Goal: Transaction & Acquisition: Register for event/course

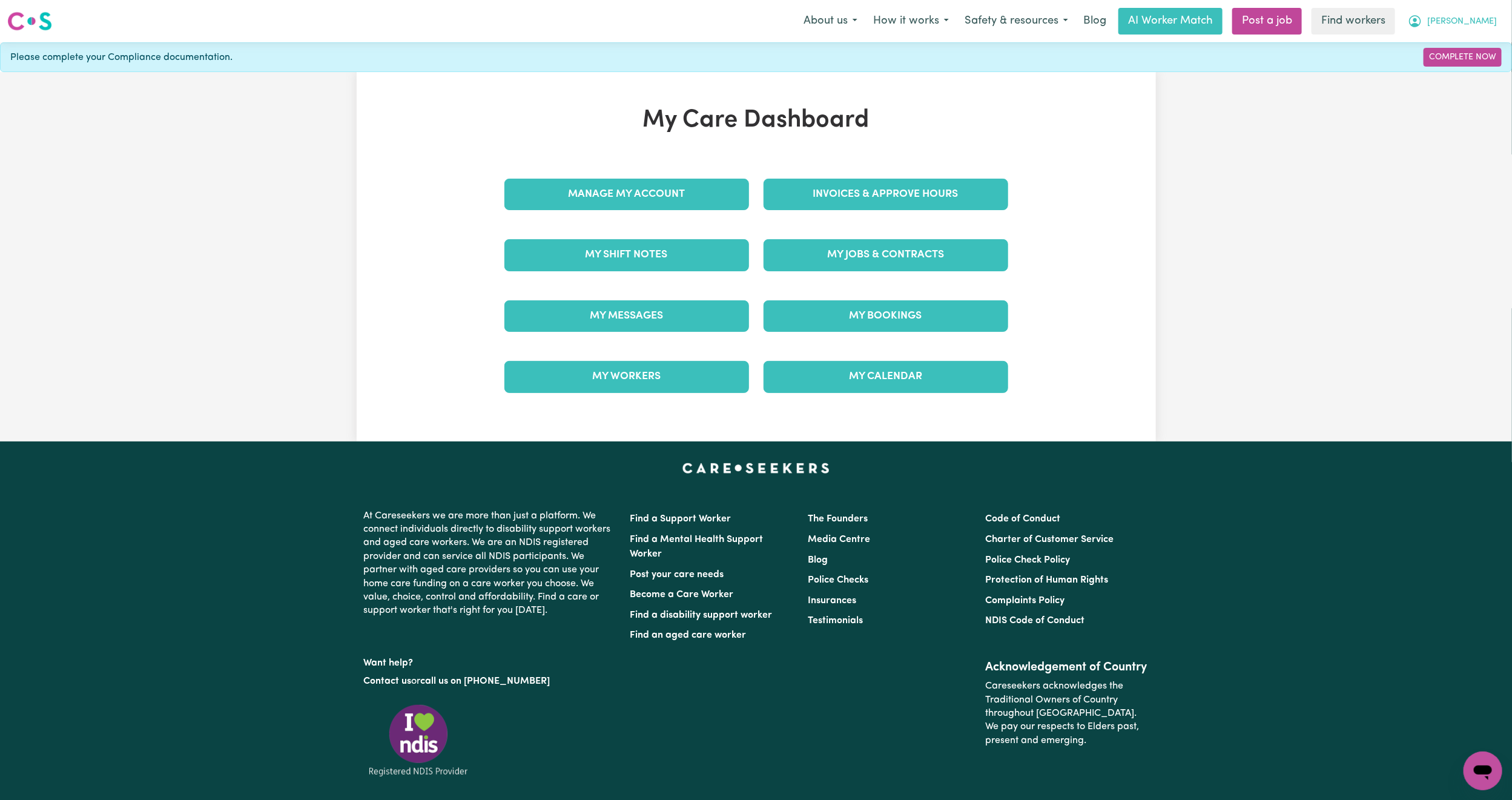
click at [1494, 24] on span "[PERSON_NAME]" at bounding box center [1462, 22] width 69 height 14
click at [1452, 75] on link "Logout" at bounding box center [1456, 69] width 96 height 23
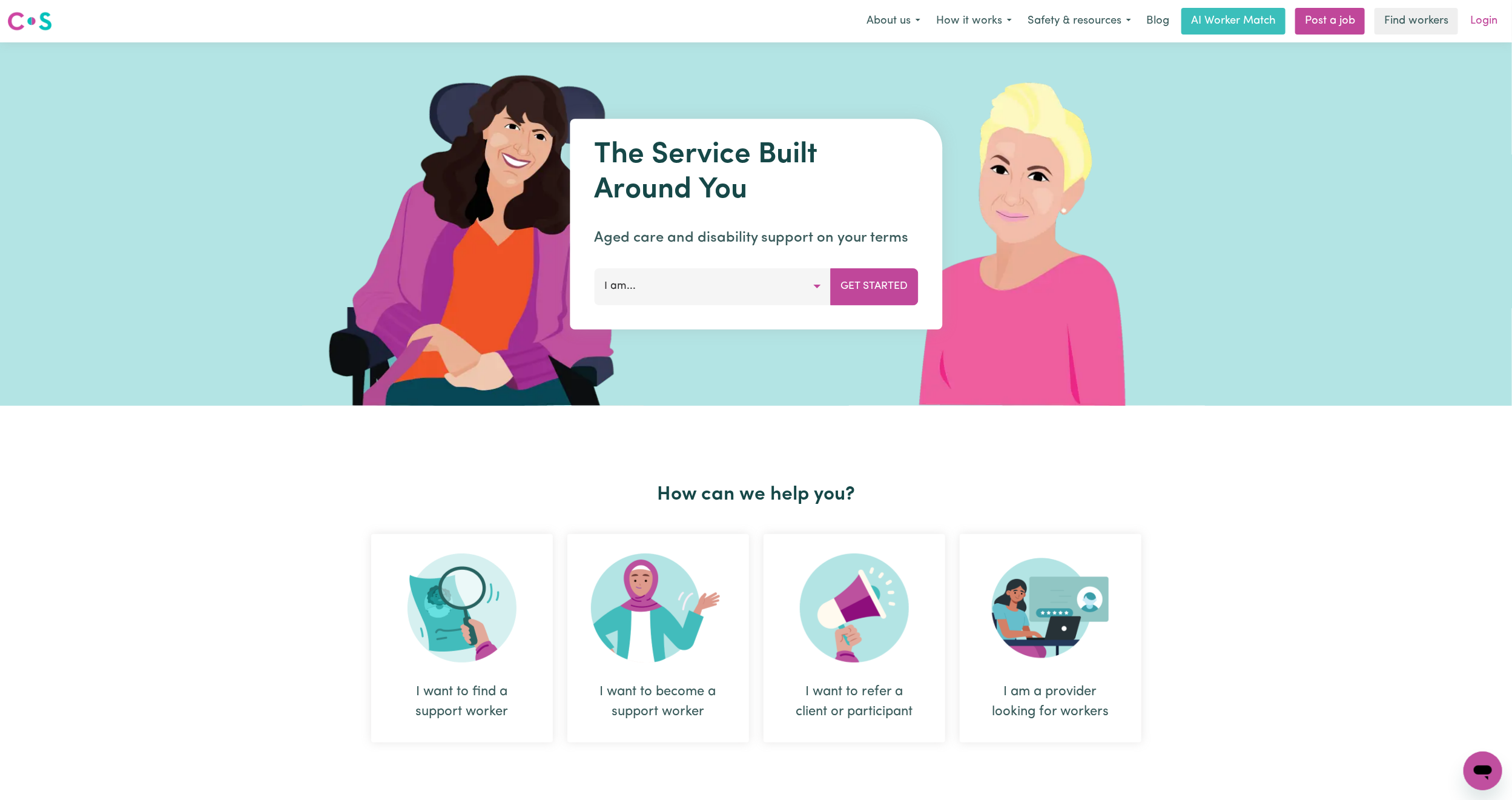
click at [1477, 20] on link "Login" at bounding box center [1483, 21] width 42 height 27
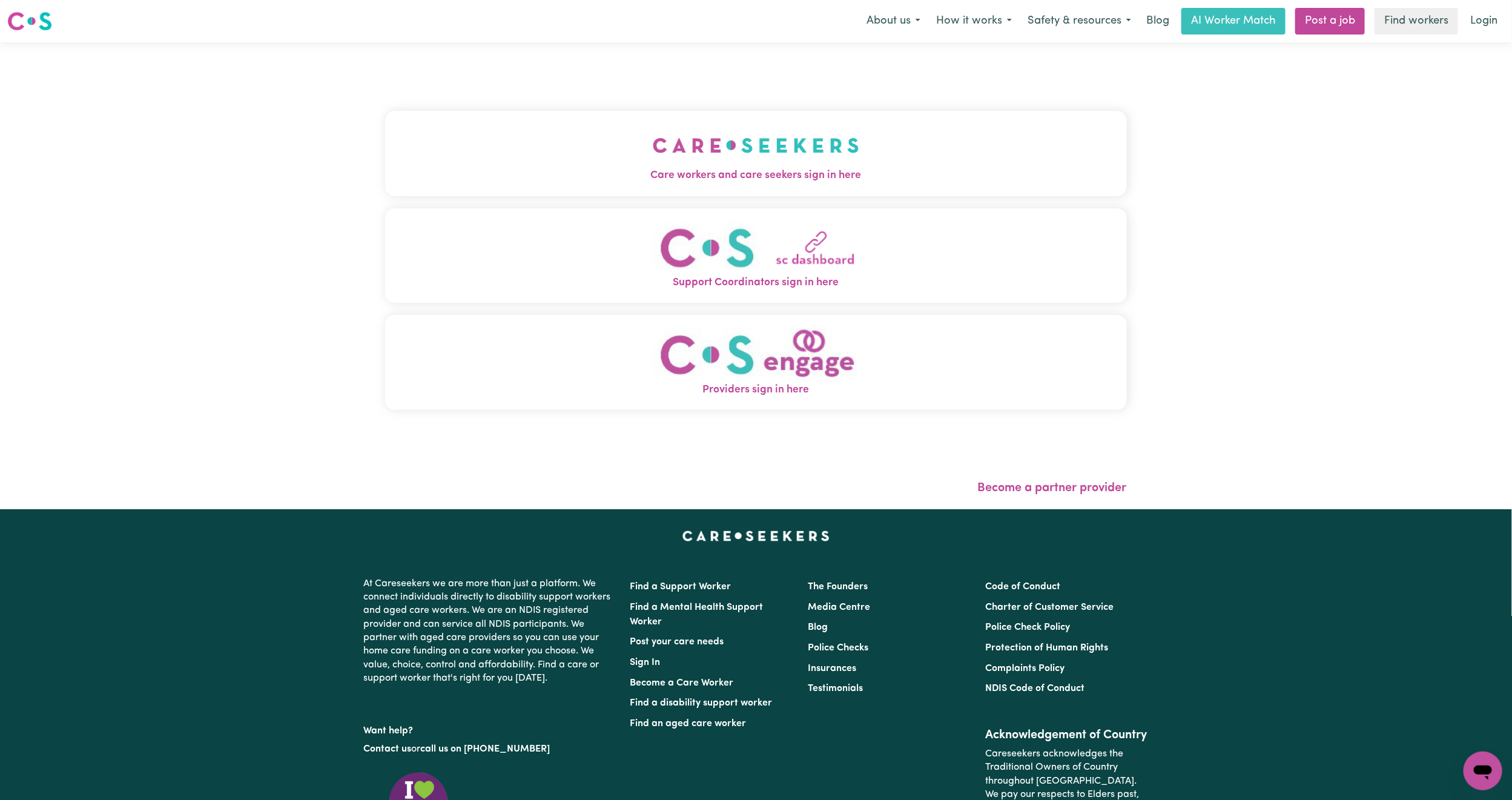
click at [815, 174] on span "Care workers and care seekers sign in here" at bounding box center [756, 175] width 742 height 16
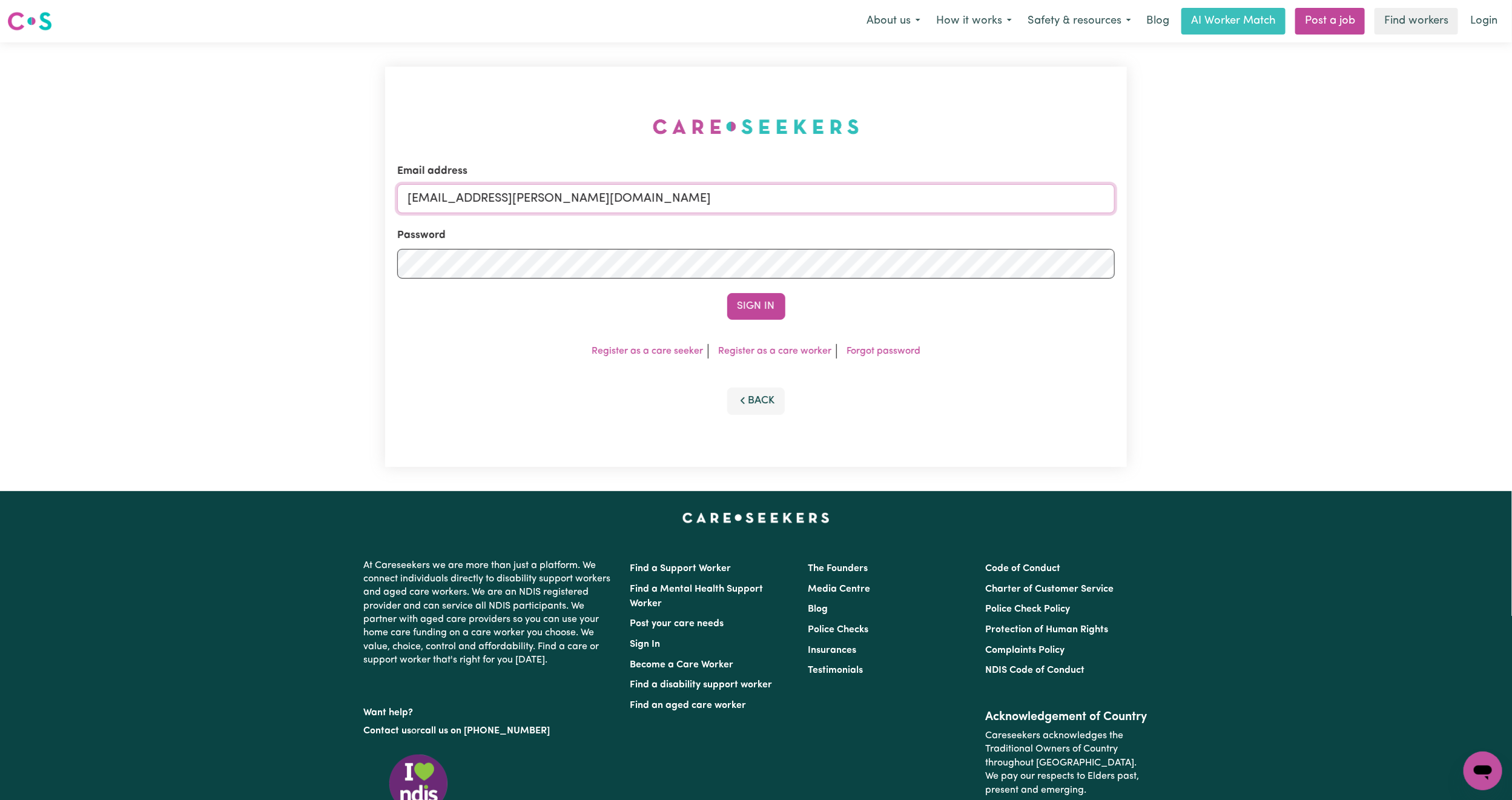
drag, startPoint x: 471, startPoint y: 198, endPoint x: 926, endPoint y: 229, distance: 456.1
click at [926, 229] on form "Email address [EMAIL_ADDRESS][PERSON_NAME][DOMAIN_NAME] Password Sign In" at bounding box center [756, 241] width 718 height 156
paste input "[EMAIL_ADDRESS][DOMAIN_NAME]"
type input "superuser~[EMAIL_ADDRESS][DOMAIN_NAME]"
click at [751, 313] on button "Sign In" at bounding box center [756, 306] width 58 height 27
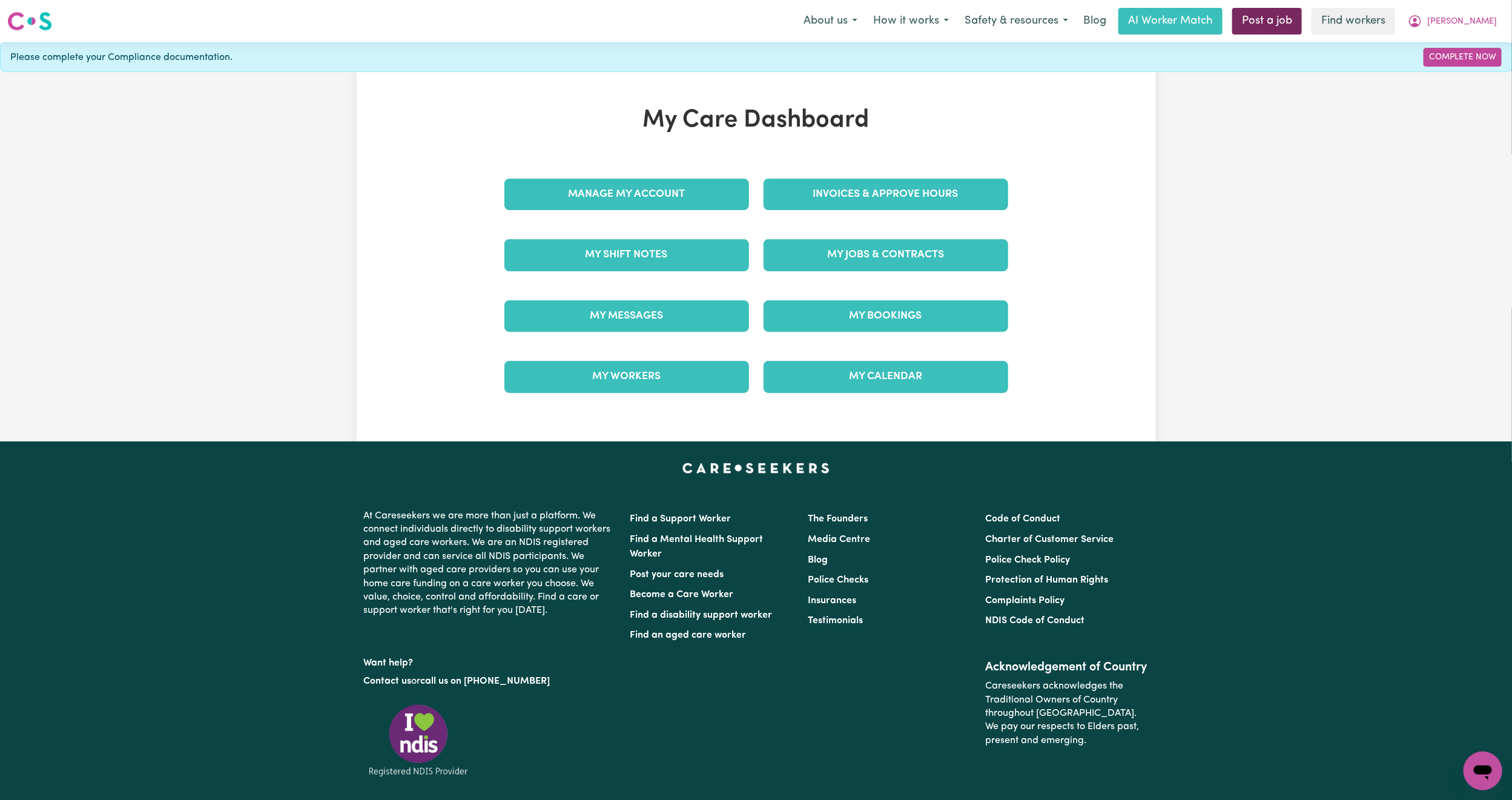
click at [1302, 15] on link "Post a job" at bounding box center [1267, 21] width 69 height 27
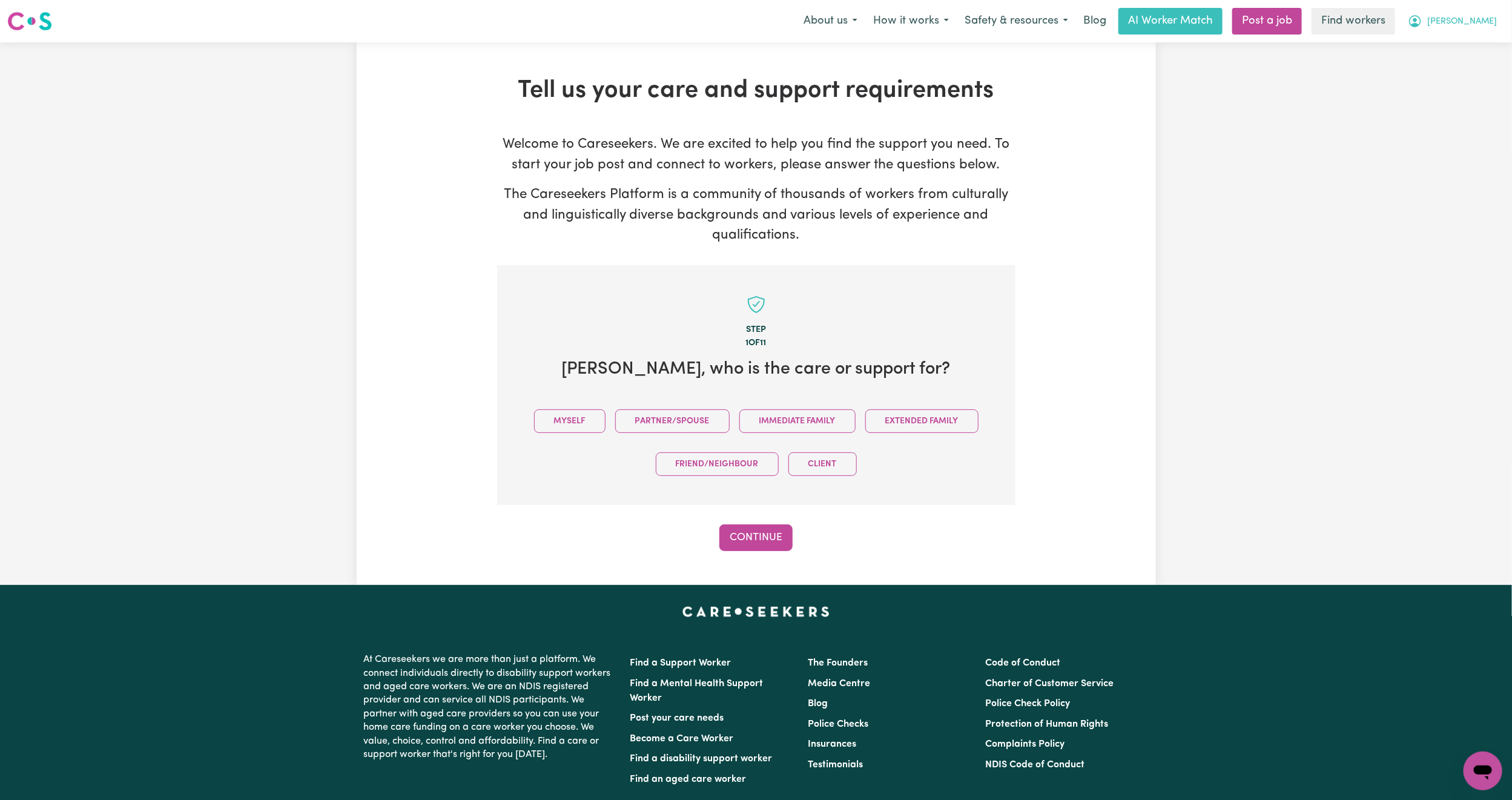
click at [1490, 27] on span "[PERSON_NAME]" at bounding box center [1462, 22] width 69 height 14
click at [1462, 54] on link "My Dashboard" at bounding box center [1456, 47] width 96 height 23
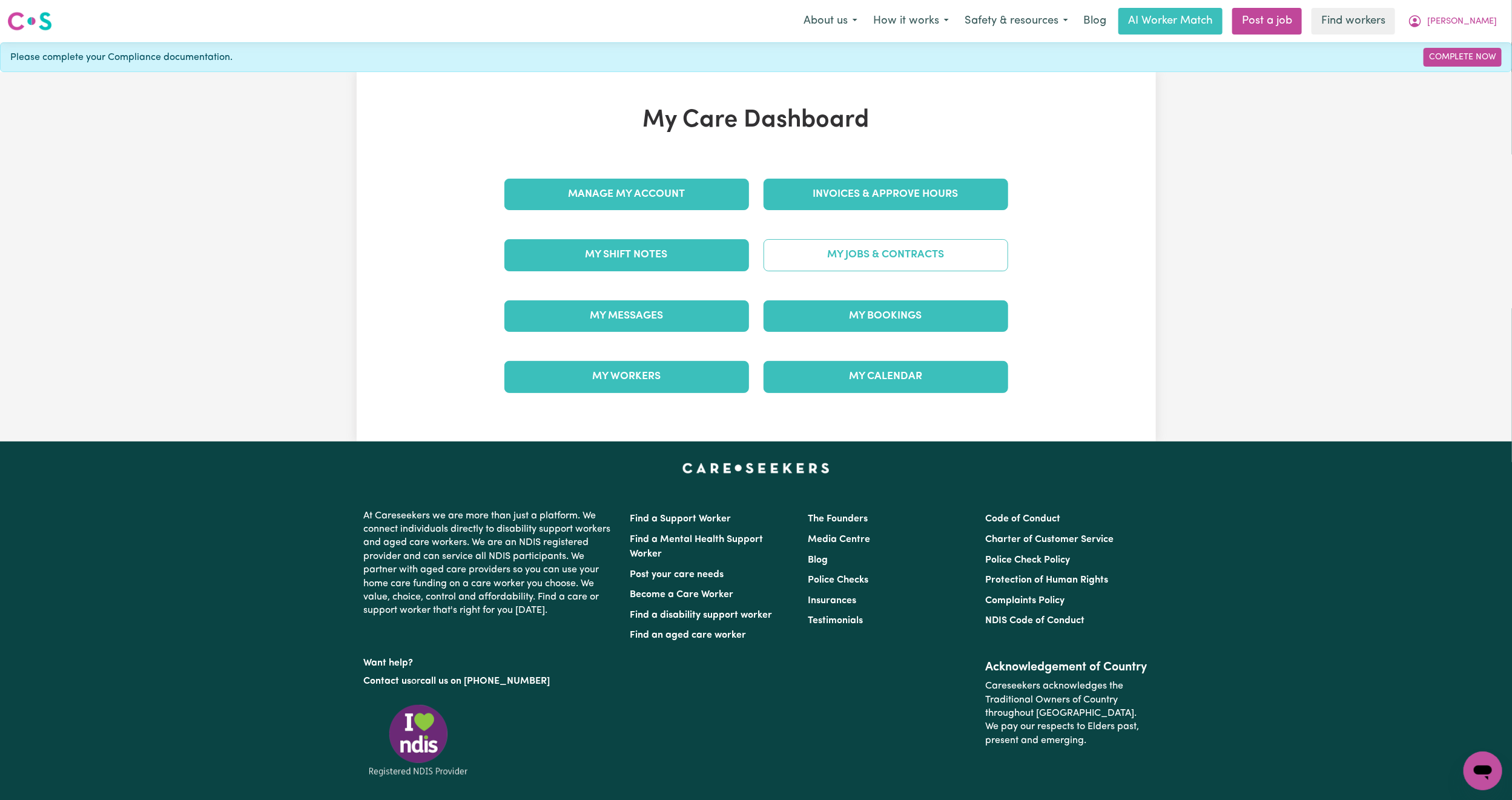
click at [868, 263] on link "My Jobs & Contracts" at bounding box center [885, 255] width 245 height 31
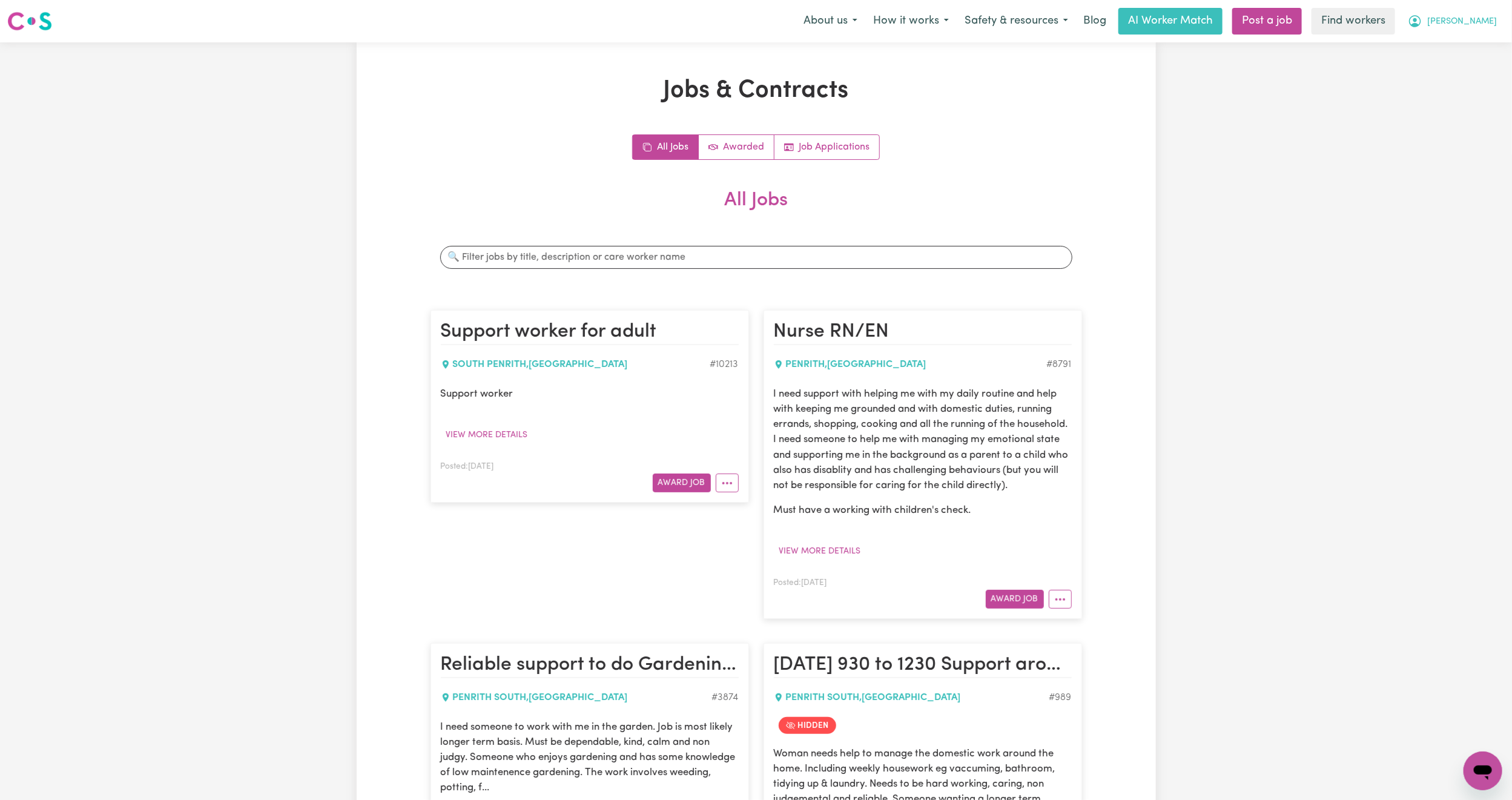
click at [1485, 29] on button "[PERSON_NAME]" at bounding box center [1453, 20] width 105 height 25
click at [1453, 46] on link "My Dashboard" at bounding box center [1456, 47] width 96 height 23
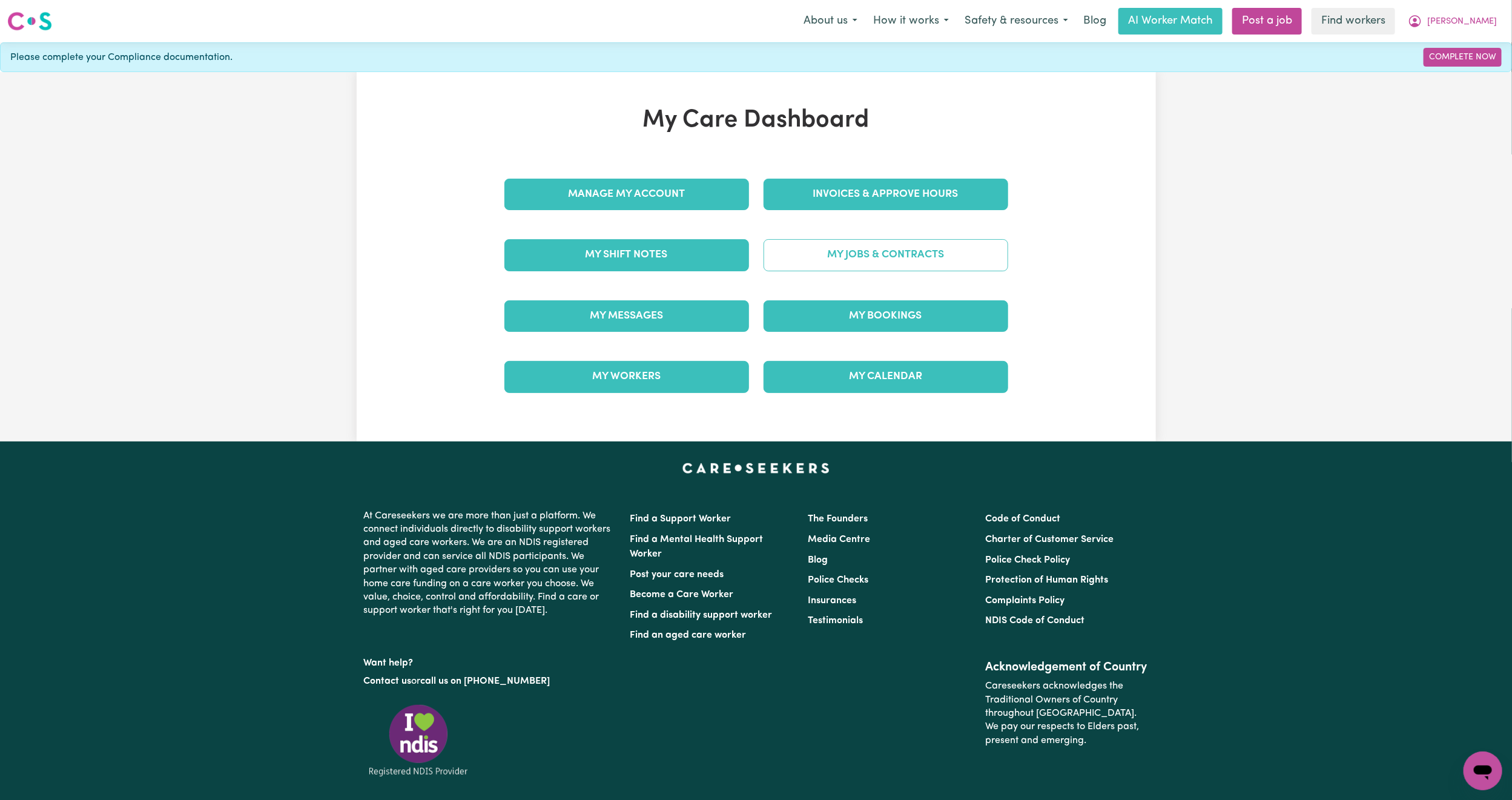
click at [800, 266] on link "My Jobs & Contracts" at bounding box center [885, 255] width 245 height 31
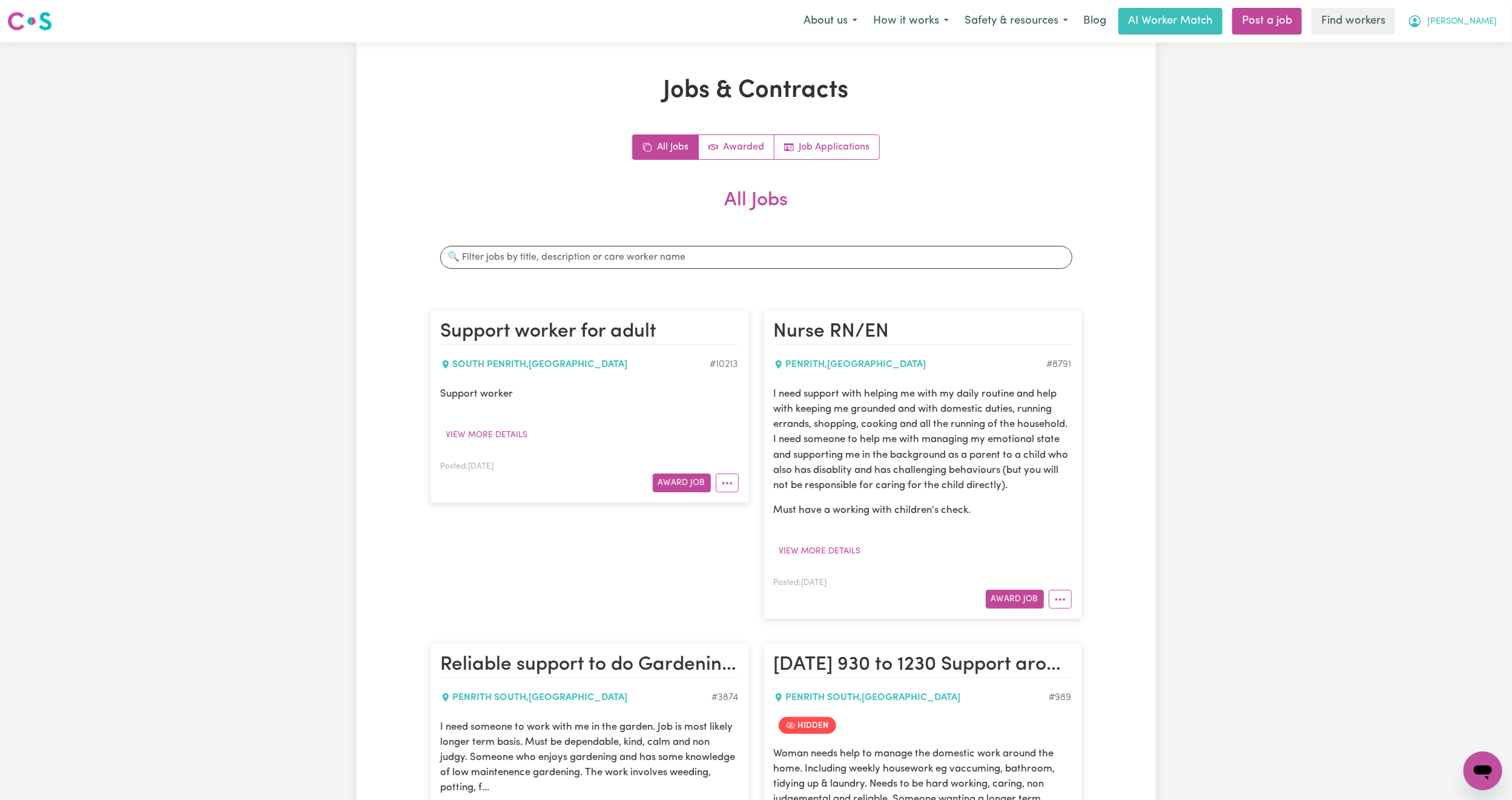
click at [1475, 27] on span "[PERSON_NAME]" at bounding box center [1462, 22] width 69 height 14
click at [1454, 50] on link "My Dashboard" at bounding box center [1456, 47] width 96 height 23
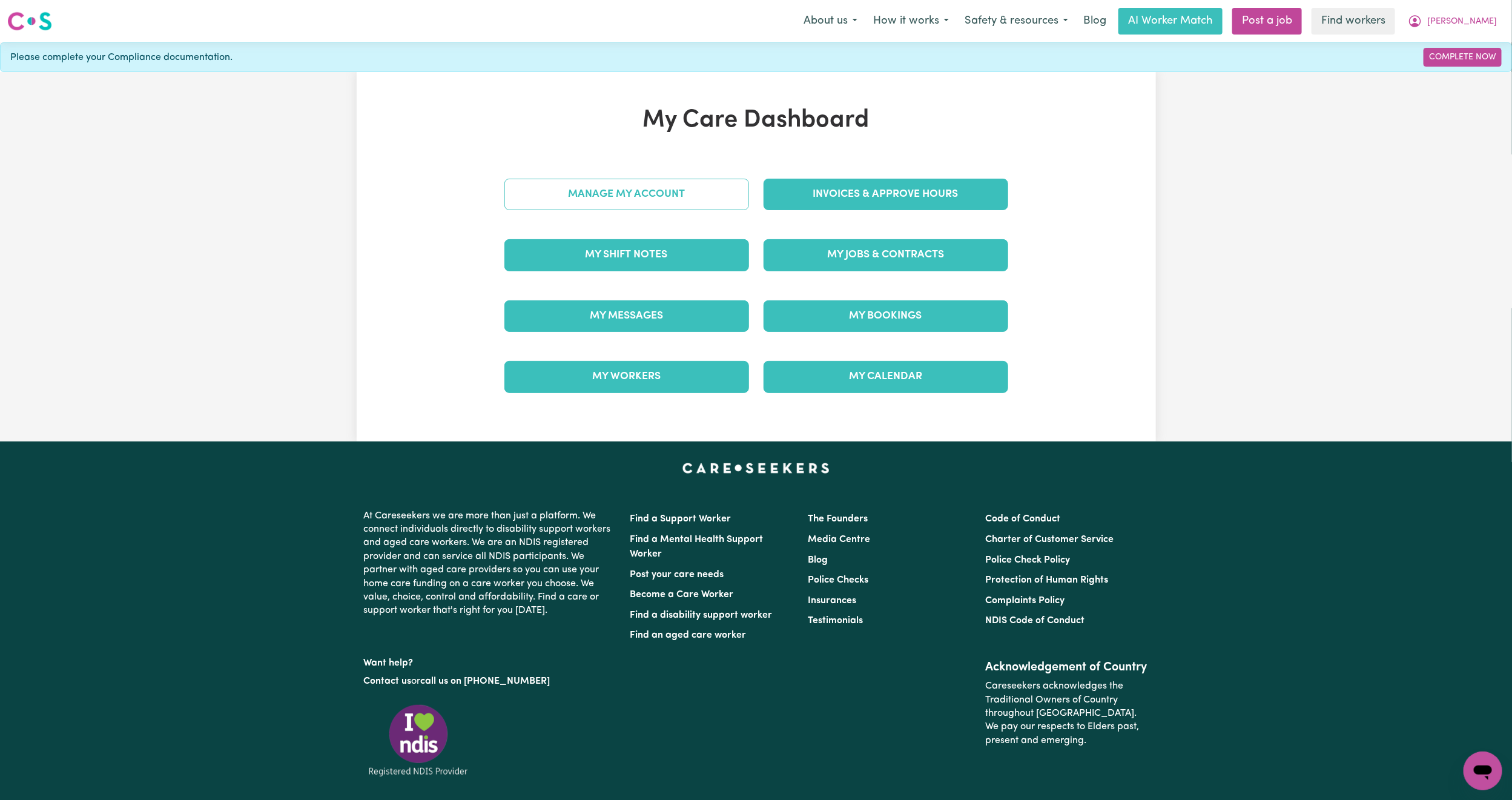
click at [664, 202] on link "Manage My Account" at bounding box center [627, 194] width 245 height 31
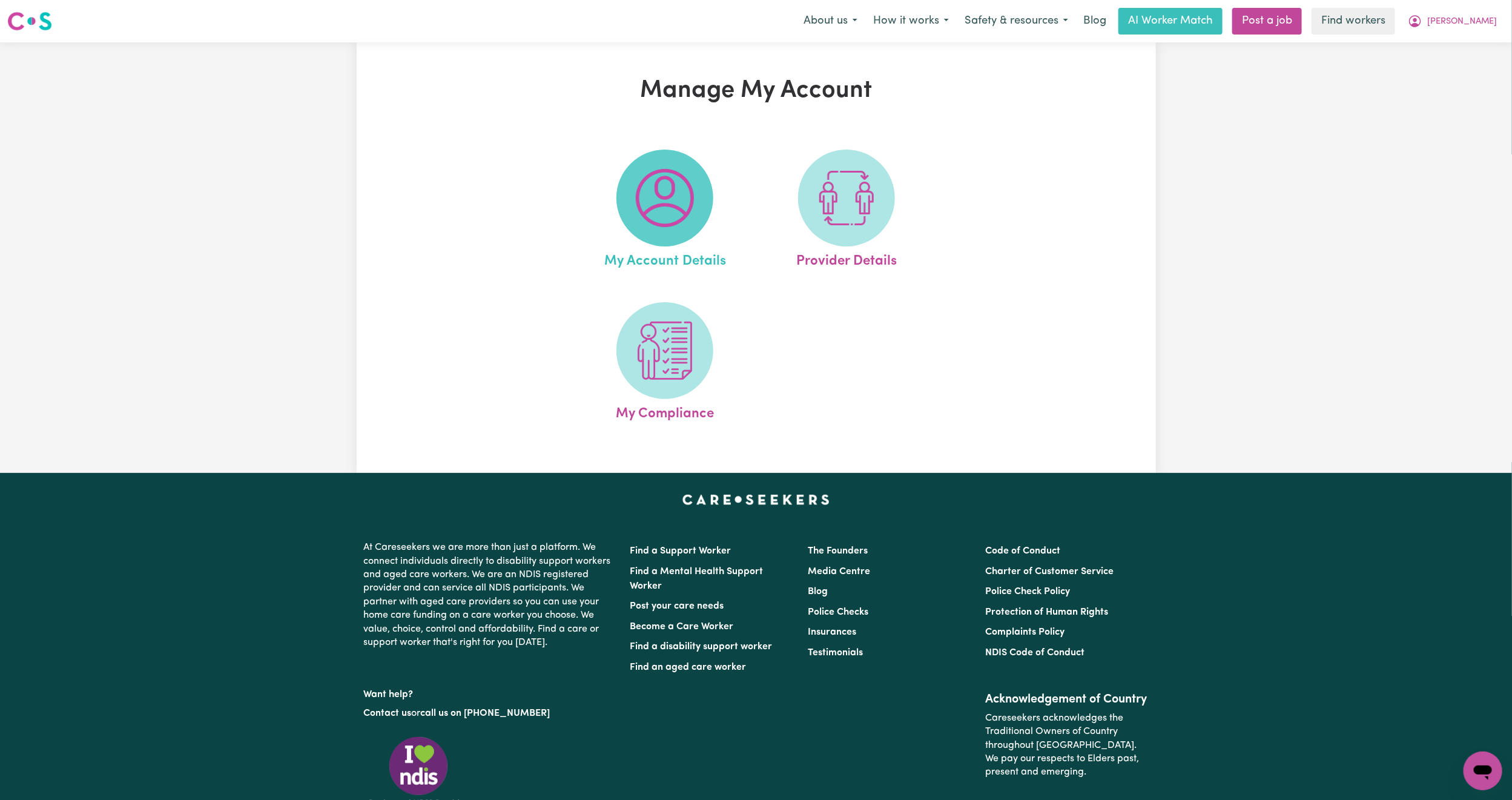
click at [631, 209] on span at bounding box center [665, 198] width 97 height 97
select select "Australian"
select select "representative"
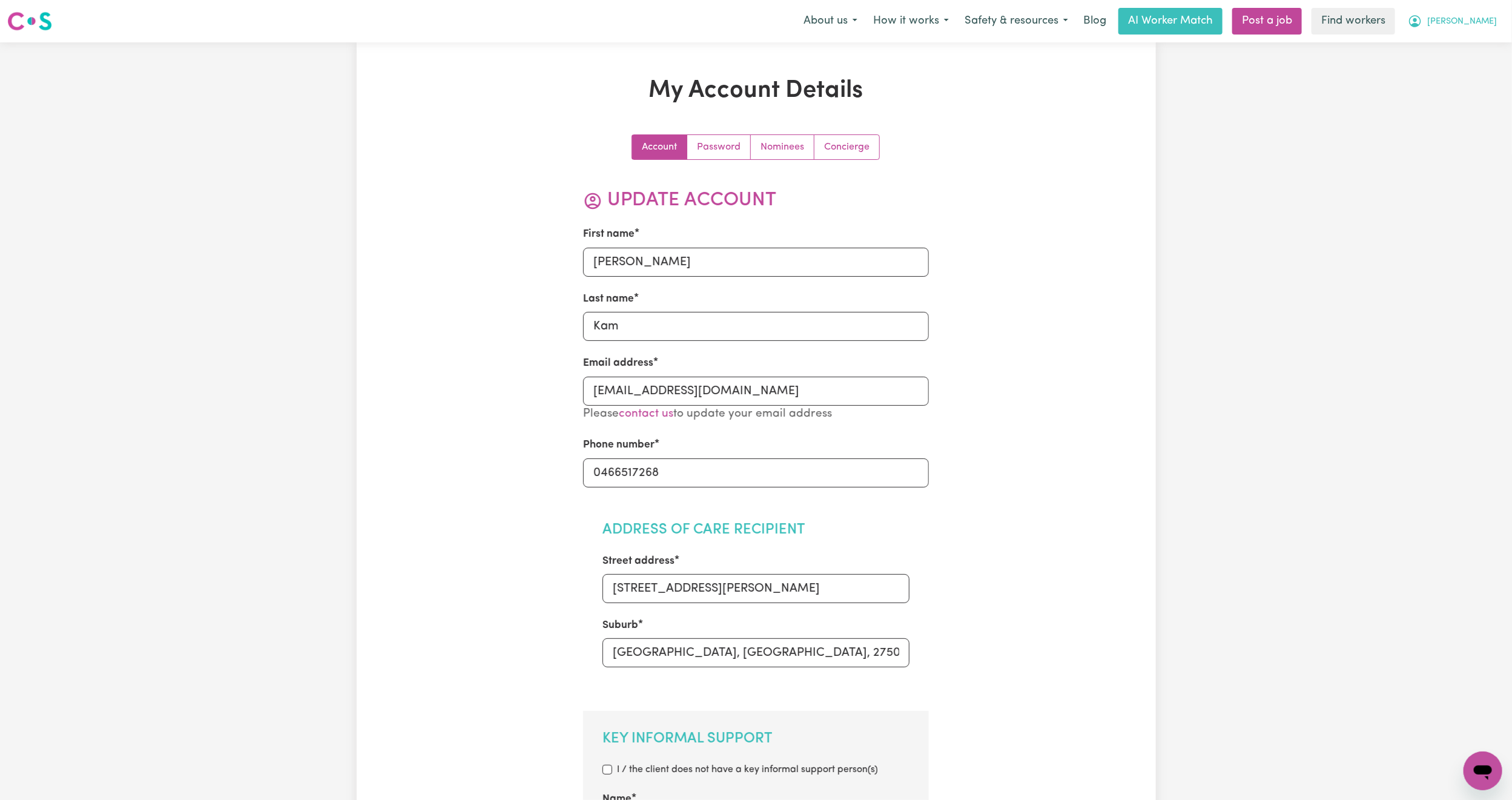
click at [1483, 20] on span "[PERSON_NAME]" at bounding box center [1462, 22] width 69 height 14
click at [1465, 42] on link "My Dashboard" at bounding box center [1456, 47] width 96 height 23
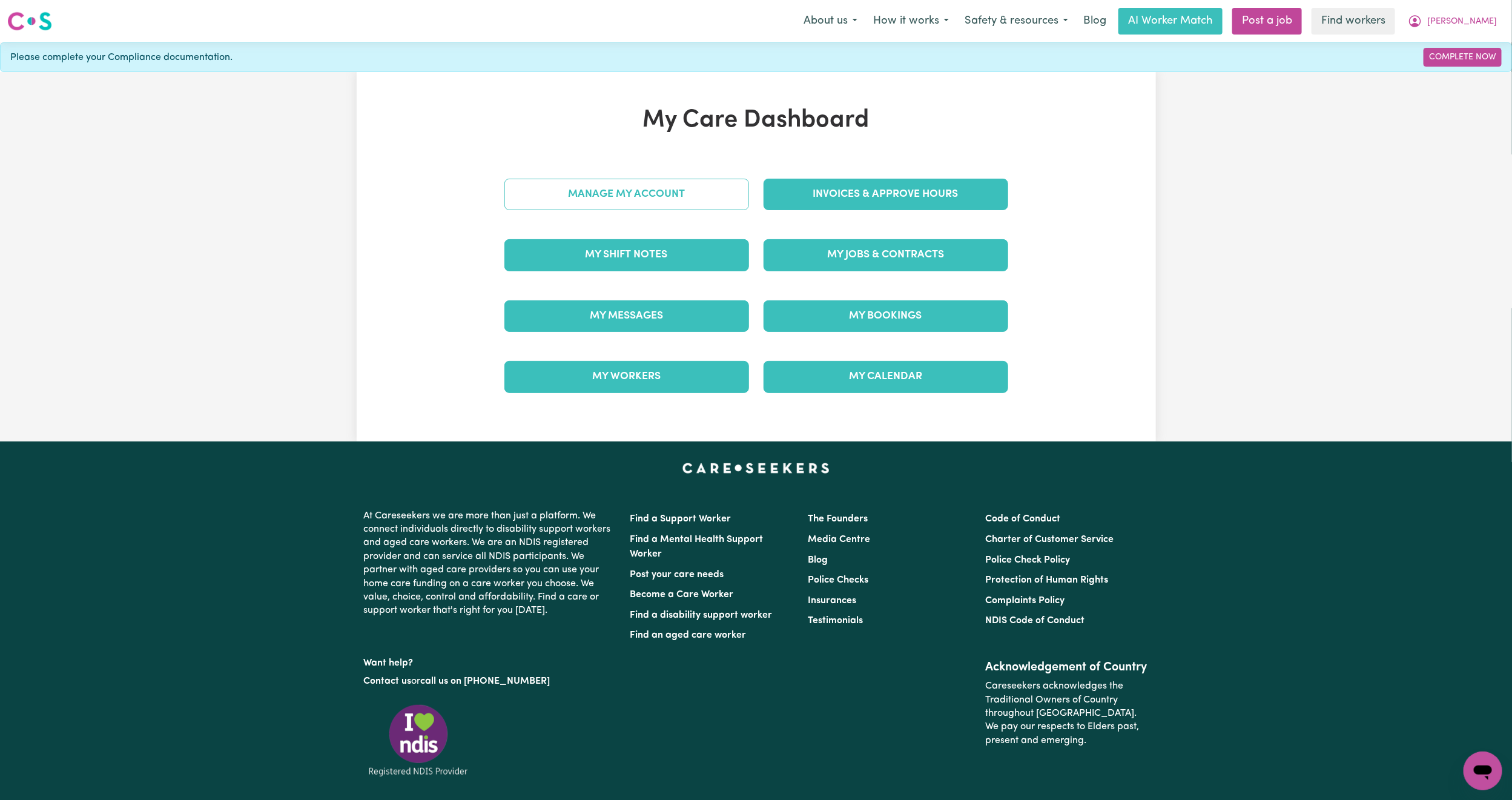
click at [571, 182] on link "Manage My Account" at bounding box center [627, 194] width 245 height 31
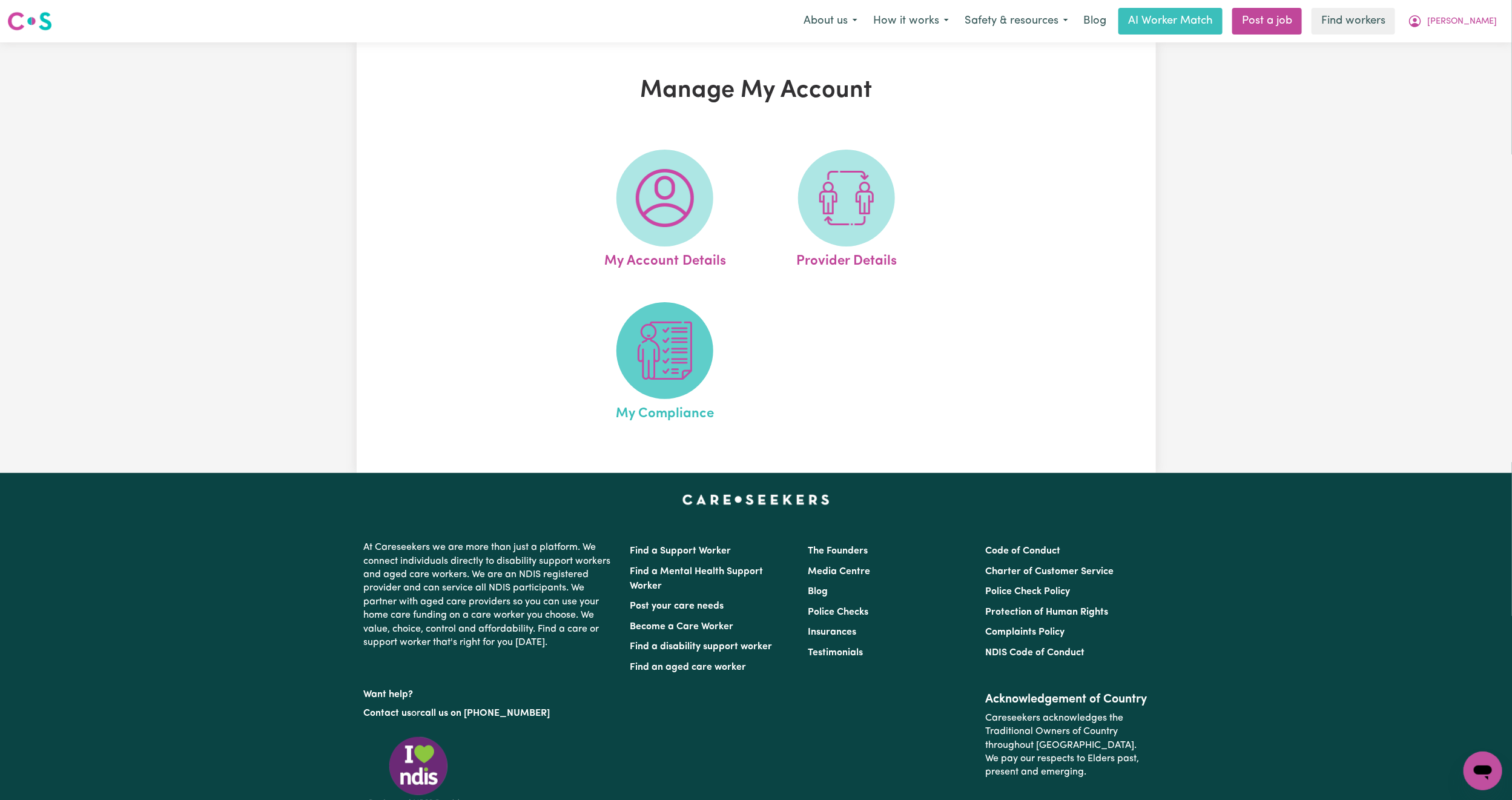
click at [650, 349] on img at bounding box center [665, 350] width 58 height 58
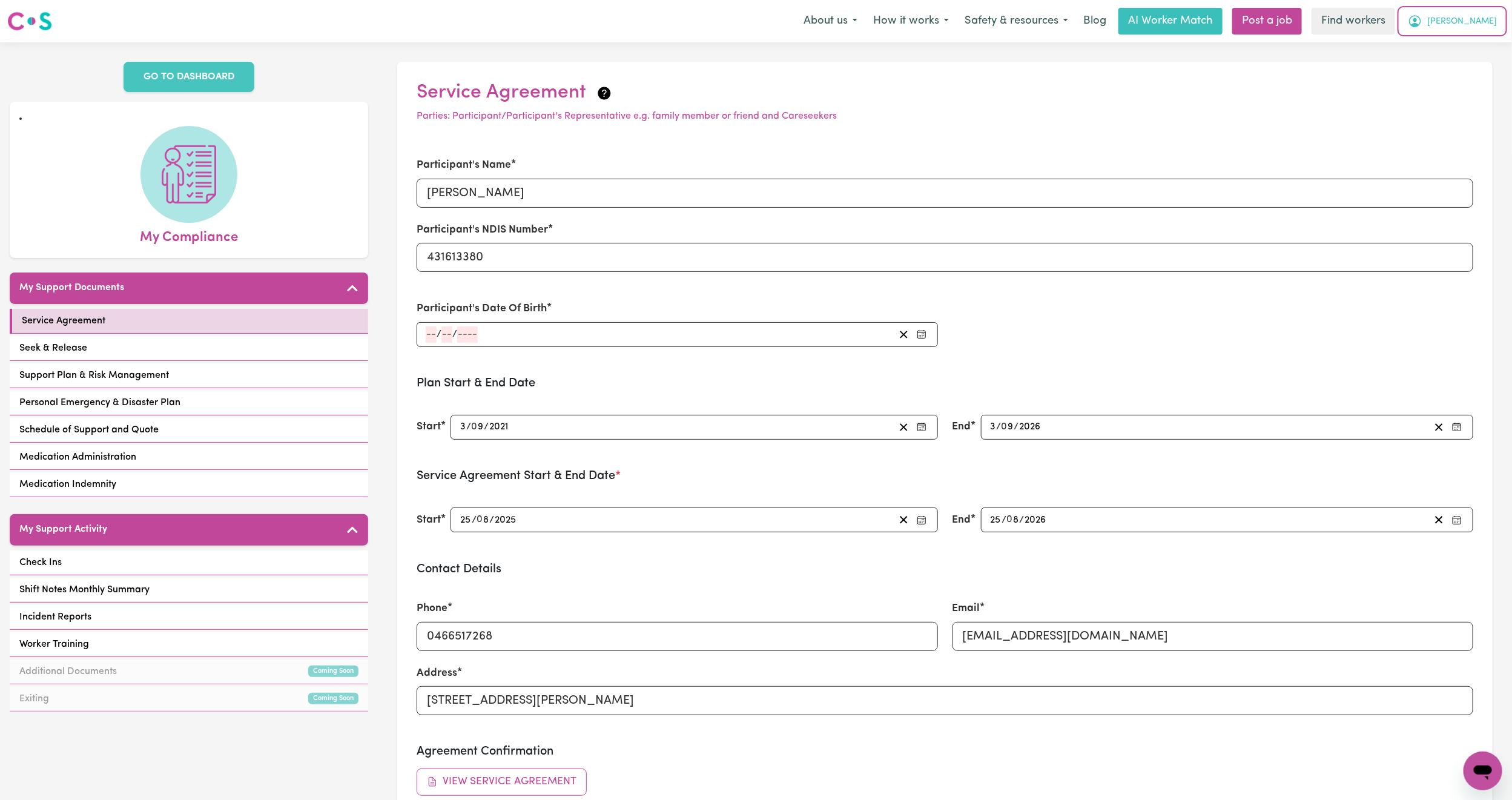
click at [1486, 28] on span "[PERSON_NAME]" at bounding box center [1462, 22] width 69 height 14
drag, startPoint x: 1477, startPoint y: 30, endPoint x: 1463, endPoint y: 44, distance: 19.8
click at [1463, 44] on link "My Dashboard" at bounding box center [1456, 47] width 96 height 23
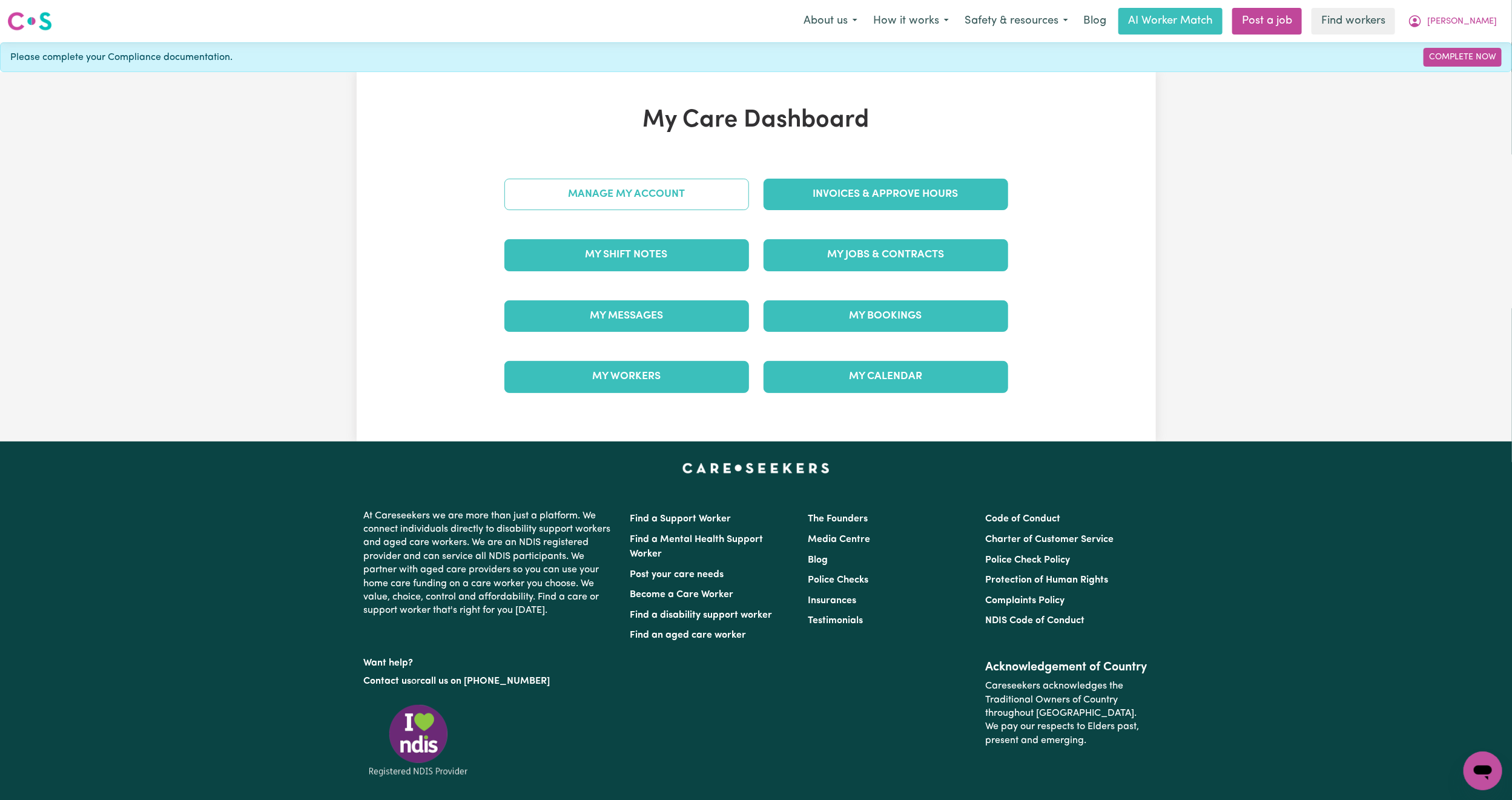
click at [631, 197] on link "Manage My Account" at bounding box center [627, 194] width 245 height 31
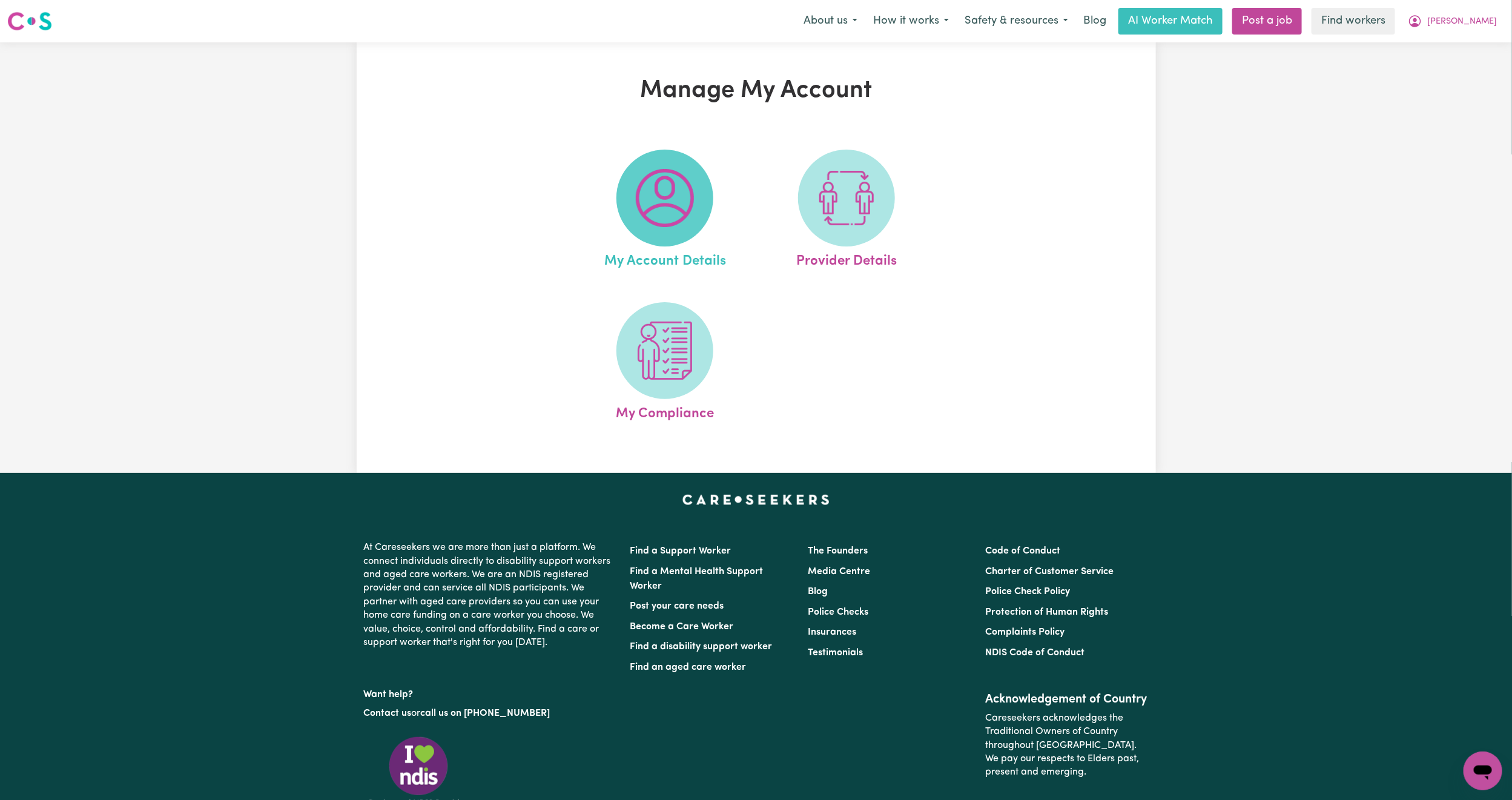
click at [663, 223] on img at bounding box center [665, 197] width 58 height 58
select select "Australian"
select select "representative"
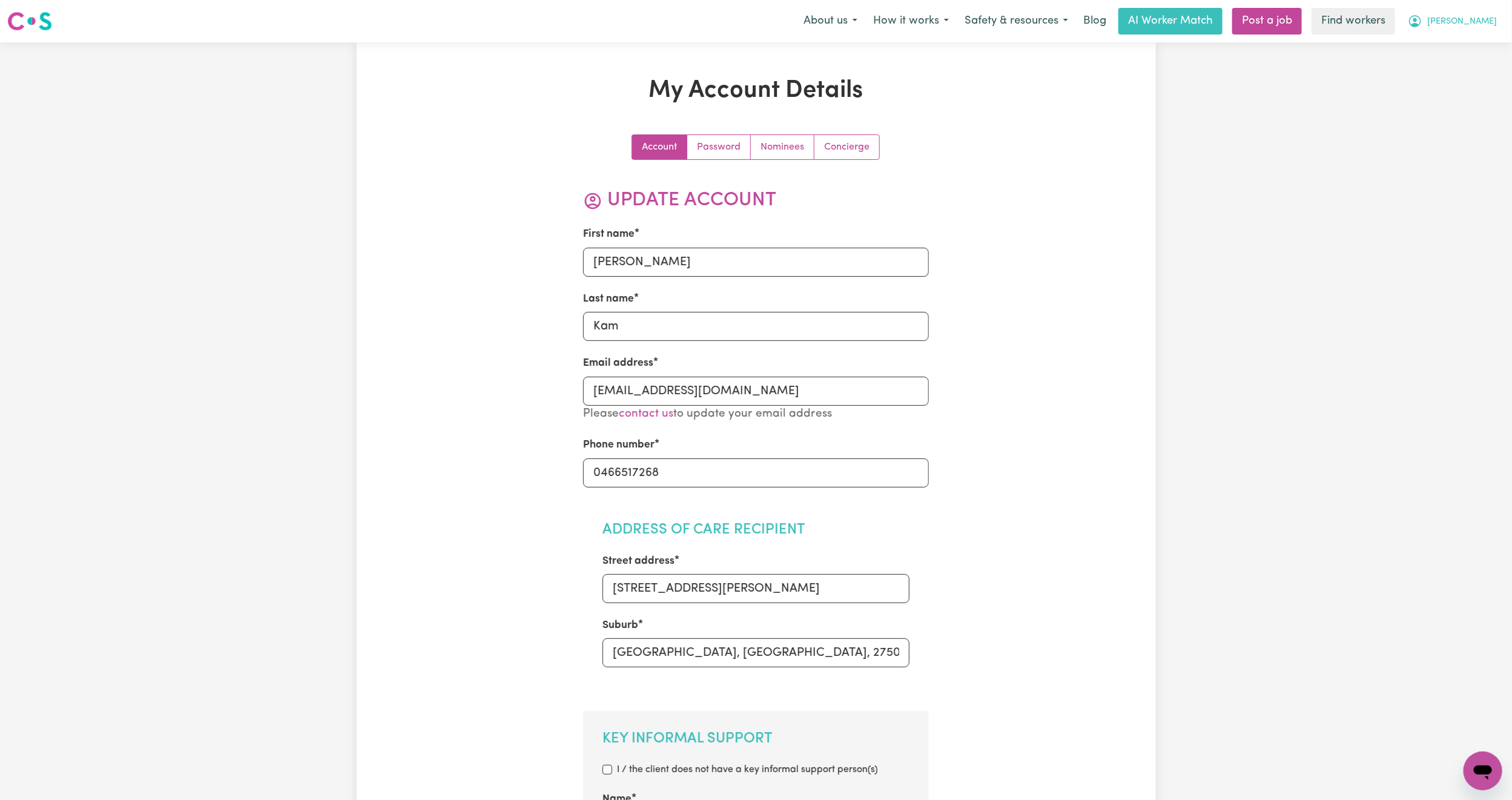
click at [1488, 22] on span "[PERSON_NAME]" at bounding box center [1462, 22] width 69 height 14
click at [1461, 49] on link "My Dashboard" at bounding box center [1456, 47] width 96 height 23
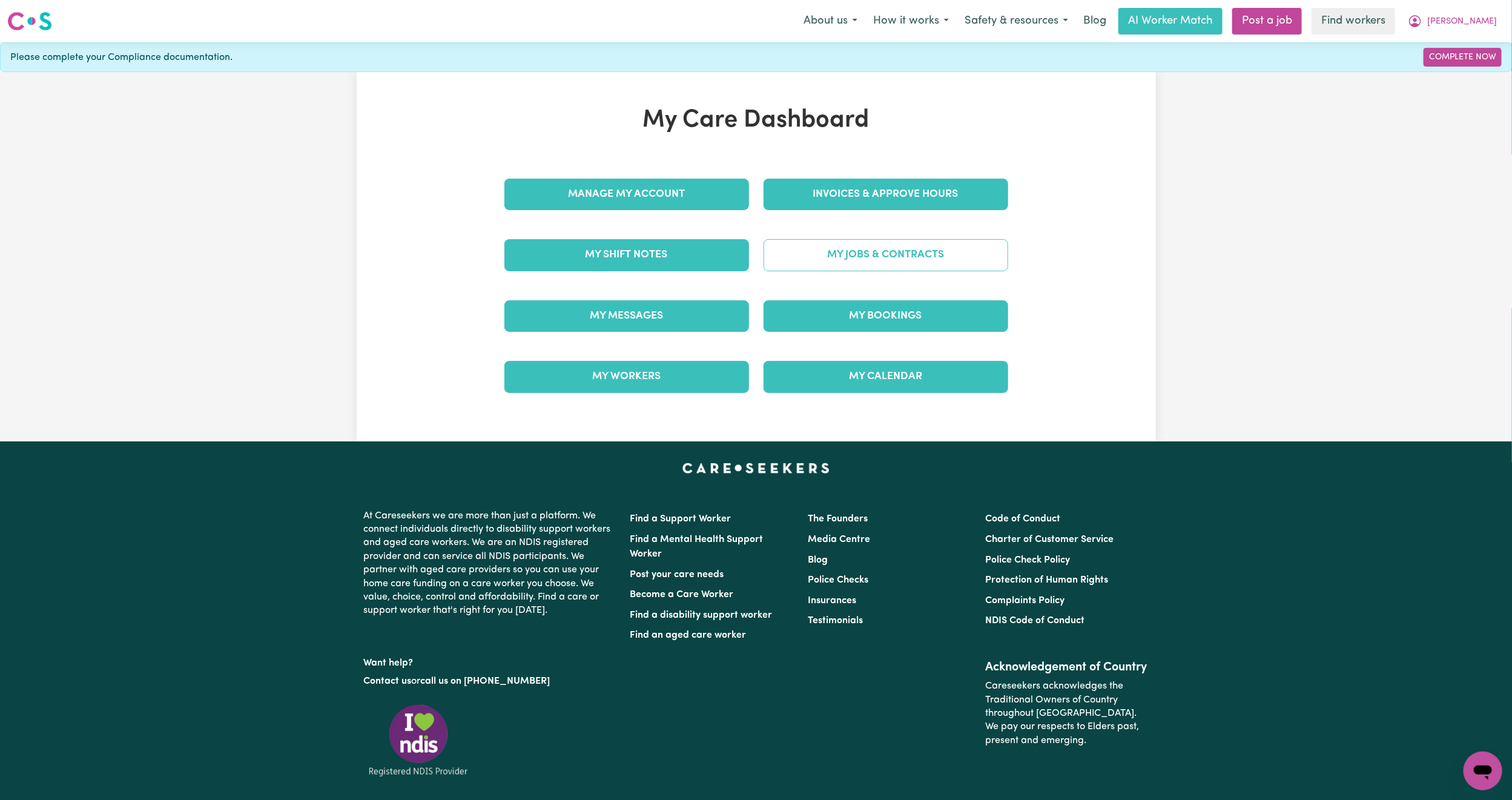
click at [845, 249] on link "My Jobs & Contracts" at bounding box center [885, 255] width 245 height 31
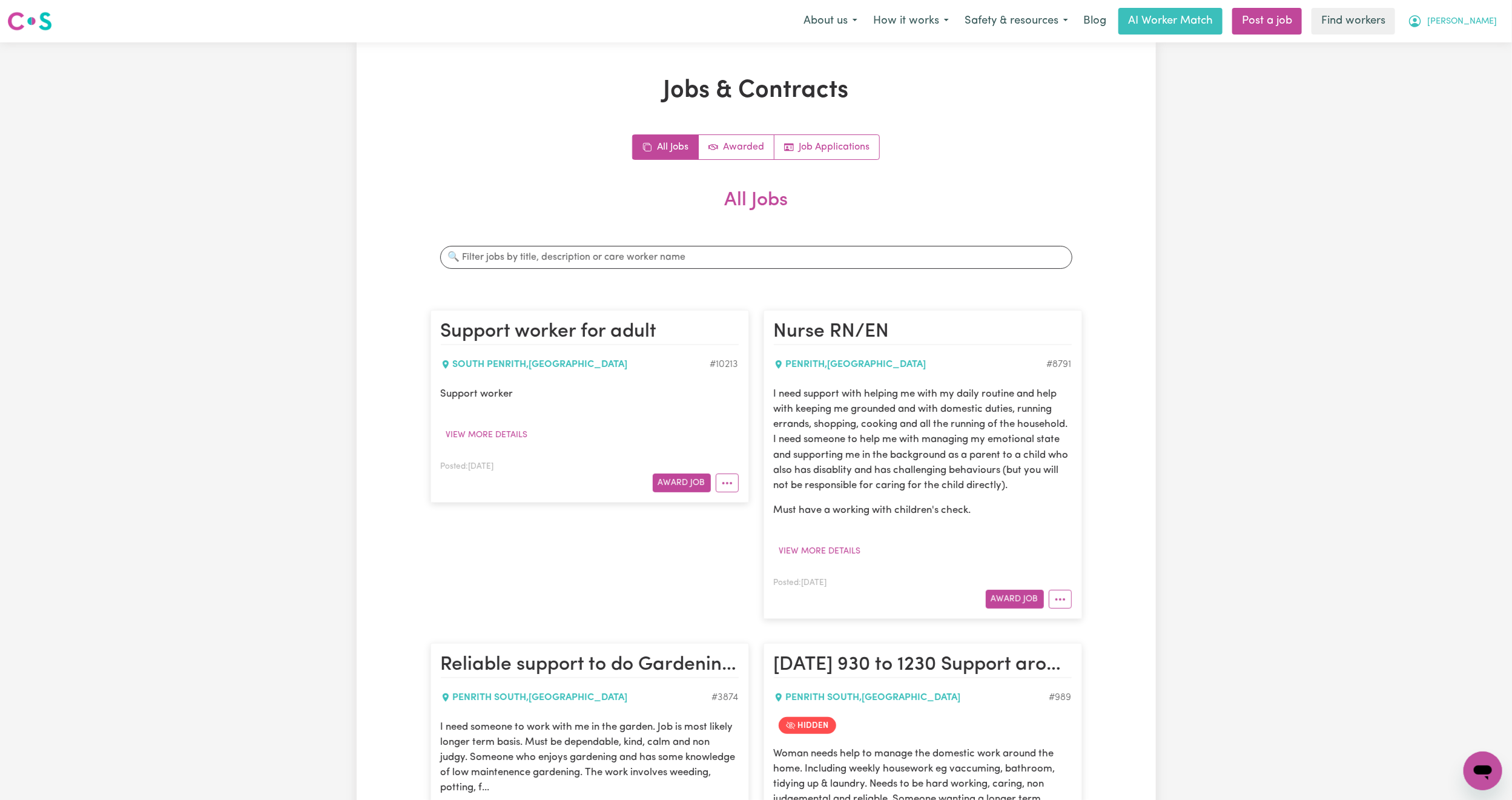
click at [1492, 28] on span "[PERSON_NAME]" at bounding box center [1462, 22] width 69 height 14
click at [1452, 44] on link "My Dashboard" at bounding box center [1456, 47] width 96 height 23
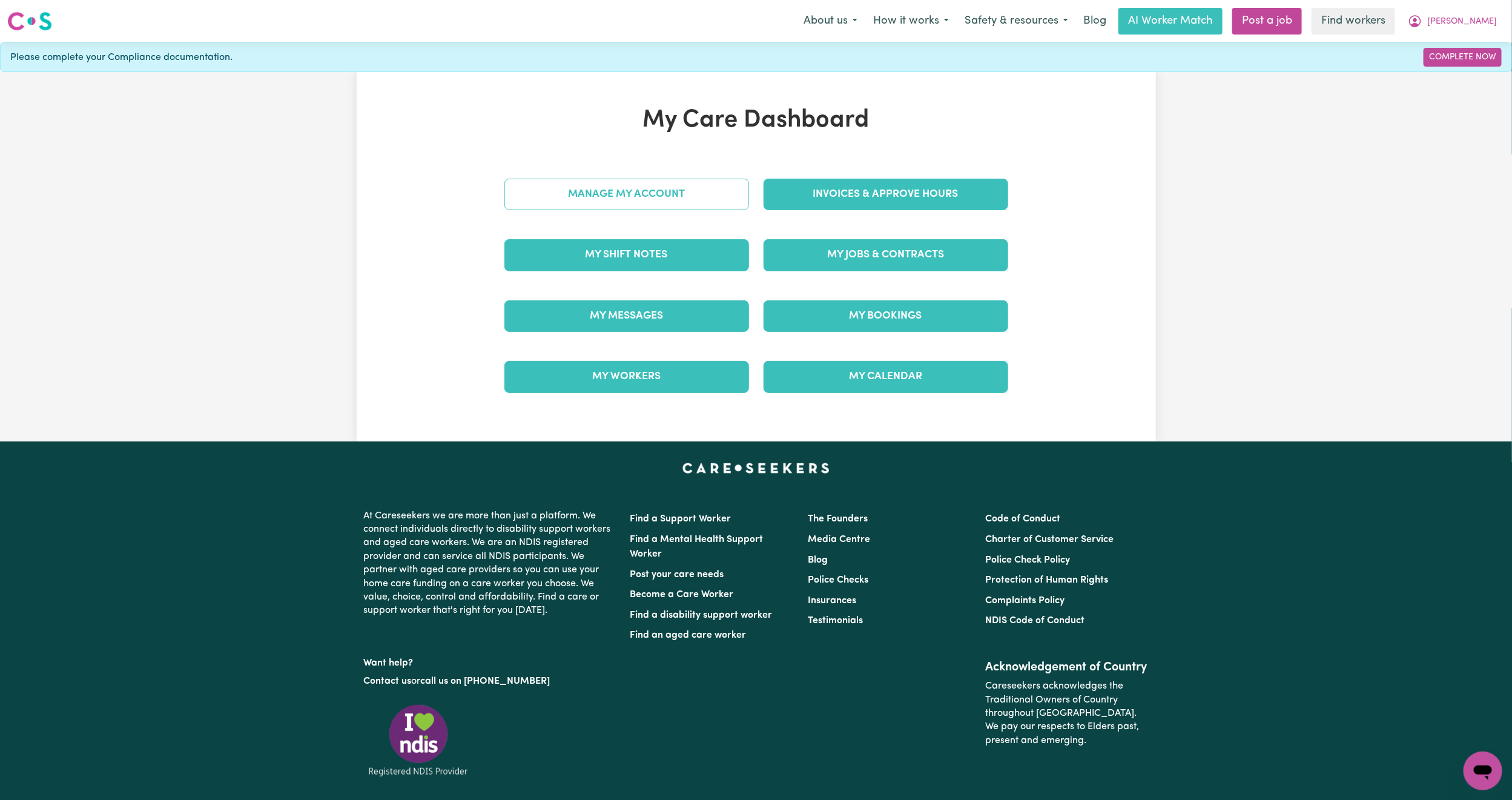
click at [561, 188] on link "Manage My Account" at bounding box center [627, 194] width 245 height 31
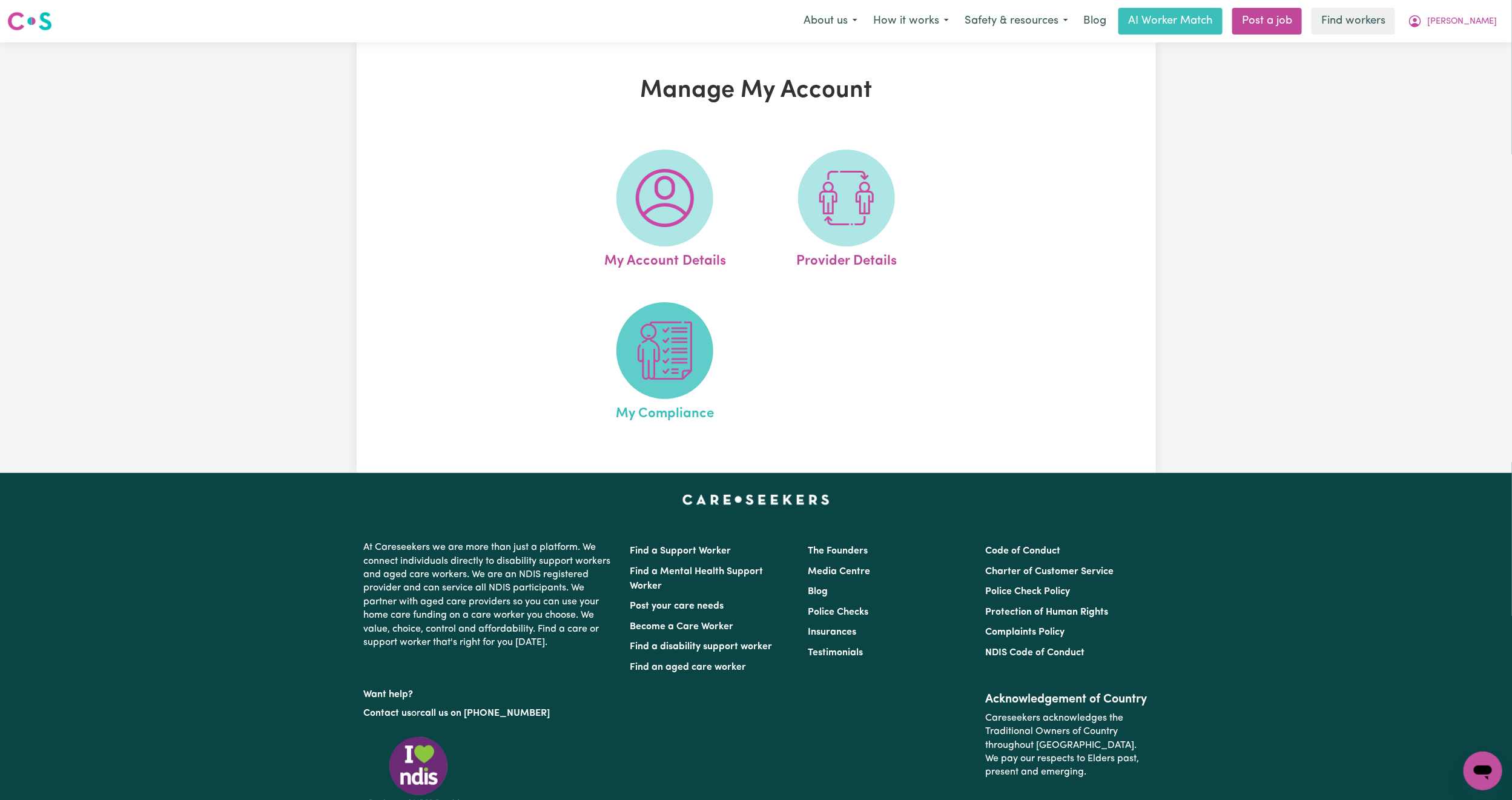
click at [663, 389] on span at bounding box center [665, 351] width 97 height 97
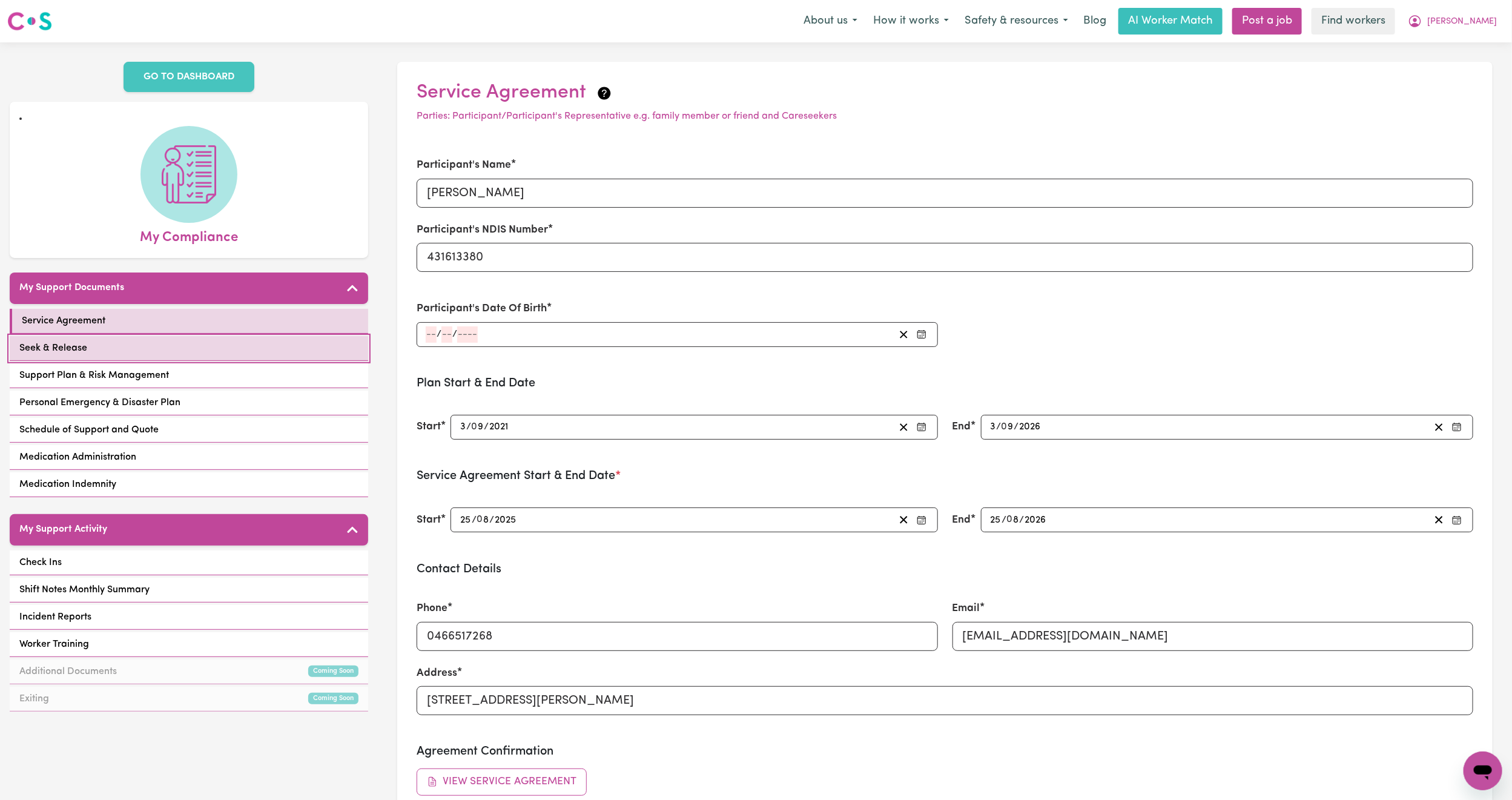
click at [148, 342] on link "Seek & Release" at bounding box center [189, 349] width 358 height 25
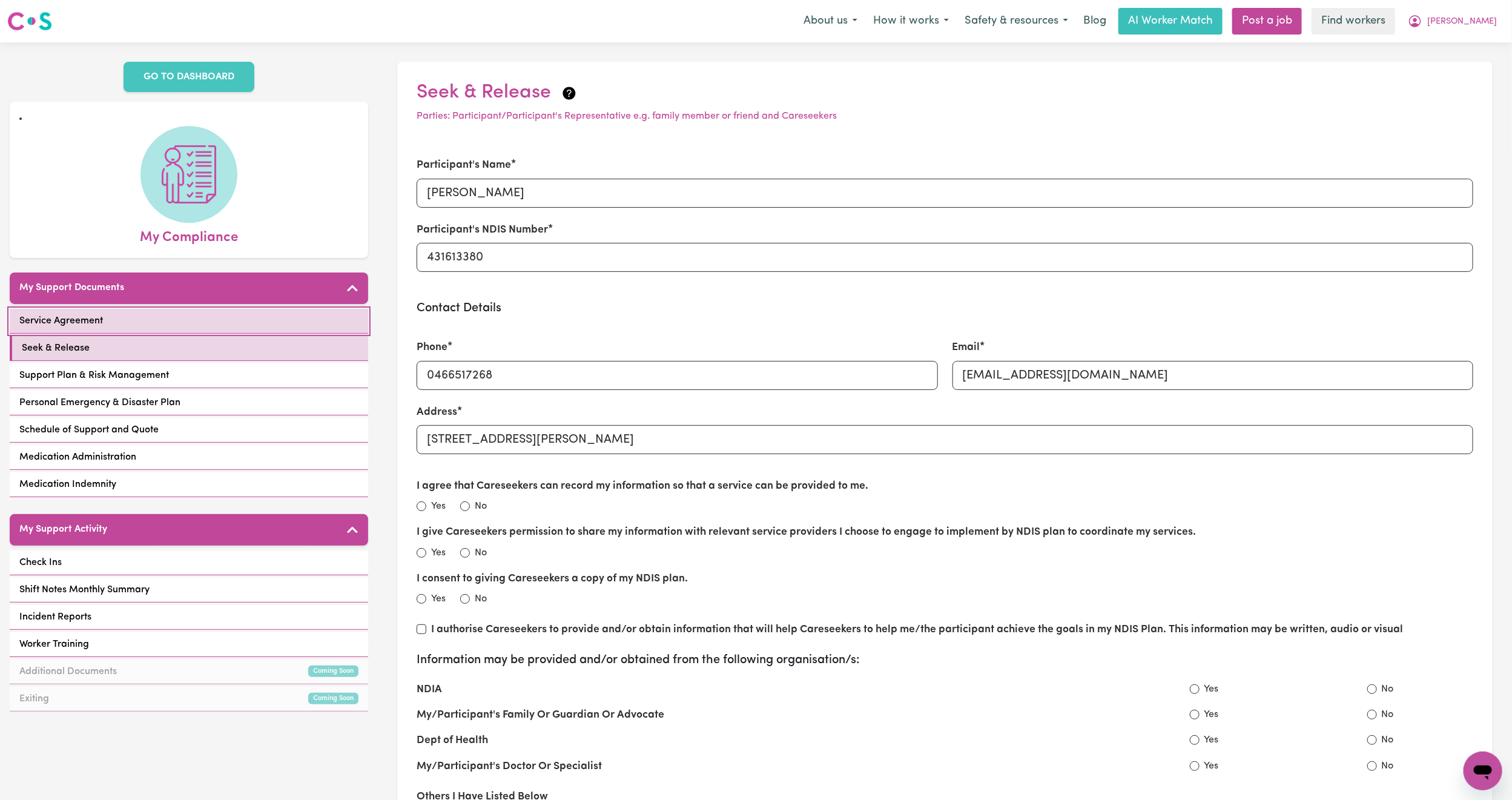
click at [156, 322] on link "Service Agreement" at bounding box center [189, 321] width 358 height 25
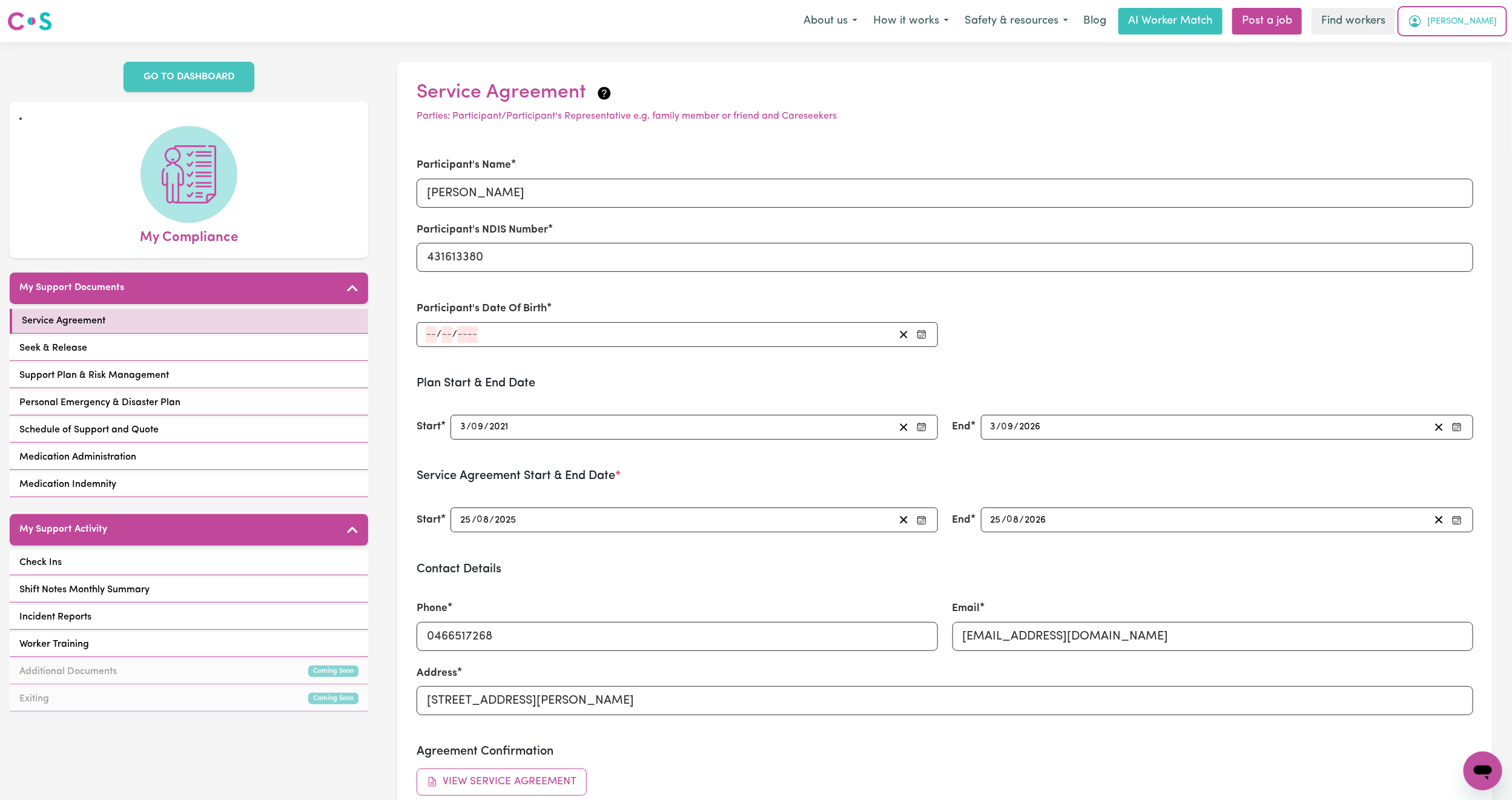
click at [1485, 27] on span "[PERSON_NAME]" at bounding box center [1462, 22] width 69 height 14
click at [1458, 49] on link "My Dashboard" at bounding box center [1456, 47] width 96 height 23
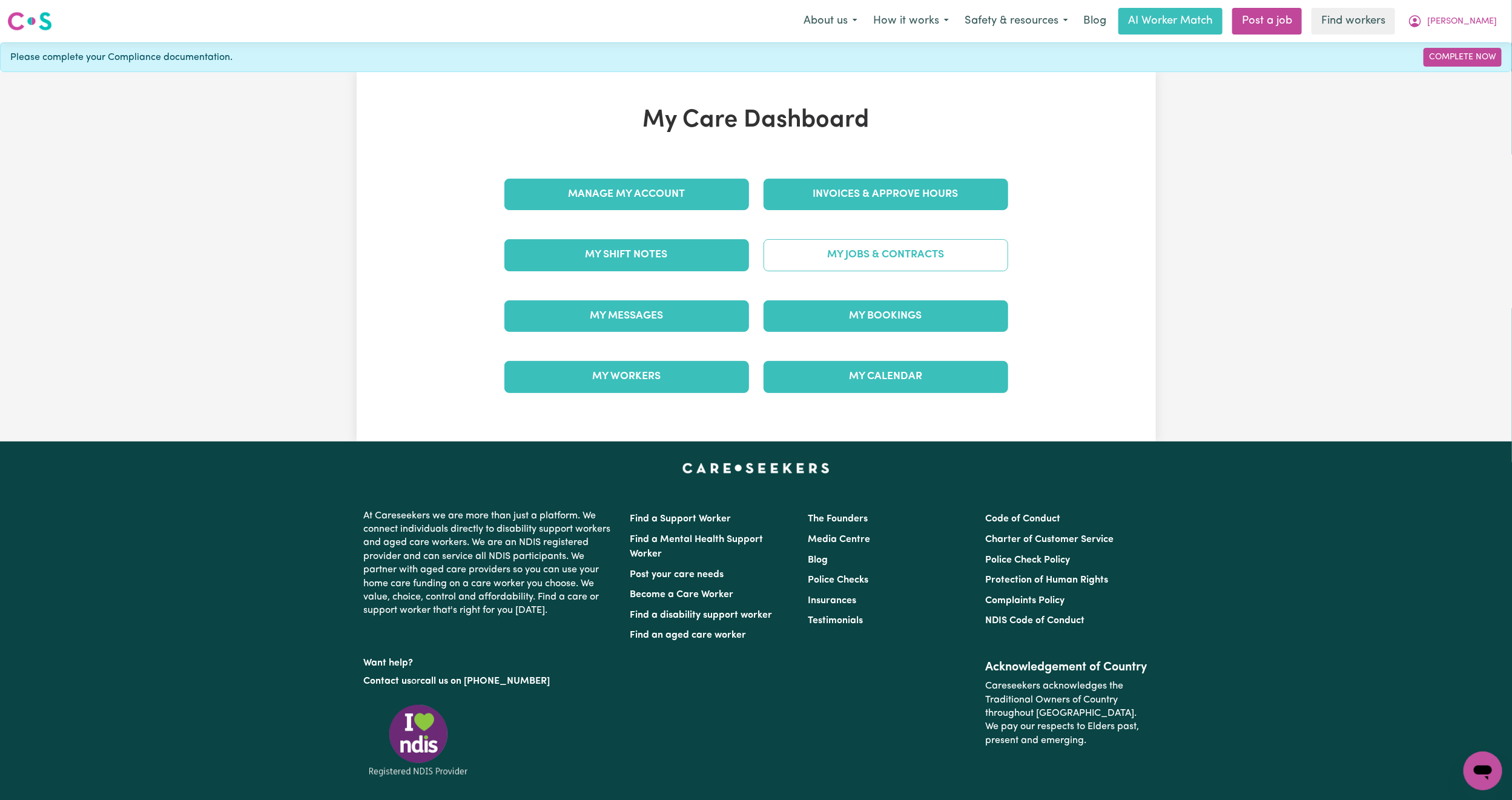
click at [875, 271] on link "My Jobs & Contracts" at bounding box center [885, 255] width 245 height 31
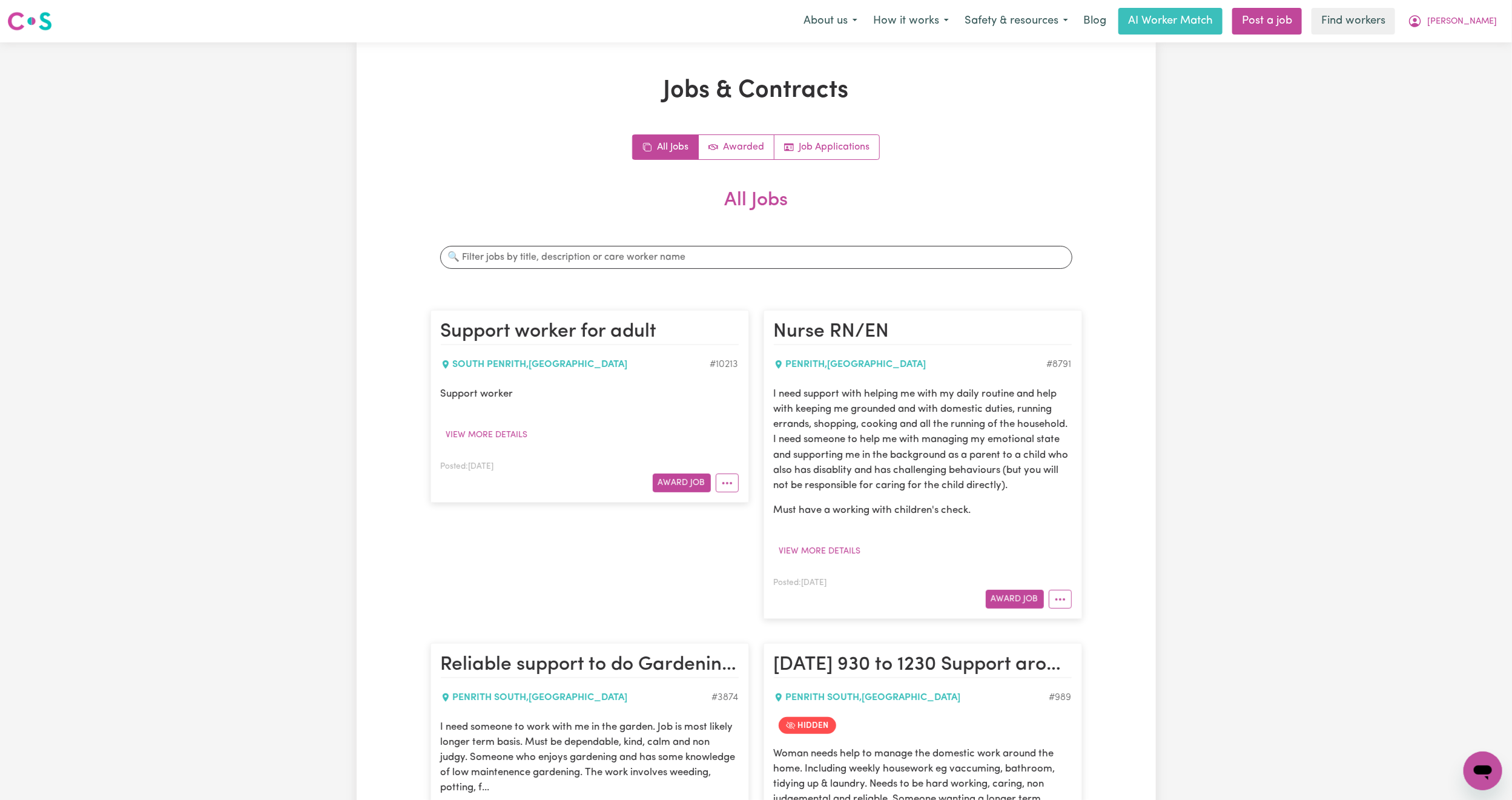
scroll to position [182, 0]
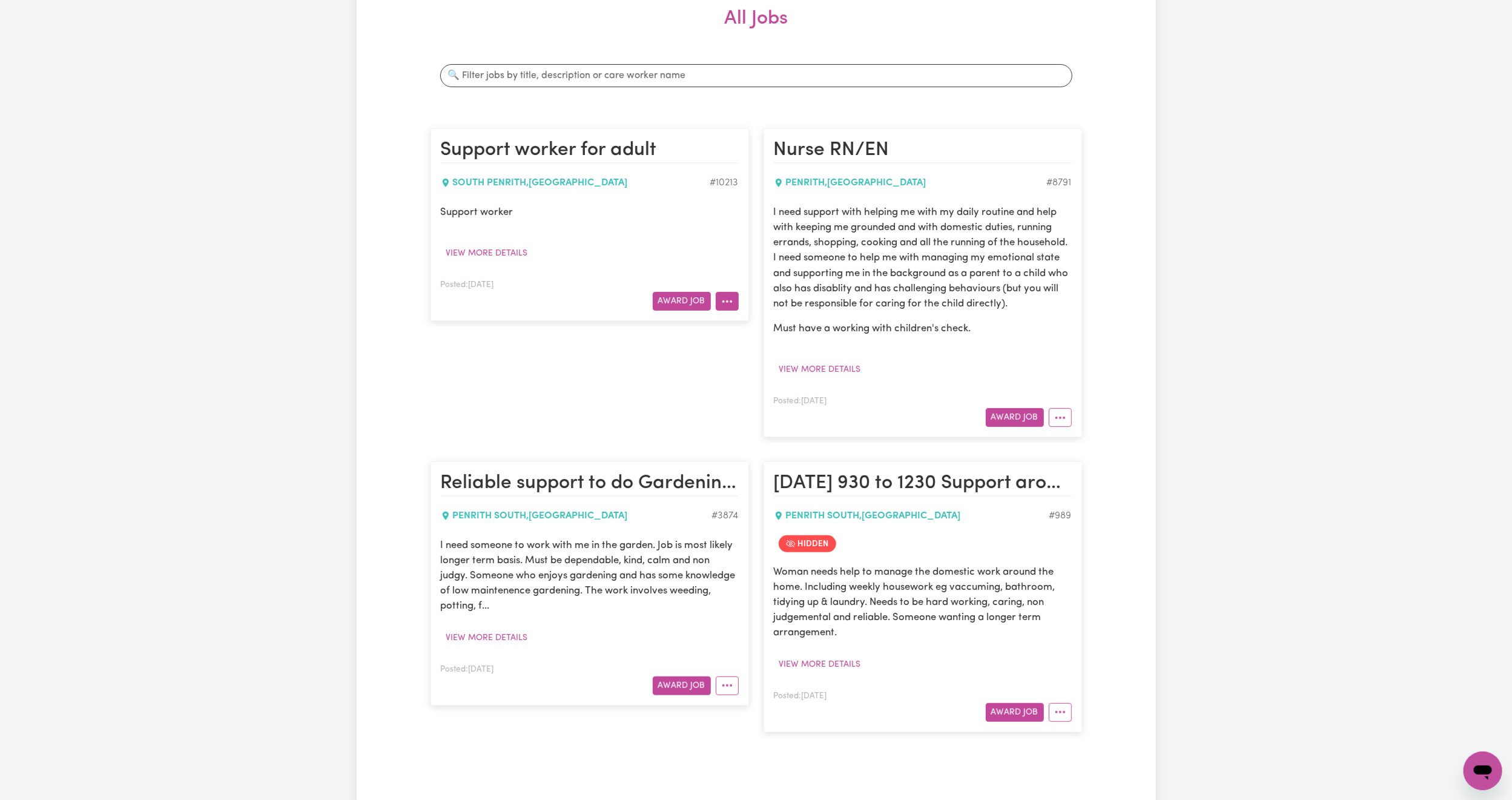
click at [733, 298] on button "More options" at bounding box center [727, 302] width 23 height 19
click at [784, 406] on link "Delete Job" at bounding box center [763, 403] width 96 height 25
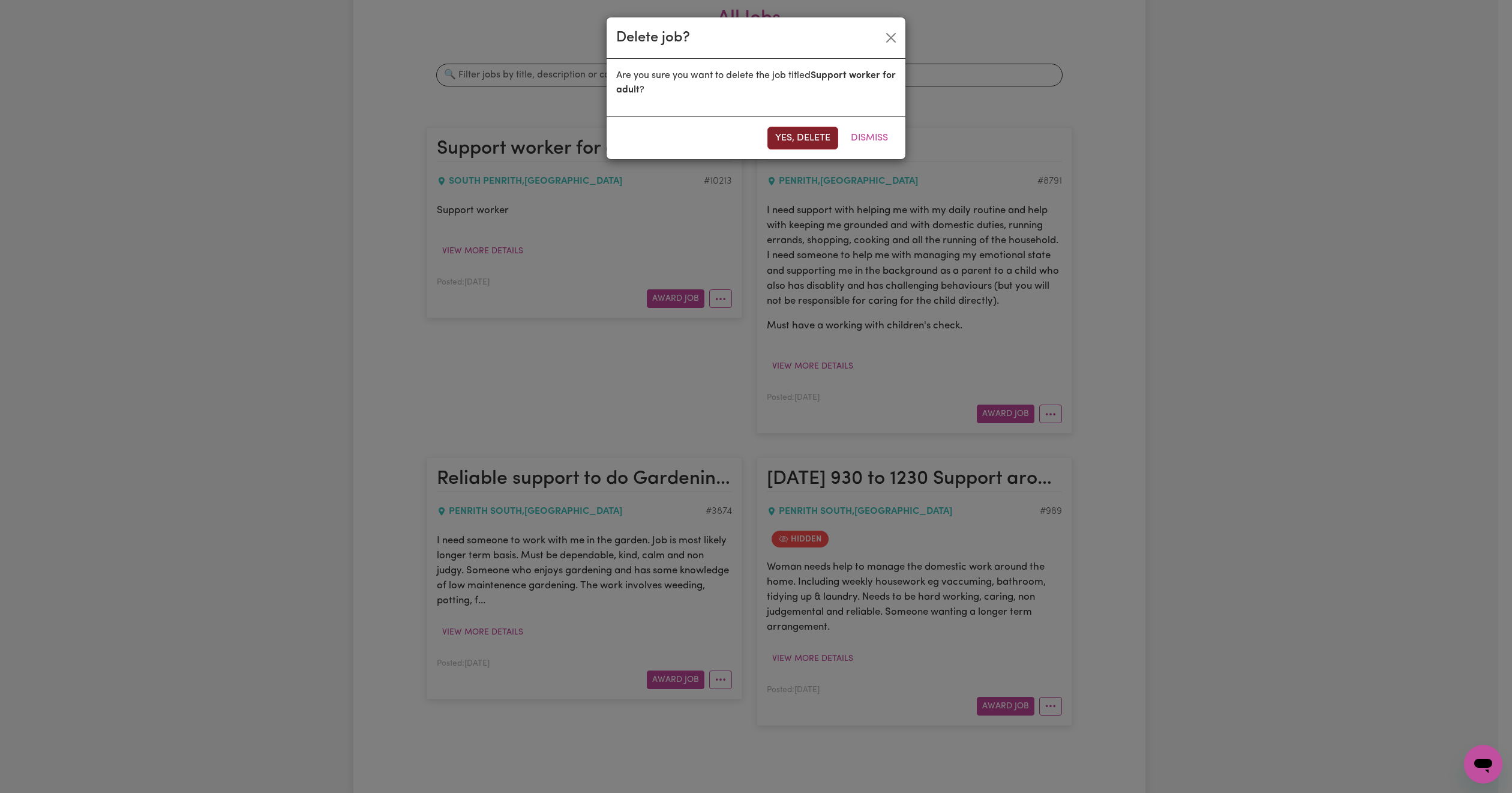
click at [803, 139] on button "Yes, delete" at bounding box center [802, 138] width 71 height 23
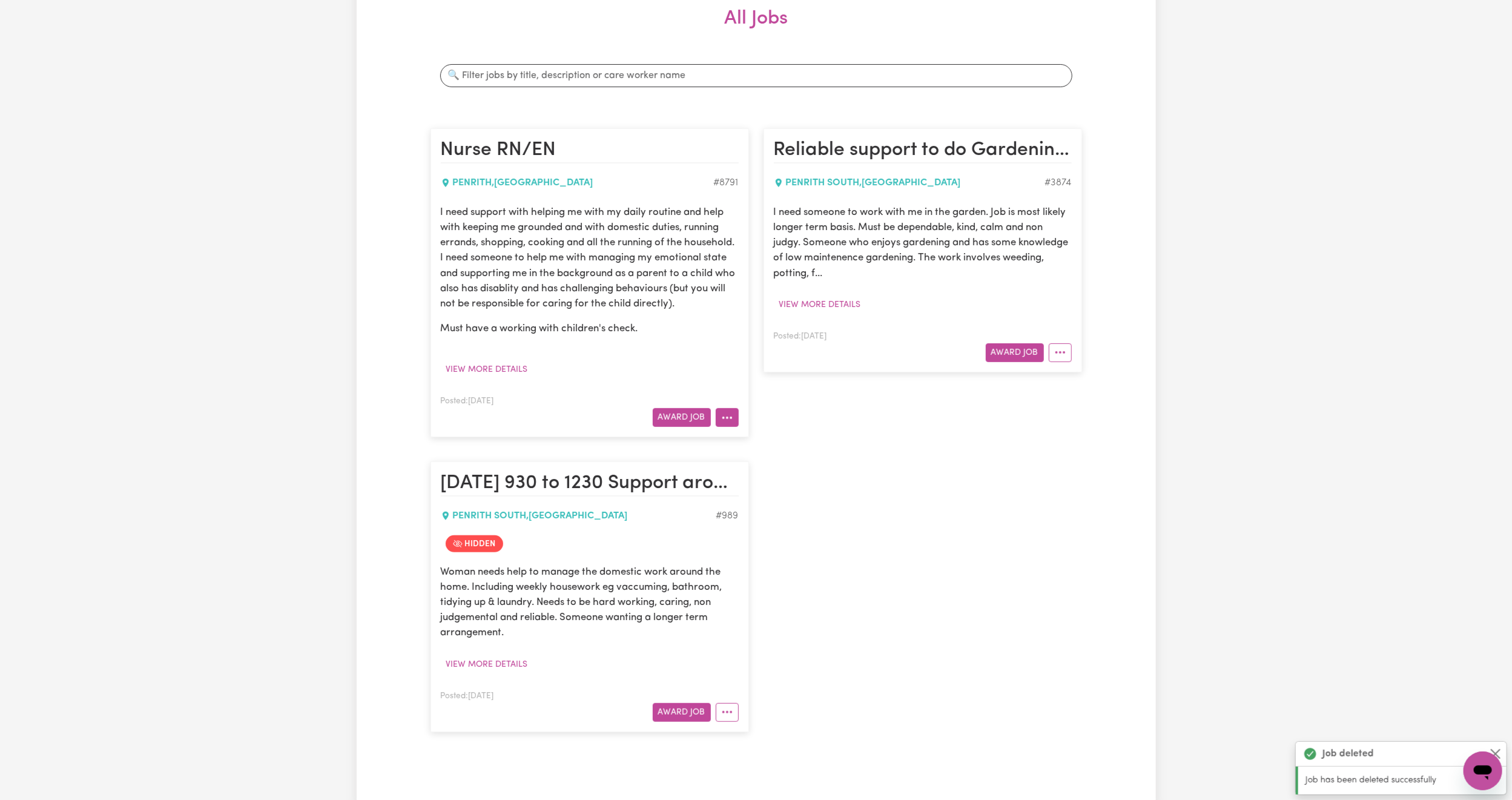
click at [725, 423] on icon "More options" at bounding box center [727, 418] width 12 height 12
click at [813, 434] on div "Reliable support to do Gardening 10-1pm Mondays [GEOGRAPHIC_DATA] # 3874 I need…" at bounding box center [923, 283] width 333 height 333
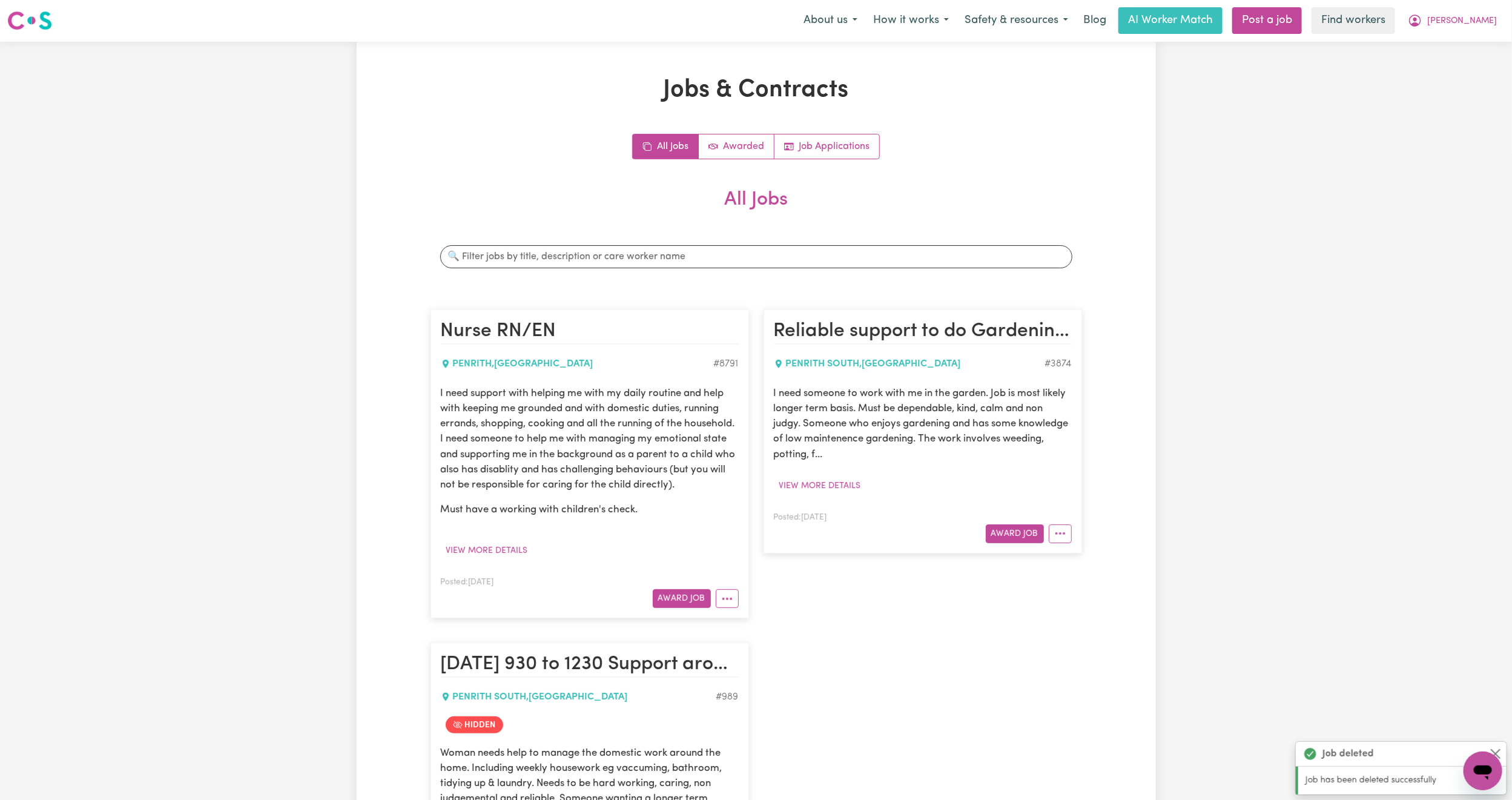
scroll to position [0, 0]
click at [721, 605] on icon "More options" at bounding box center [727, 599] width 12 height 12
click at [736, 714] on link "Delete Job" at bounding box center [763, 701] width 96 height 25
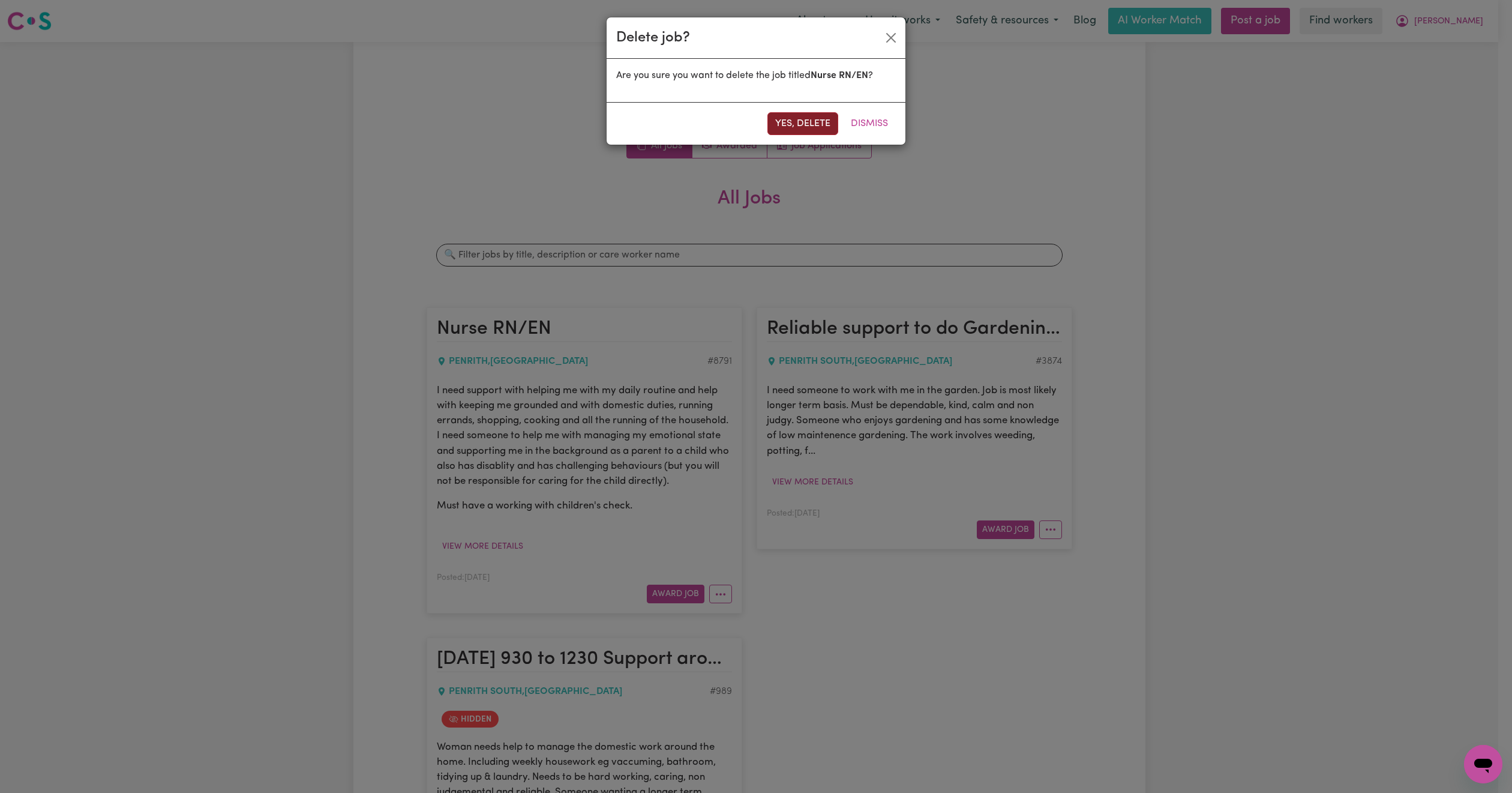
click at [812, 123] on button "Yes, delete" at bounding box center [802, 124] width 71 height 23
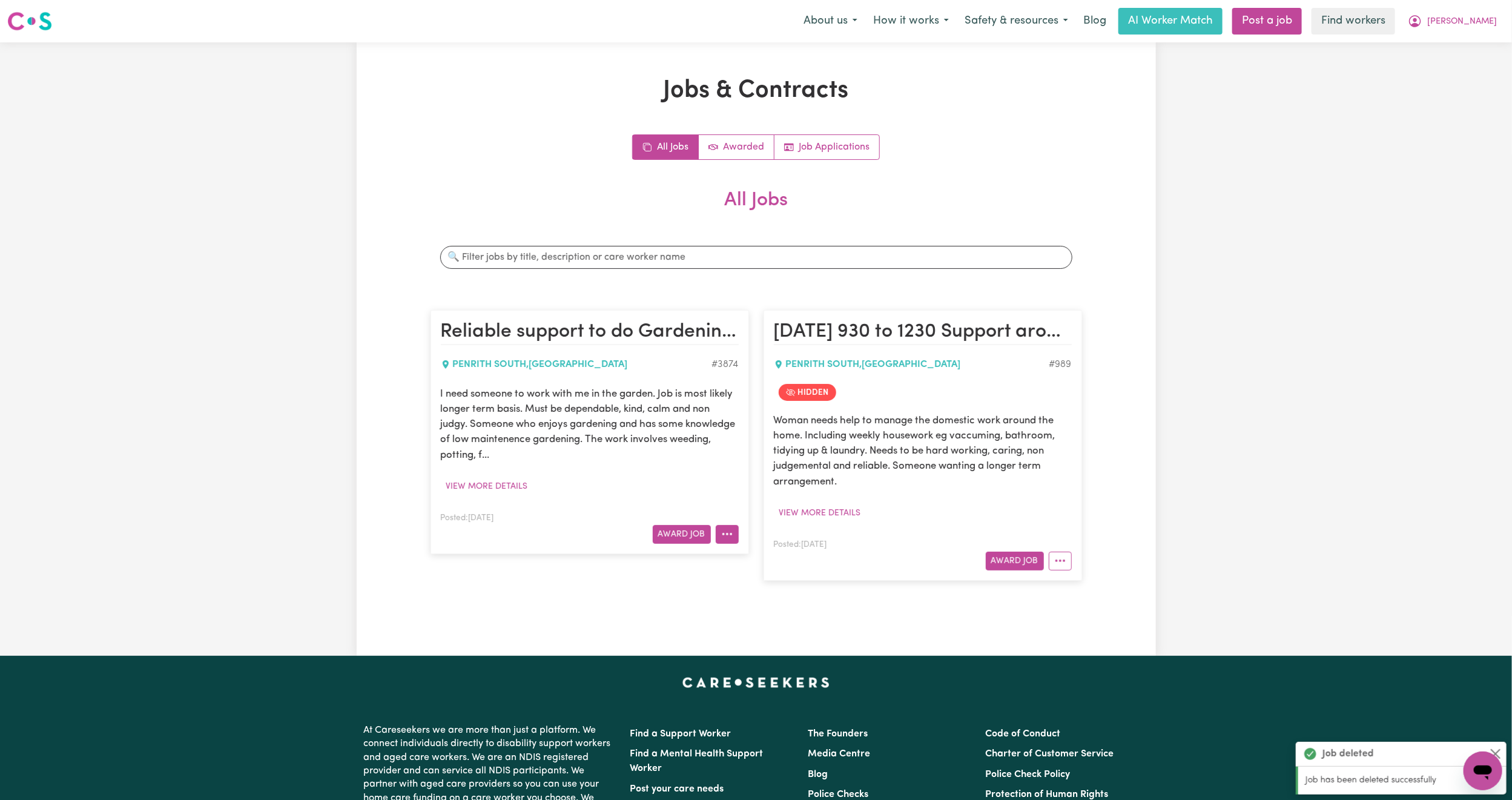
click at [730, 527] on button "More options" at bounding box center [727, 534] width 23 height 19
click at [745, 637] on link "Delete Job" at bounding box center [763, 636] width 96 height 25
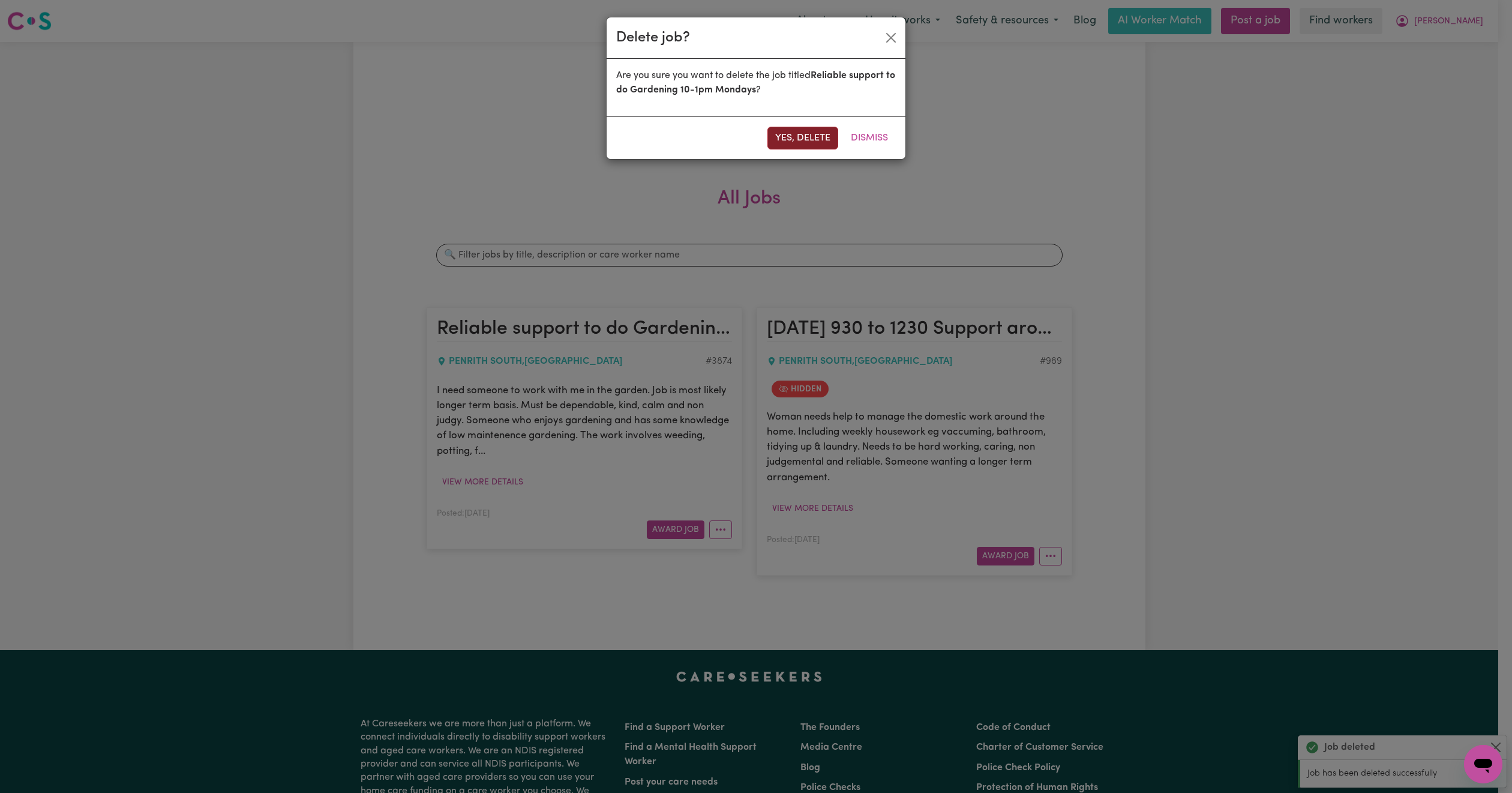
click at [810, 139] on button "Yes, delete" at bounding box center [802, 138] width 71 height 23
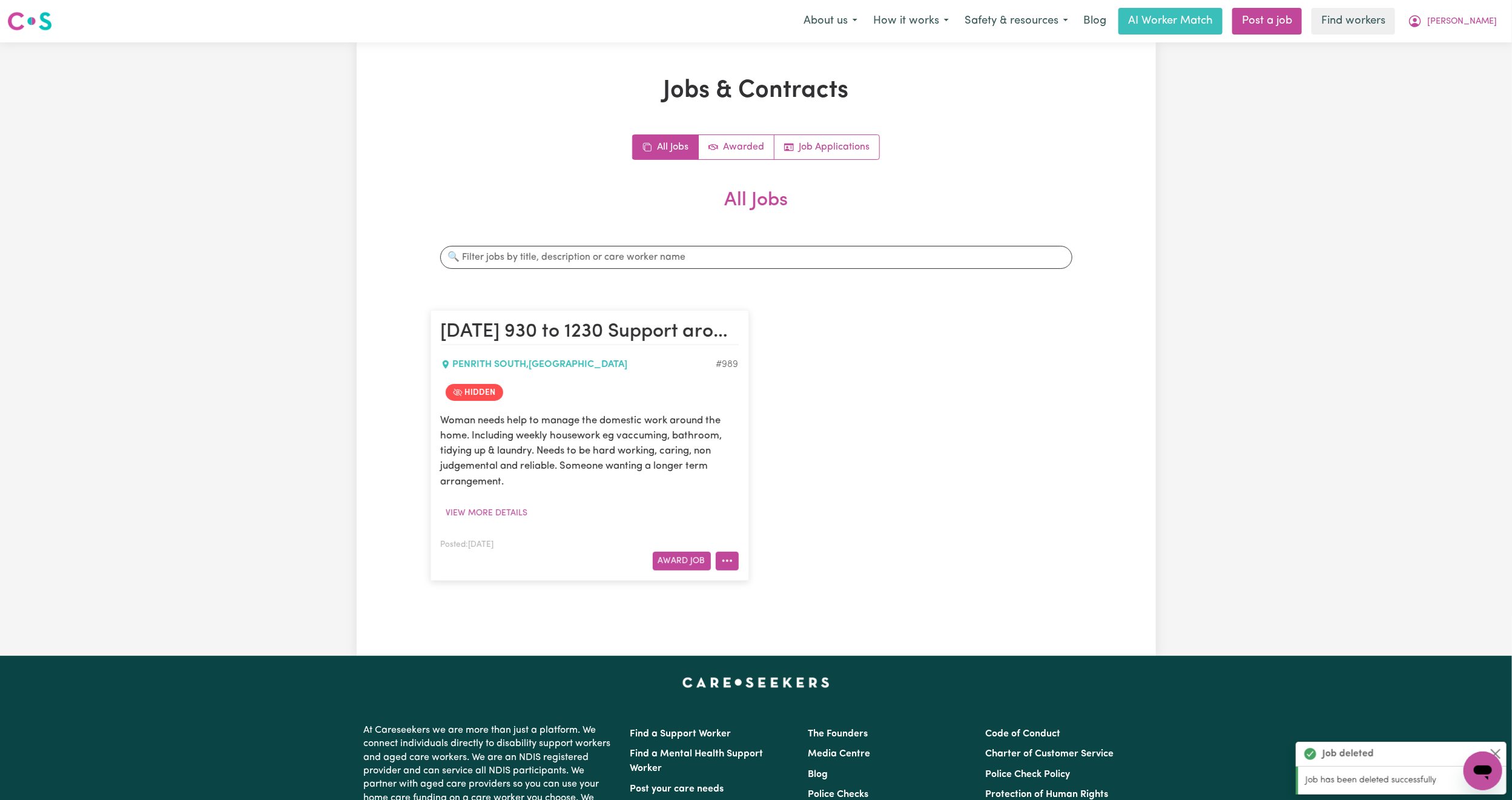
click at [727, 556] on button "More options" at bounding box center [727, 561] width 23 height 19
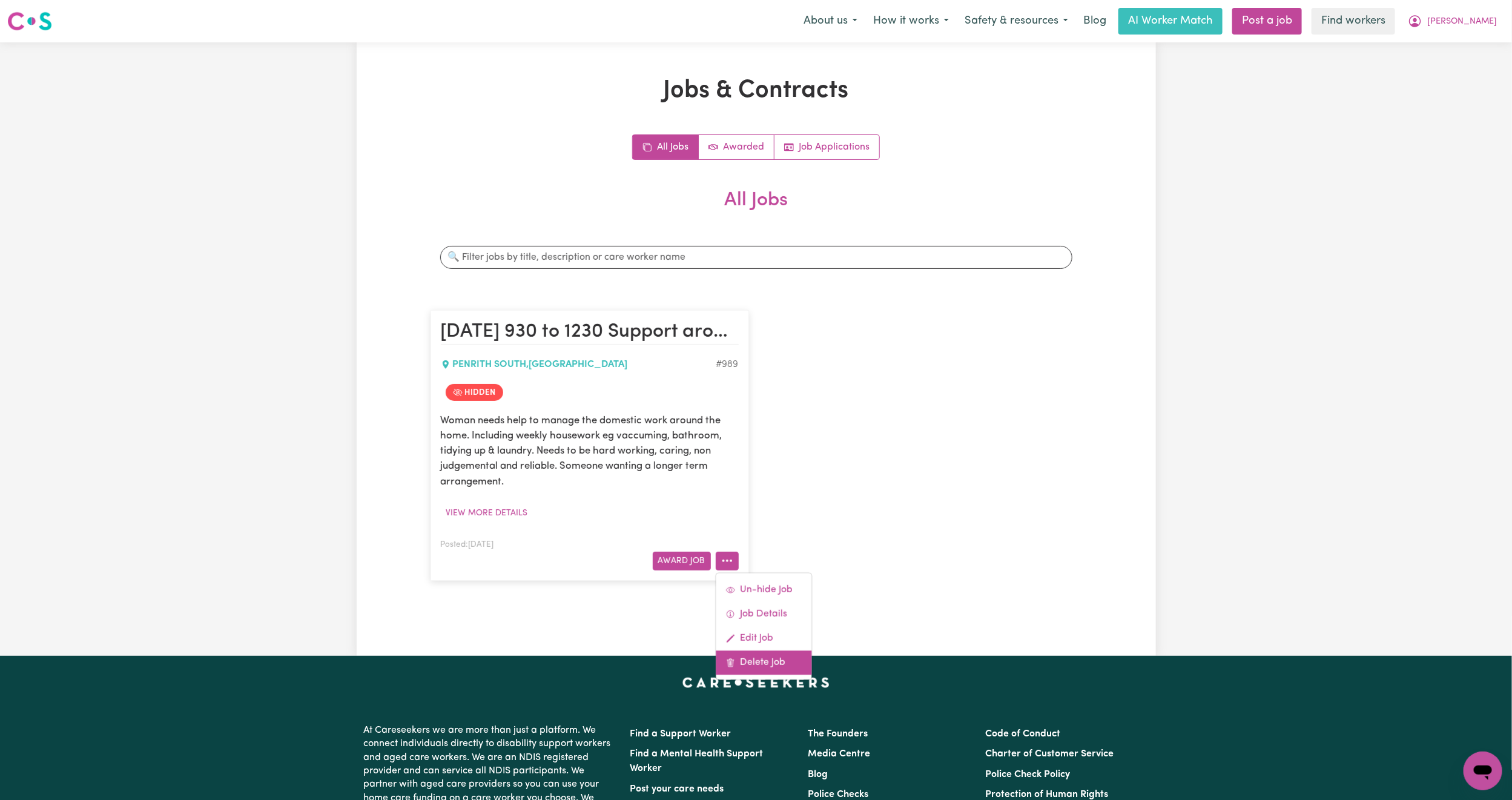
click at [730, 665] on icon at bounding box center [730, 662] width 10 height 10
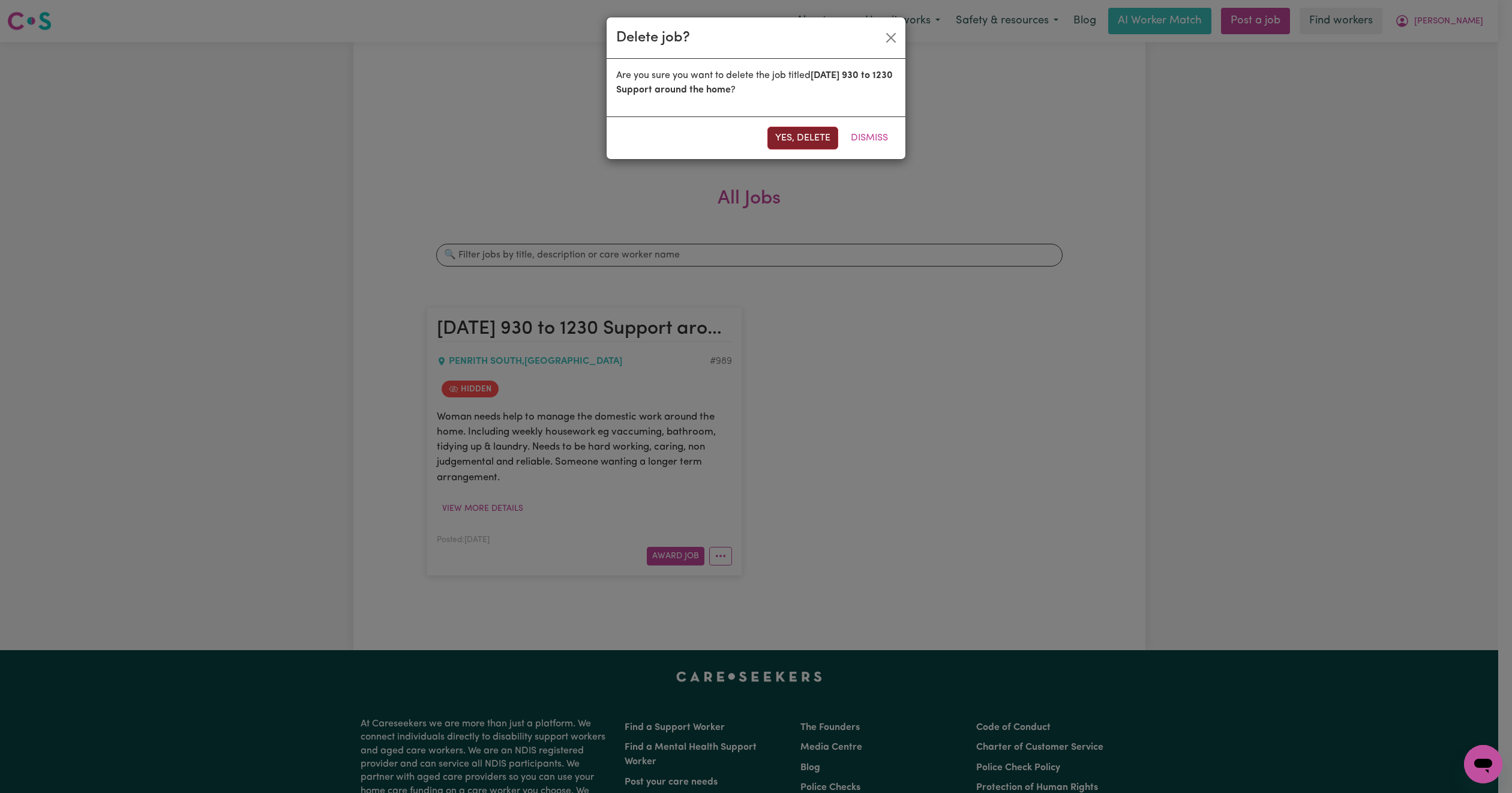
click at [819, 138] on button "Yes, delete" at bounding box center [802, 138] width 71 height 23
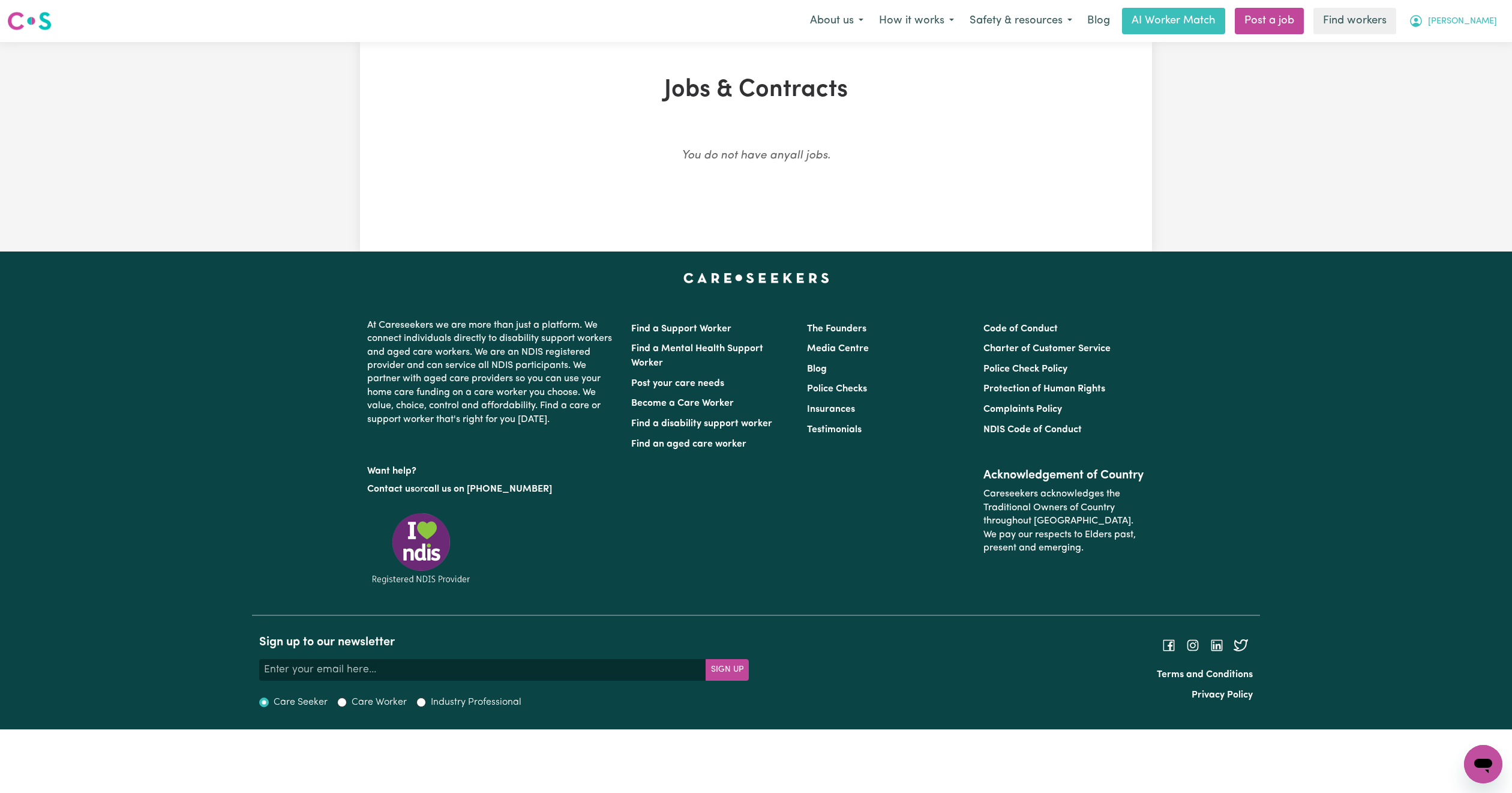
drag, startPoint x: 1475, startPoint y: 26, endPoint x: 1471, endPoint y: 31, distance: 6.4
click at [1475, 26] on span "[PERSON_NAME]" at bounding box center [1462, 22] width 69 height 13
click at [1465, 49] on link "My Dashboard" at bounding box center [1457, 47] width 95 height 23
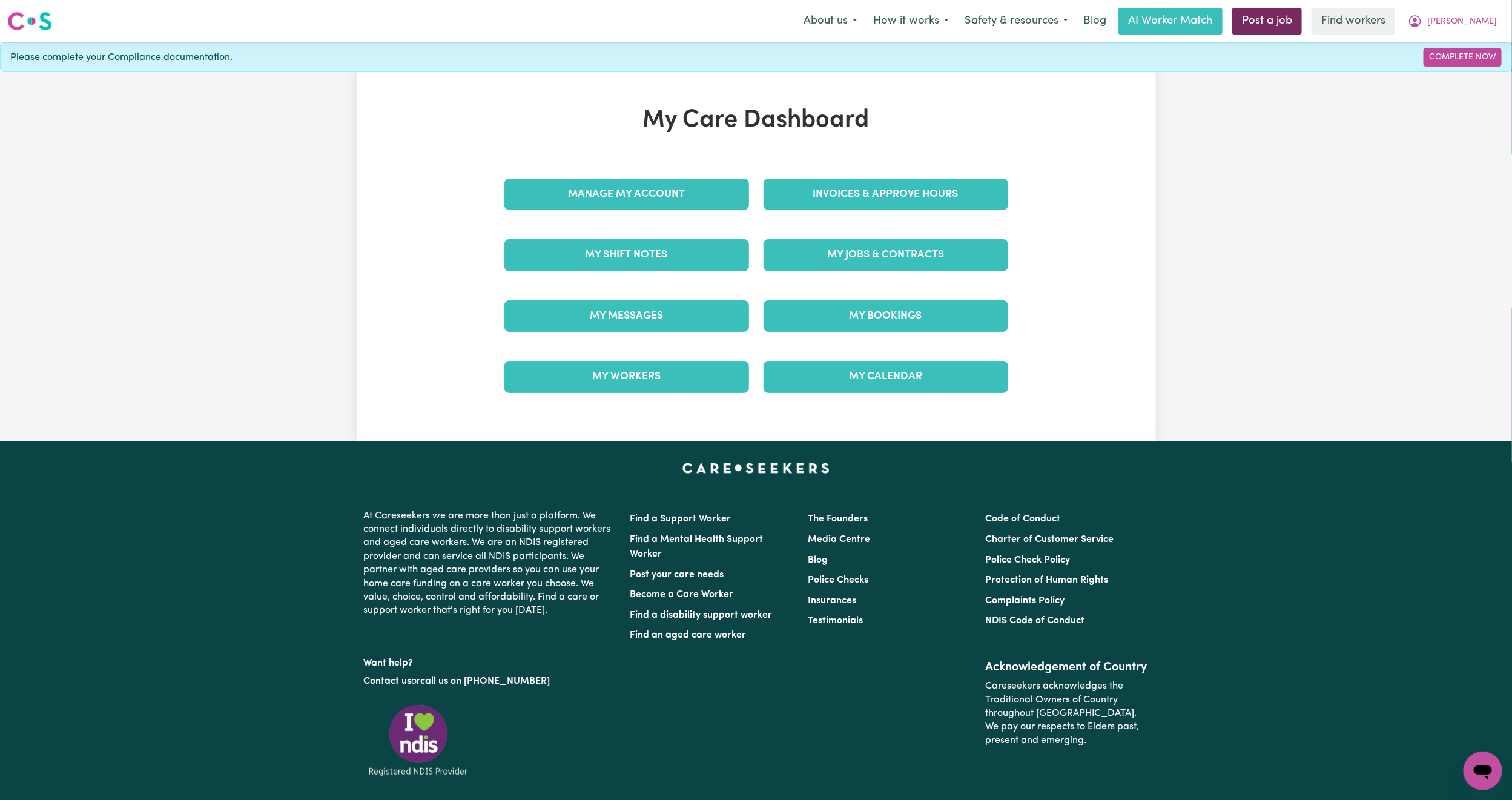
click at [1302, 22] on link "Post a job" at bounding box center [1267, 21] width 69 height 27
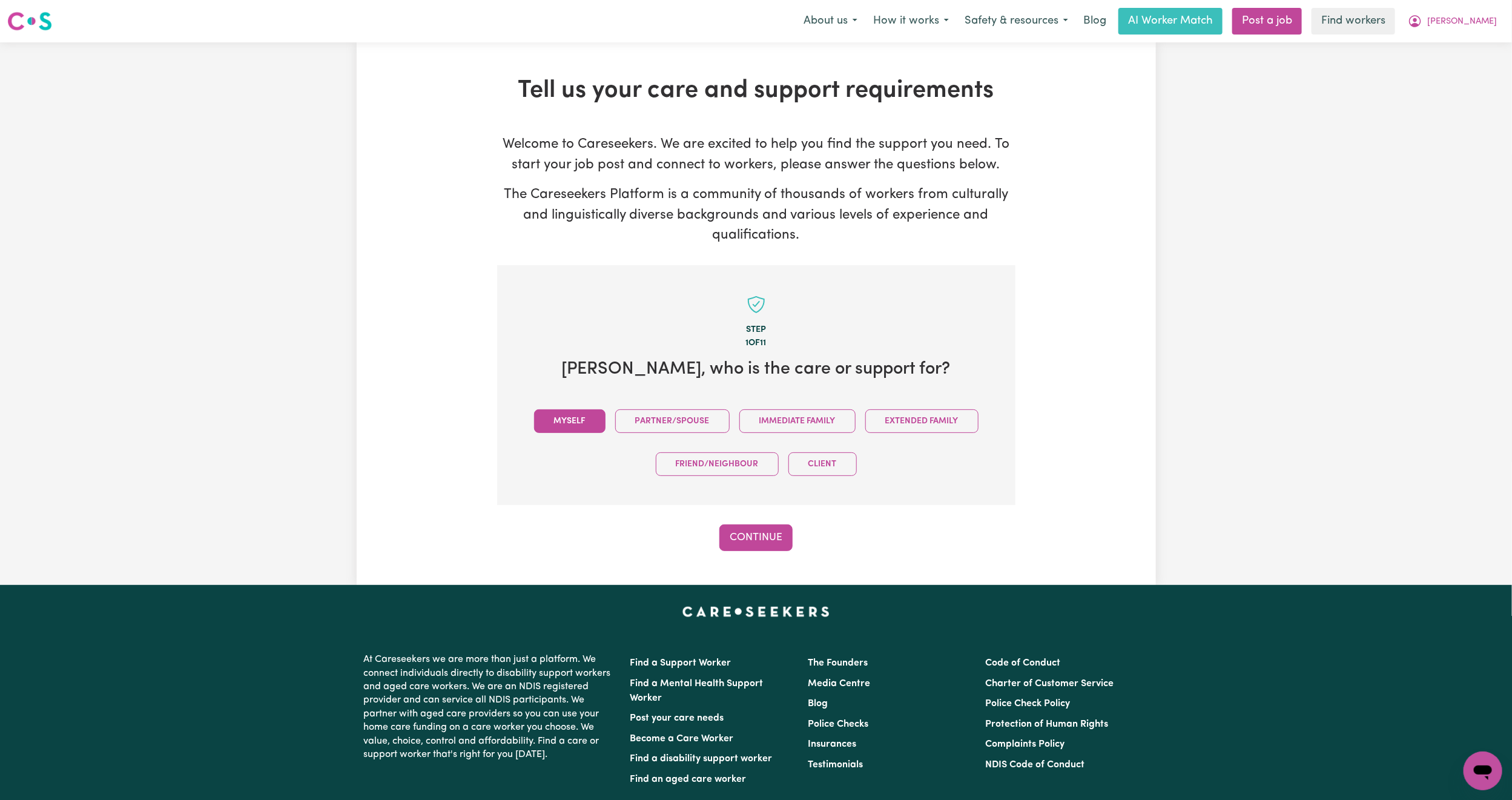
click at [555, 423] on button "Myself" at bounding box center [569, 421] width 72 height 24
click at [778, 530] on button "Continue" at bounding box center [756, 537] width 74 height 27
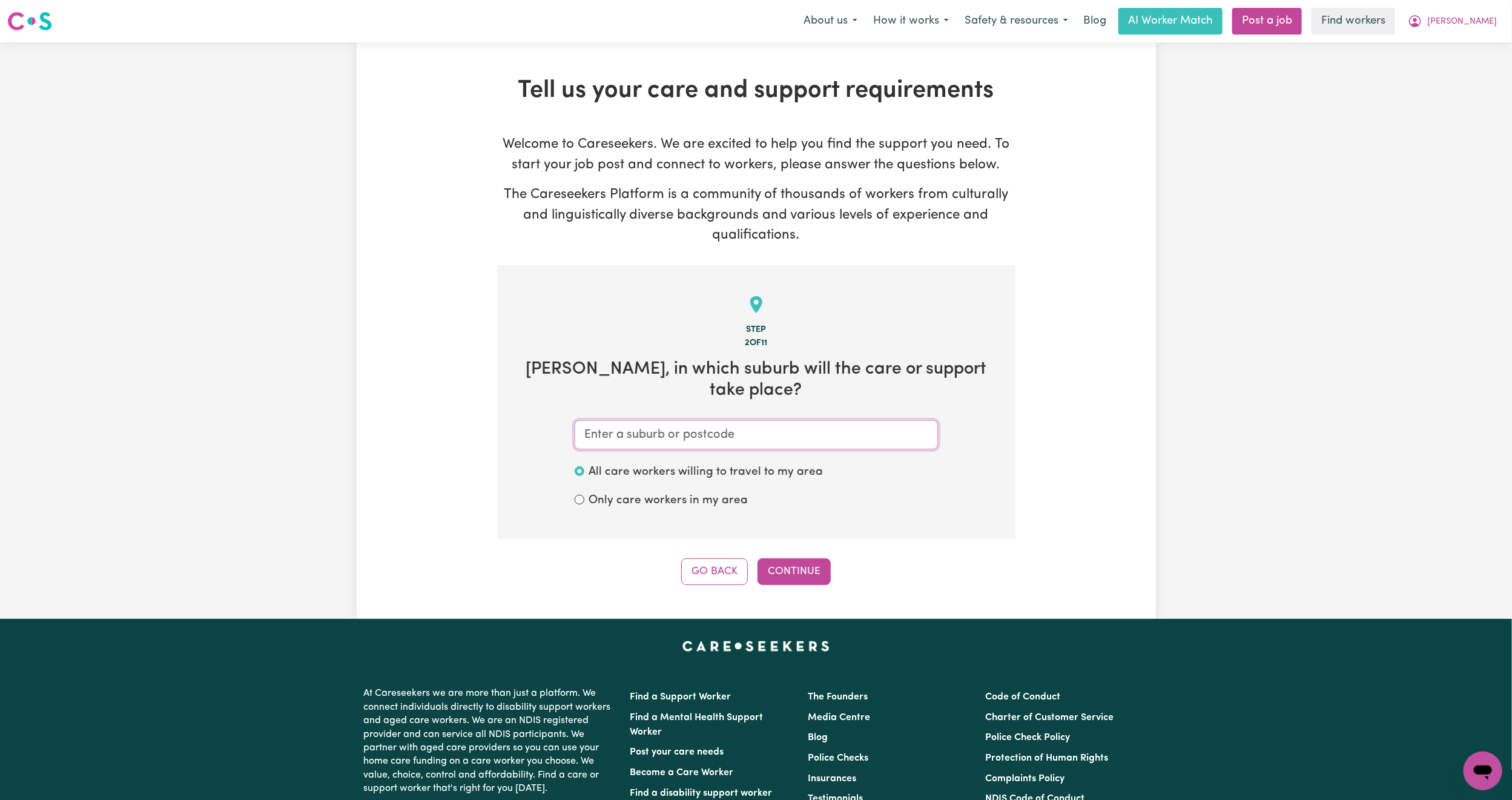
click at [682, 420] on input "text" at bounding box center [757, 434] width 364 height 29
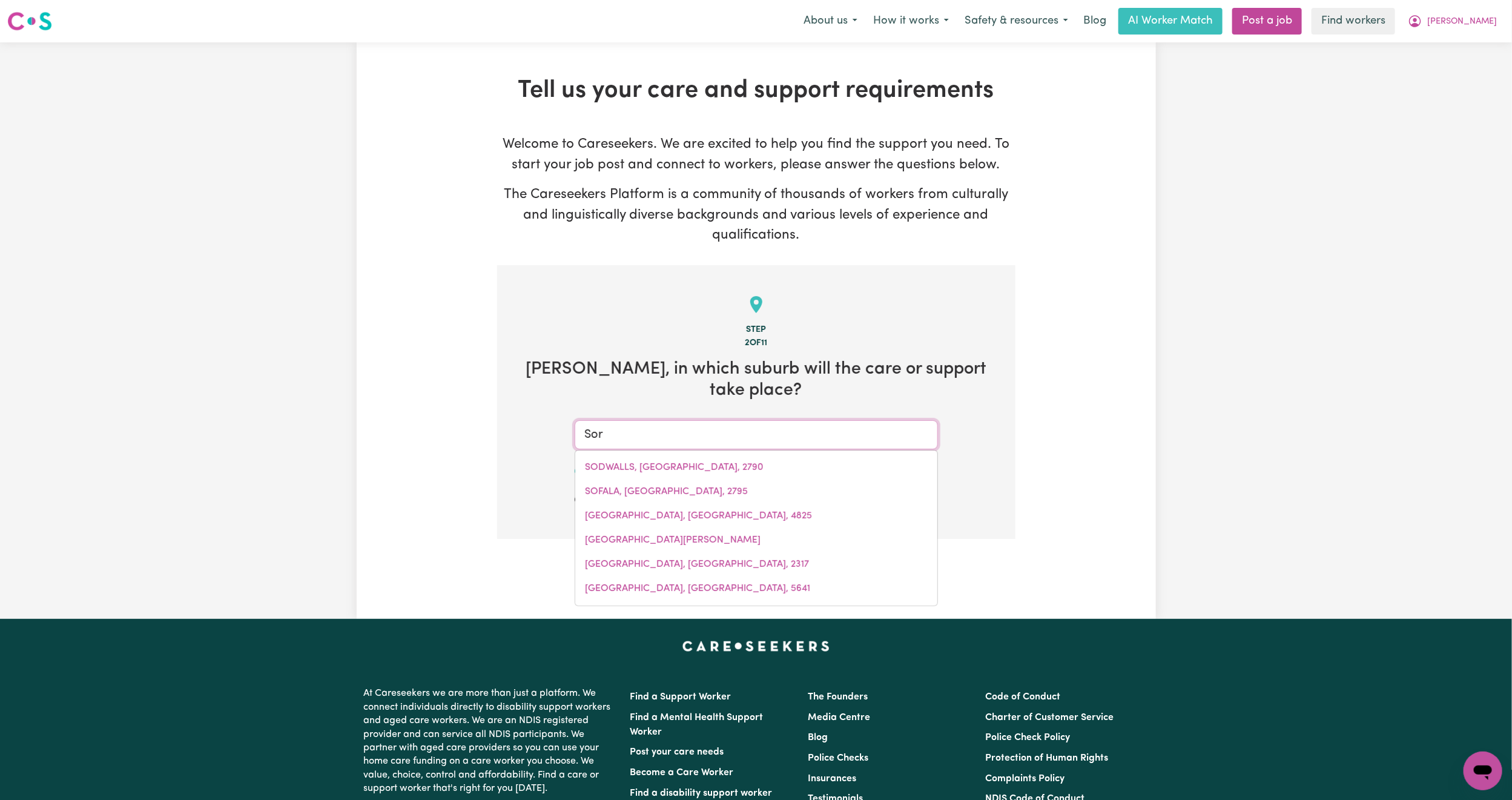
type input "So"
type input "SoDWALLS, [GEOGRAPHIC_DATA], 2790"
type input "Sou"
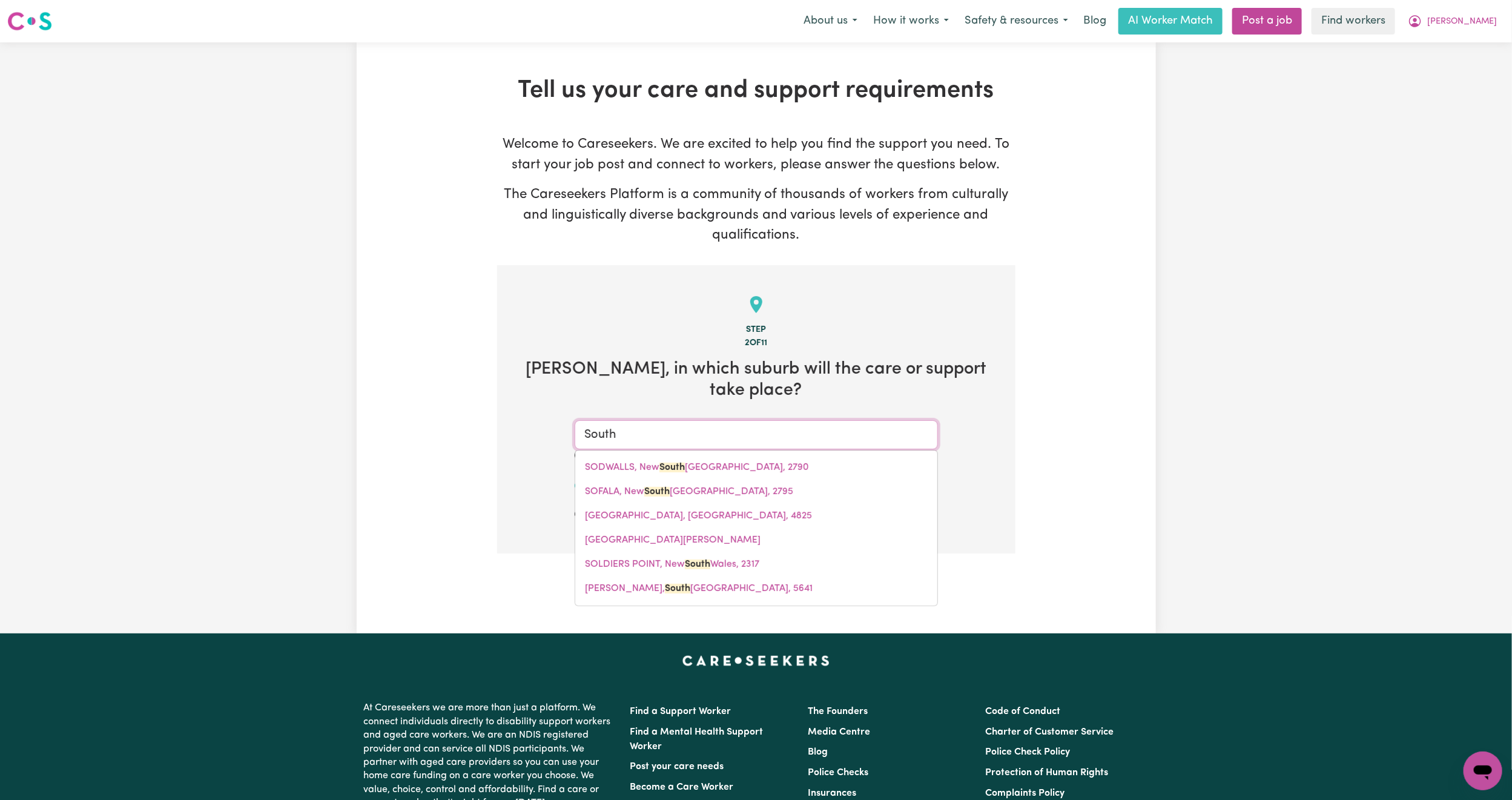
type input "South"
type input "[GEOGRAPHIC_DATA], [GEOGRAPHIC_DATA], 2640"
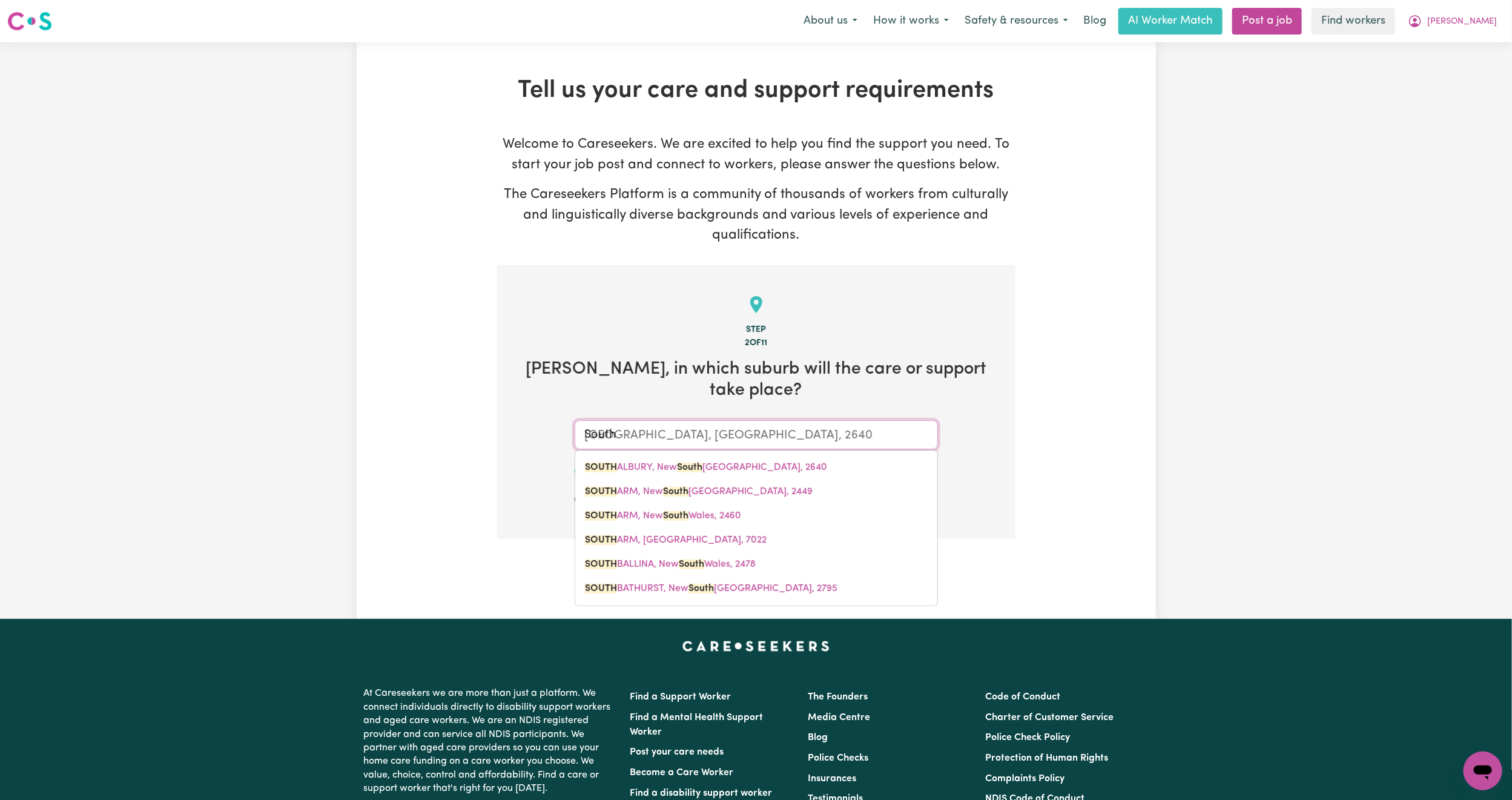
type input "South P"
type input "South Pe"
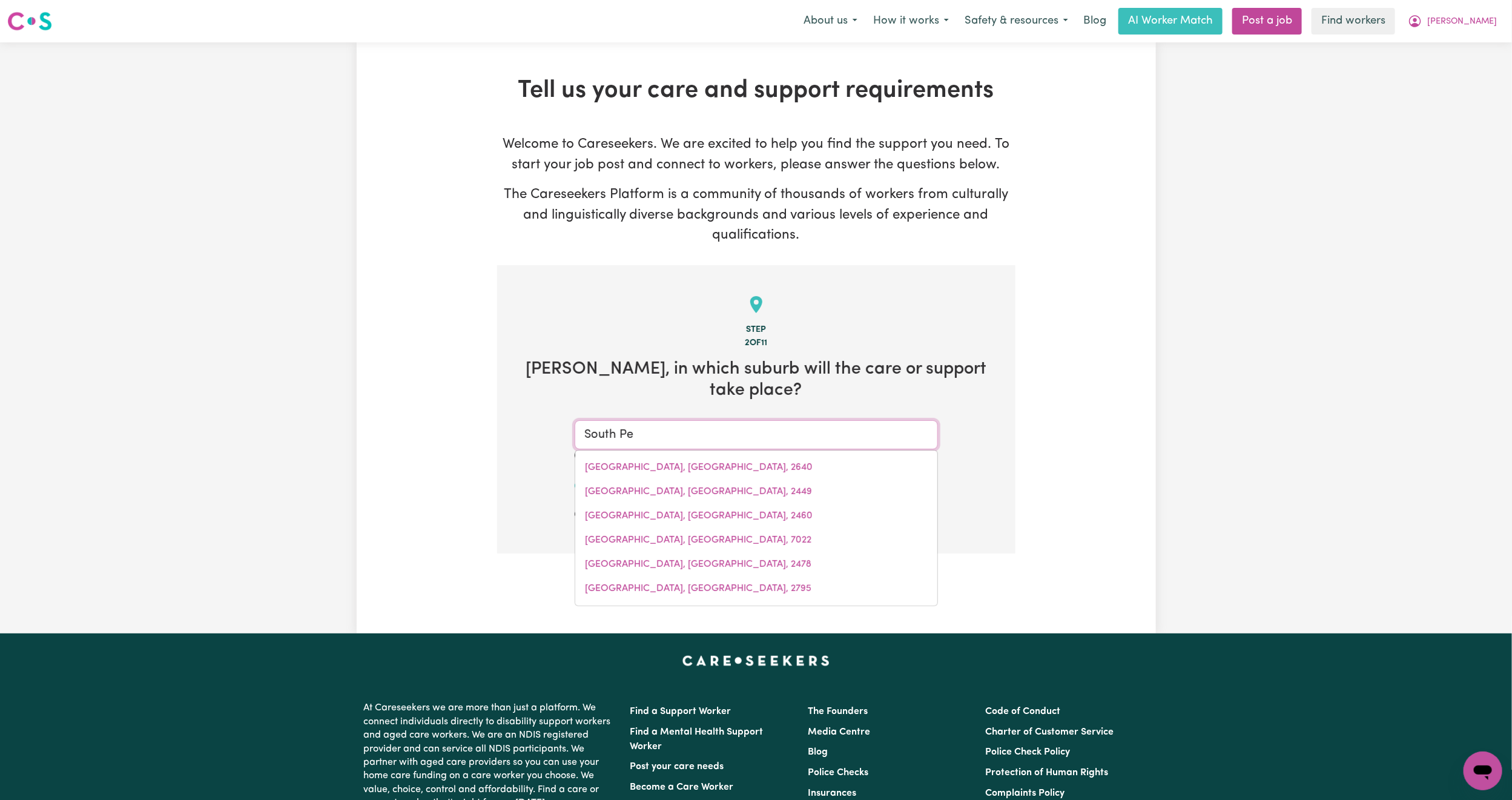
type input "South PeNRITH, [GEOGRAPHIC_DATA], 2750"
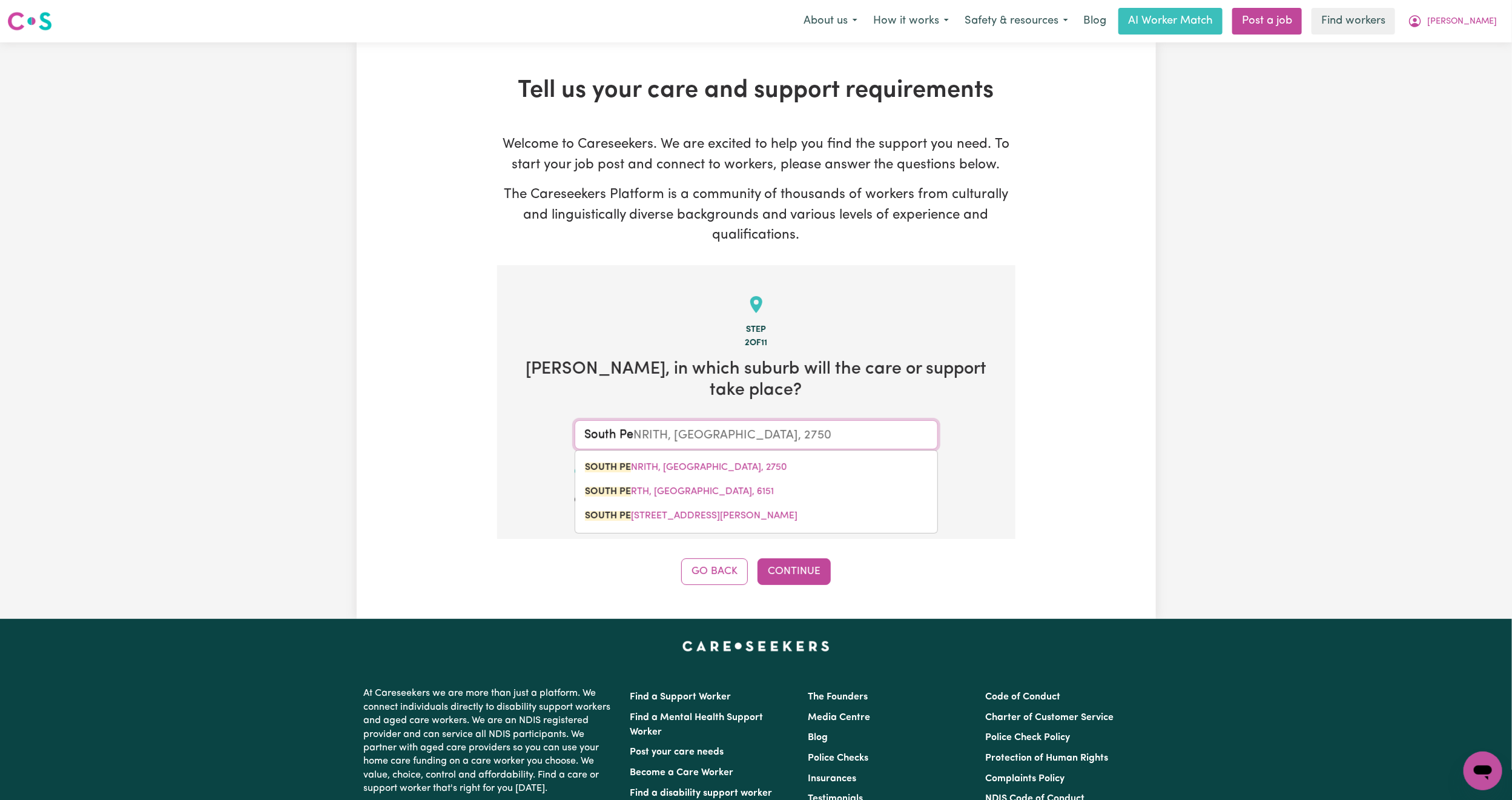
drag, startPoint x: 746, startPoint y: 444, endPoint x: 746, endPoint y: 460, distance: 16.0
click at [746, 462] on span "[GEOGRAPHIC_DATA], [GEOGRAPHIC_DATA], 2750" at bounding box center [686, 467] width 202 height 10
type input "[GEOGRAPHIC_DATA], [GEOGRAPHIC_DATA], 2750"
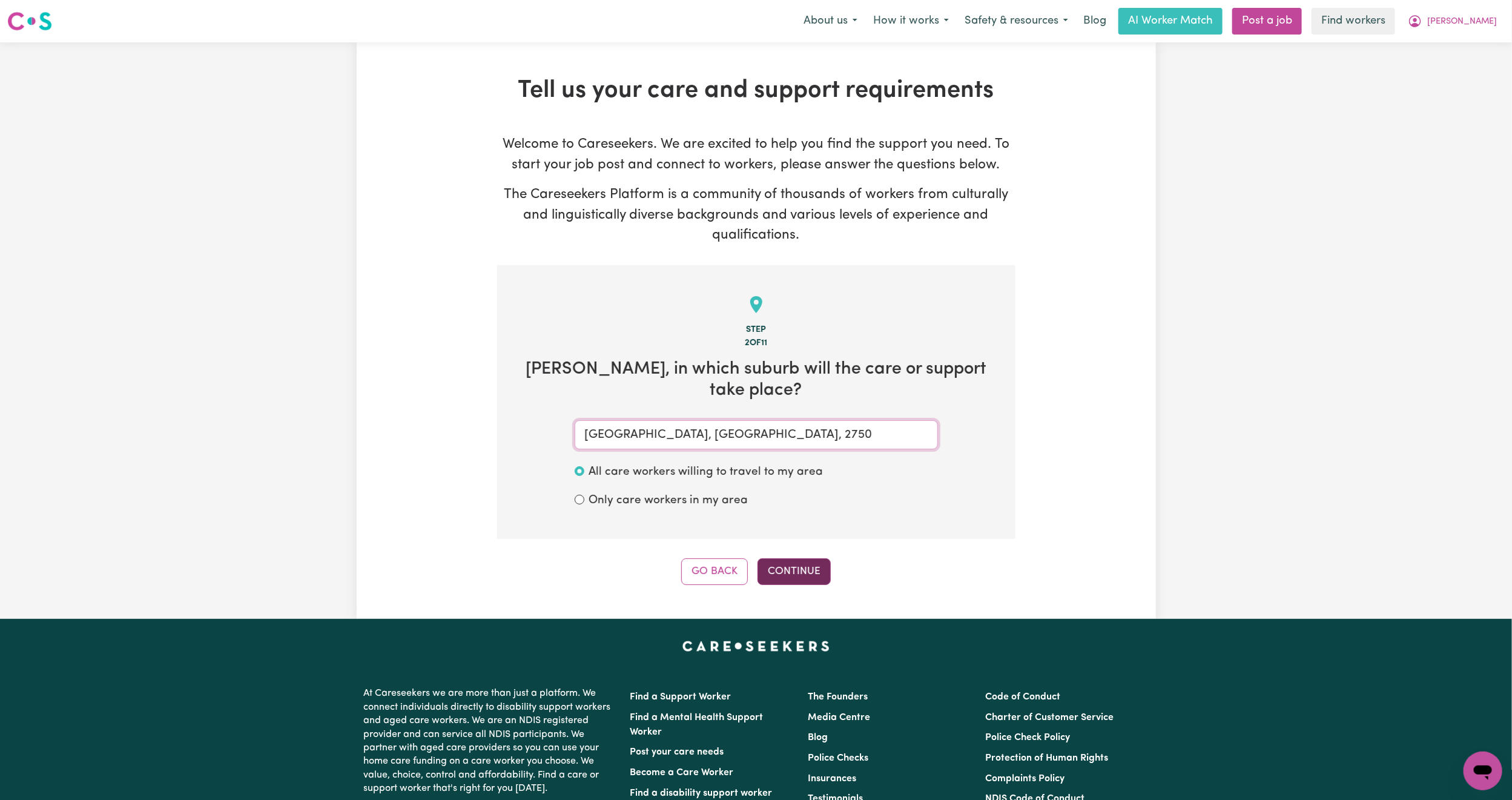
type input "[GEOGRAPHIC_DATA], [GEOGRAPHIC_DATA], 2750"
click at [782, 558] on button "Continue" at bounding box center [794, 571] width 74 height 27
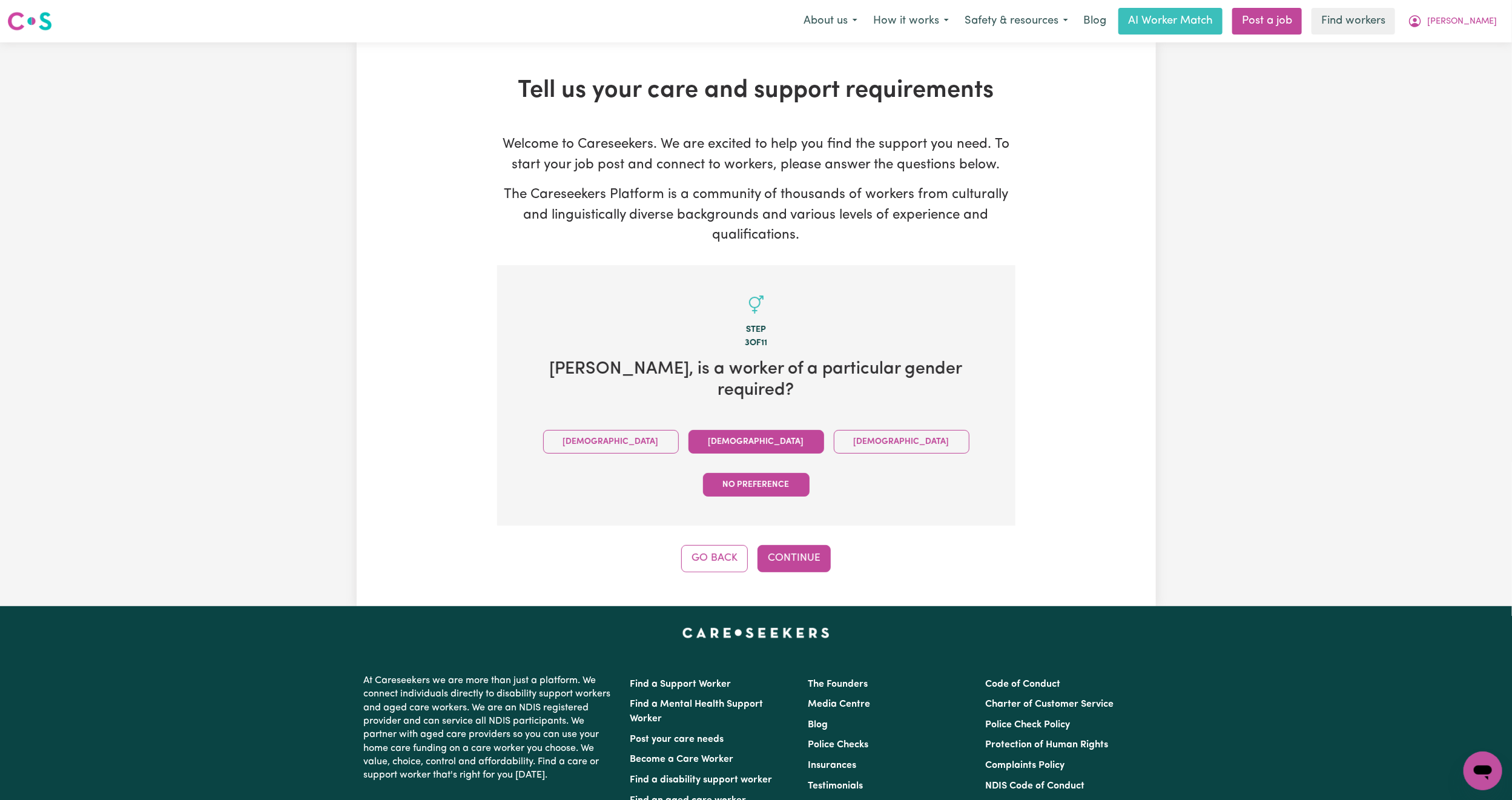
click at [691, 430] on button "[DEMOGRAPHIC_DATA]" at bounding box center [756, 441] width 136 height 24
click at [778, 545] on button "Continue" at bounding box center [794, 558] width 74 height 27
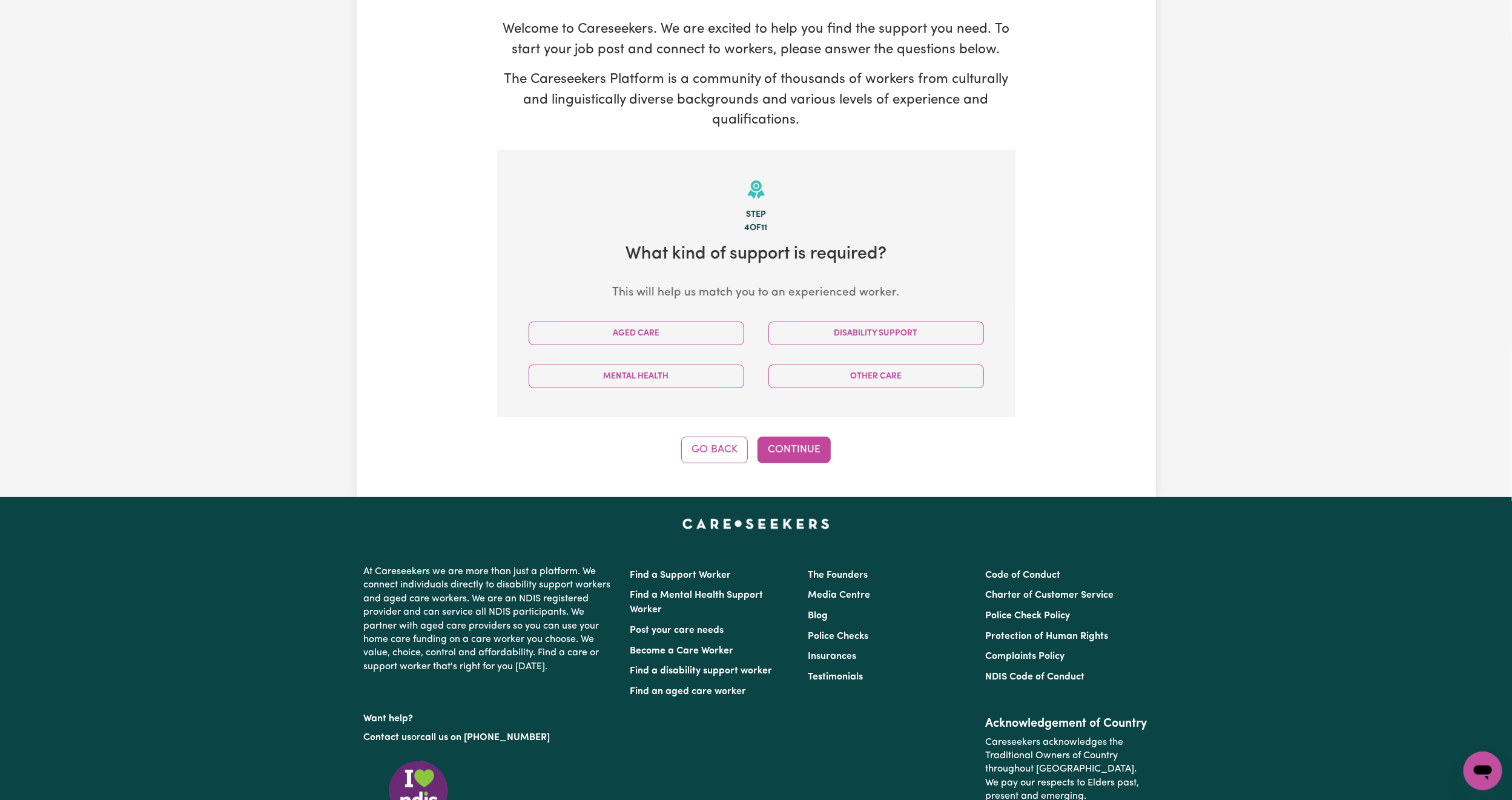
scroll to position [84, 0]
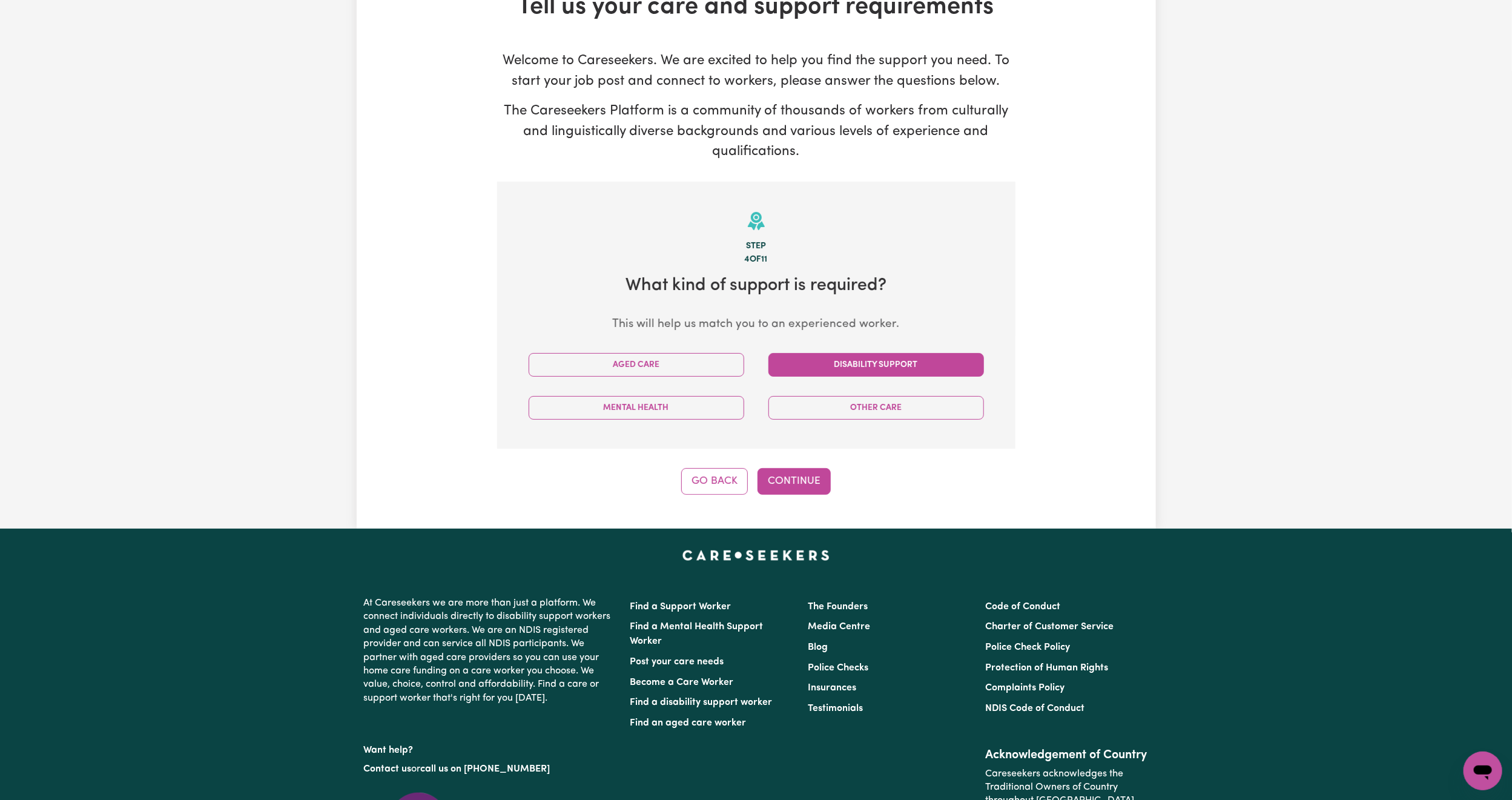
click at [934, 357] on button "Disability Support" at bounding box center [876, 364] width 216 height 24
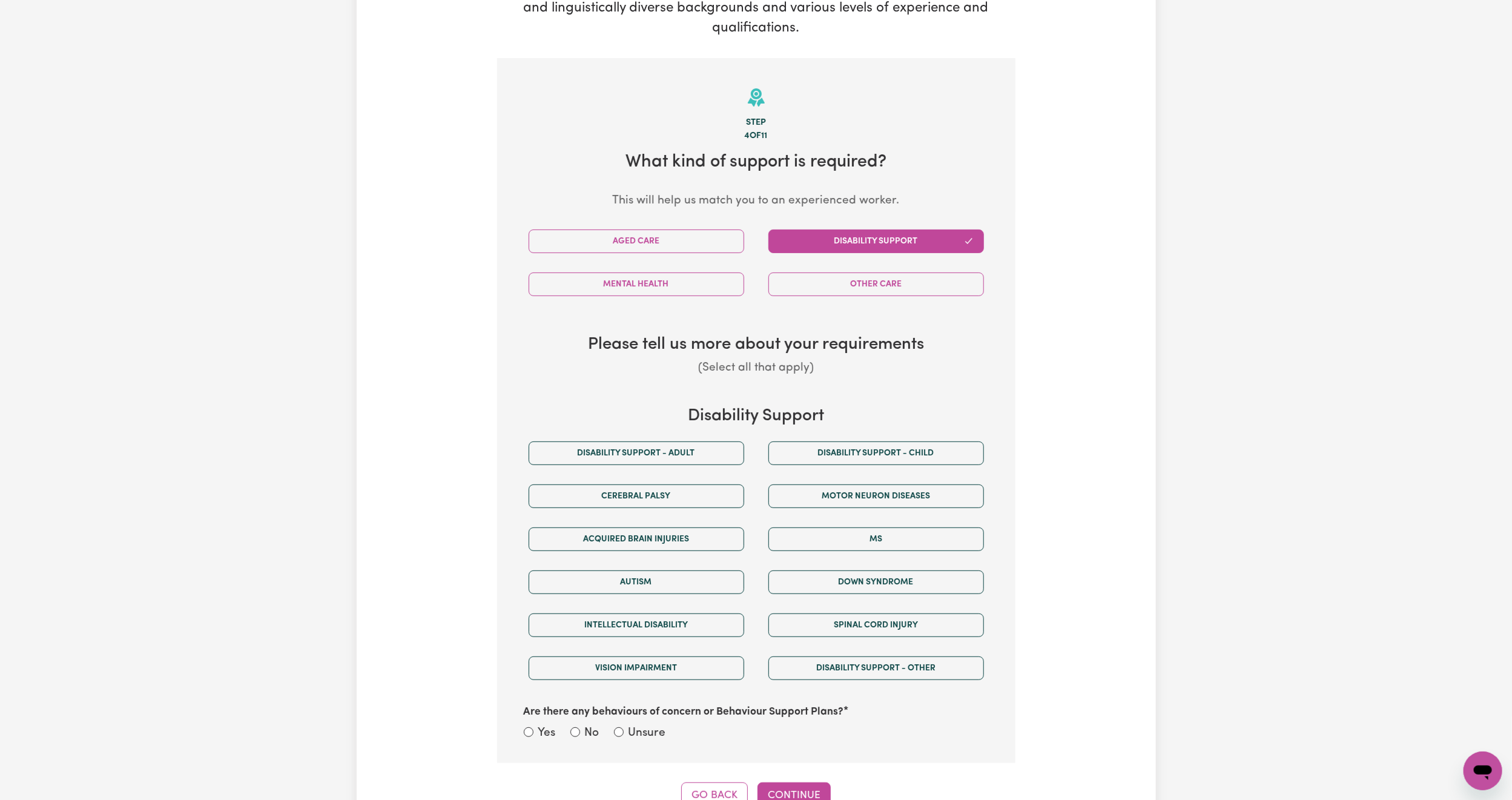
scroll to position [174, 0]
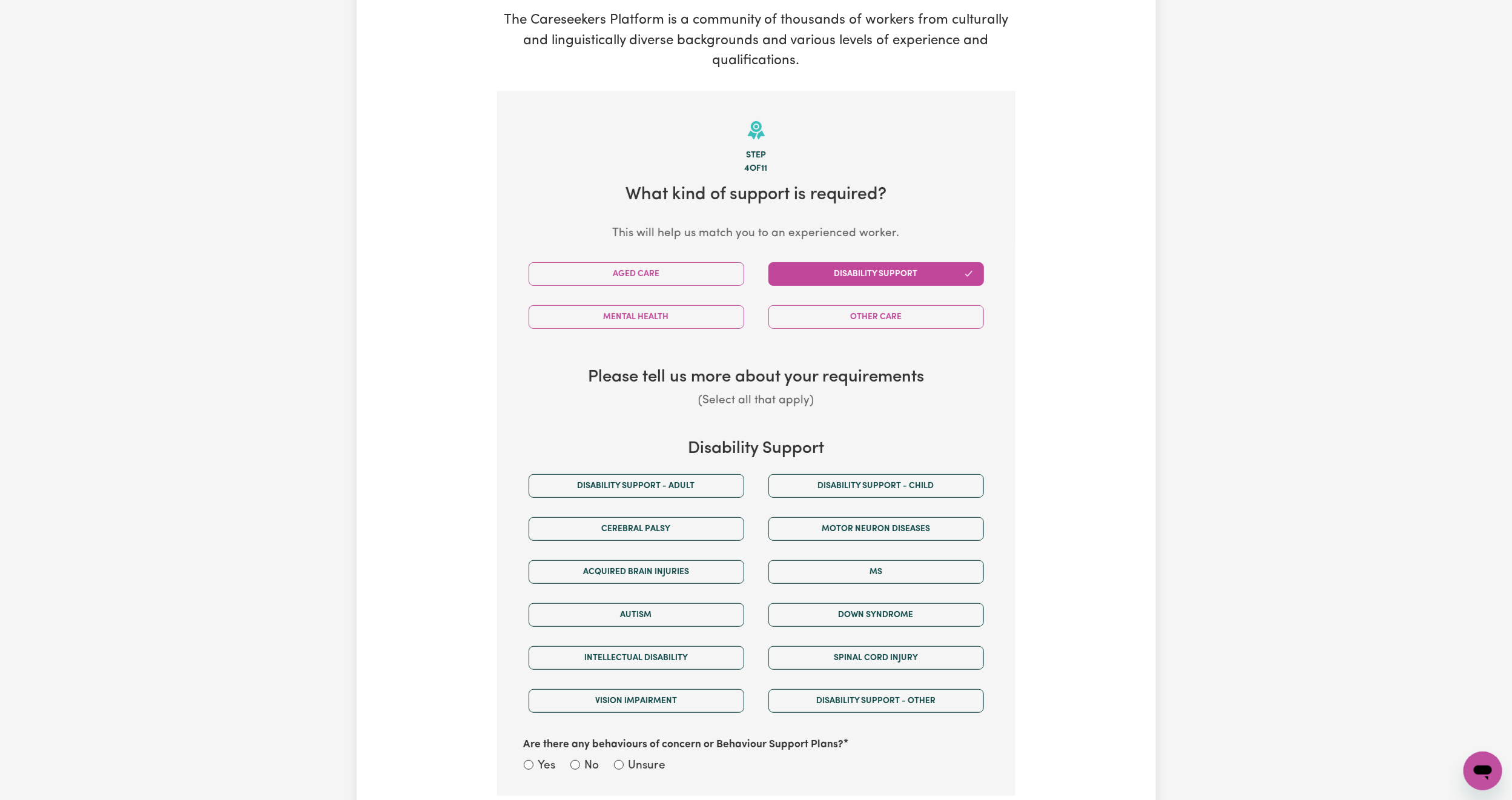
click at [878, 274] on button "Disability Support" at bounding box center [876, 274] width 216 height 24
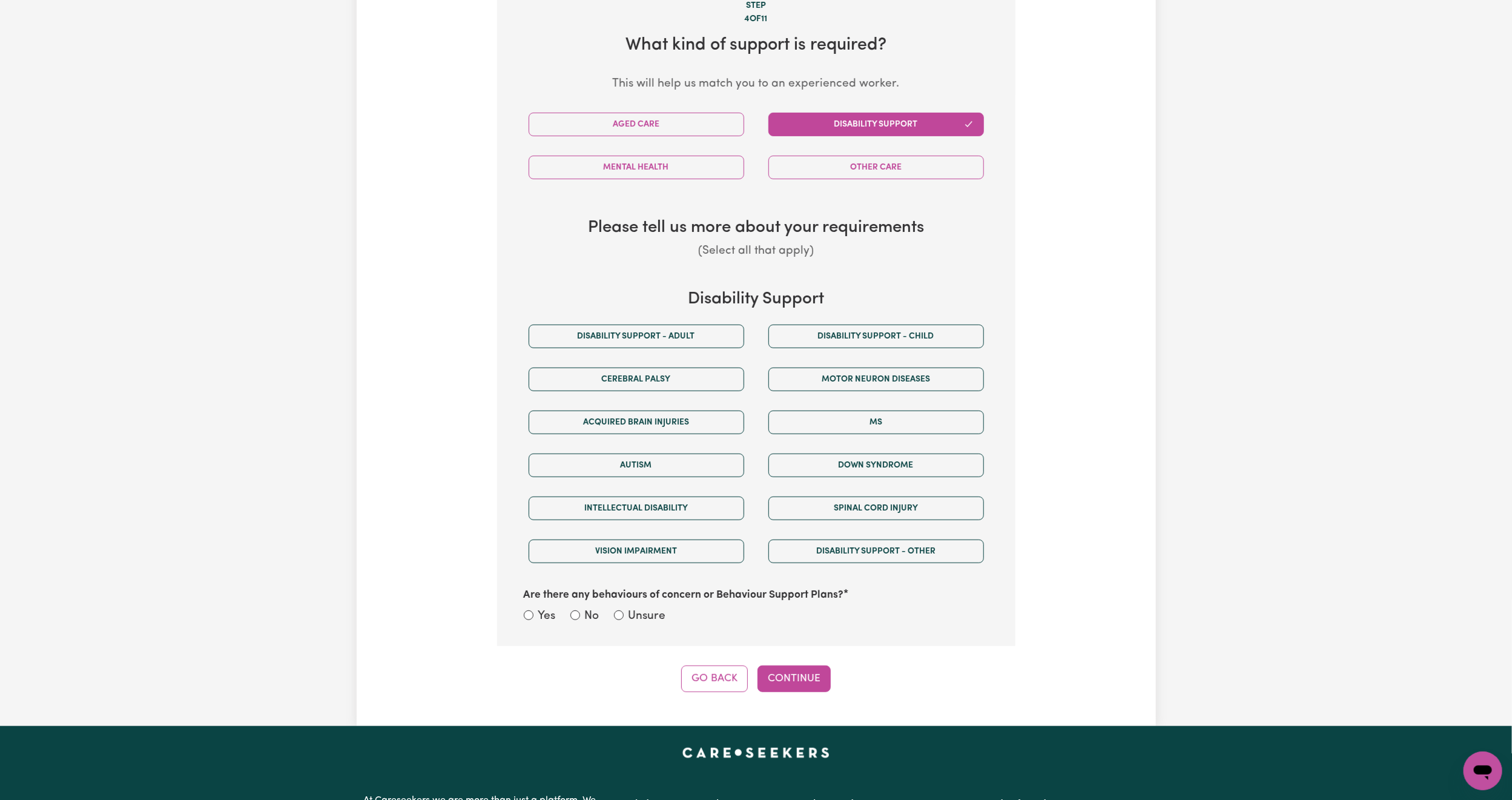
scroll to position [356, 0]
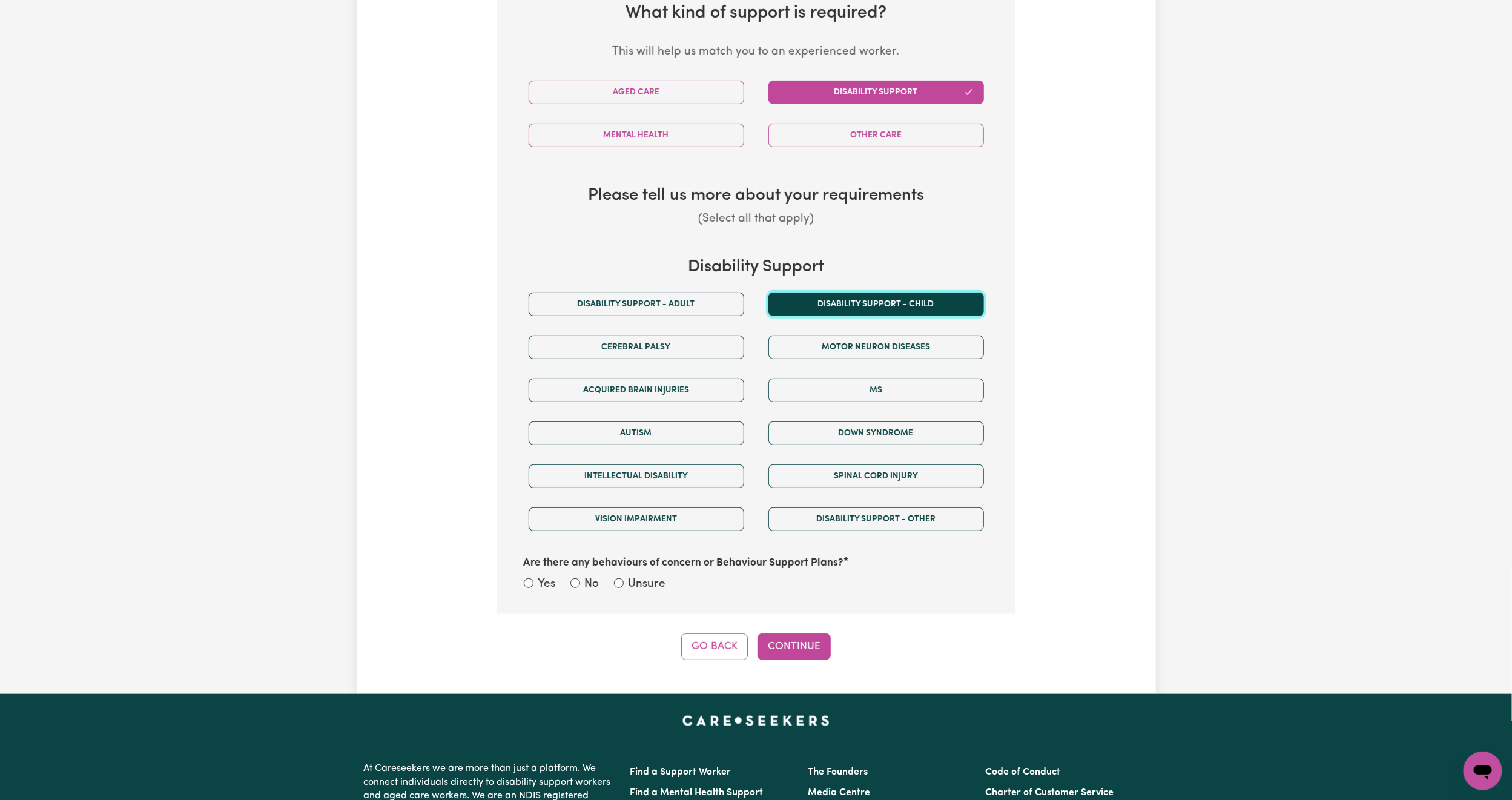
click at [834, 304] on button "Disability support - Child" at bounding box center [876, 304] width 216 height 24
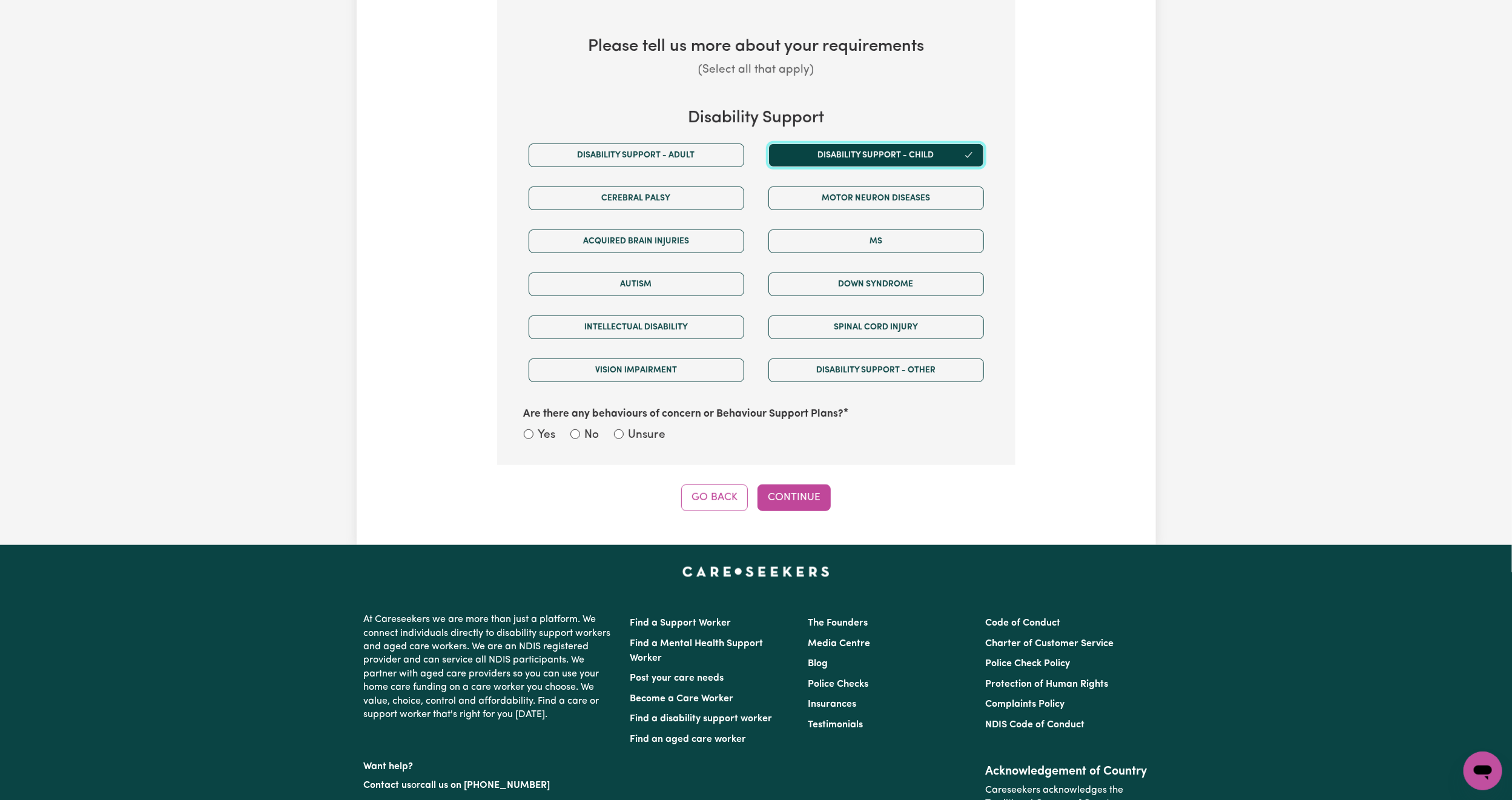
scroll to position [538, 0]
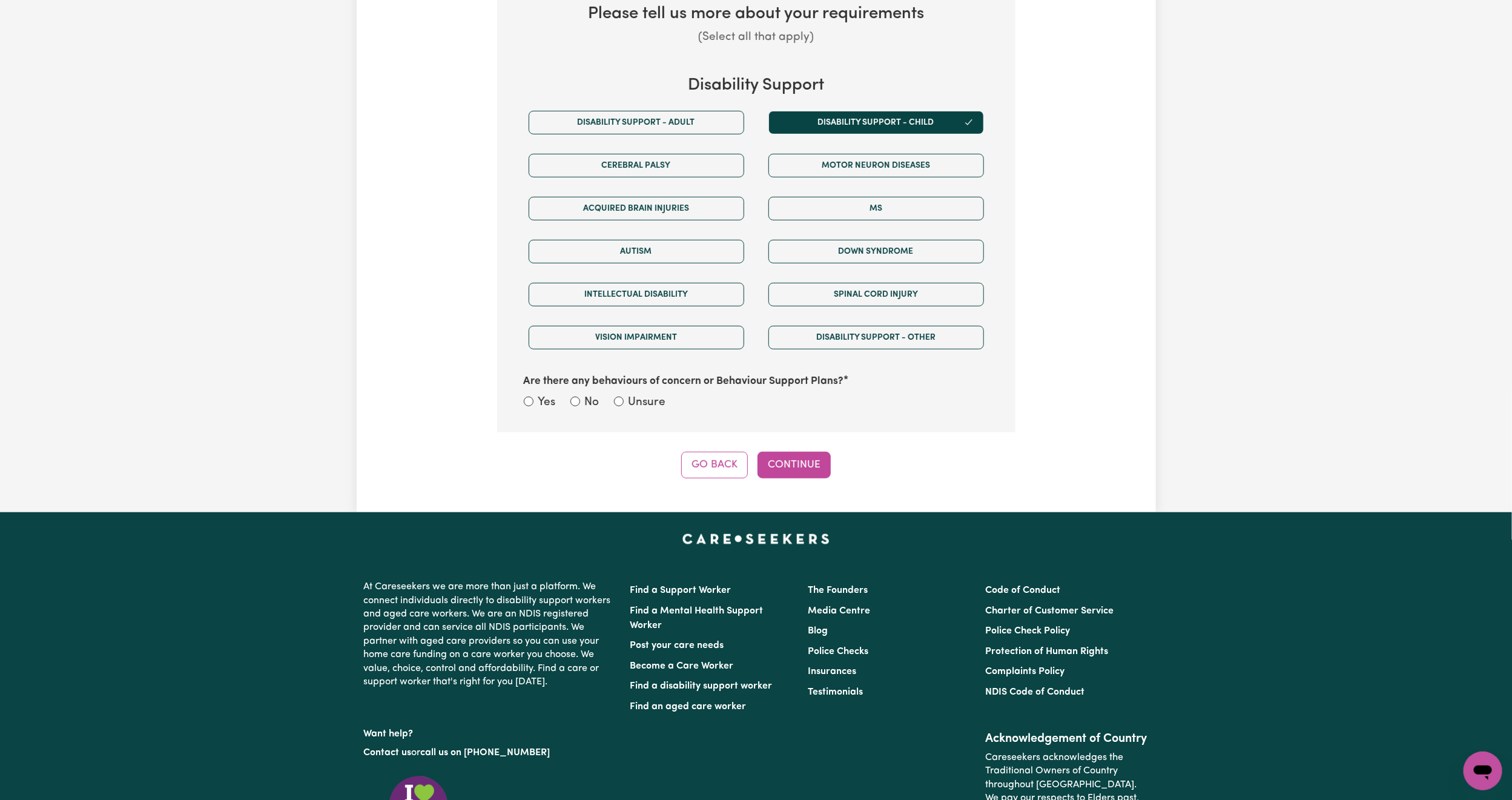
click at [580, 409] on div "No" at bounding box center [585, 403] width 29 height 18
click at [571, 400] on div "No" at bounding box center [585, 403] width 29 height 18
click at [575, 406] on input "No" at bounding box center [576, 401] width 10 height 10
radio input "true"
click at [806, 460] on button "Continue" at bounding box center [794, 464] width 74 height 27
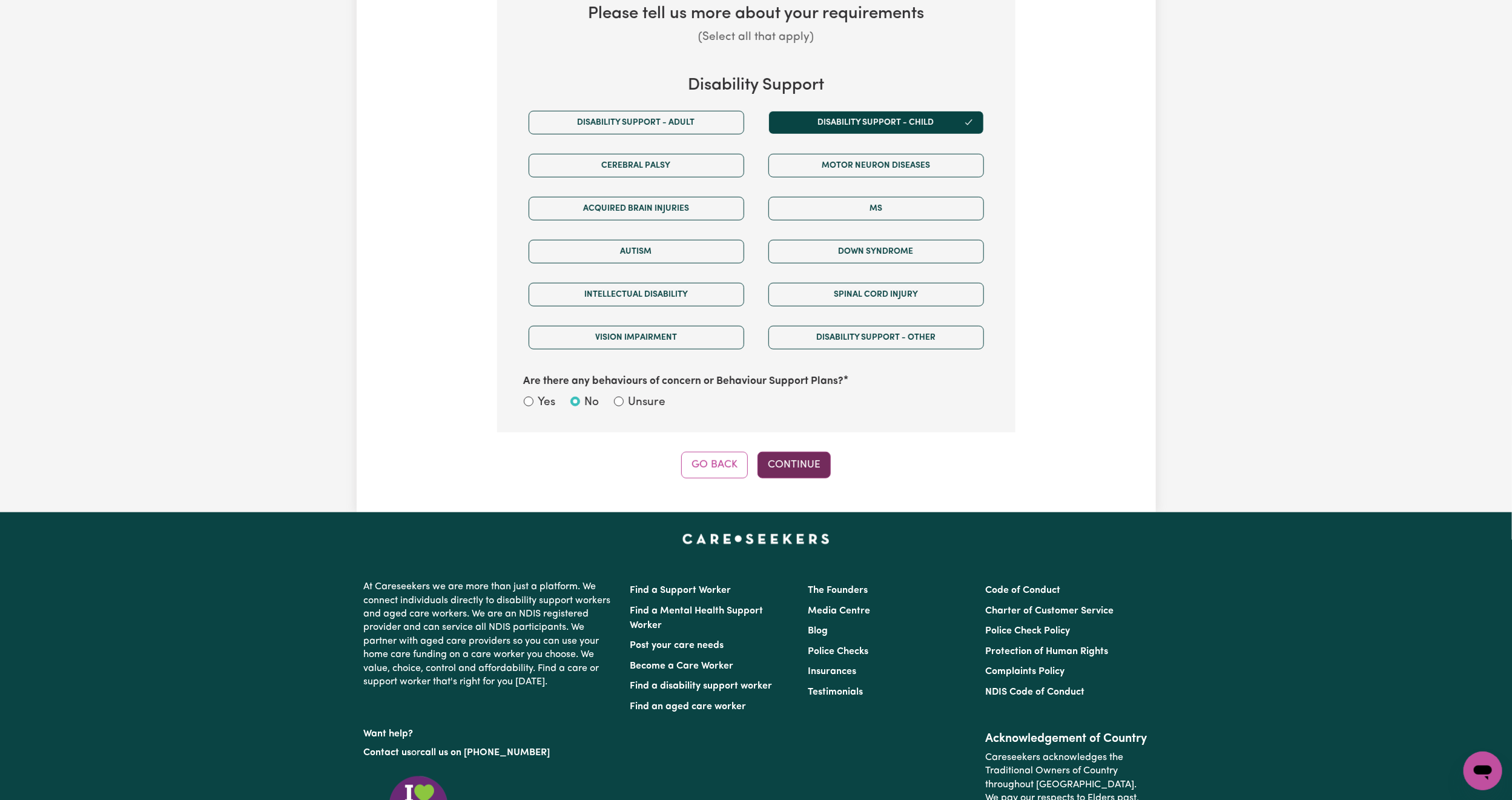
select select "Australian"
select select "representative"
select select "NDIS_FUNDING_PLAN_MANAGED"
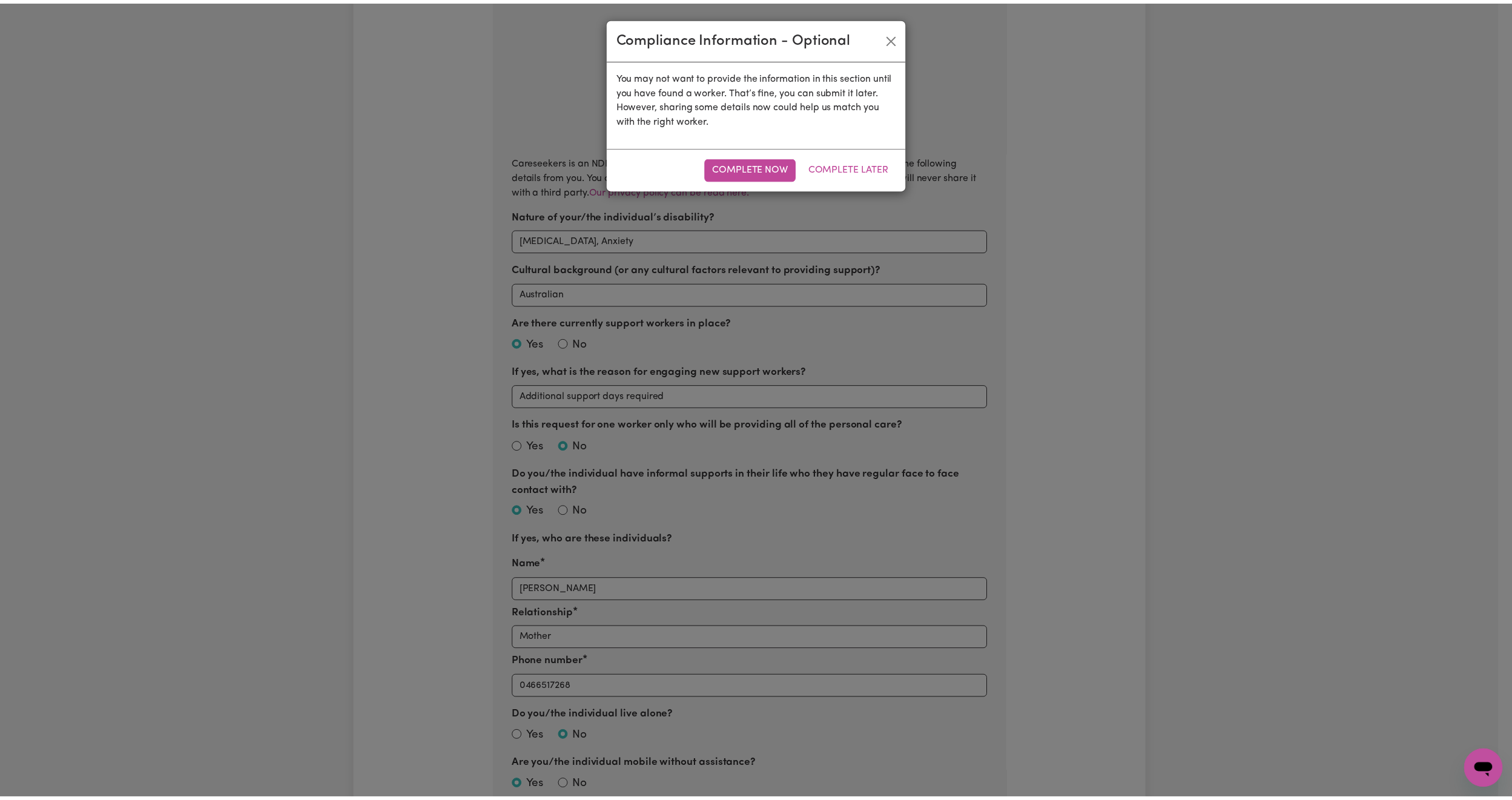
scroll to position [265, 0]
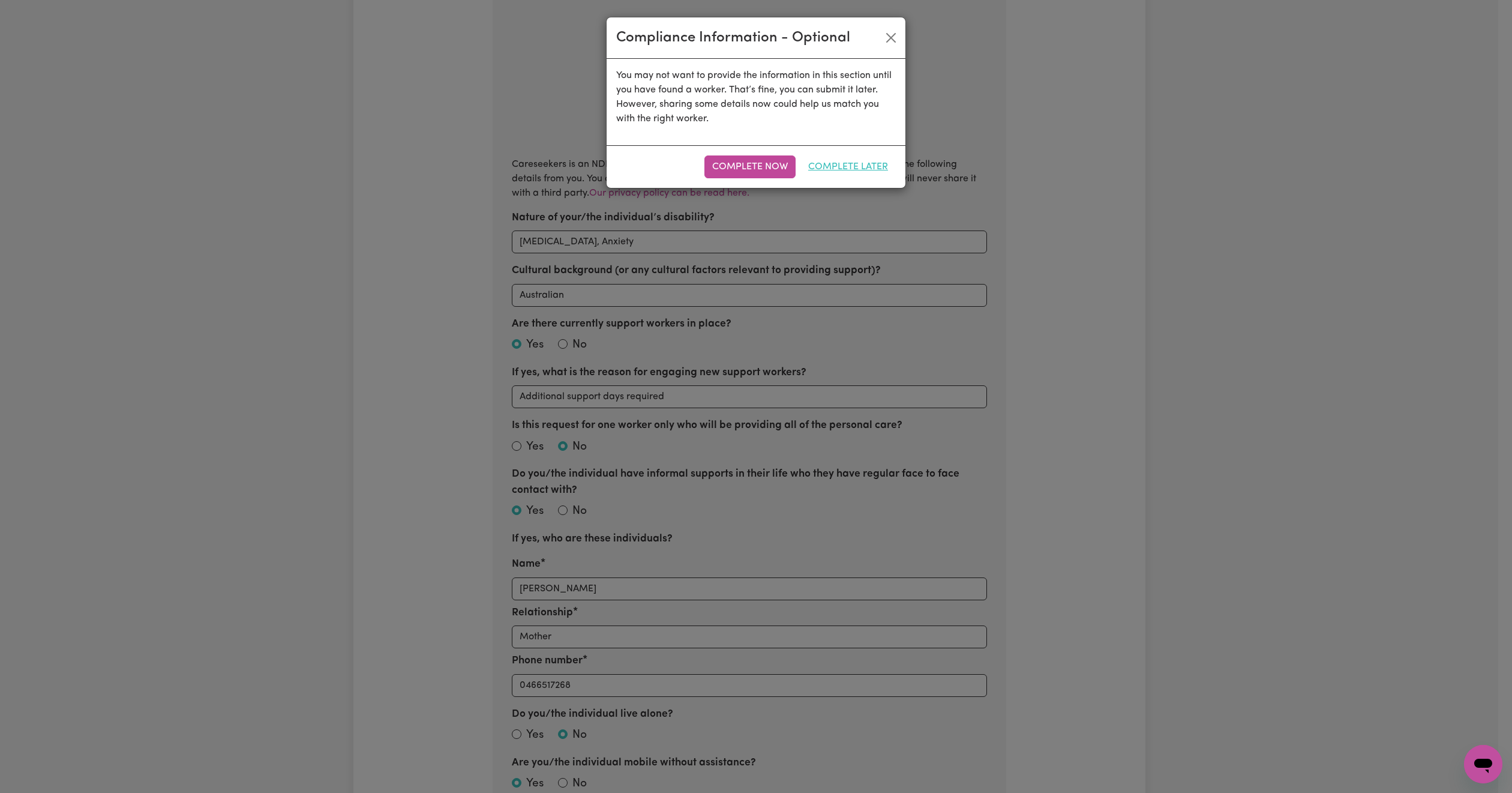
click at [843, 164] on button "Complete Later" at bounding box center [847, 167] width 95 height 23
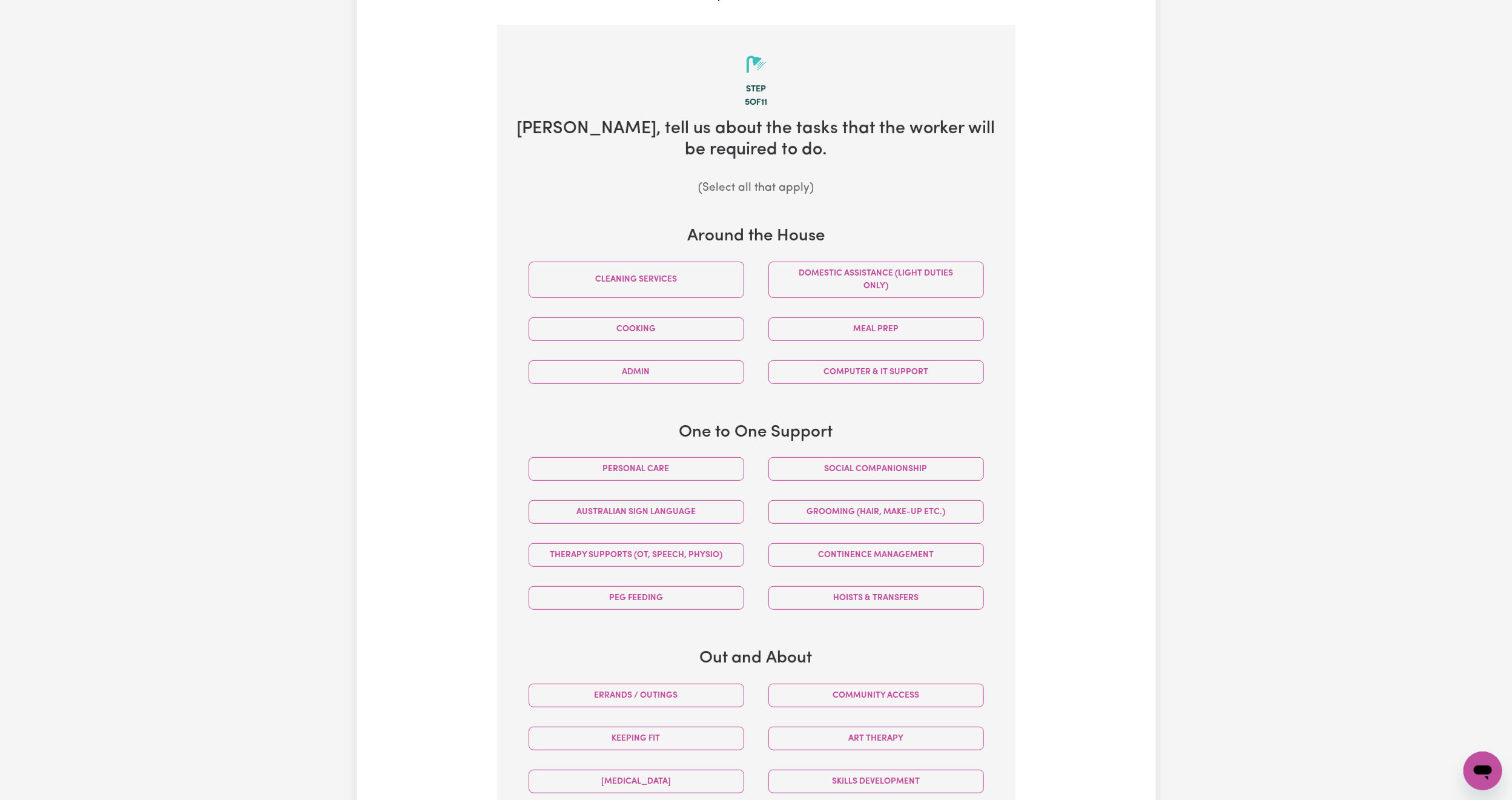
scroll to position [272, 0]
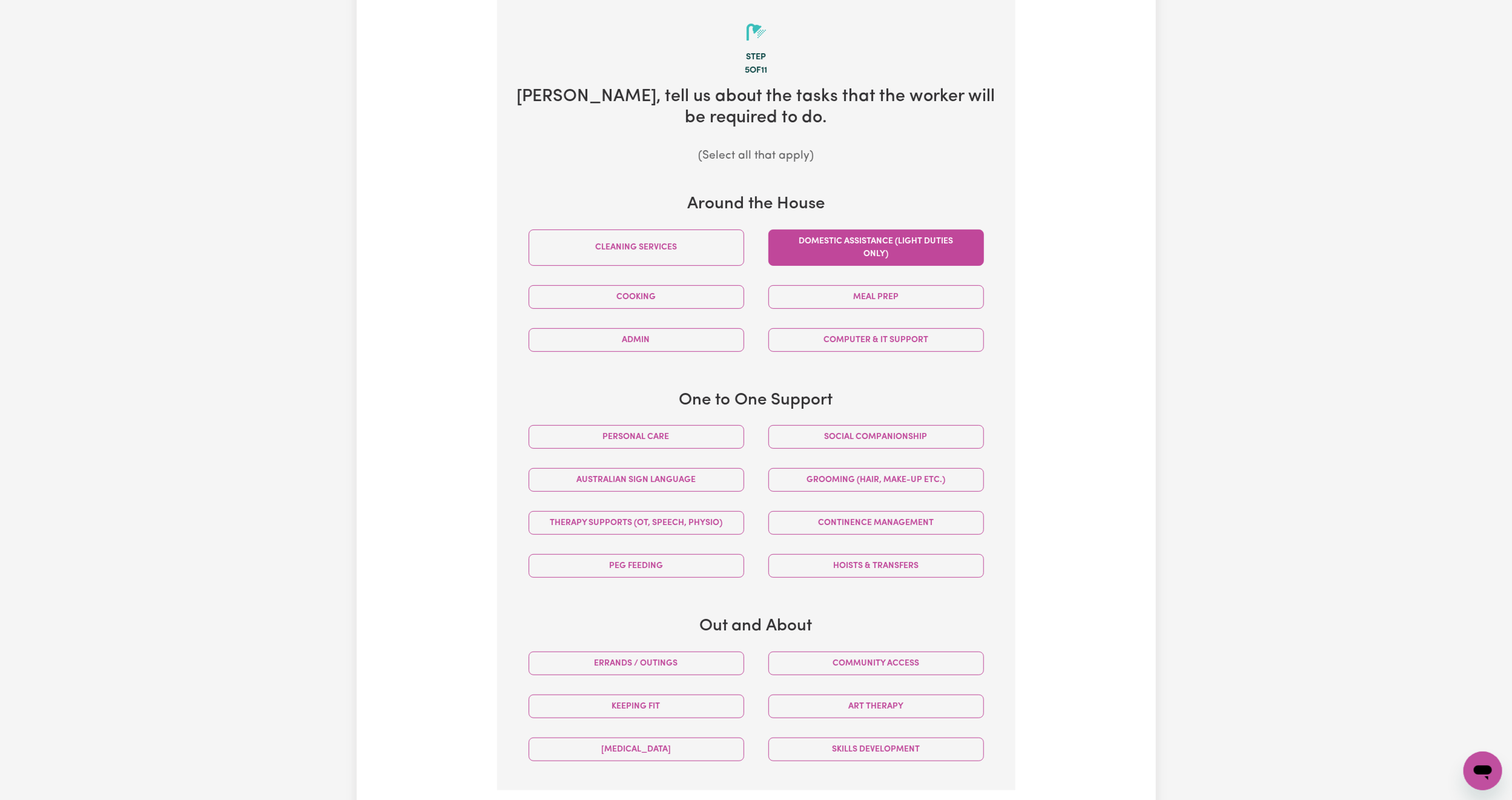
click at [845, 238] on button "Domestic assistance (light duties only)" at bounding box center [876, 247] width 216 height 36
click at [857, 436] on button "Social companionship" at bounding box center [876, 436] width 216 height 24
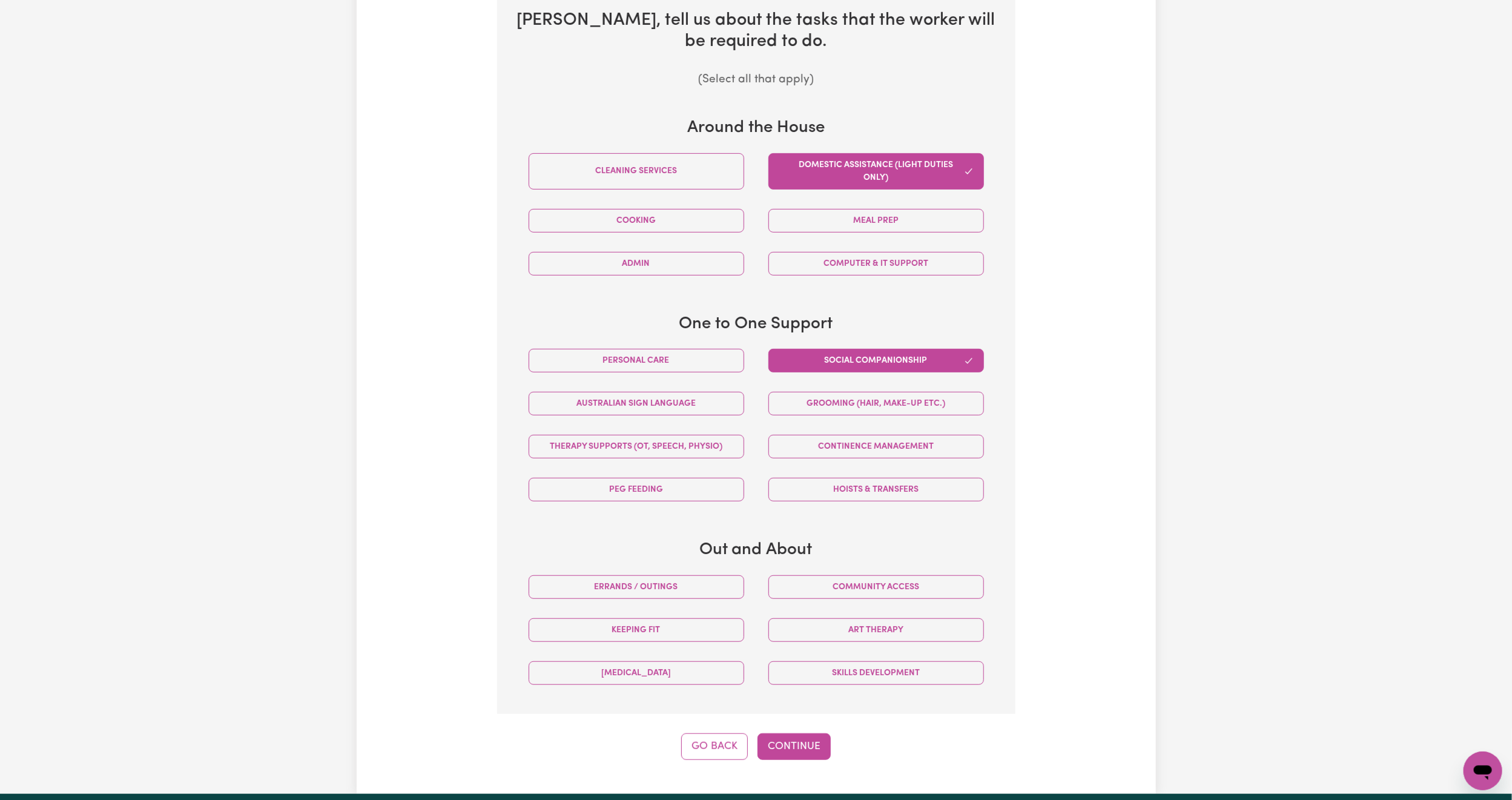
scroll to position [454, 0]
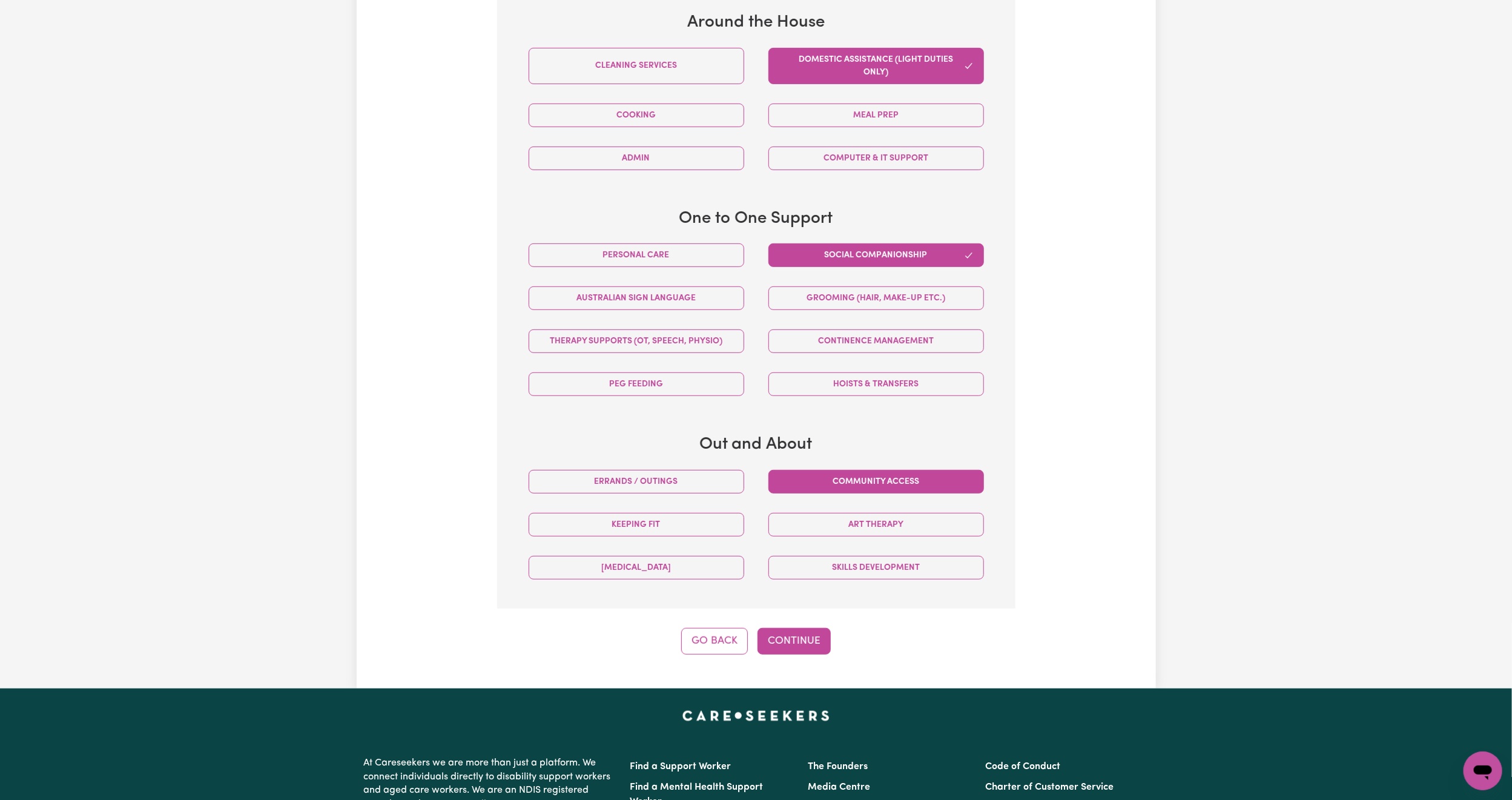
click at [889, 481] on button "Community access" at bounding box center [876, 481] width 216 height 24
click at [789, 647] on button "Continue" at bounding box center [794, 641] width 74 height 27
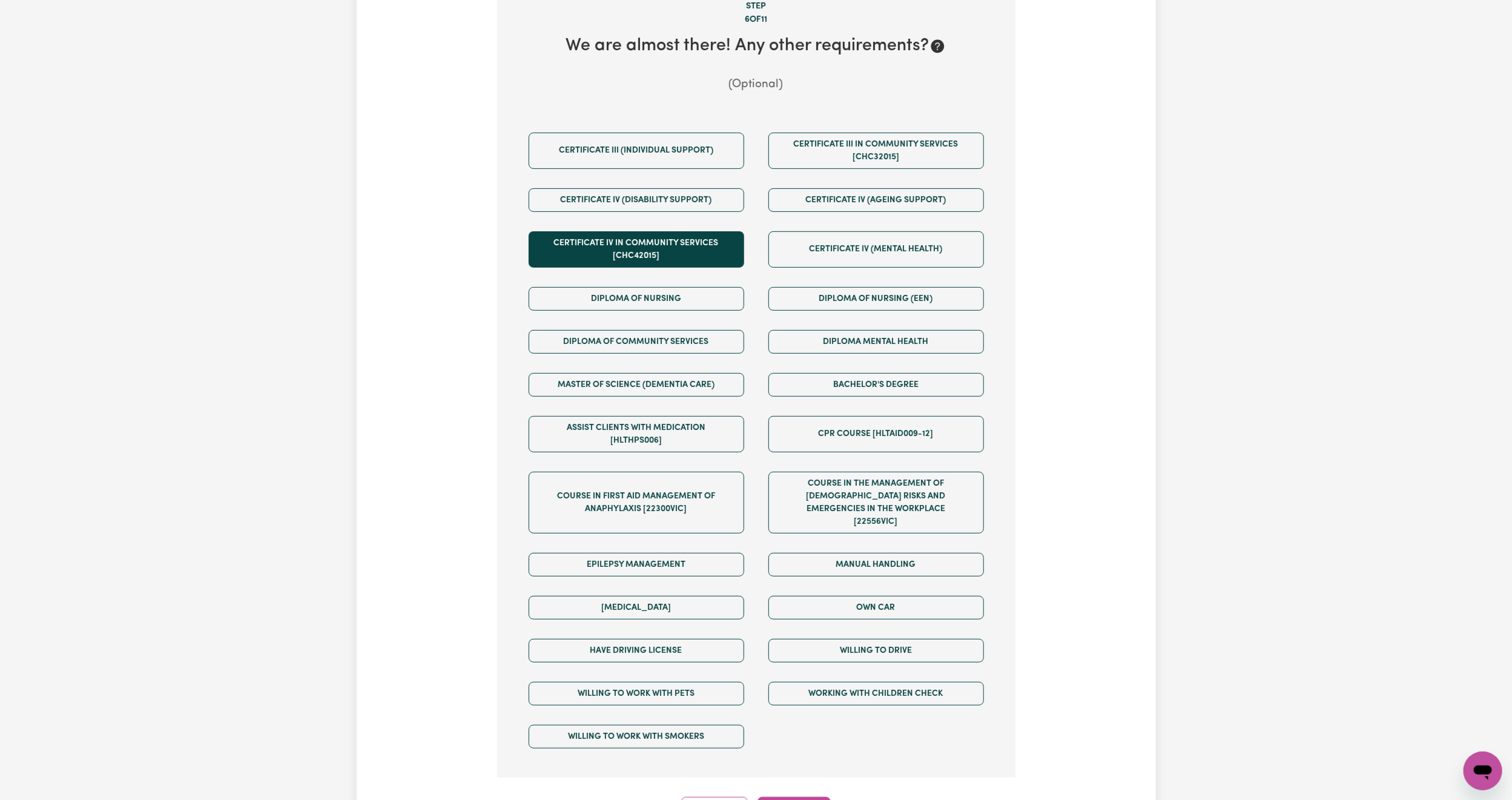
scroll to position [356, 0]
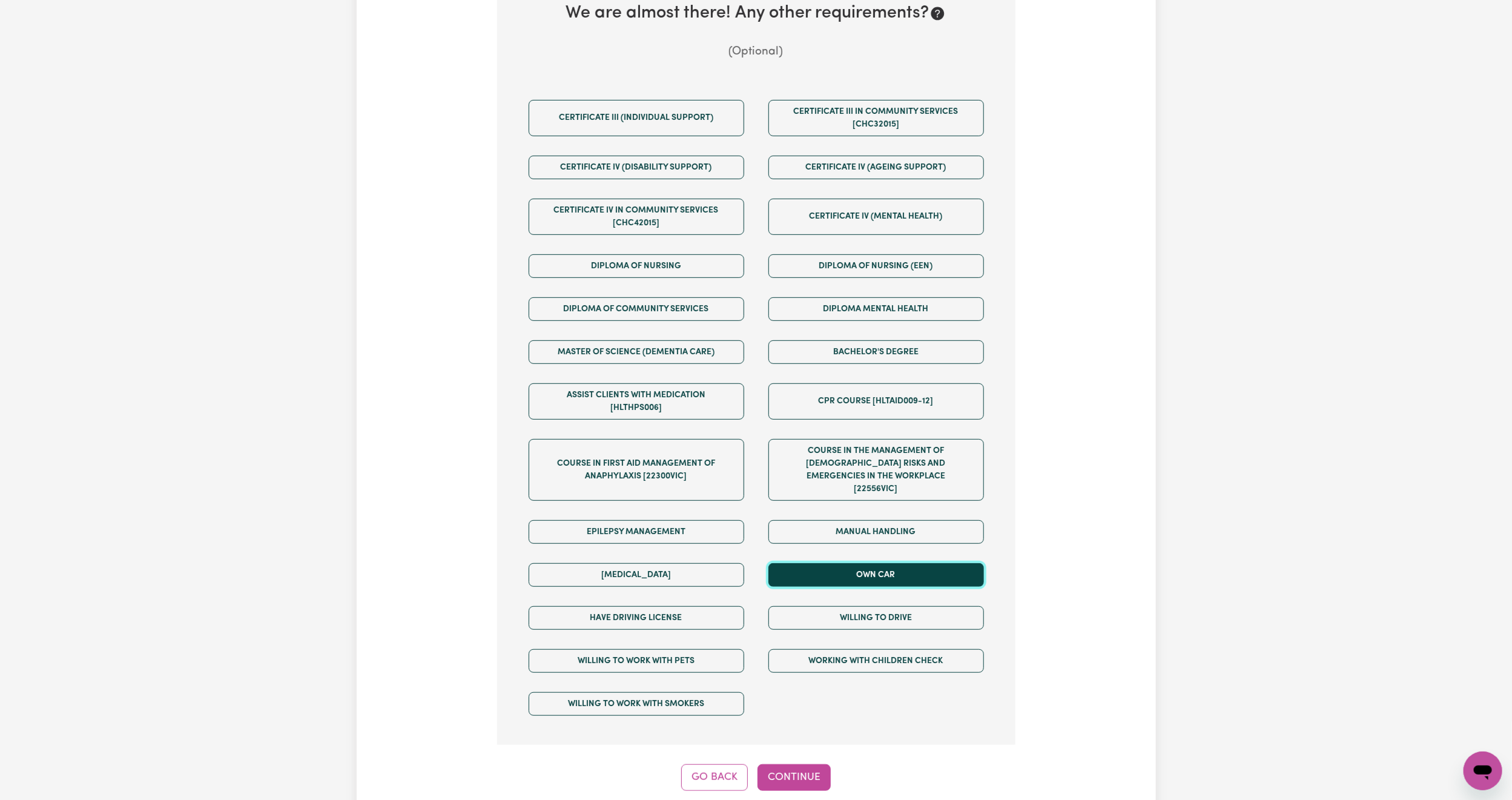
click at [872, 563] on button "Own Car" at bounding box center [876, 575] width 216 height 24
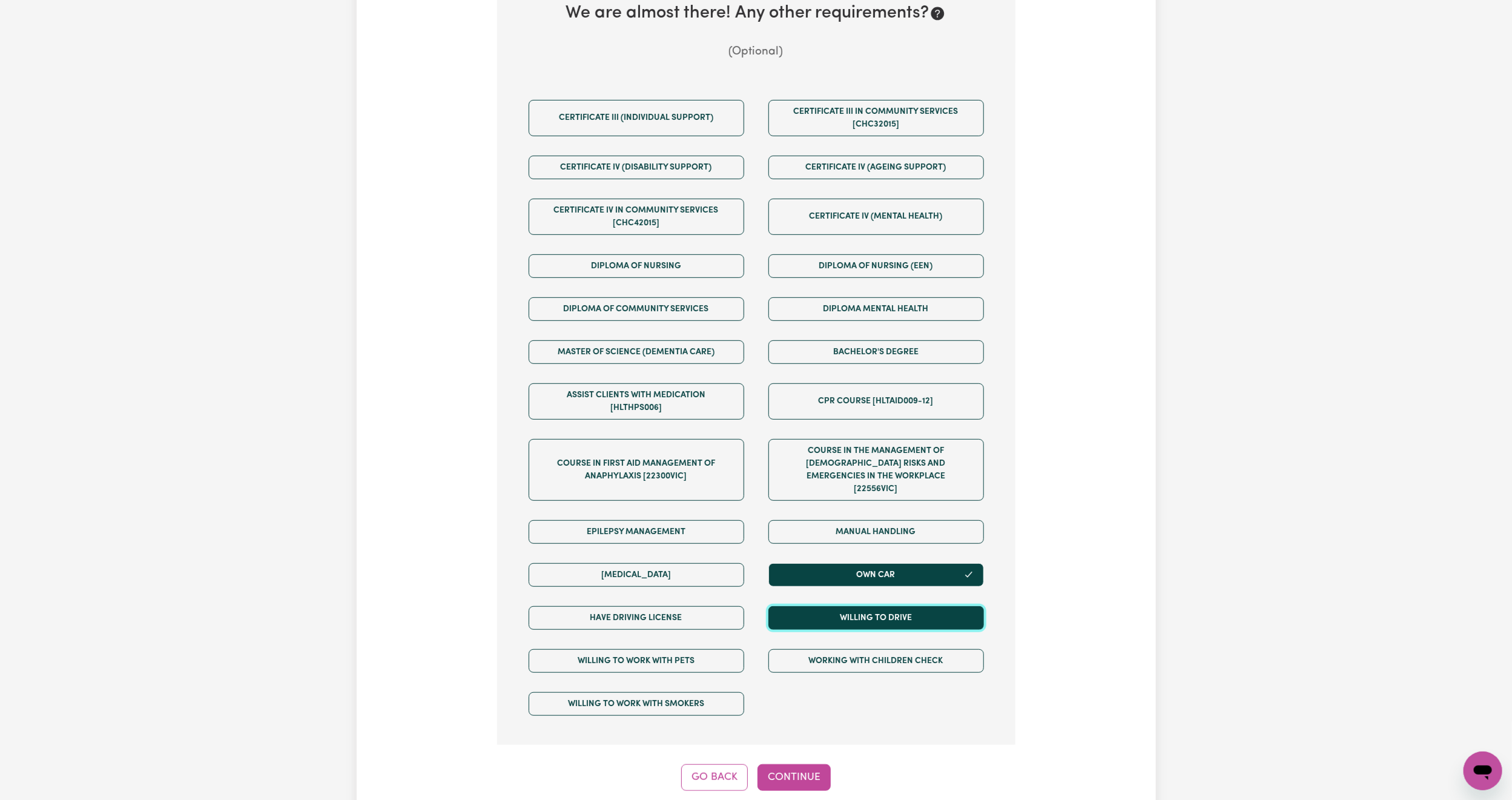
drag, startPoint x: 852, startPoint y: 611, endPoint x: 673, endPoint y: 618, distance: 179.1
click at [851, 611] on button "Willing to drive" at bounding box center [876, 618] width 216 height 24
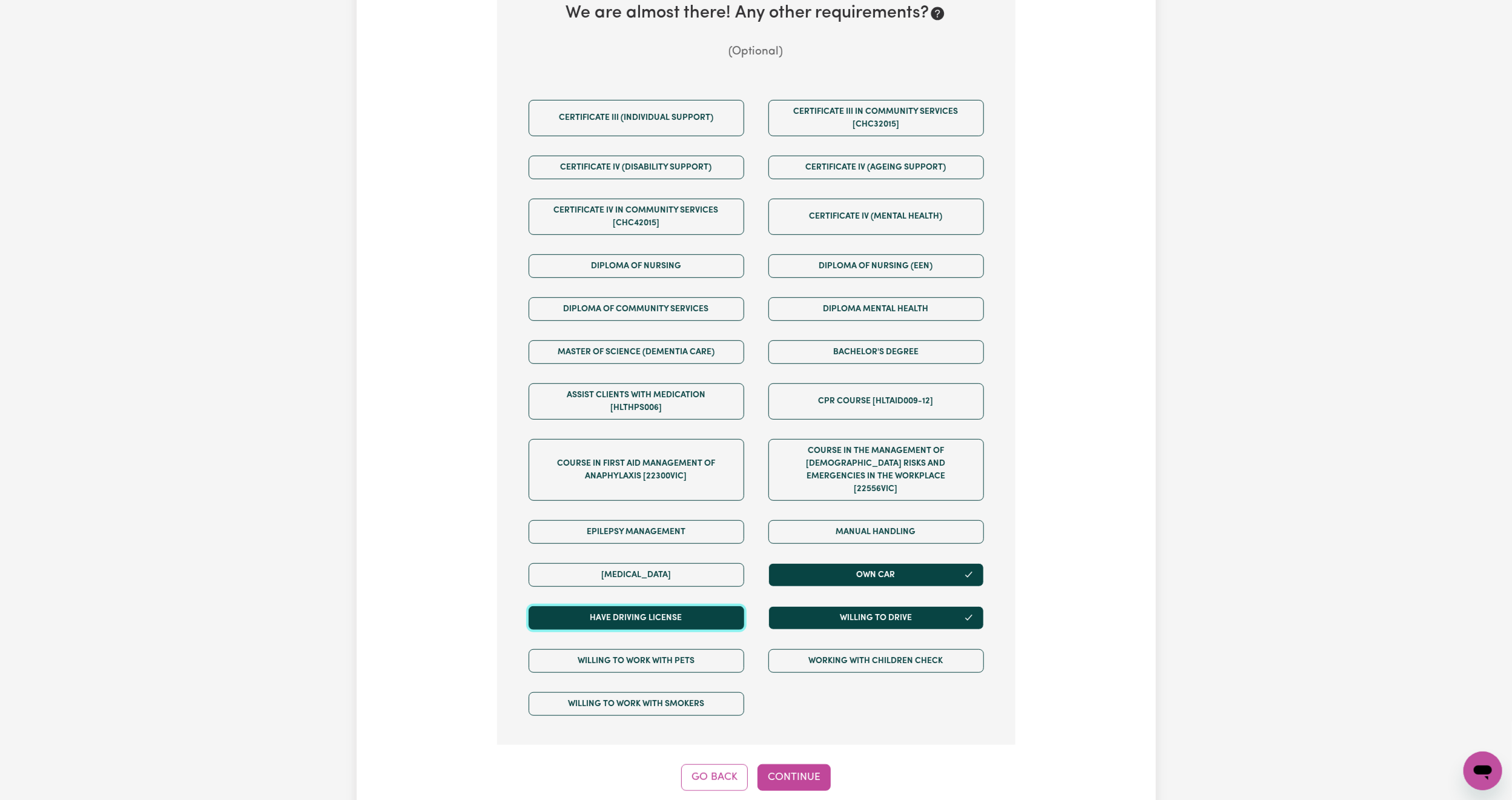
click at [658, 620] on button "Have driving license" at bounding box center [636, 618] width 216 height 24
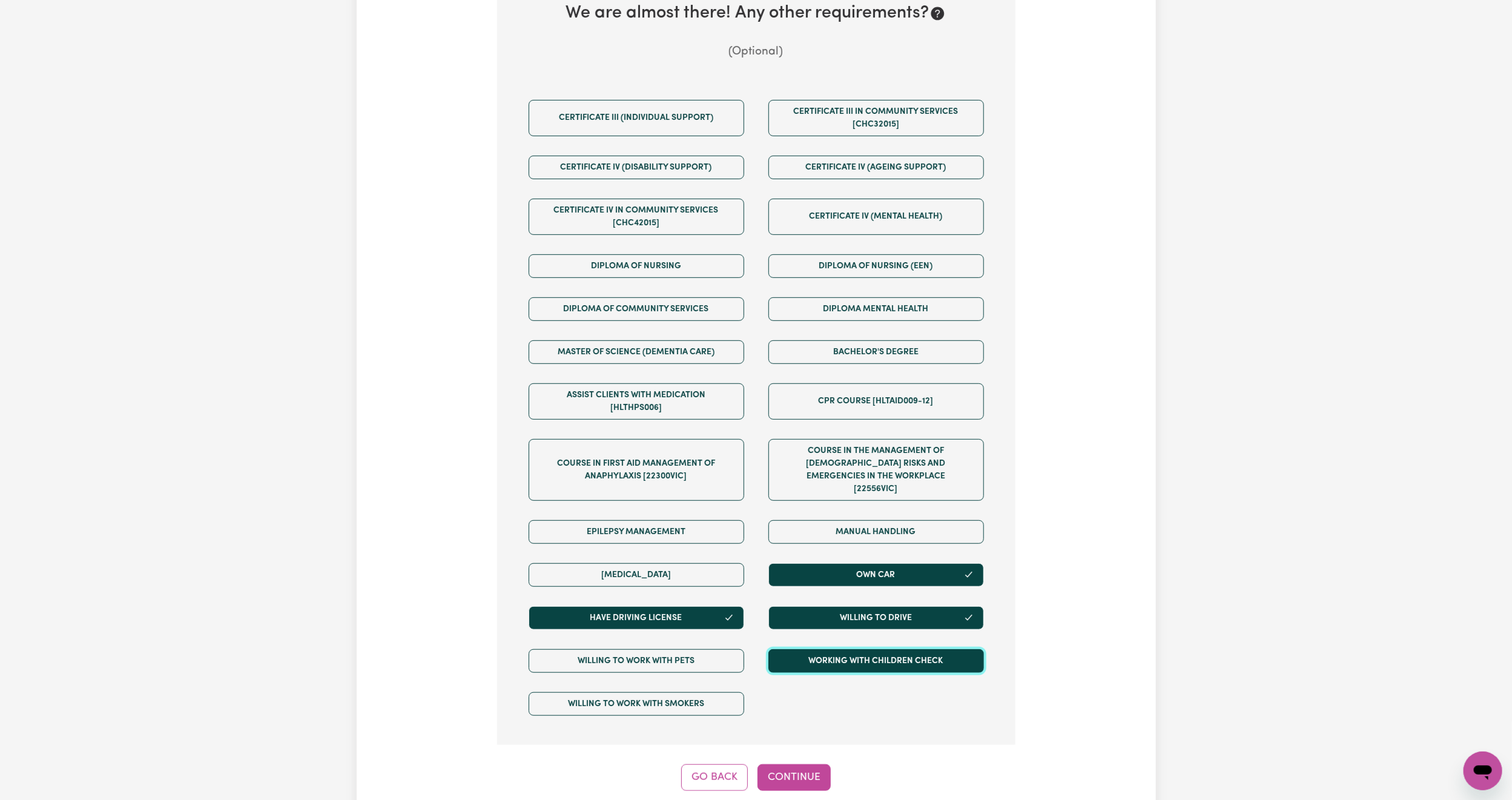
click at [844, 662] on button "Working with Children Check" at bounding box center [876, 660] width 216 height 24
click at [800, 767] on button "Continue" at bounding box center [794, 777] width 74 height 27
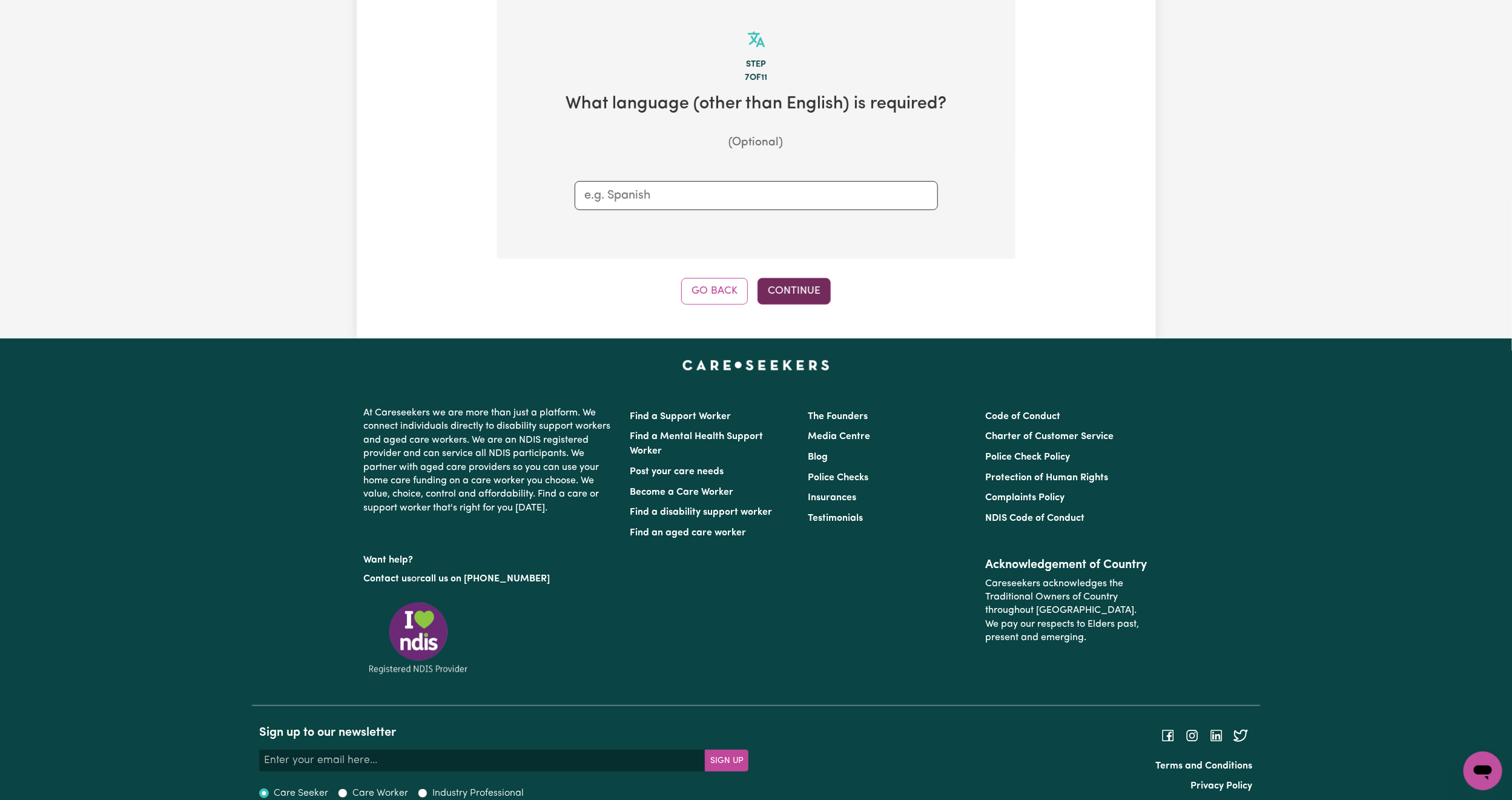
click at [806, 287] on button "Continue" at bounding box center [794, 291] width 74 height 27
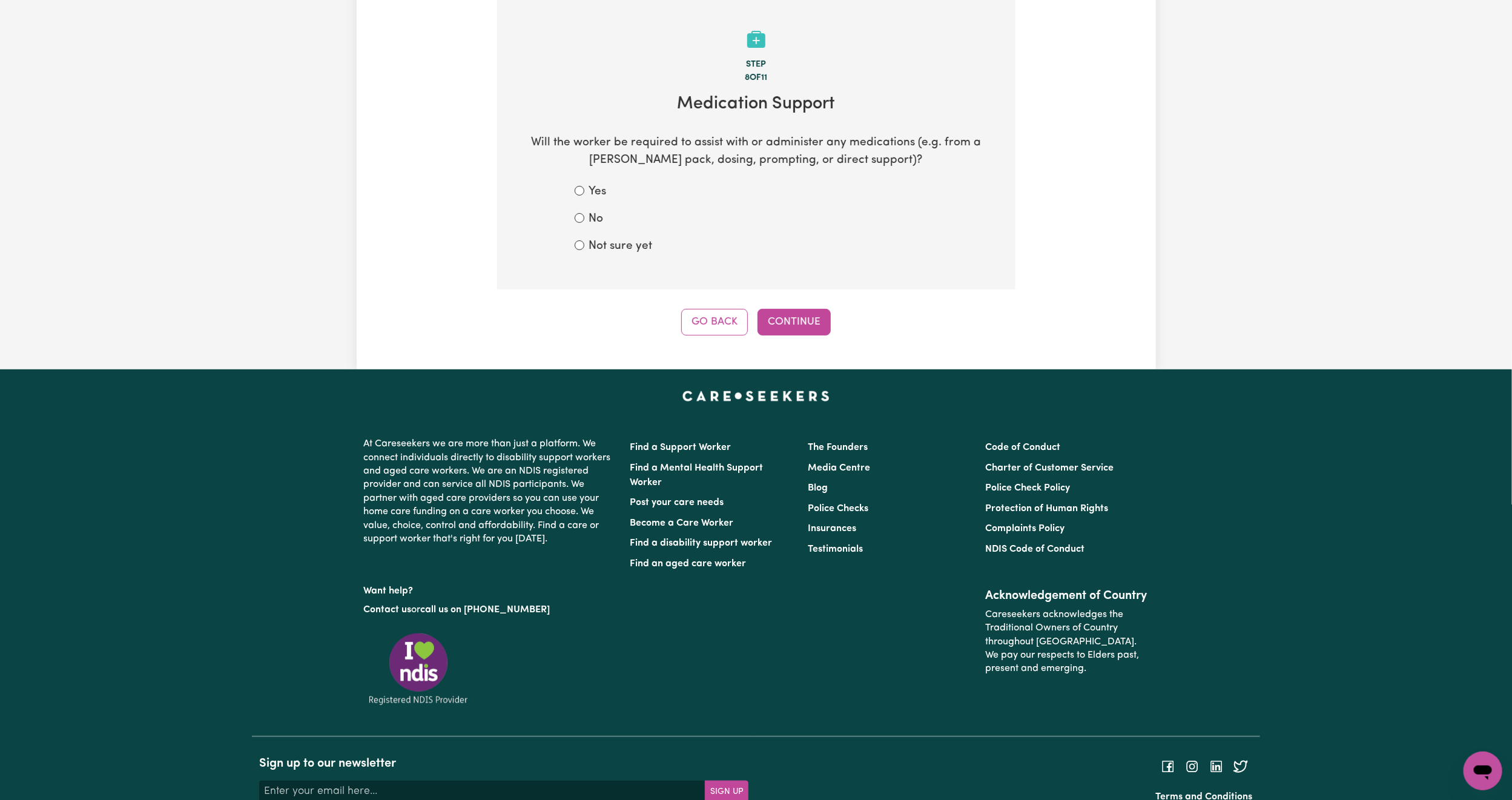
click at [590, 220] on label "No" at bounding box center [596, 219] width 14 height 18
click at [584, 220] on input "No" at bounding box center [580, 218] width 10 height 10
radio input "true"
click at [801, 329] on button "Continue" at bounding box center [794, 322] width 74 height 27
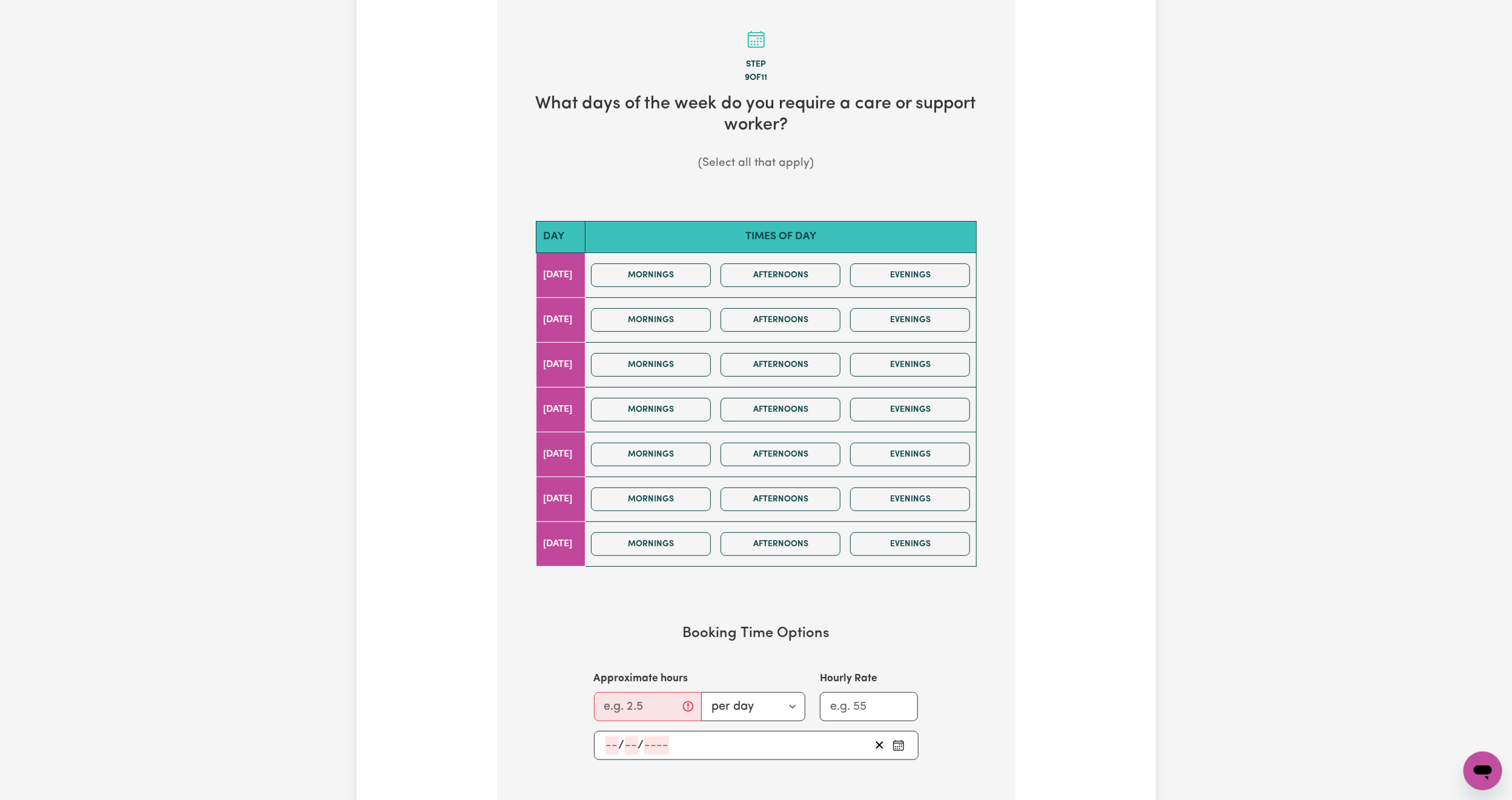
scroll to position [174, 0]
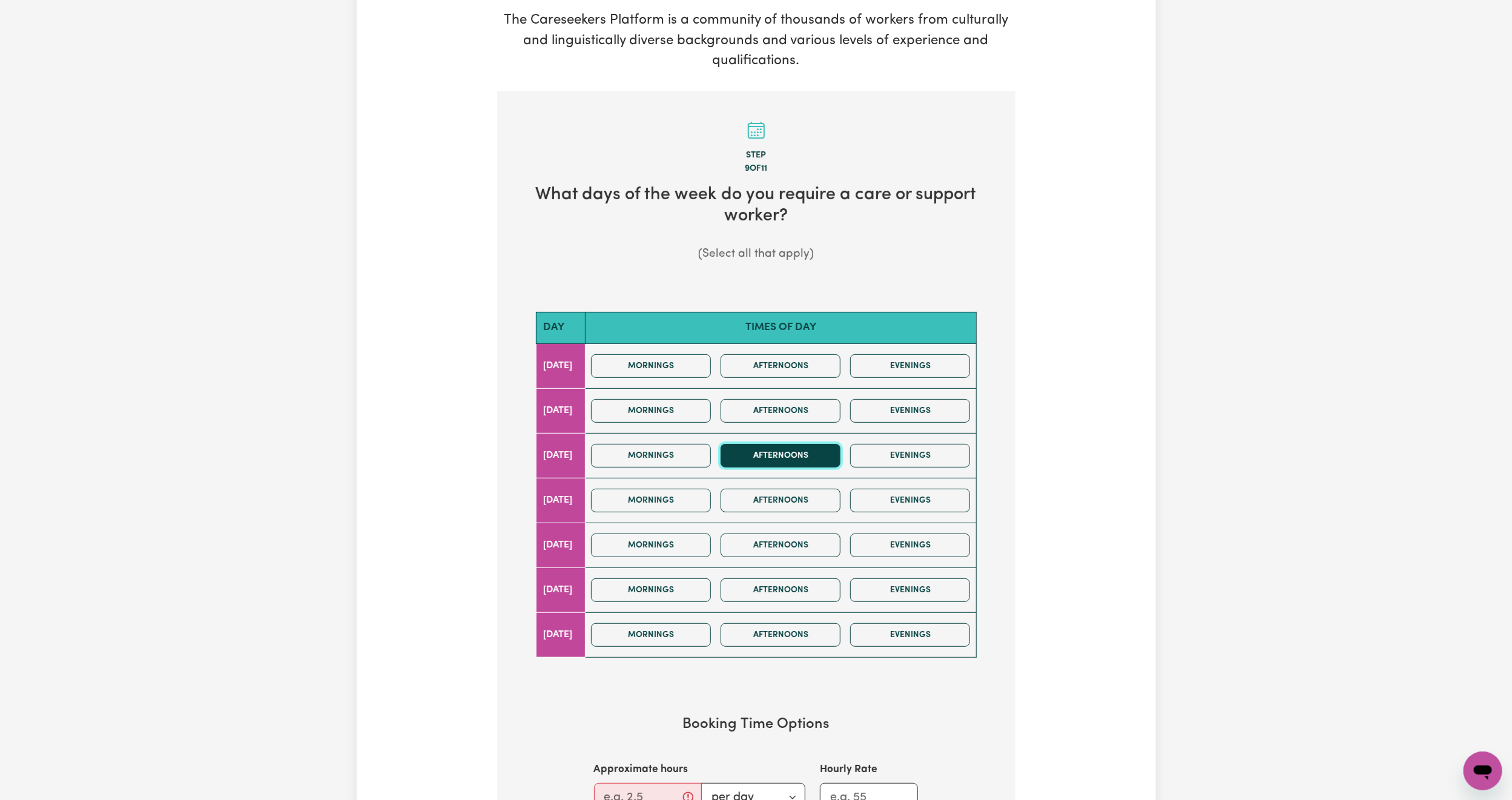
click at [758, 458] on button "Afternoons" at bounding box center [781, 455] width 120 height 24
click at [698, 449] on button "Mornings" at bounding box center [651, 455] width 120 height 24
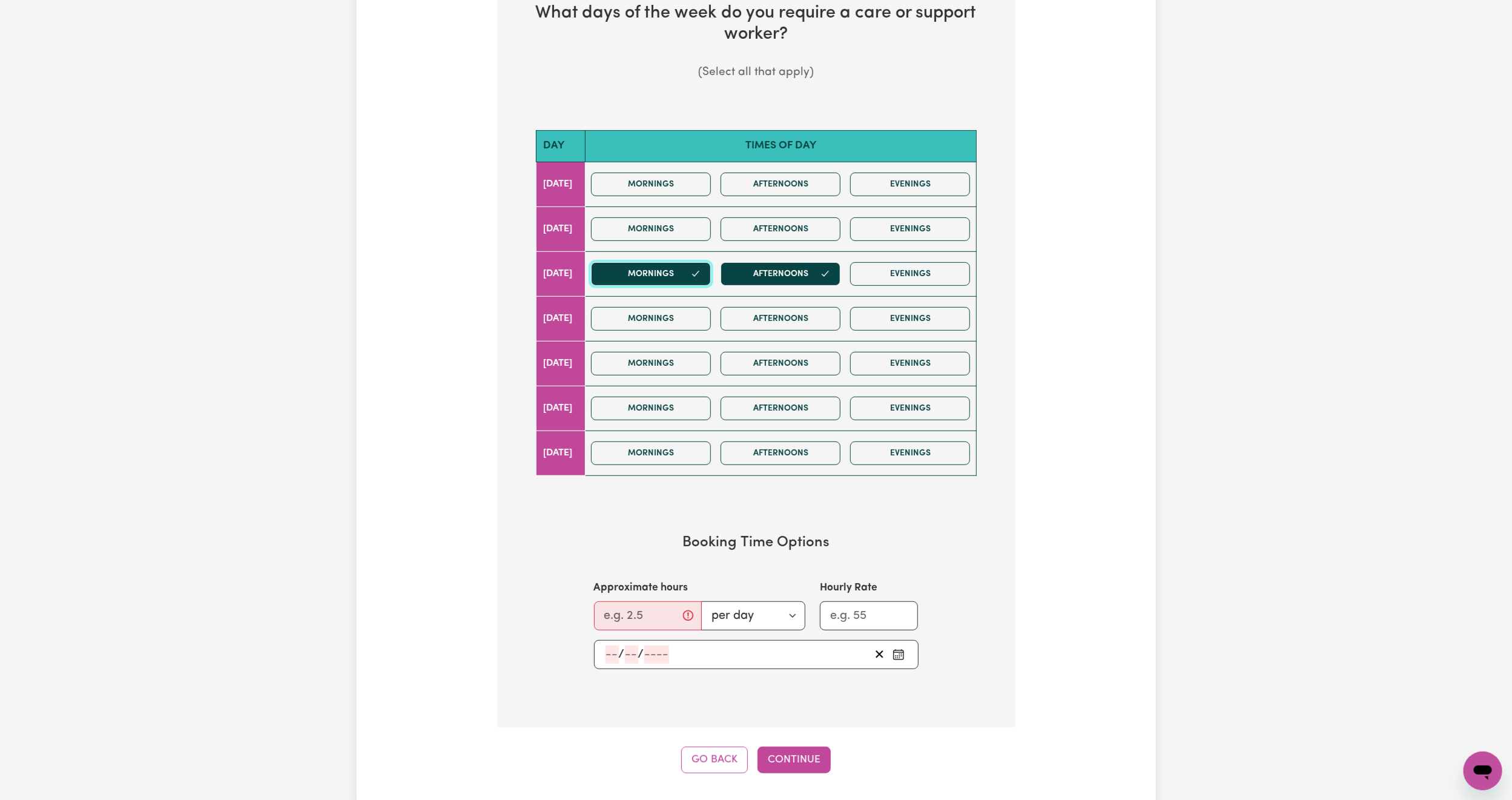
scroll to position [447, 0]
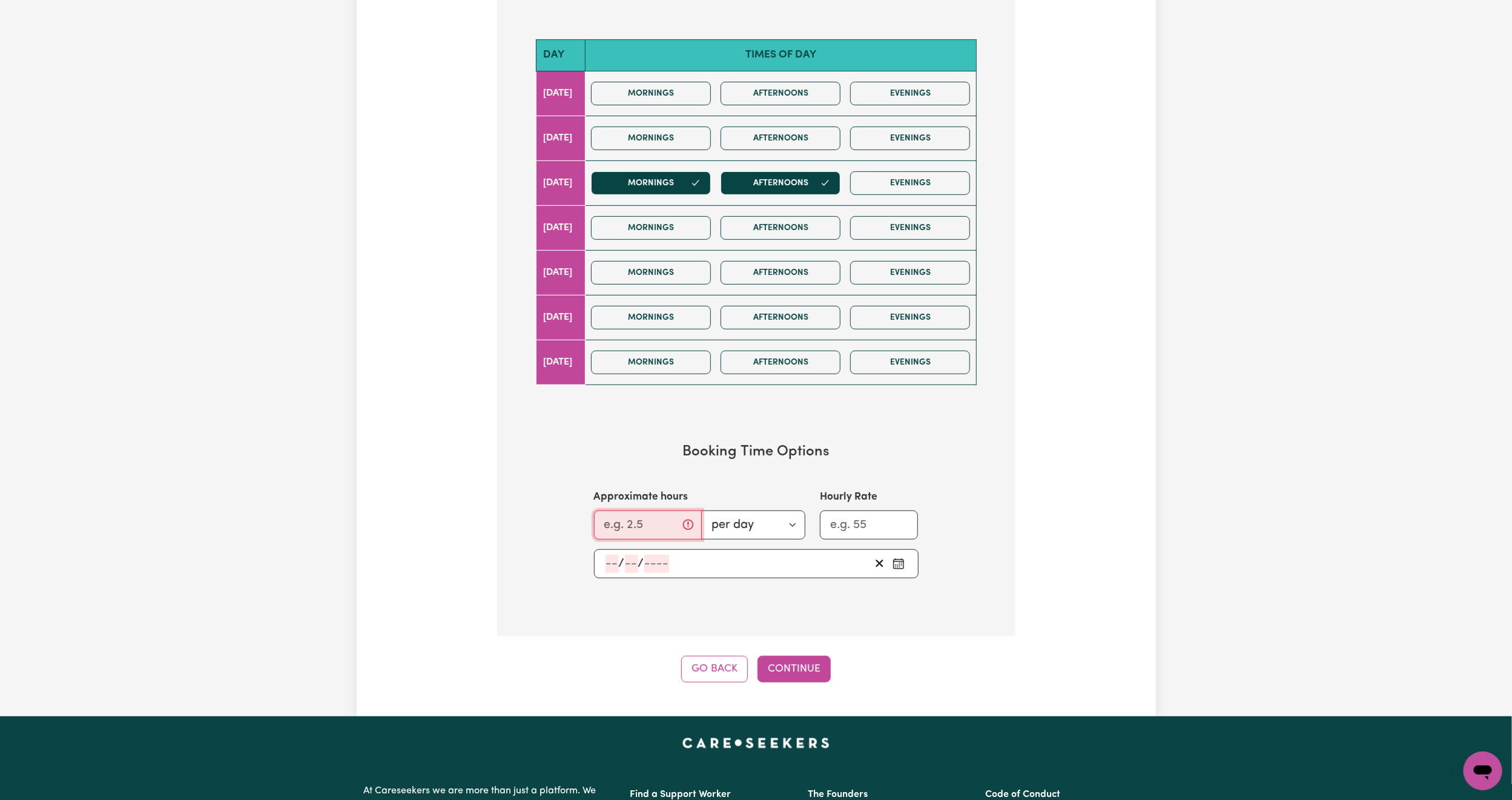
click at [631, 527] on input "Approximate hours" at bounding box center [648, 525] width 108 height 29
type input "2"
click at [894, 566] on rect "Pick an approximate start date" at bounding box center [898, 564] width 10 height 9
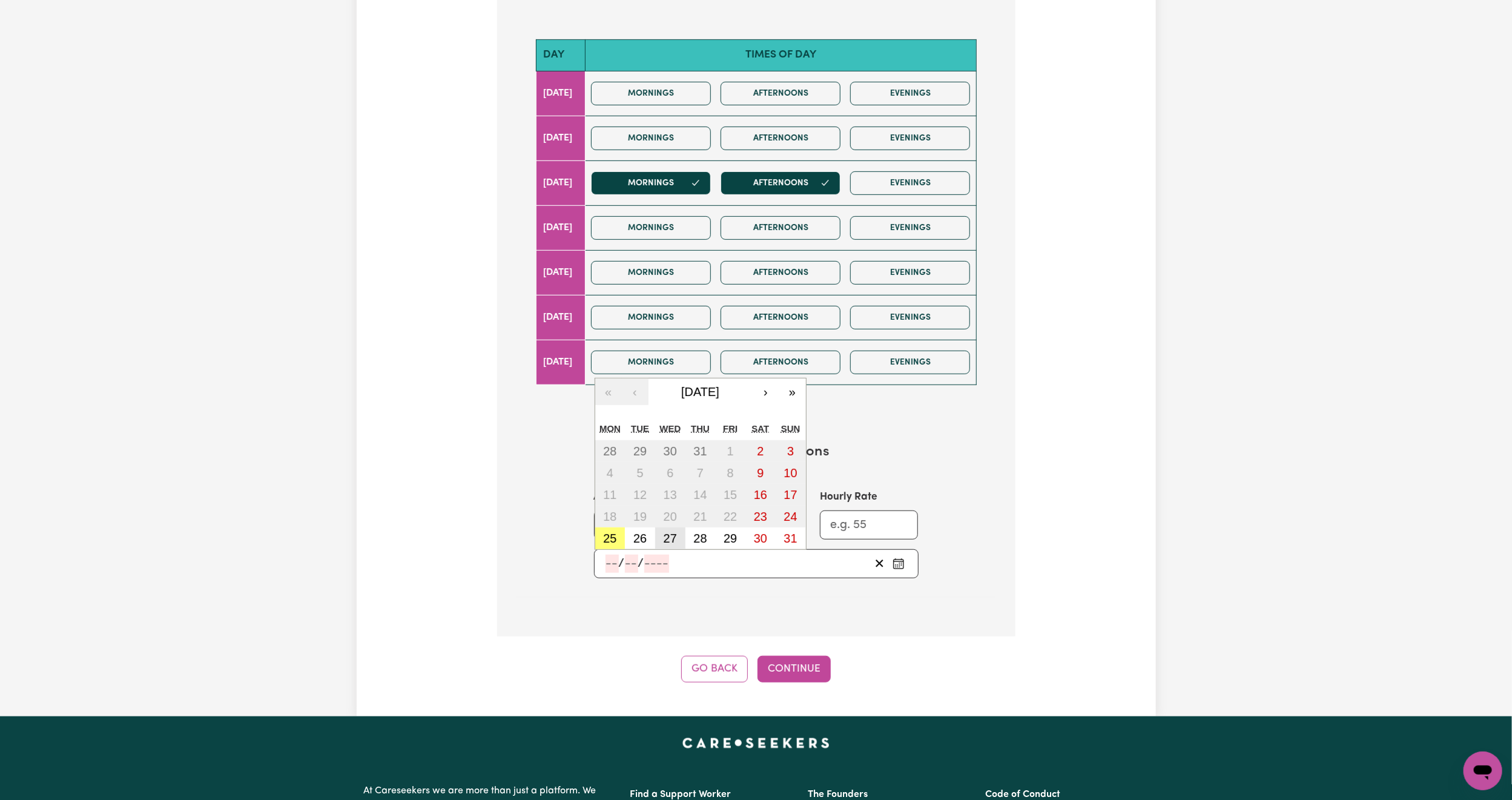
click at [672, 544] on abbr "27" at bounding box center [671, 539] width 14 height 14
type input "[DATE]"
type input "27"
type input "8"
type input "2025"
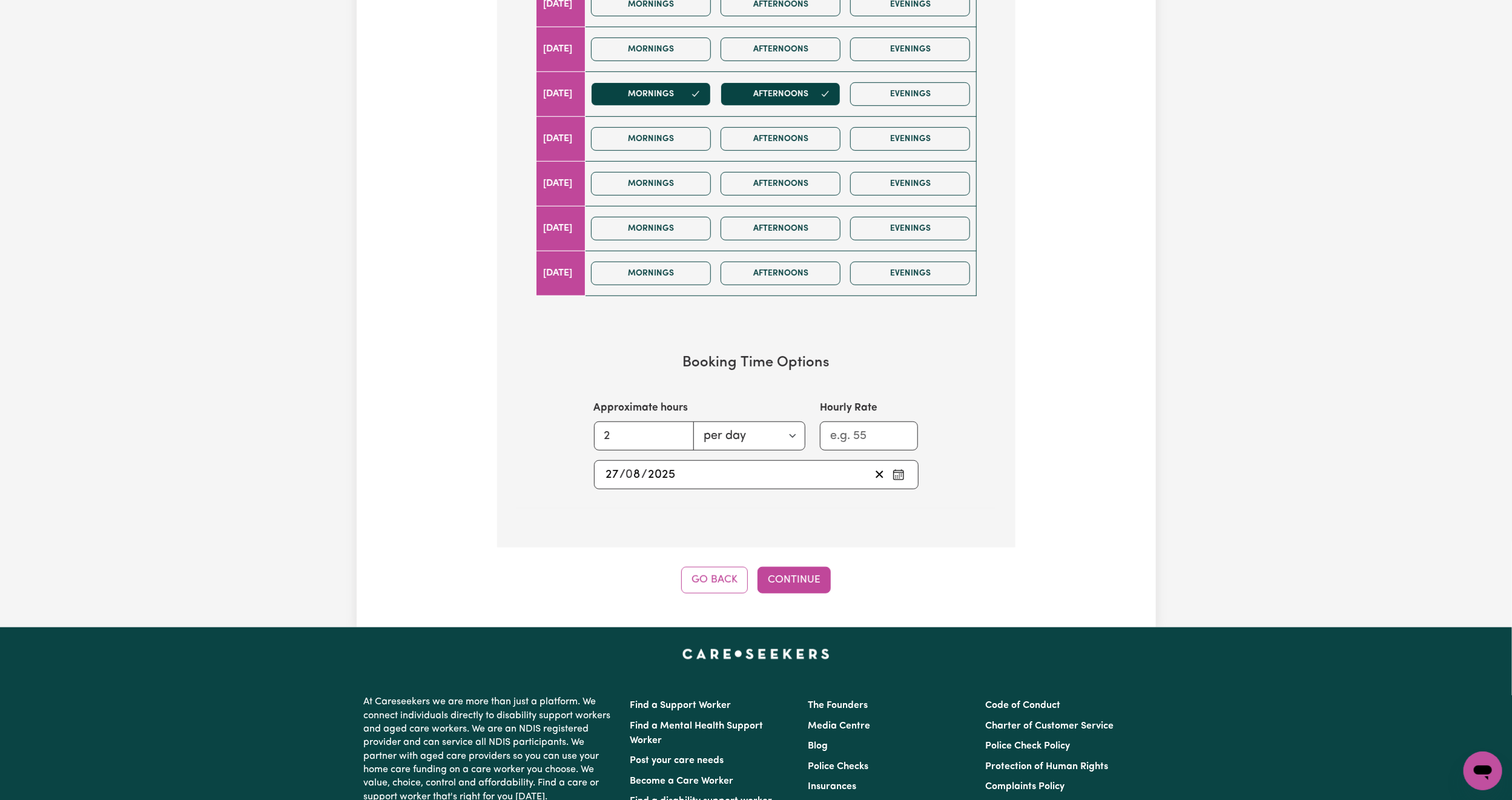
scroll to position [628, 0]
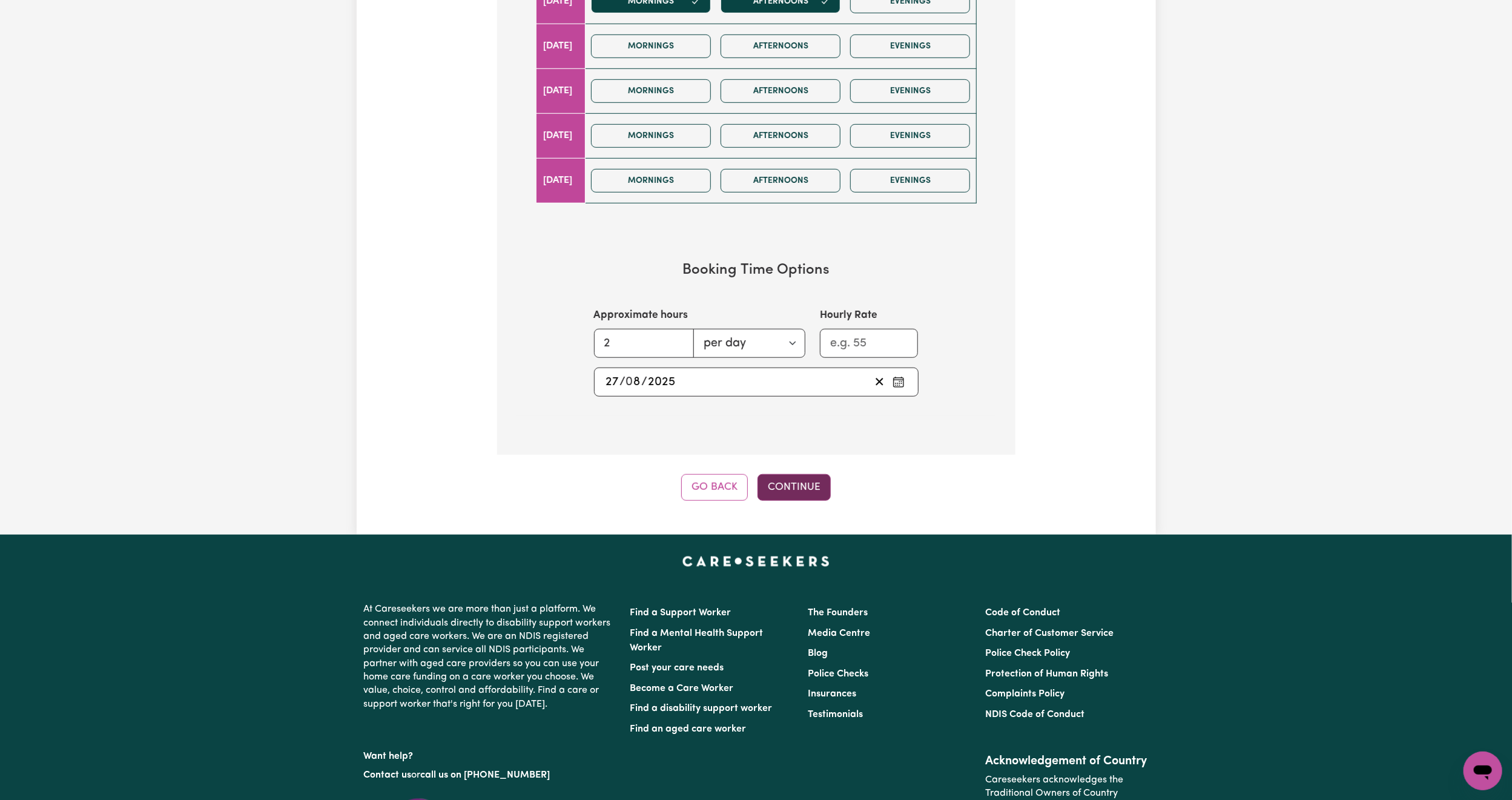
click at [792, 500] on button "Continue" at bounding box center [794, 487] width 74 height 27
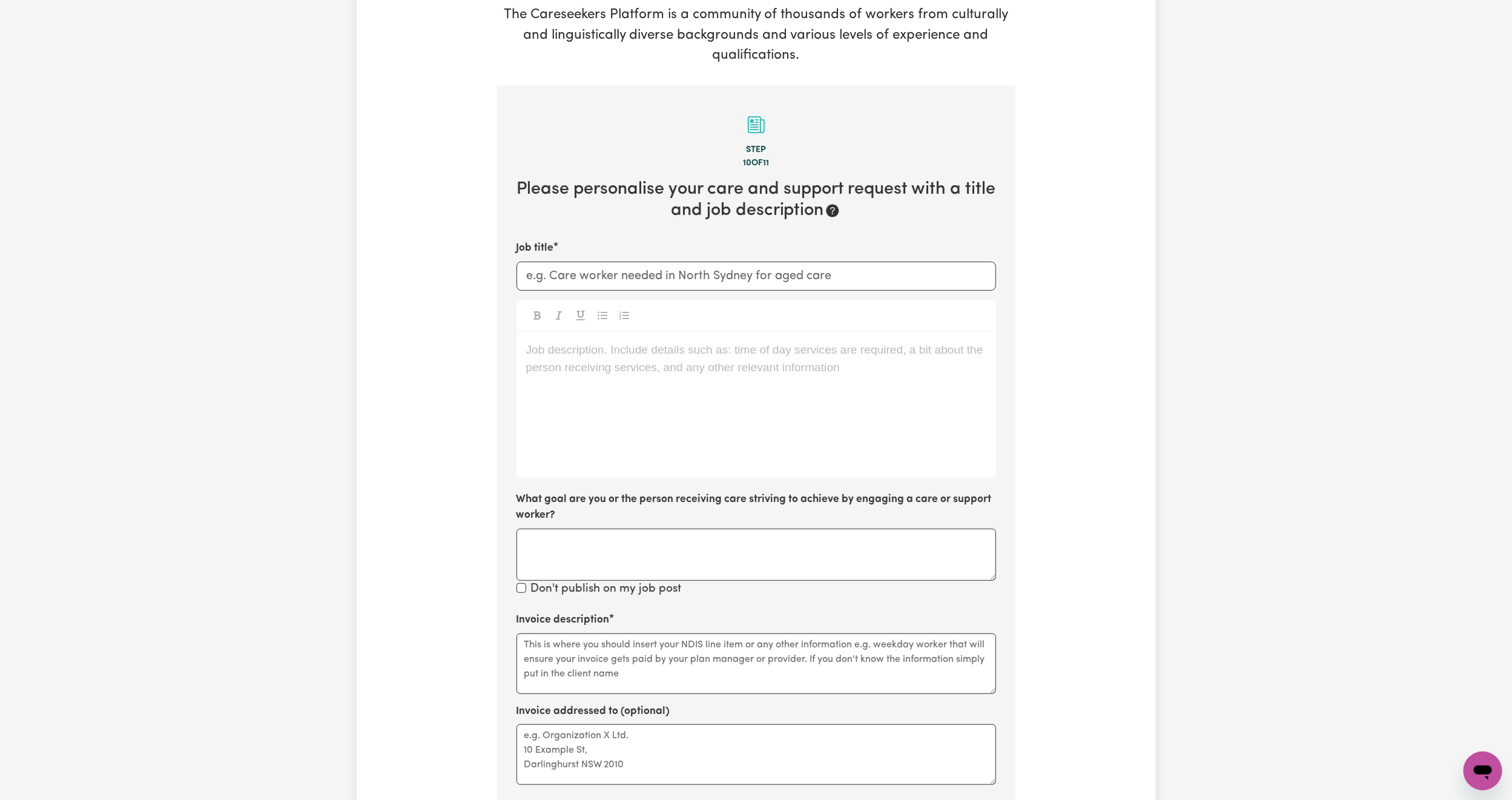
scroll to position [174, 0]
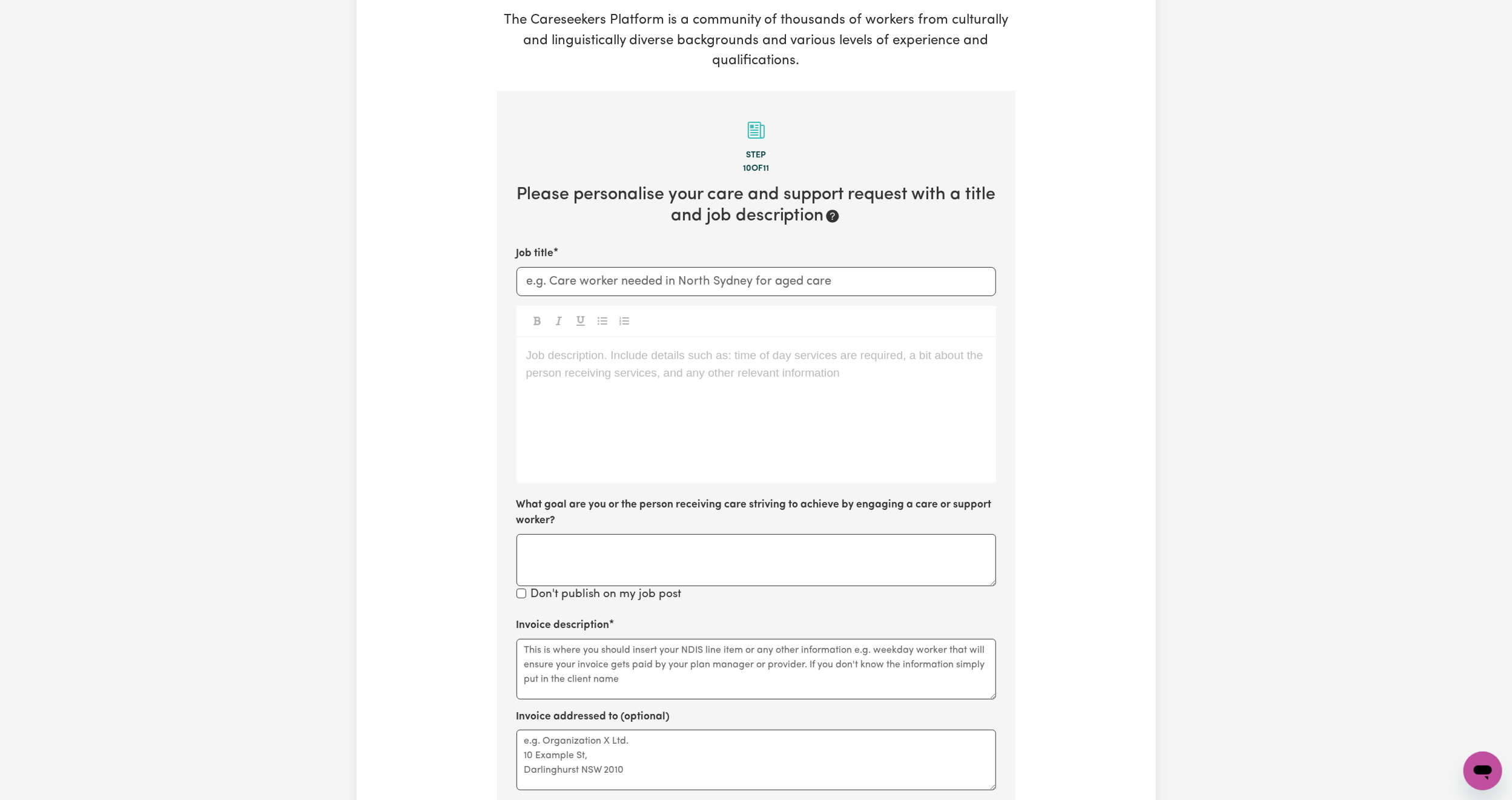
click at [605, 436] on div "Job description. Include details such as: time of day services are required, a …" at bounding box center [757, 409] width 479 height 145
click at [605, 382] on p "[DATE]" at bounding box center [757, 383] width 460 height 18
click at [563, 383] on span "[DATE]" at bounding box center [544, 382] width 36 height 13
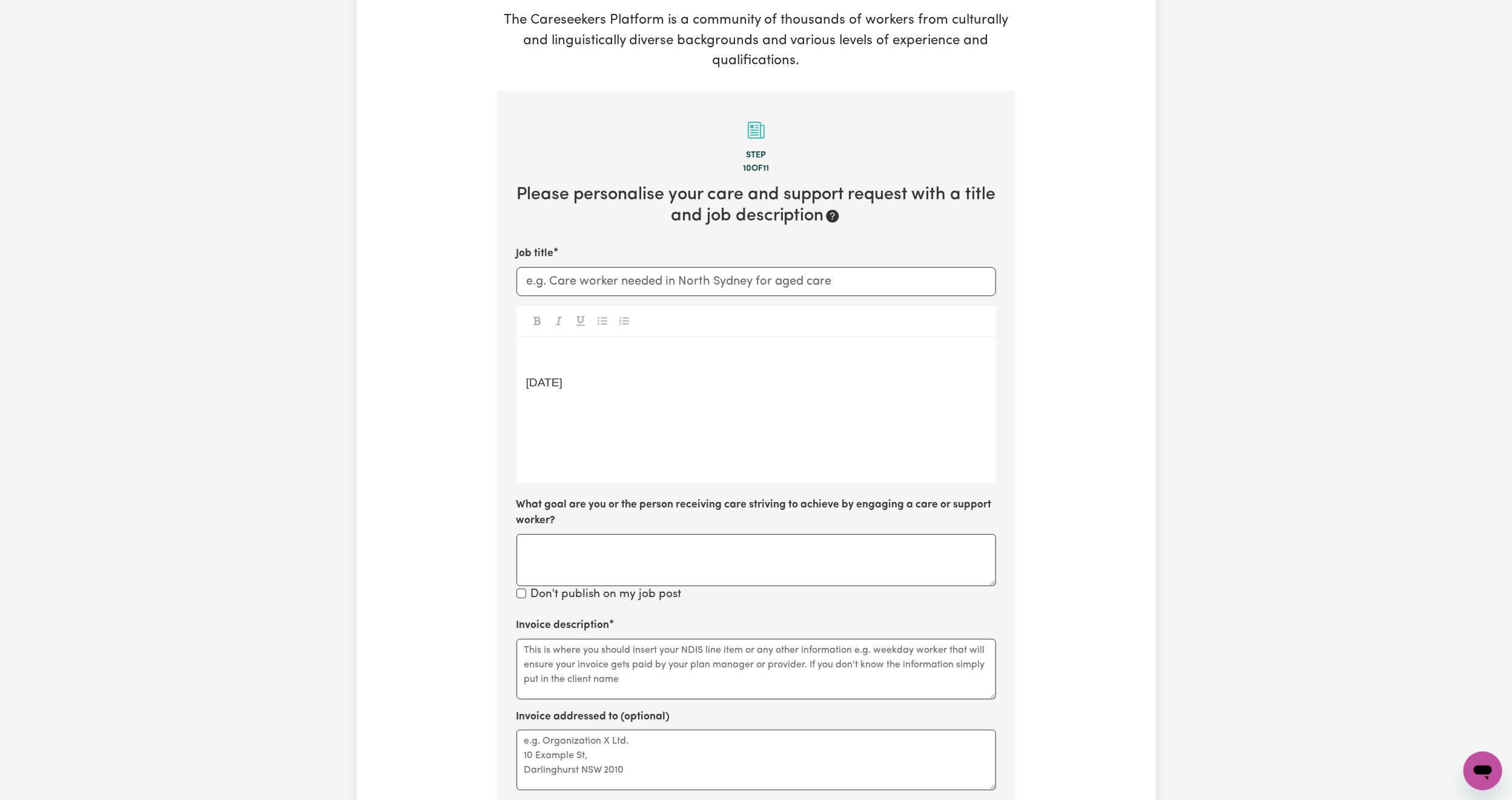
click at [540, 357] on p "﻿" at bounding box center [757, 356] width 460 height 18
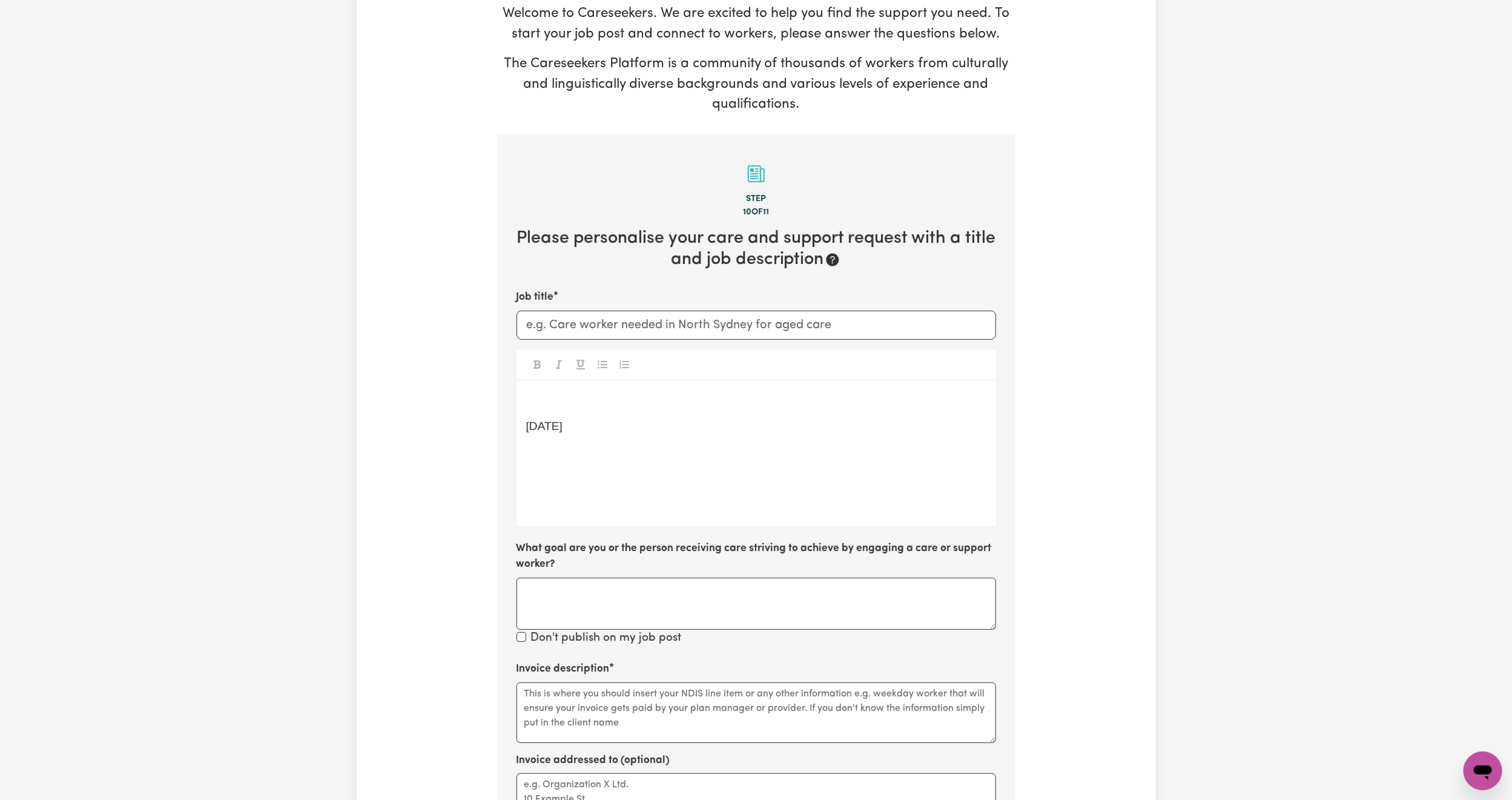
scroll to position [129, 0]
click at [642, 315] on input "Job title" at bounding box center [757, 326] width 479 height 29
type input "C"
click at [563, 426] on span "[DATE]" at bounding box center [544, 427] width 36 height 13
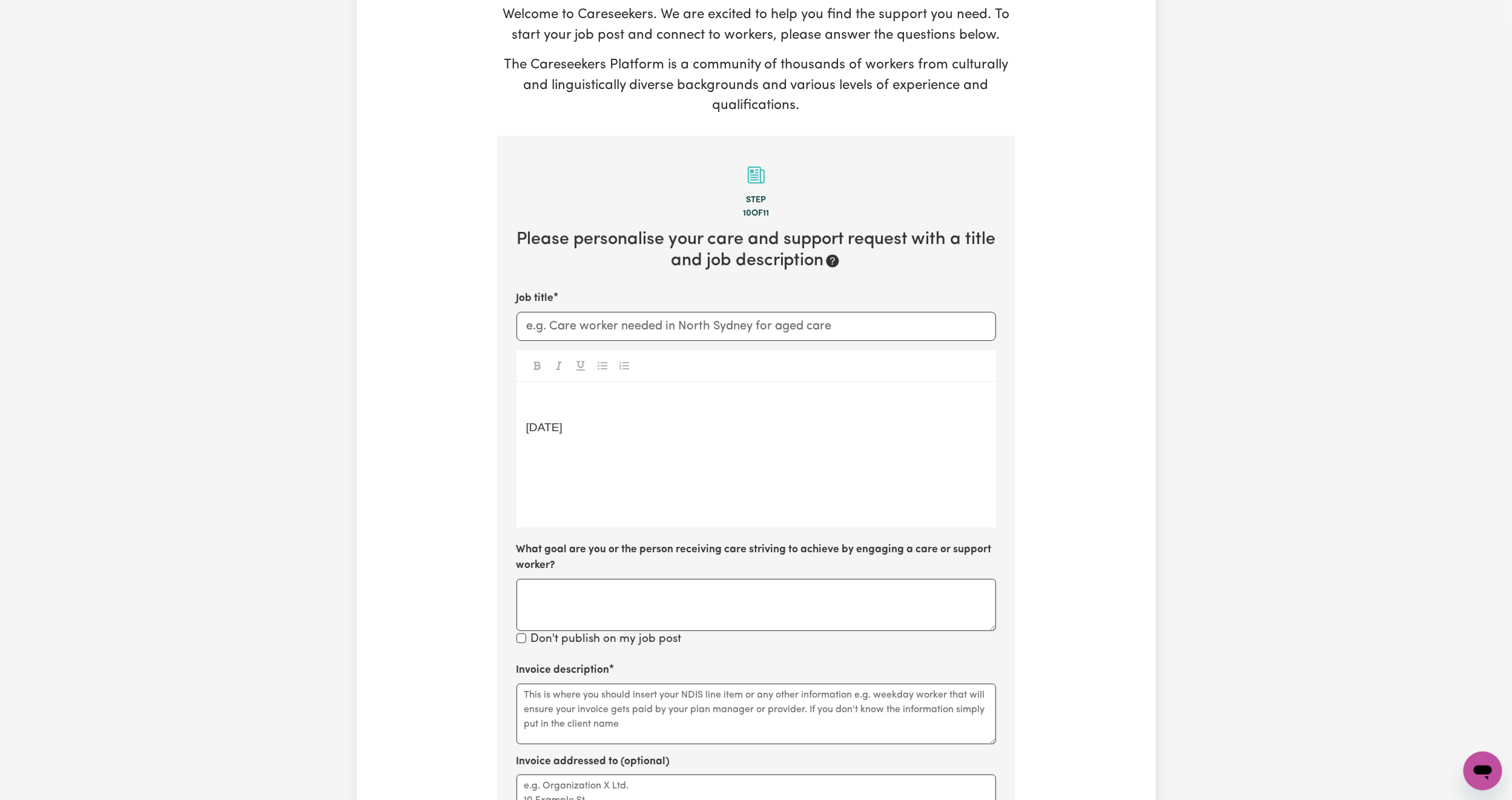
click at [563, 426] on span "[DATE]" at bounding box center [544, 427] width 36 height 13
click at [526, 402] on span "[DEMOGRAPHIC_DATA] Worker" at bounding box center [612, 400] width 170 height 13
click at [665, 402] on span "([DEMOGRAPHIC_DATA]) [DEMOGRAPHIC_DATA] Worker" at bounding box center [682, 400] width 311 height 13
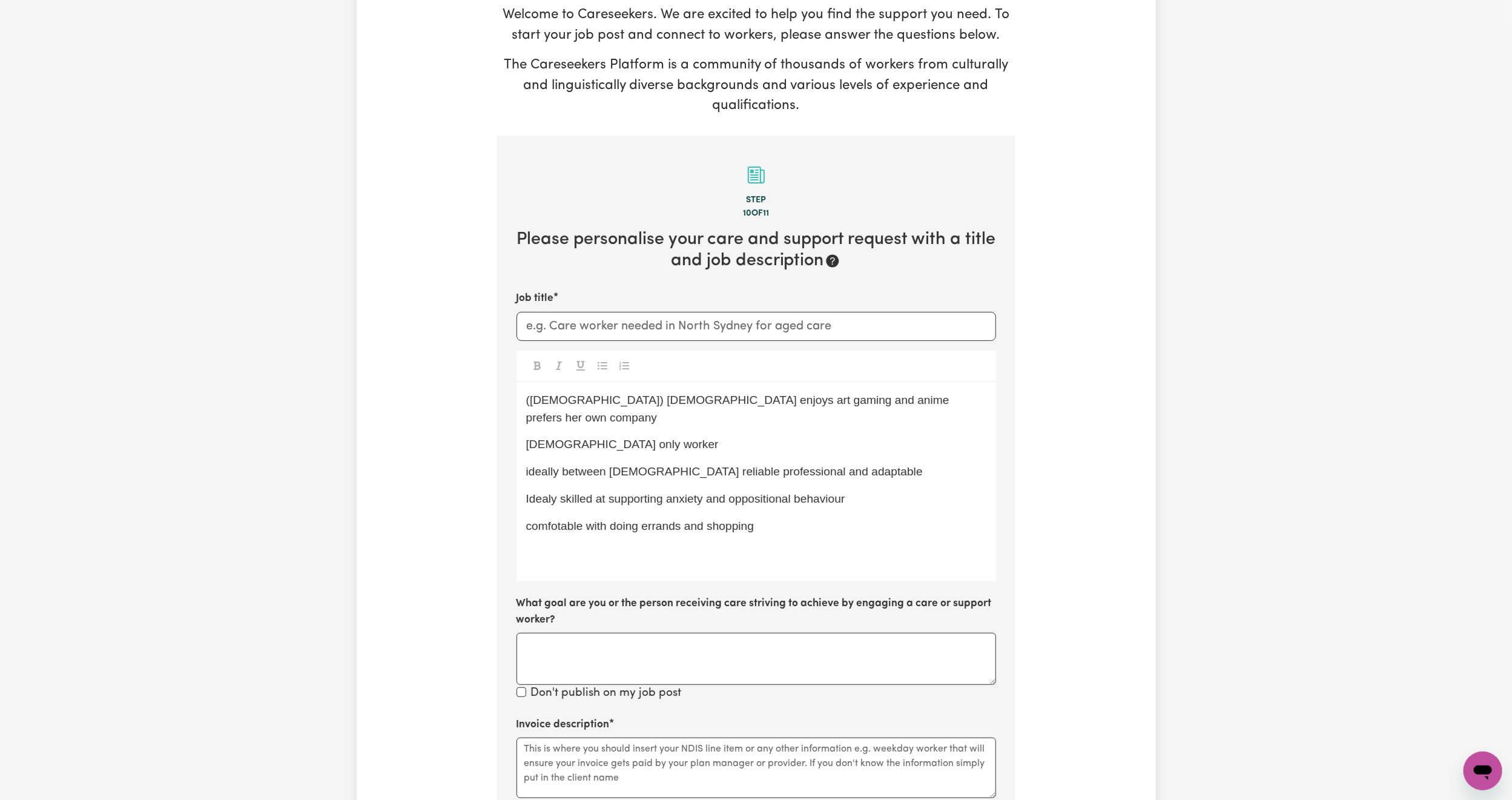
click at [529, 519] on span "comfotable with doing errands and shopping" at bounding box center [640, 526] width 228 height 13
click at [545, 545] on p "﻿" at bounding box center [757, 554] width 460 height 18
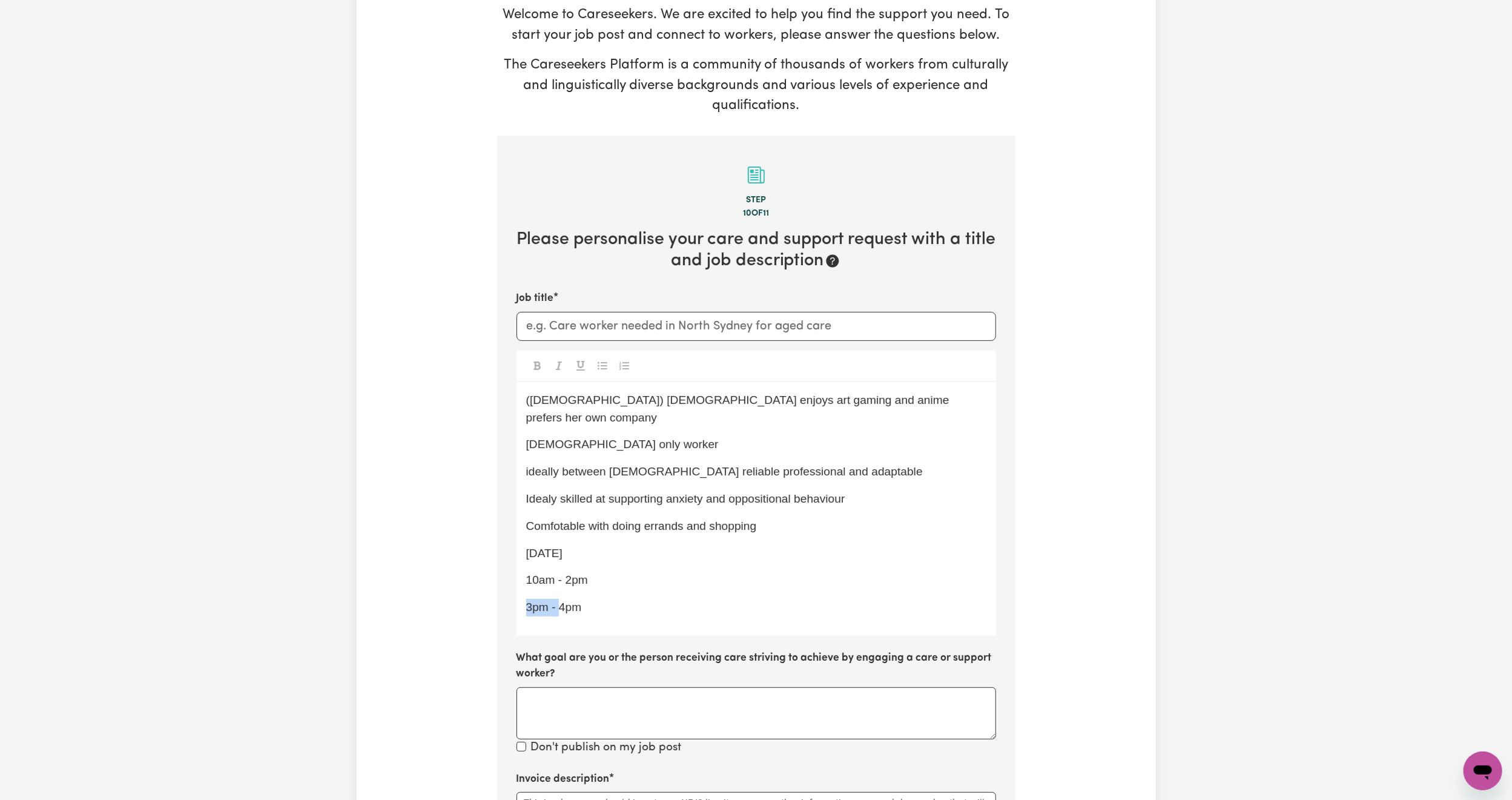
drag, startPoint x: 560, startPoint y: 593, endPoint x: 494, endPoint y: 596, distance: 66.1
click at [494, 596] on div "Tell us your care and support requirements Welcome to Careseekers. We are excit…" at bounding box center [756, 564] width 533 height 1235
click at [584, 579] on div "([DEMOGRAPHIC_DATA]) [DEMOGRAPHIC_DATA] enjoys art gaming and anime prefers her…" at bounding box center [757, 509] width 479 height 254
click at [595, 545] on p "[DATE]" at bounding box center [757, 554] width 460 height 18
click at [584, 327] on input "Job title" at bounding box center [757, 326] width 479 height 29
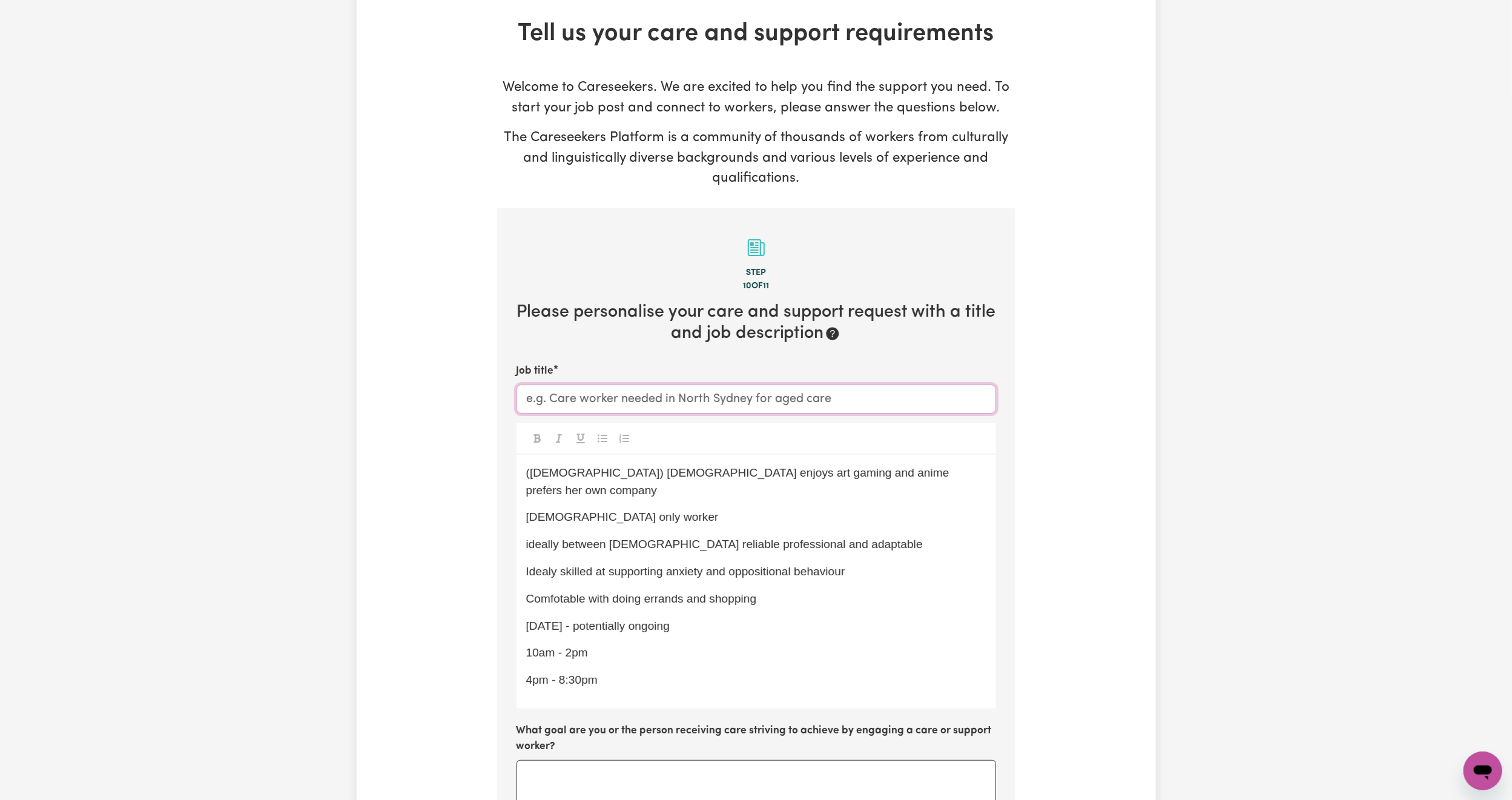
scroll to position [57, 0]
click at [878, 400] on input "Looking for a [DEMOGRAPHIC_DATA] Support Worker in [GEOGRAPHIC_DATA] for Teenag…" at bounding box center [757, 400] width 479 height 29
click at [842, 400] on input "Looking for a [DEMOGRAPHIC_DATA] Support Worker in [GEOGRAPHIC_DATA] for Teenag…" at bounding box center [757, 400] width 479 height 29
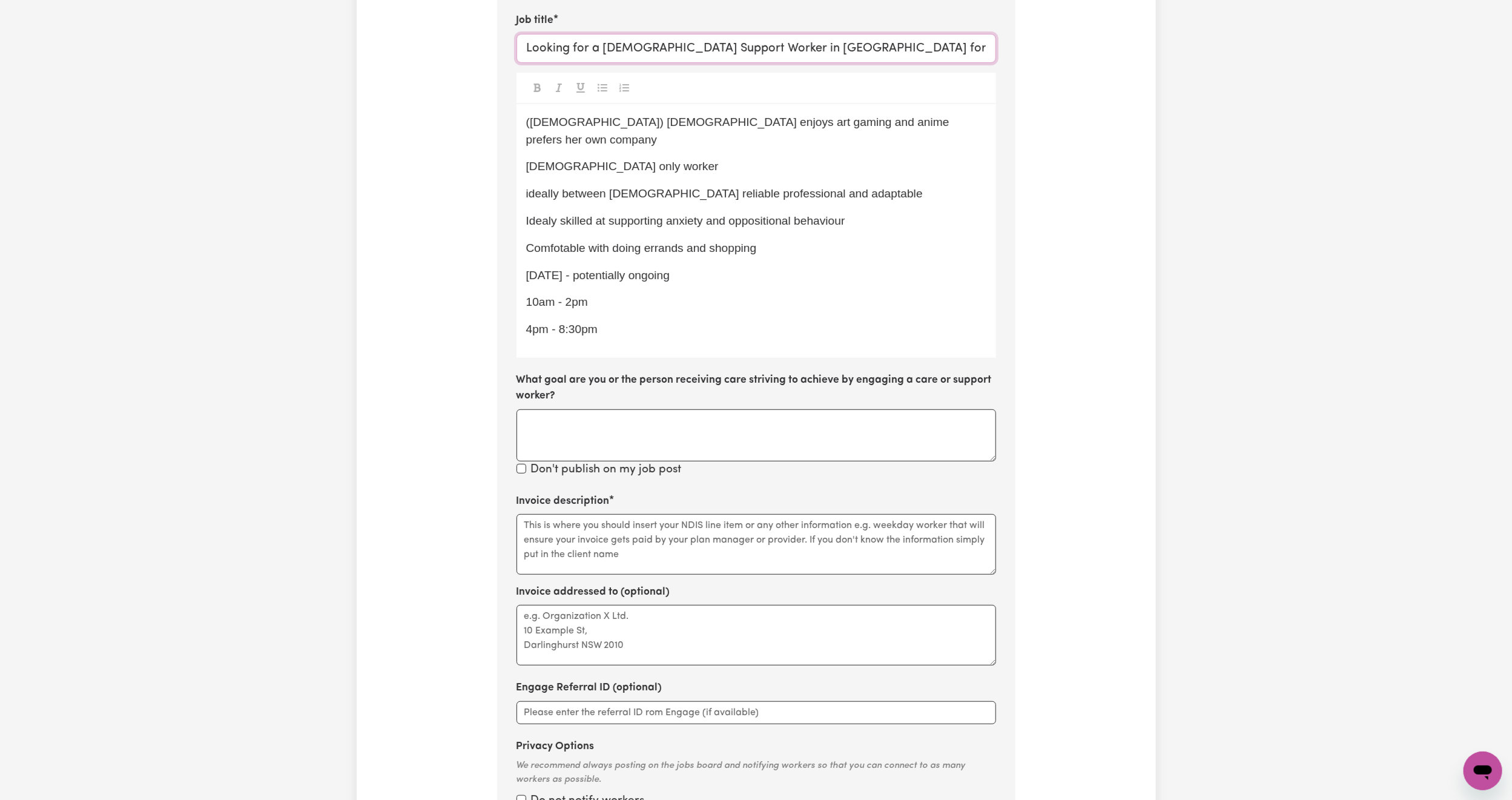
scroll to position [440, 0]
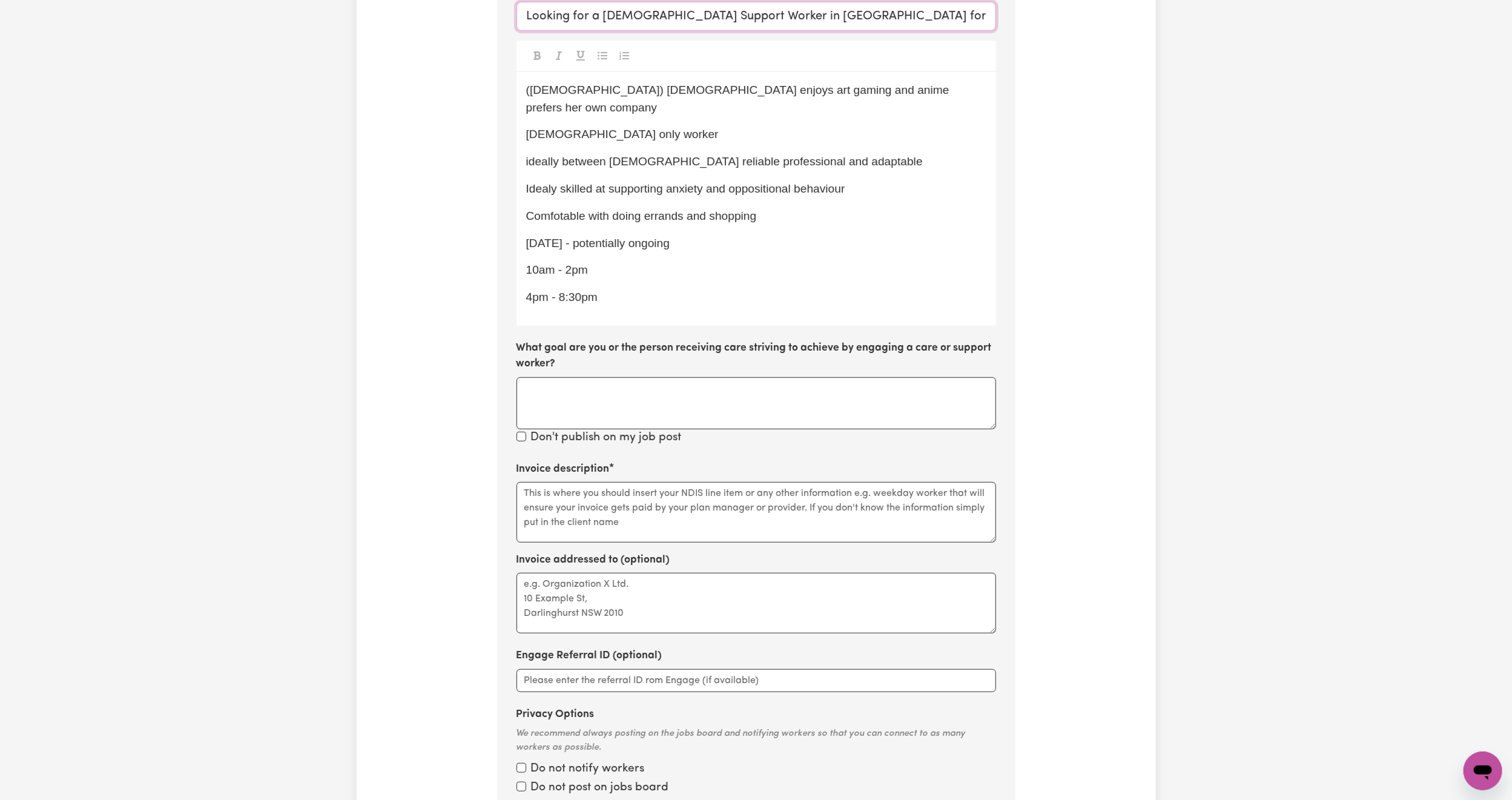
type input "Looking for a [DEMOGRAPHIC_DATA] Support Worker in [GEOGRAPHIC_DATA] for a Youn…"
click at [595, 484] on textarea "Invoice description" at bounding box center [757, 512] width 479 height 61
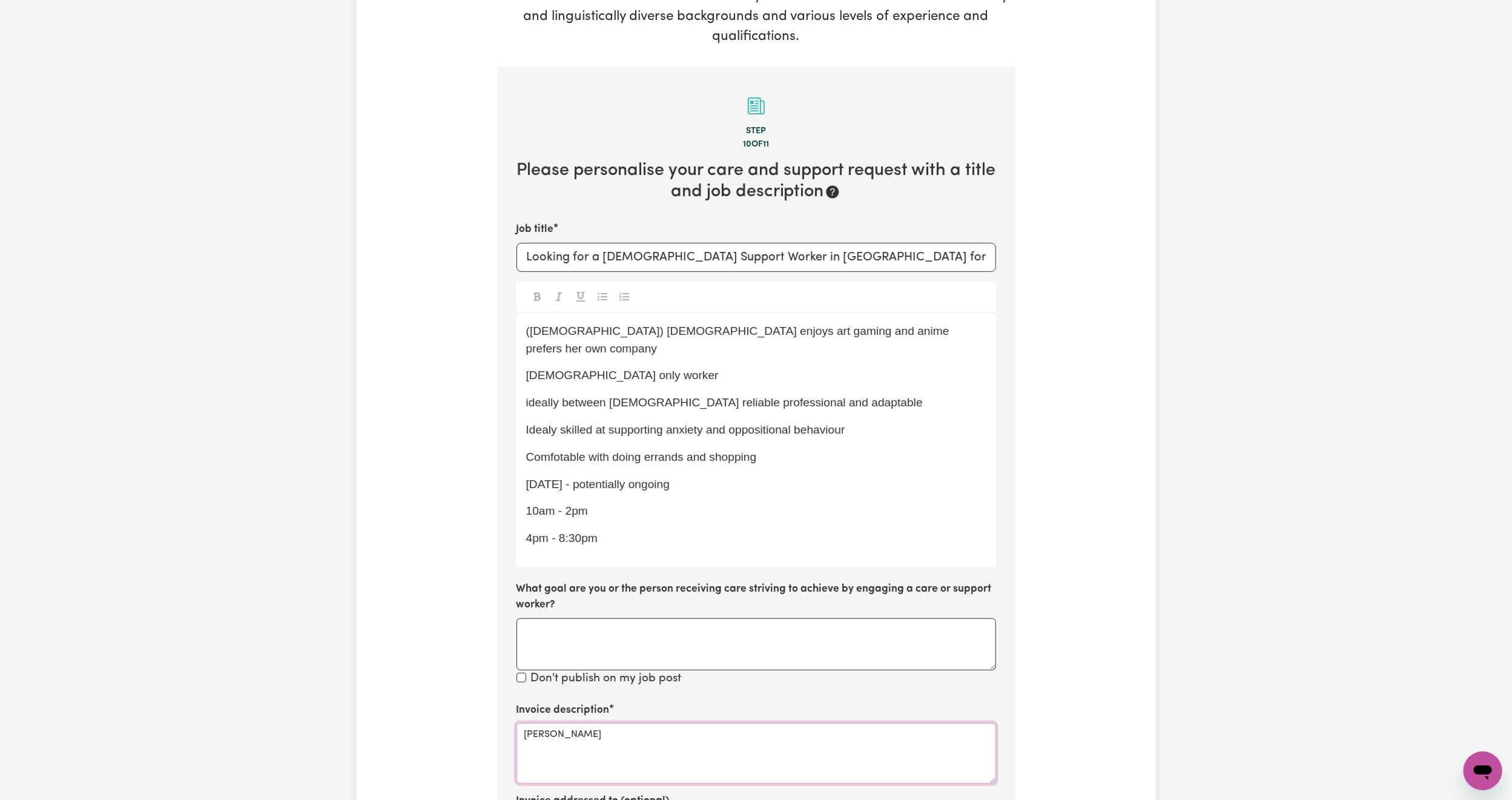
scroll to position [167, 0]
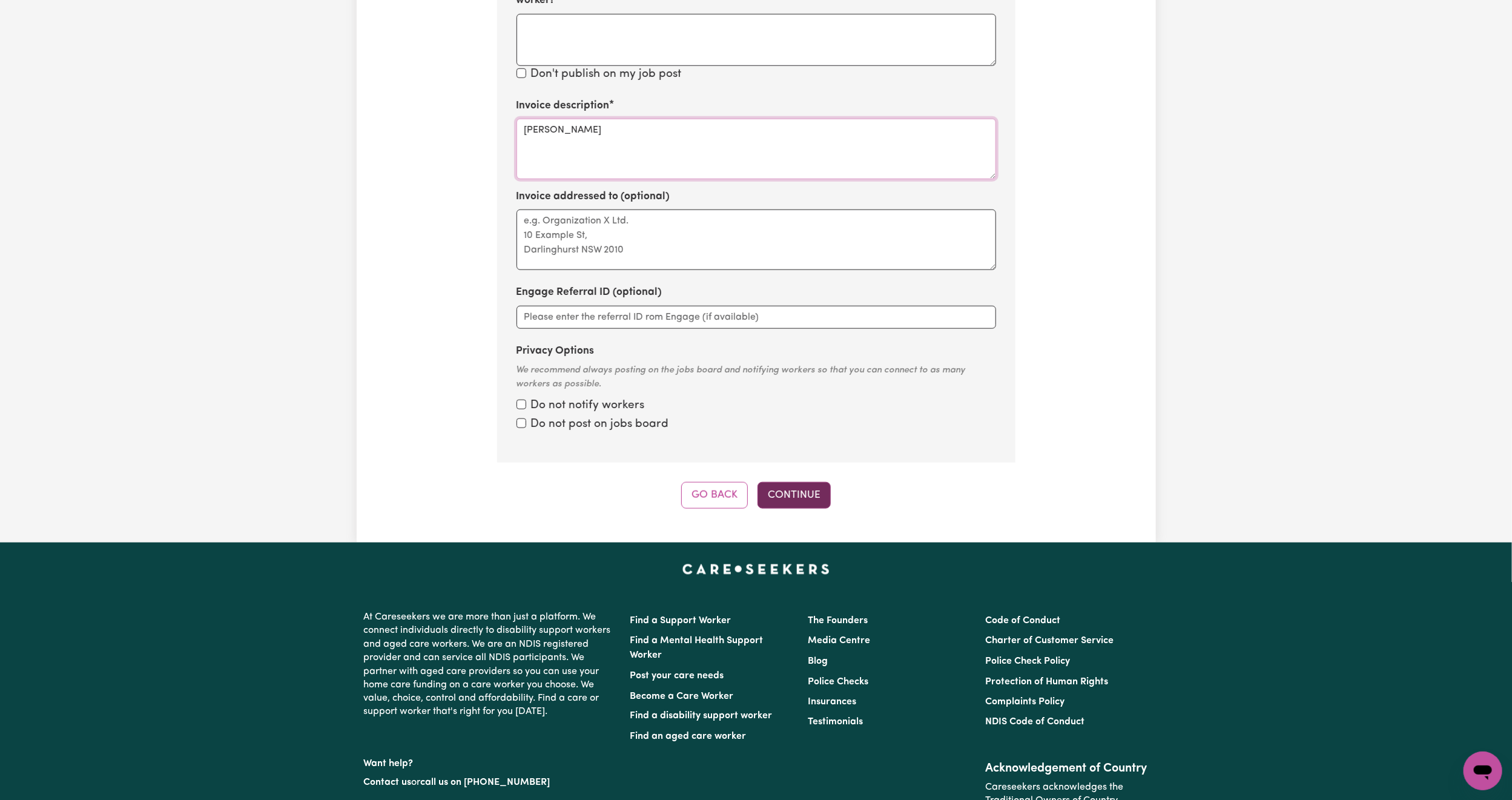
type textarea "[PERSON_NAME]"
click at [785, 482] on button "Continue" at bounding box center [794, 495] width 74 height 27
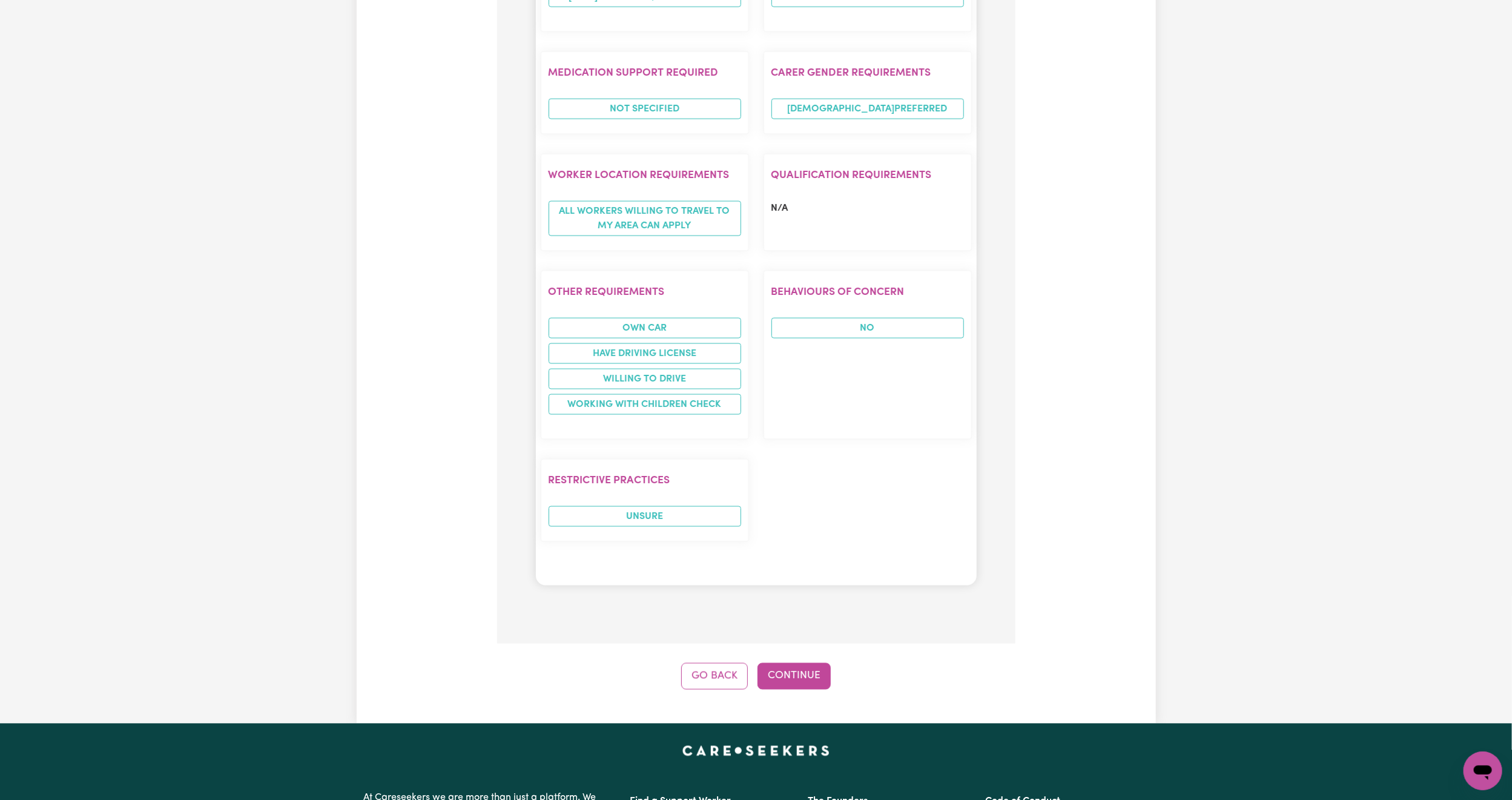
scroll to position [1355, 0]
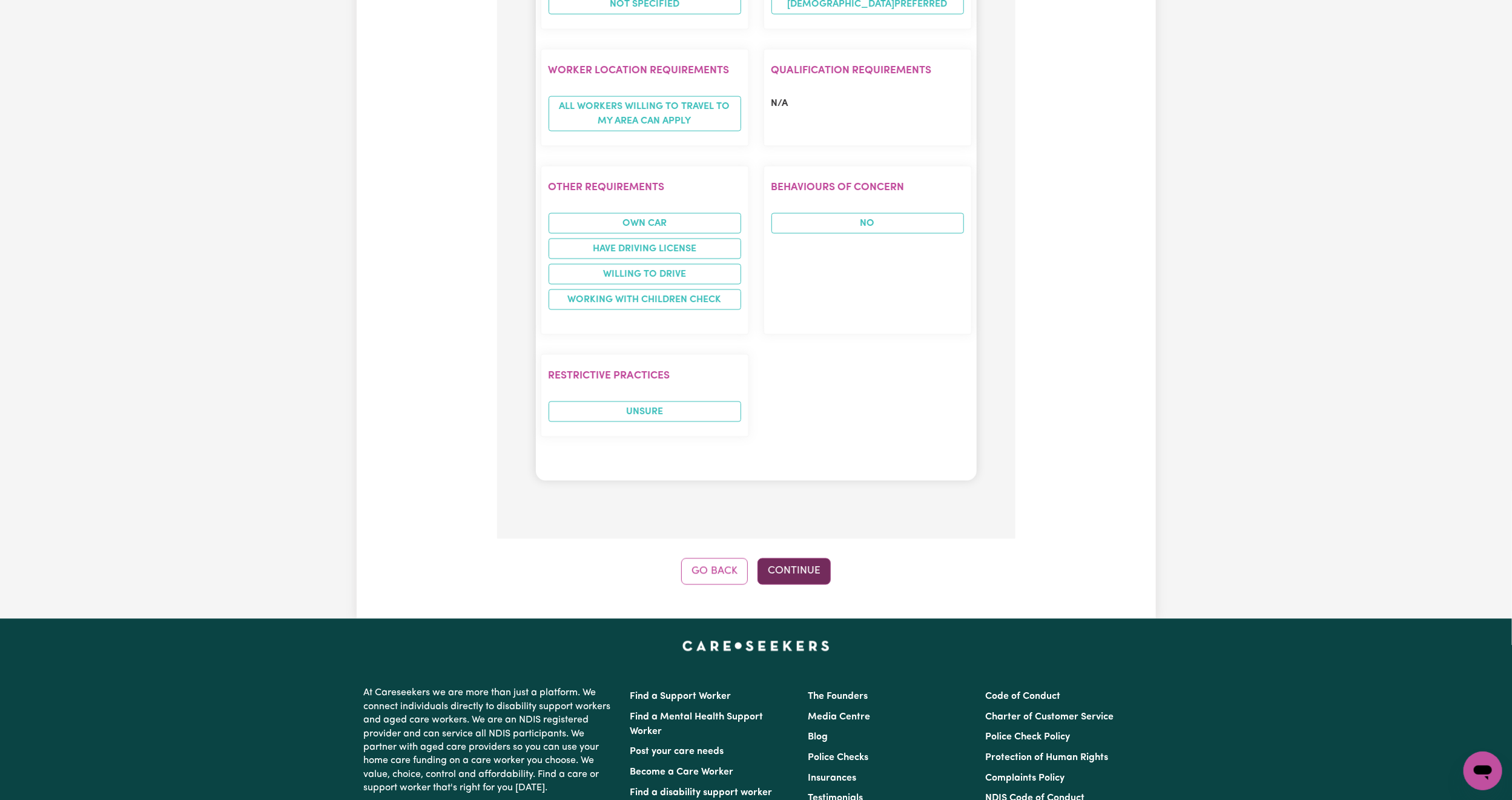
click at [806, 558] on button "Continue" at bounding box center [794, 571] width 74 height 27
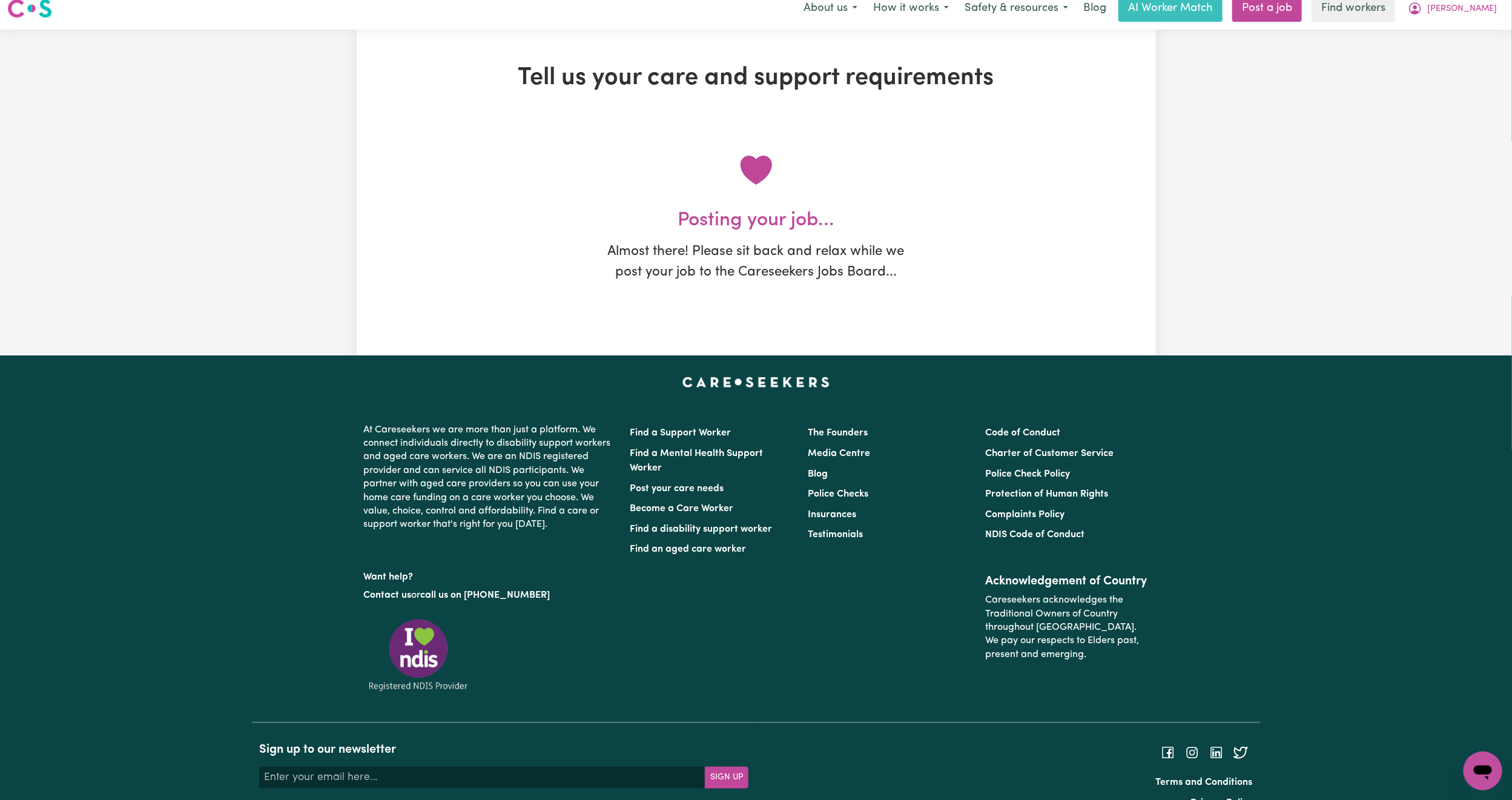
scroll to position [0, 0]
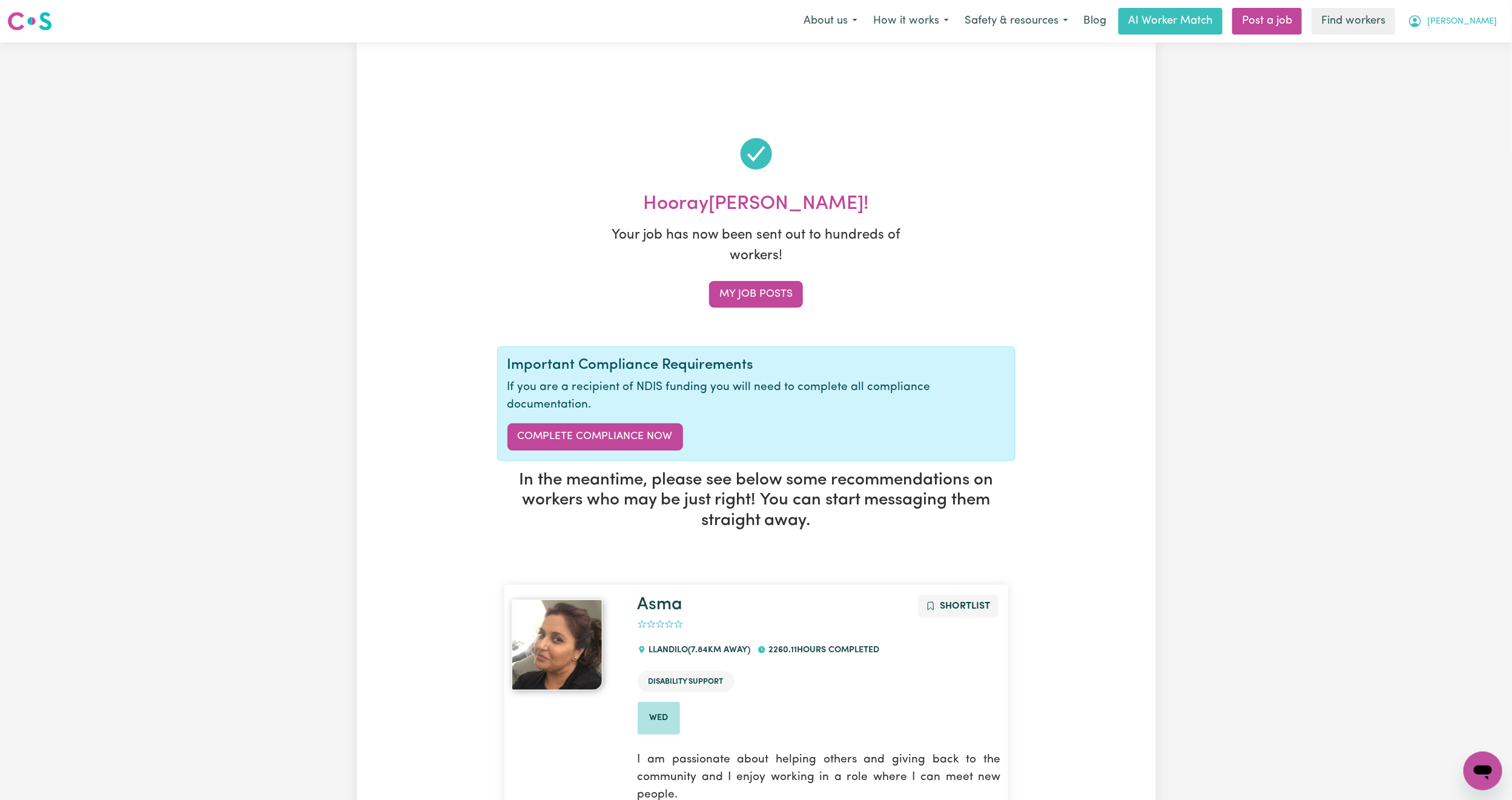
click at [1489, 18] on span "[PERSON_NAME]" at bounding box center [1462, 22] width 69 height 14
click at [1458, 42] on link "My Dashboard" at bounding box center [1456, 47] width 96 height 23
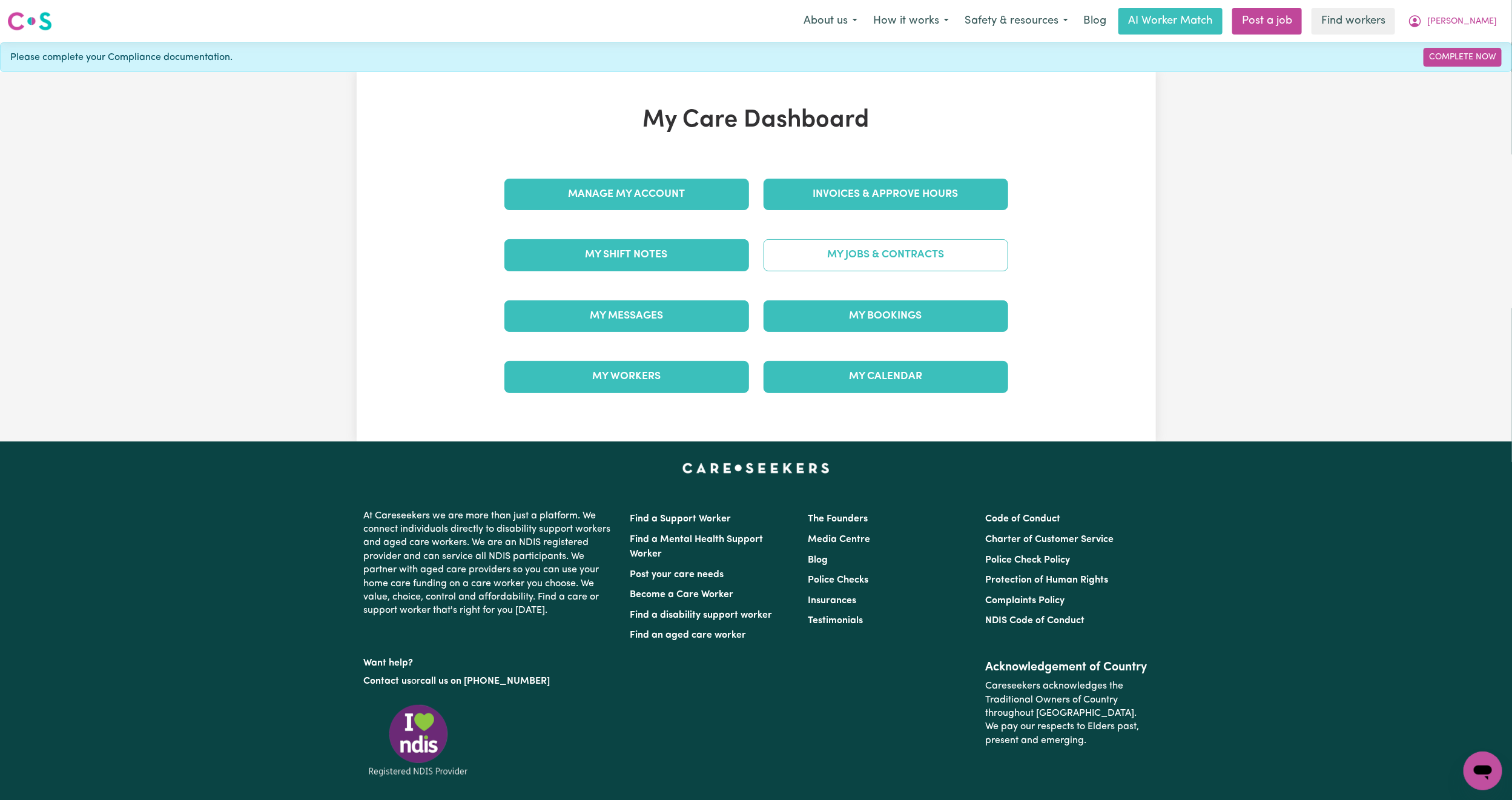
click at [926, 255] on link "My Jobs & Contracts" at bounding box center [885, 255] width 245 height 31
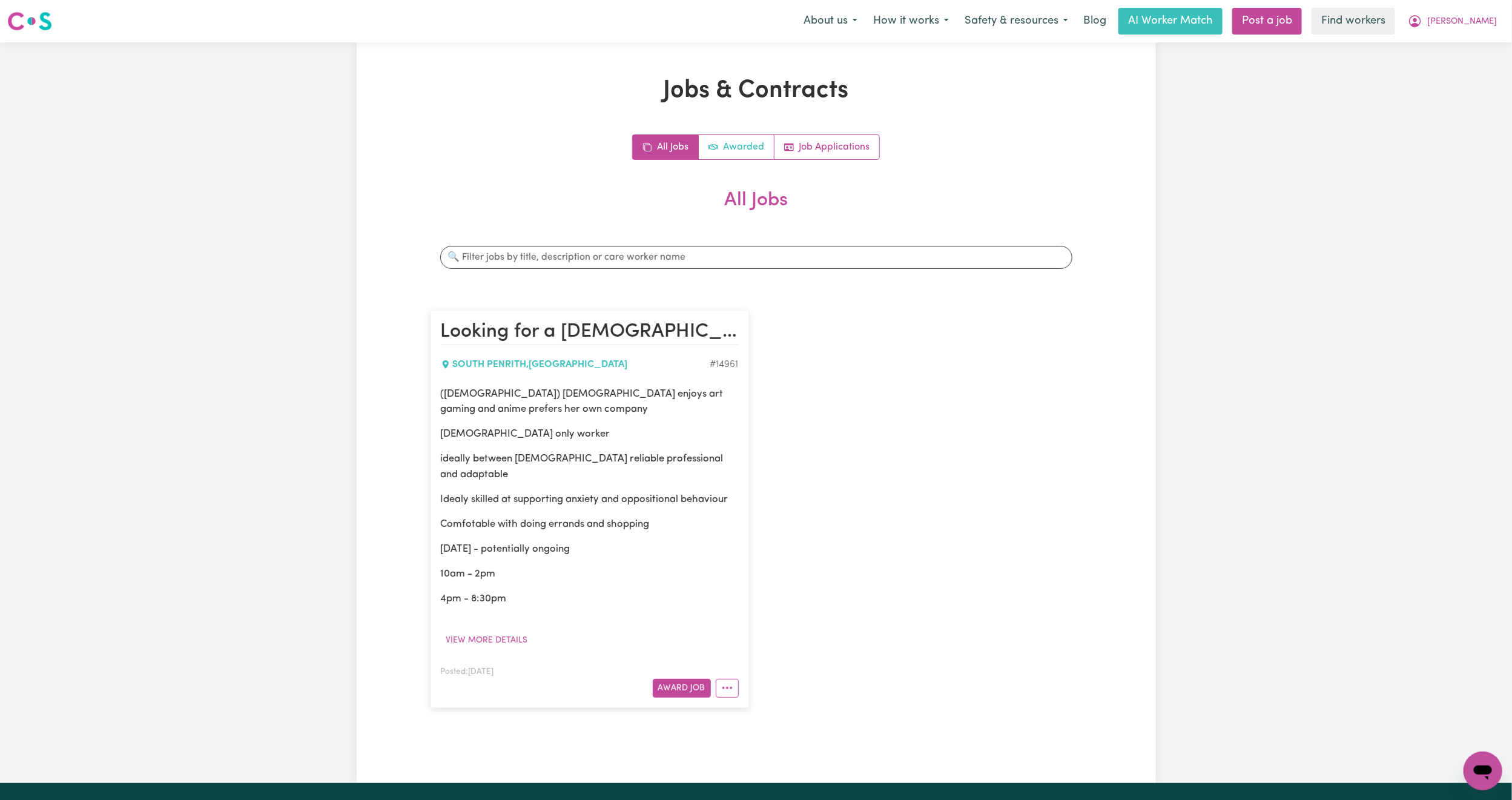
click at [738, 142] on link "Awarded" at bounding box center [736, 147] width 76 height 25
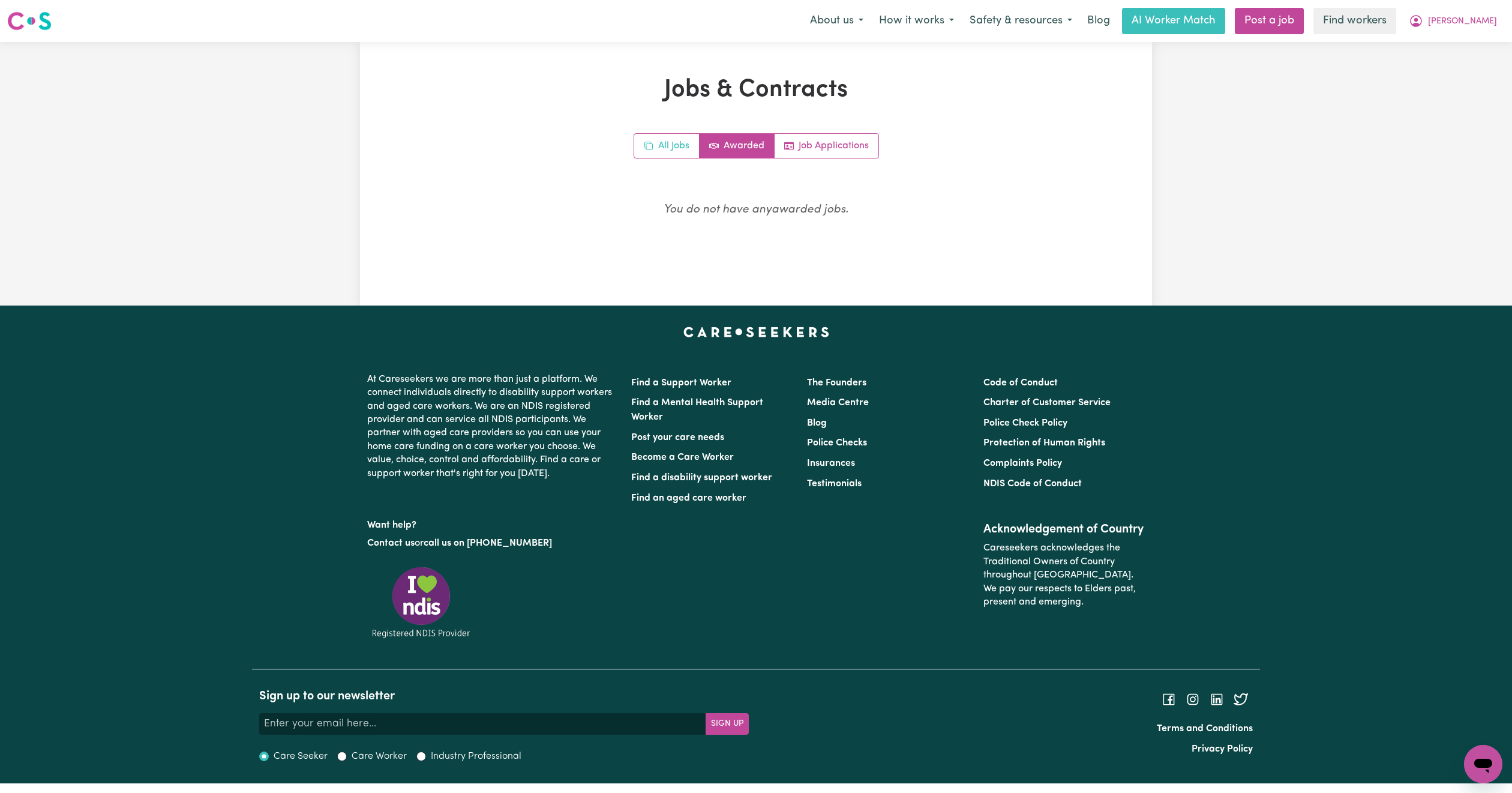
click at [661, 141] on link "All Jobs" at bounding box center [667, 146] width 65 height 24
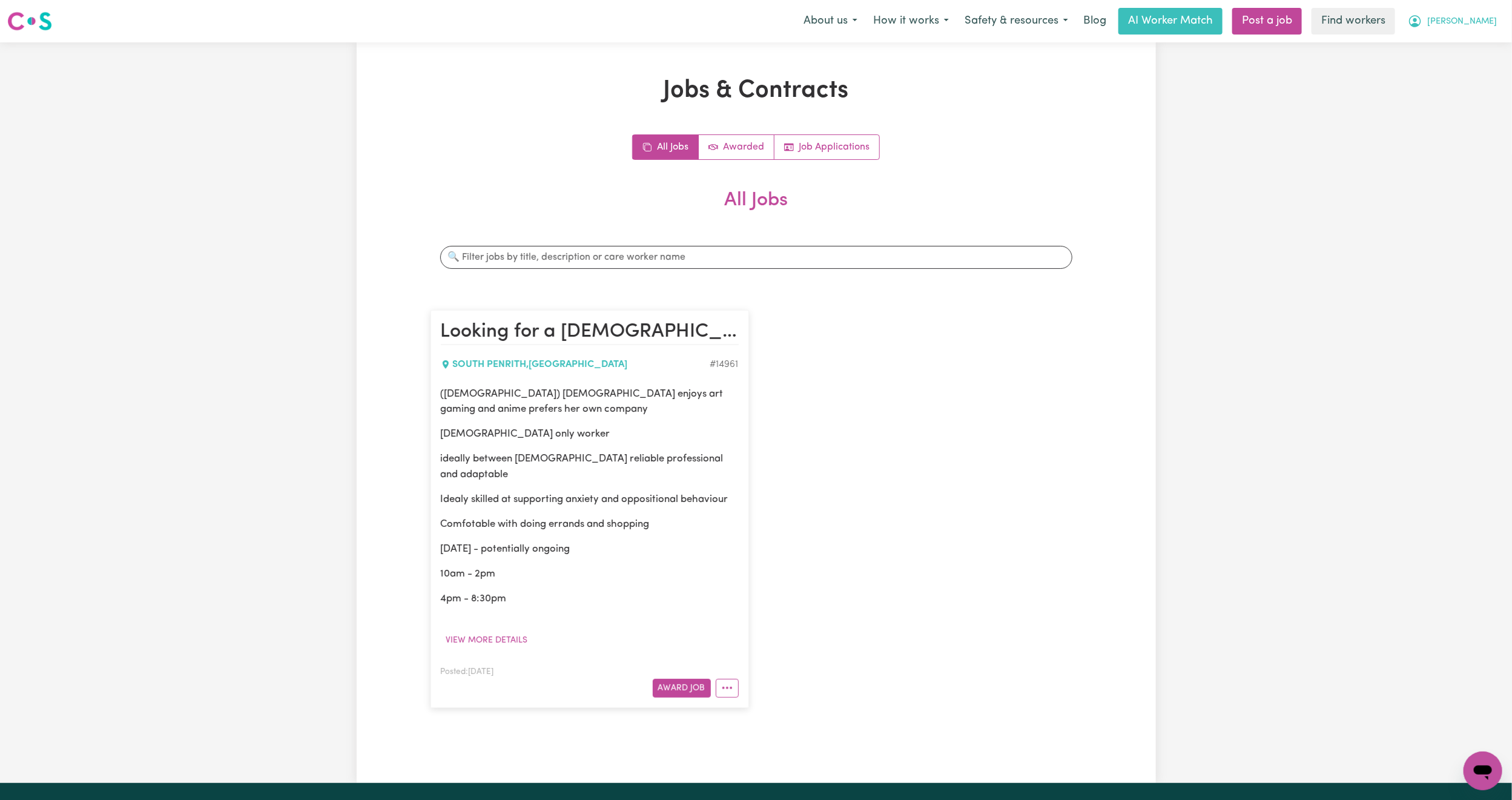
click at [1474, 29] on button "[PERSON_NAME]" at bounding box center [1453, 20] width 105 height 25
click at [1452, 48] on link "My Dashboard" at bounding box center [1456, 47] width 96 height 23
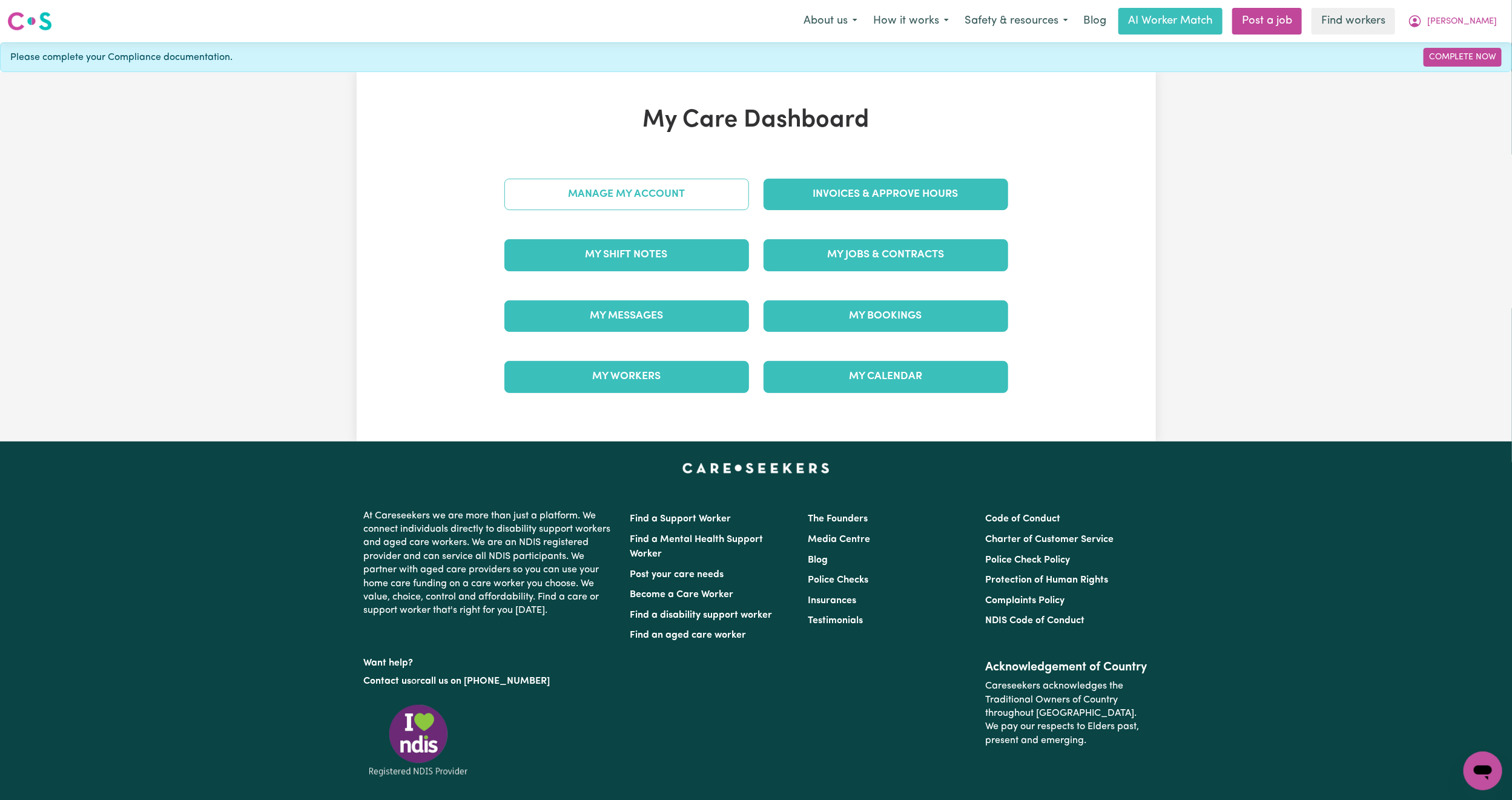
click at [607, 191] on link "Manage My Account" at bounding box center [627, 194] width 245 height 31
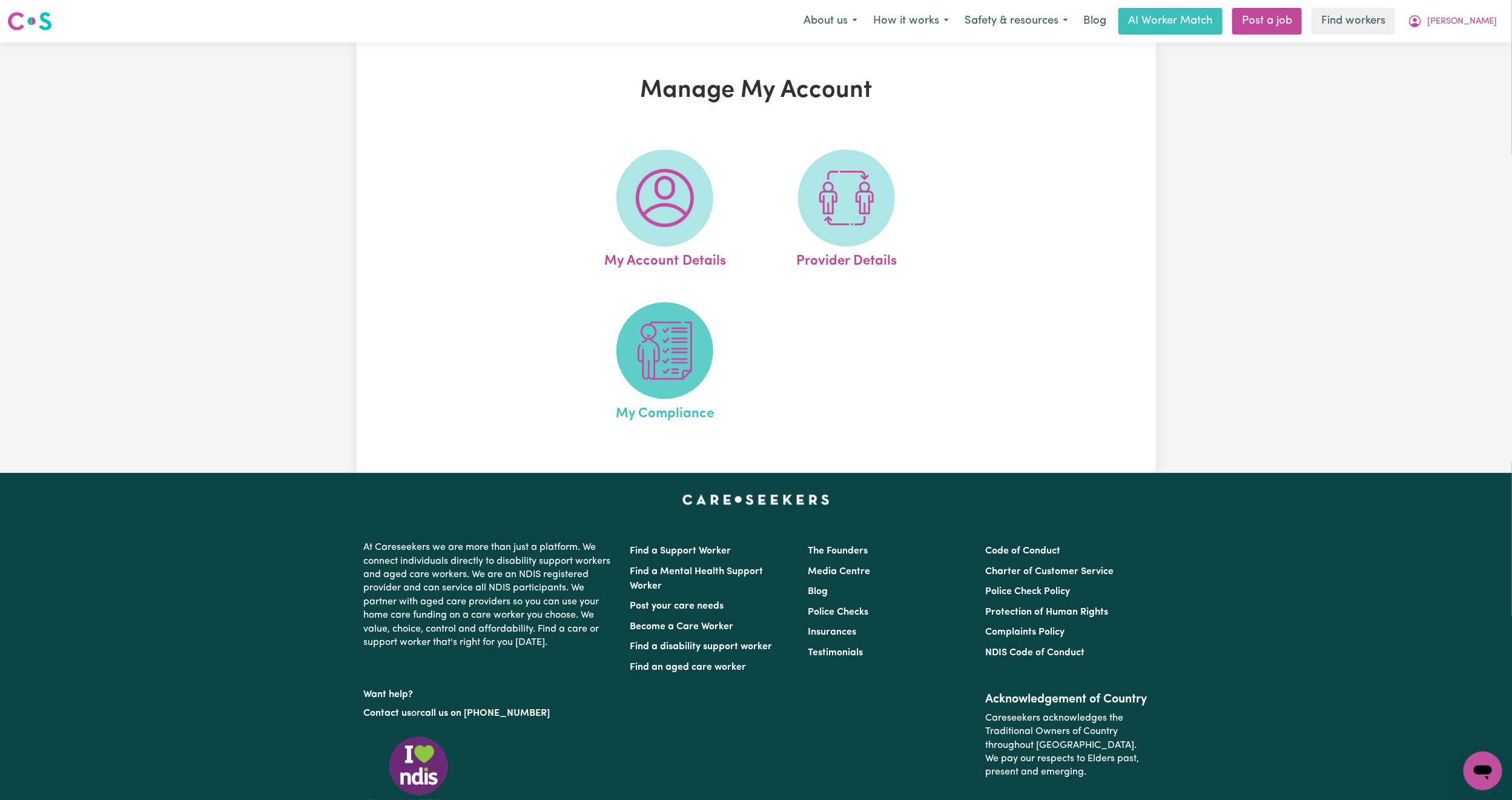
click at [652, 344] on img at bounding box center [665, 350] width 58 height 58
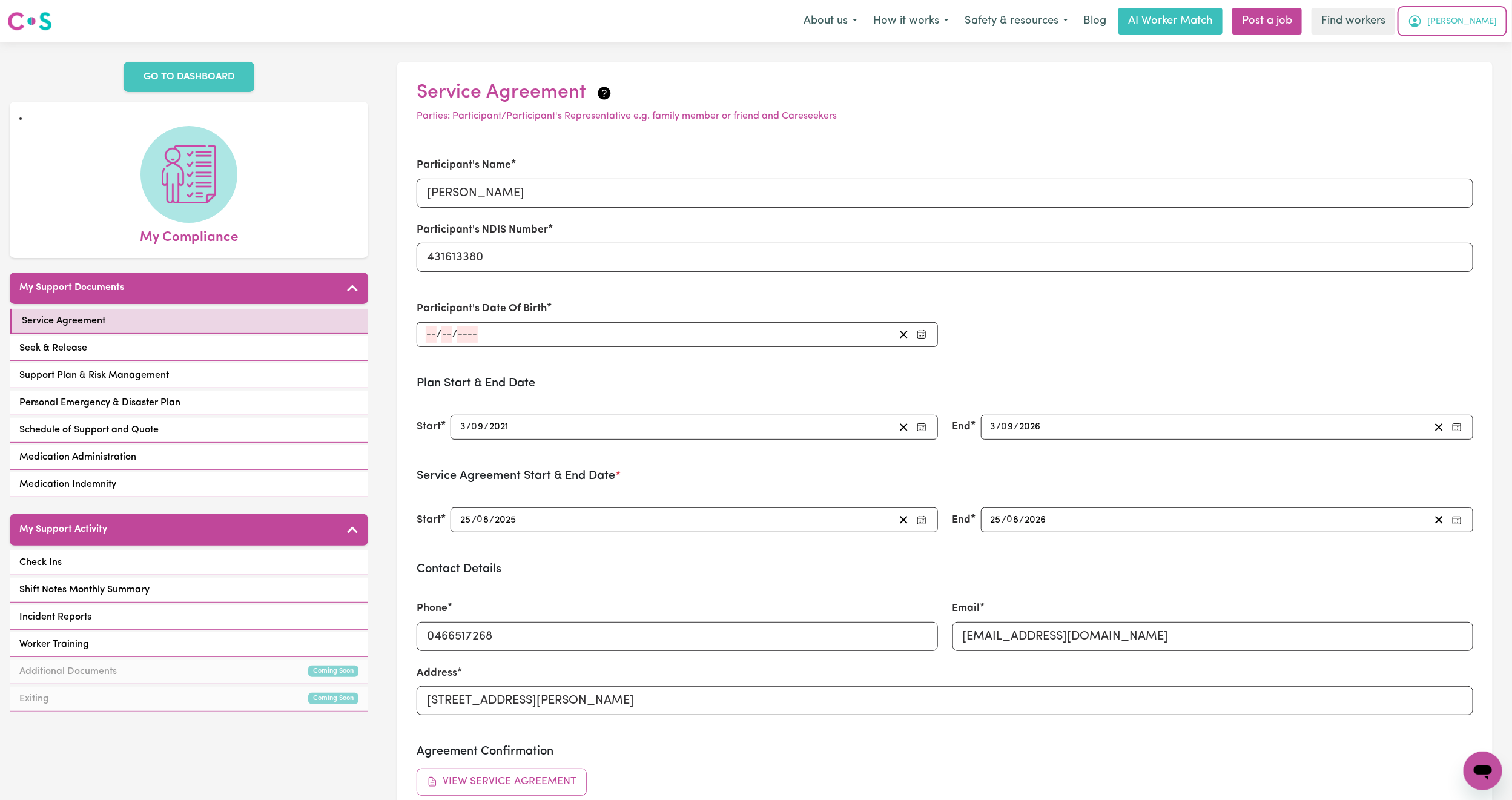
click at [1489, 22] on span "[PERSON_NAME]" at bounding box center [1462, 22] width 69 height 14
click at [1459, 44] on link "My Dashboard" at bounding box center [1456, 47] width 96 height 23
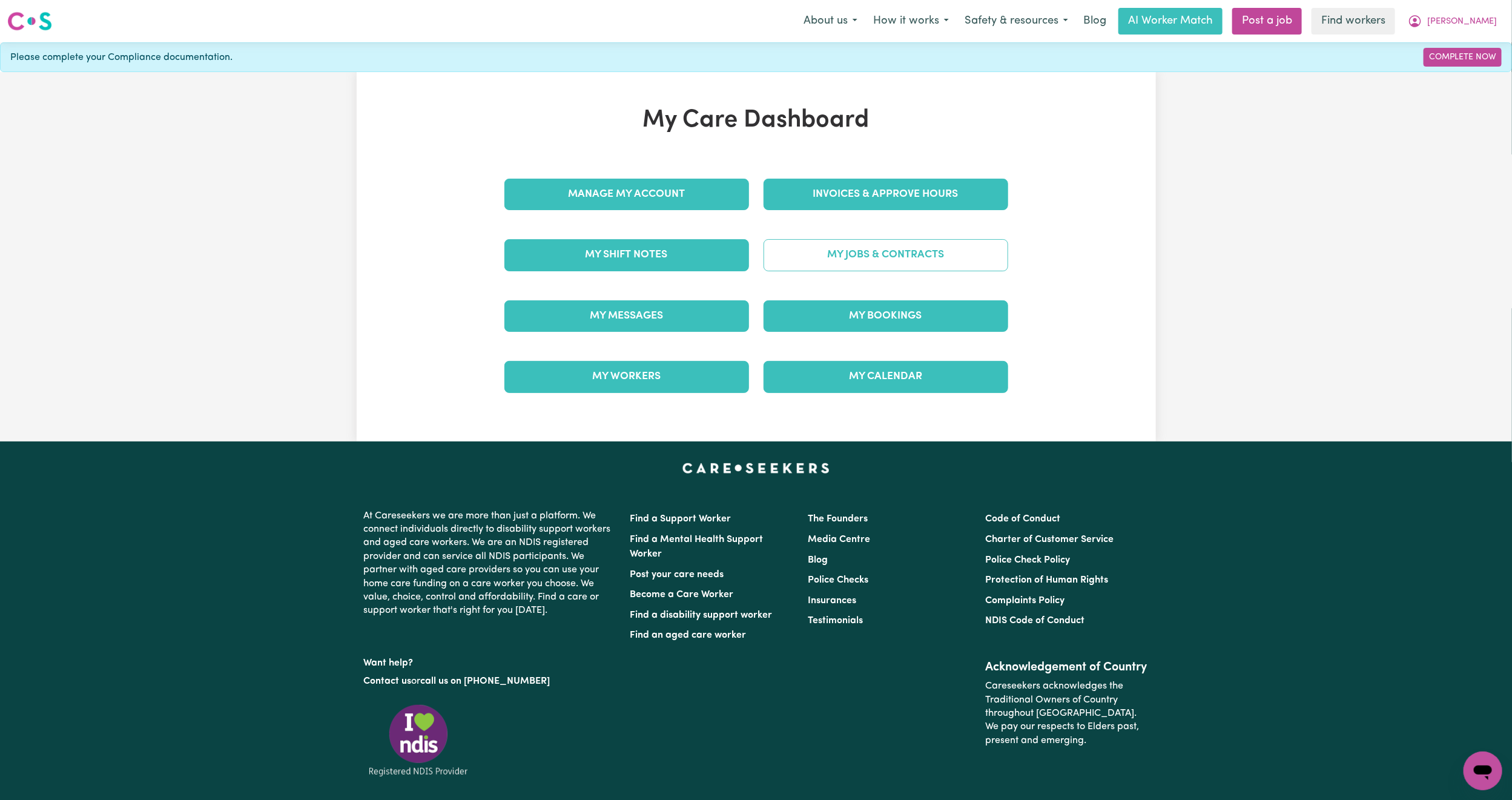
click at [896, 253] on link "My Jobs & Contracts" at bounding box center [885, 255] width 245 height 31
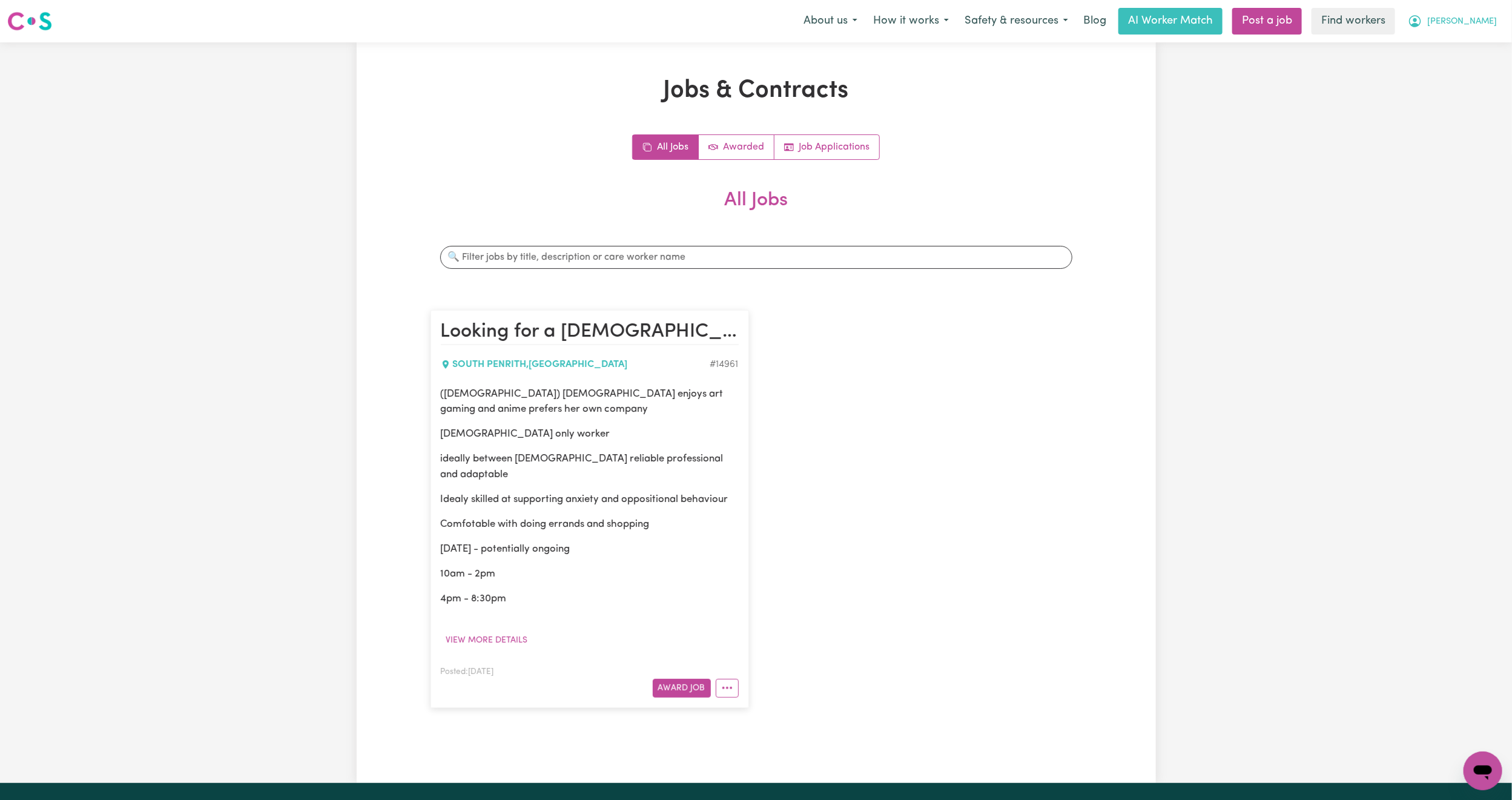
click at [1421, 19] on icon "My Account" at bounding box center [1415, 21] width 12 height 12
click at [1468, 55] on link "My Dashboard" at bounding box center [1456, 47] width 96 height 23
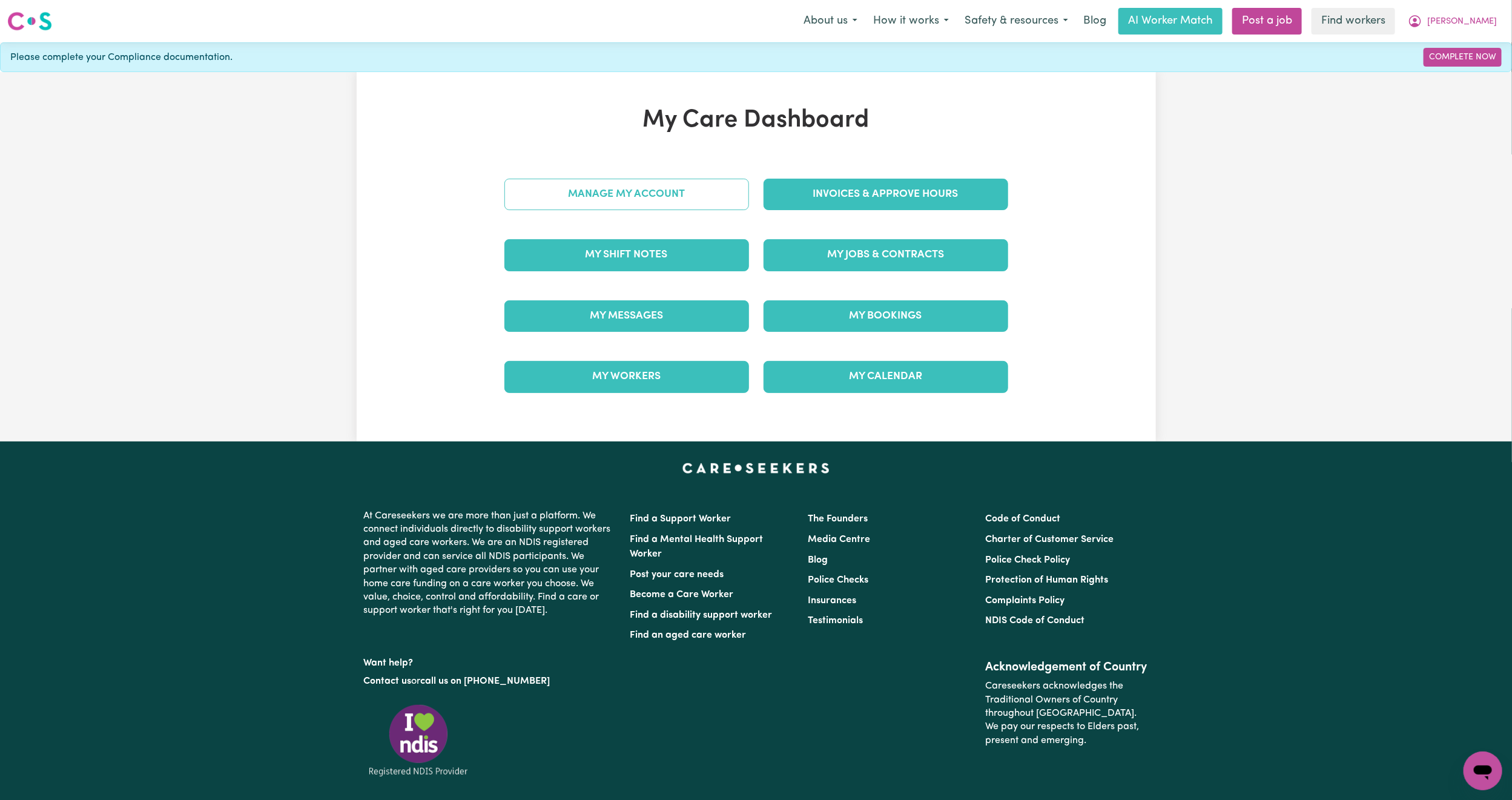
click at [611, 189] on link "Manage My Account" at bounding box center [627, 194] width 245 height 31
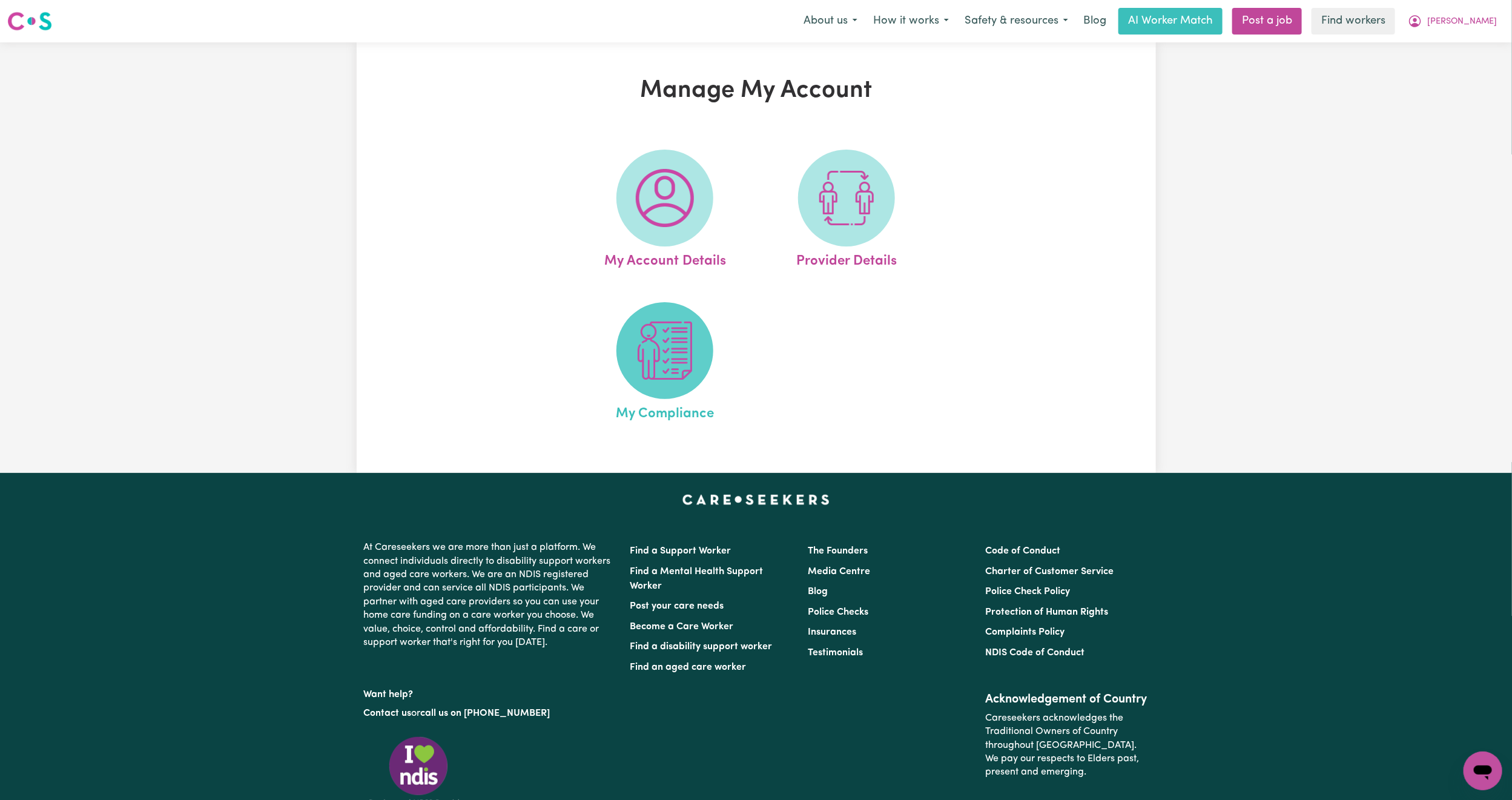
click at [652, 331] on img at bounding box center [665, 350] width 58 height 58
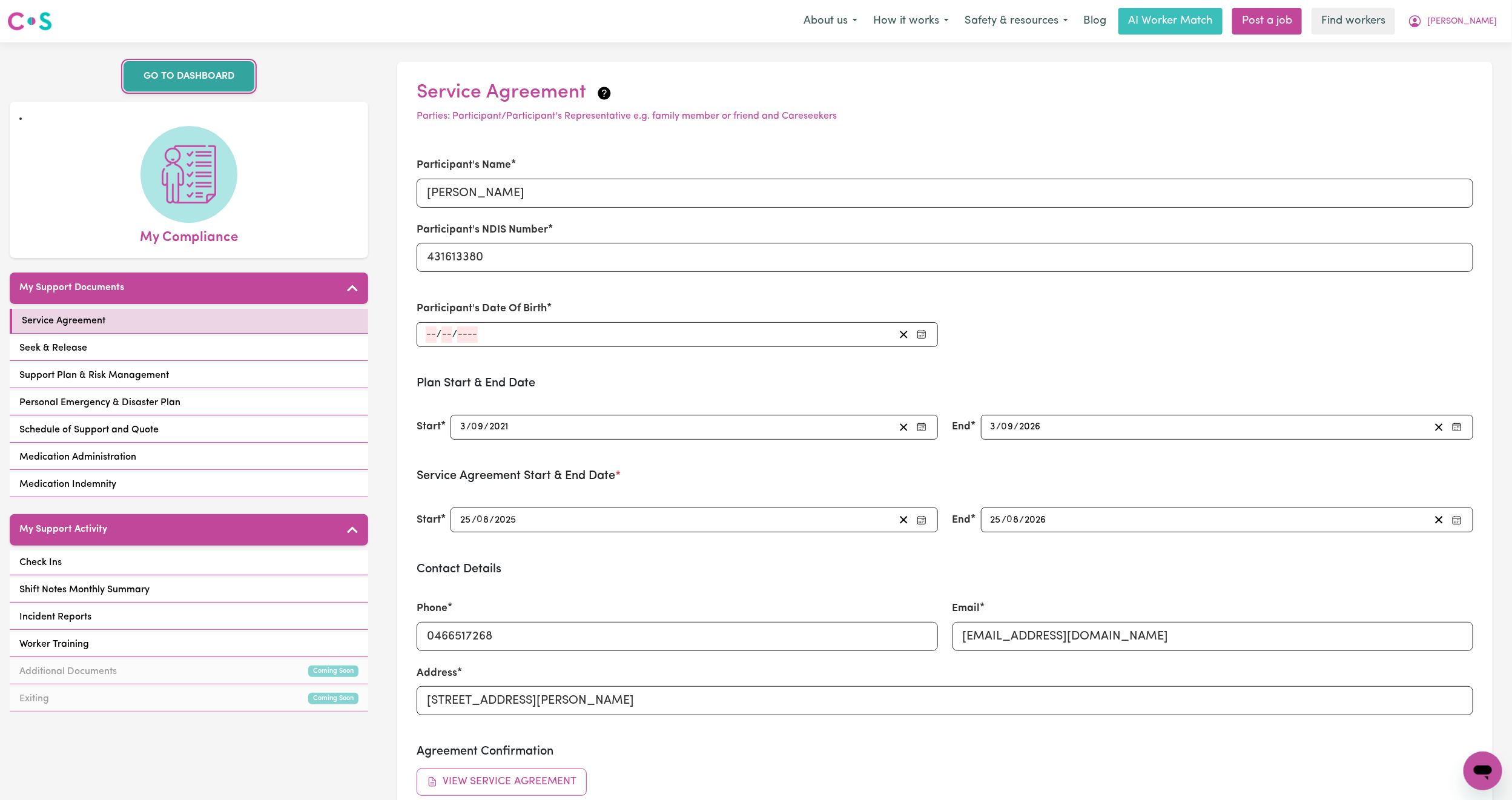
click at [195, 79] on link "GO TO DASHBOARD" at bounding box center [189, 76] width 131 height 30
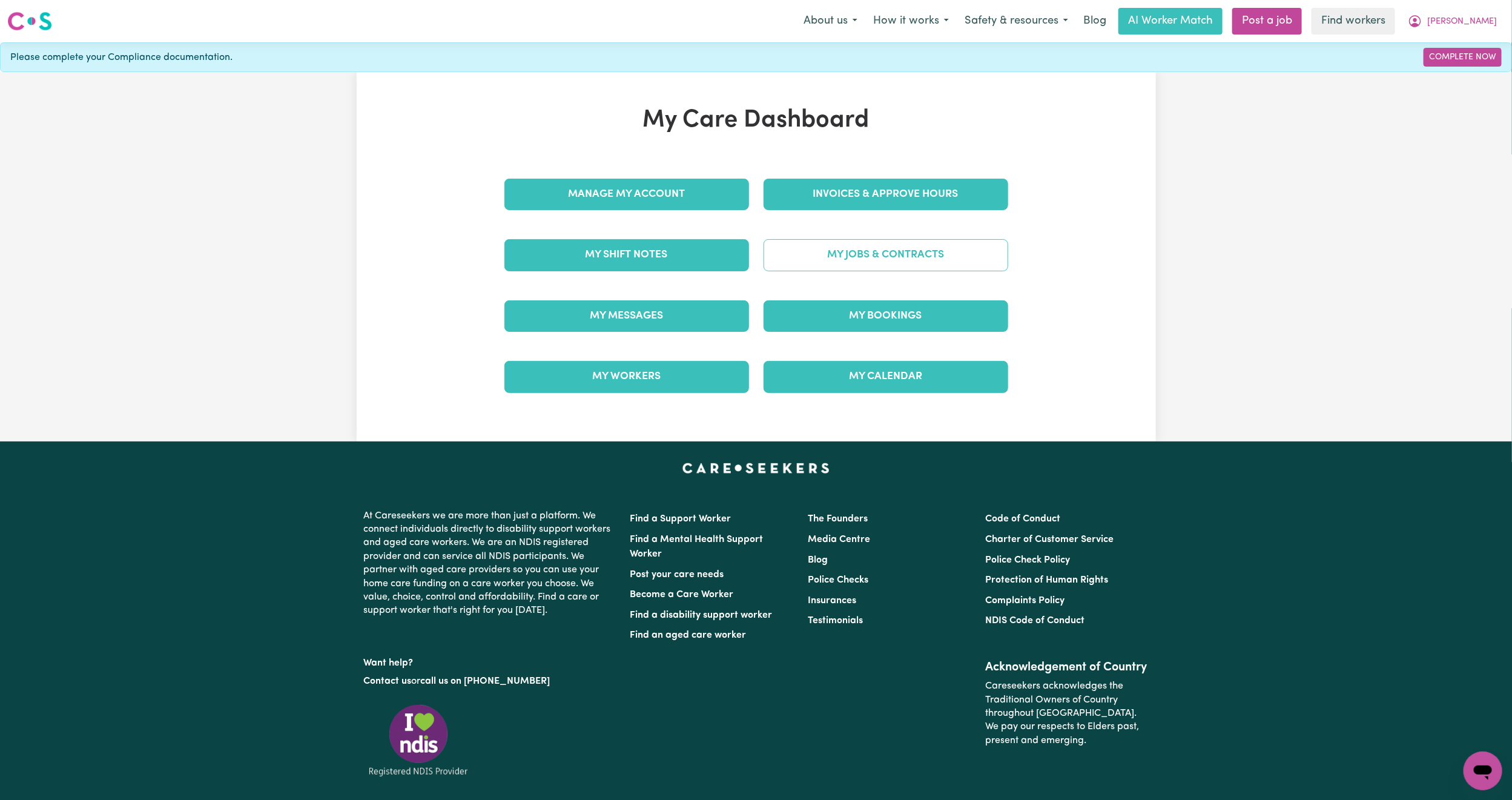
click at [827, 260] on link "My Jobs & Contracts" at bounding box center [885, 255] width 245 height 31
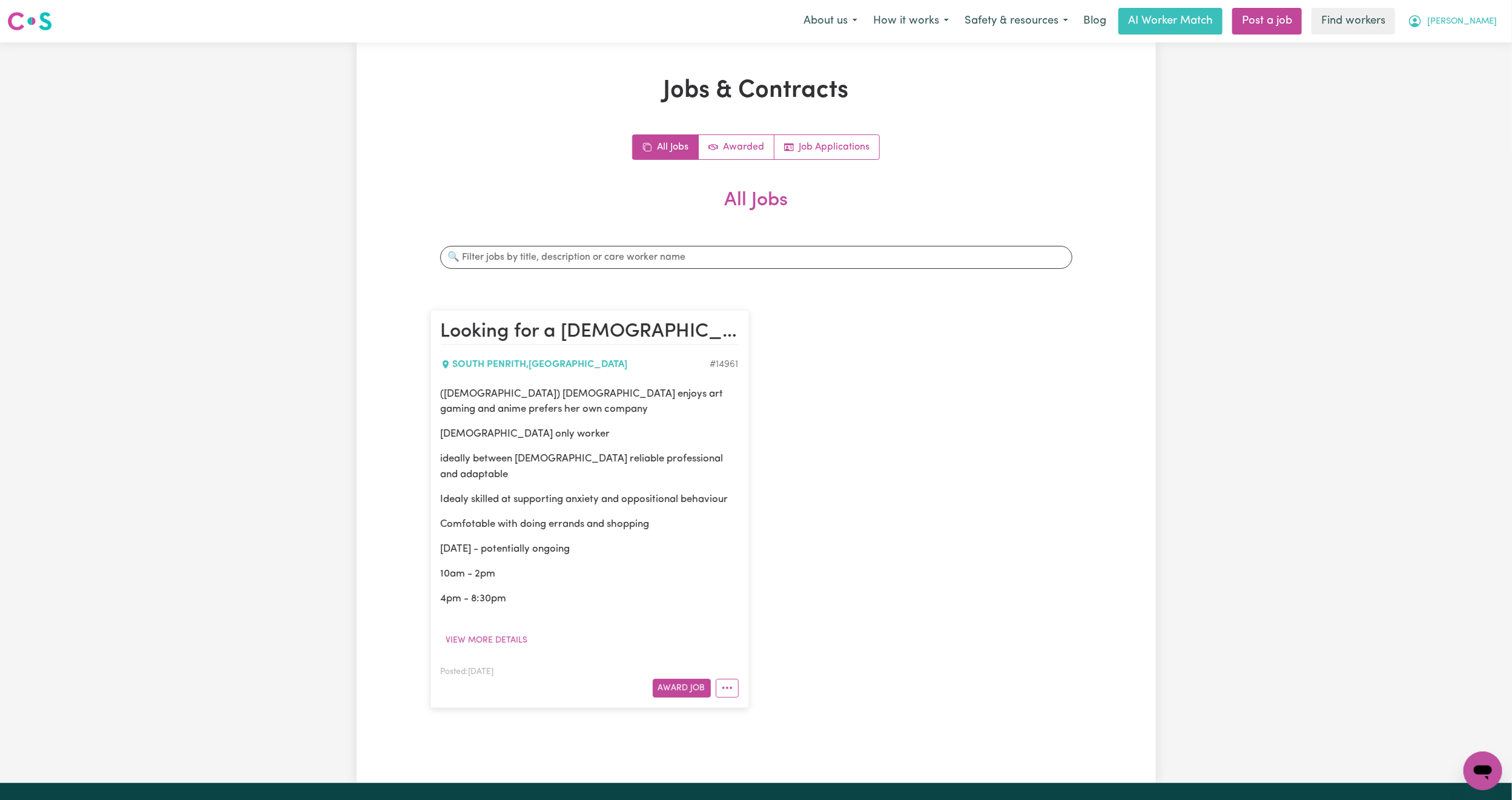
click at [1496, 24] on button "[PERSON_NAME]" at bounding box center [1453, 20] width 105 height 25
click at [1476, 51] on link "My Dashboard" at bounding box center [1456, 47] width 96 height 23
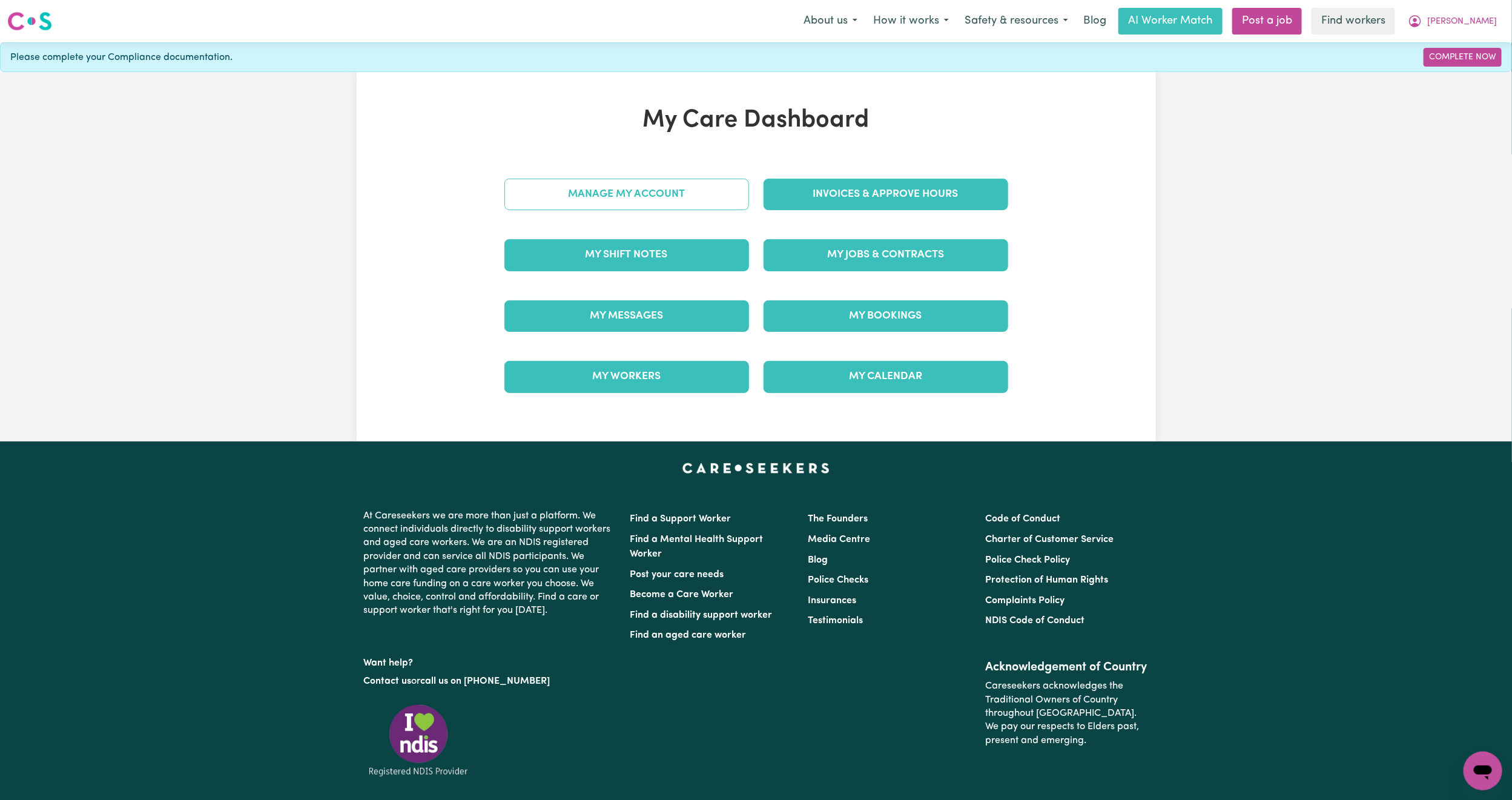
click at [634, 199] on link "Manage My Account" at bounding box center [627, 194] width 245 height 31
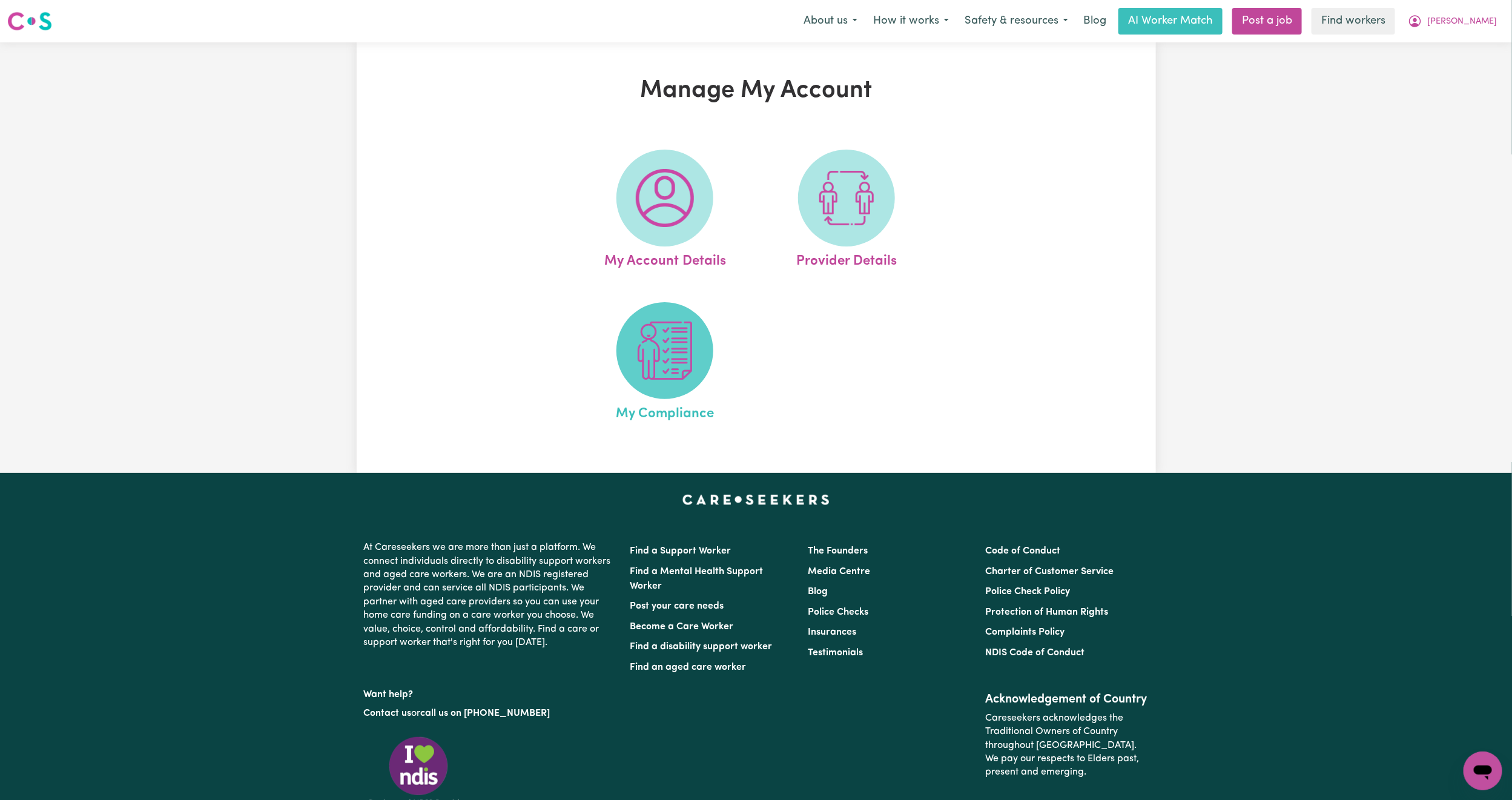
click at [665, 358] on img at bounding box center [665, 350] width 58 height 58
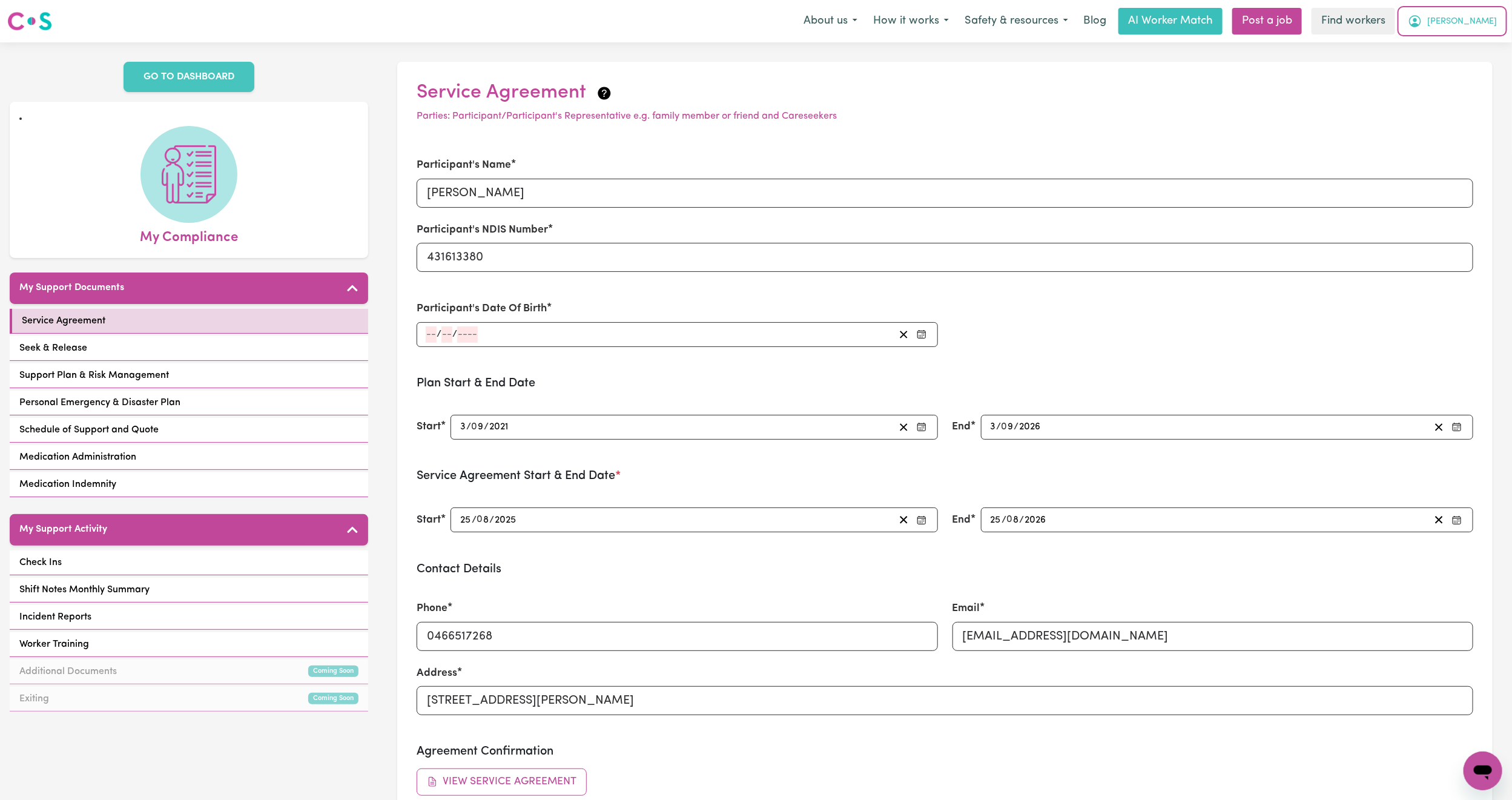
click at [1490, 28] on span "[PERSON_NAME]" at bounding box center [1462, 22] width 69 height 14
click at [1452, 53] on link "My Dashboard" at bounding box center [1456, 47] width 96 height 23
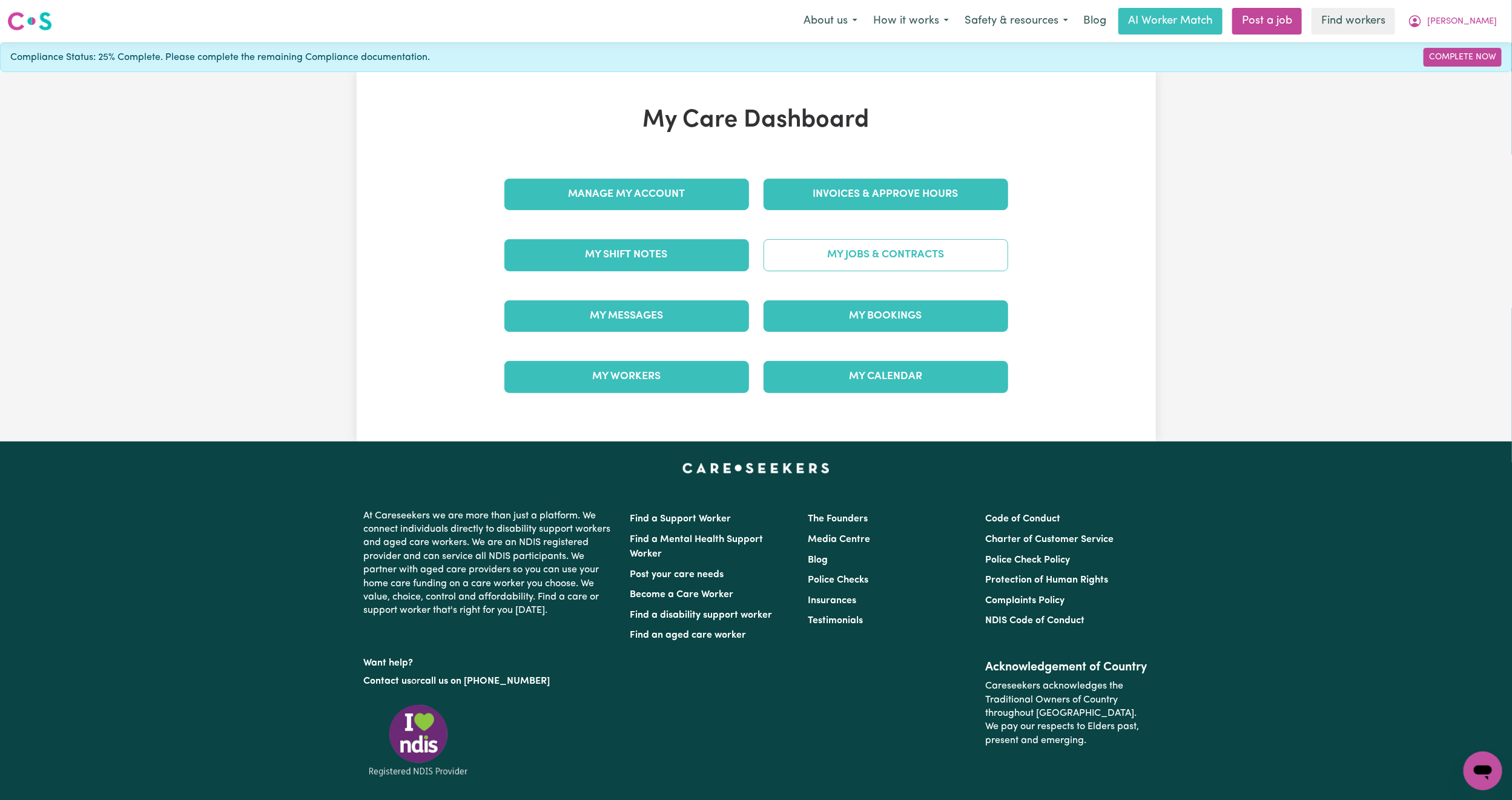
click at [832, 251] on link "My Jobs & Contracts" at bounding box center [885, 255] width 245 height 31
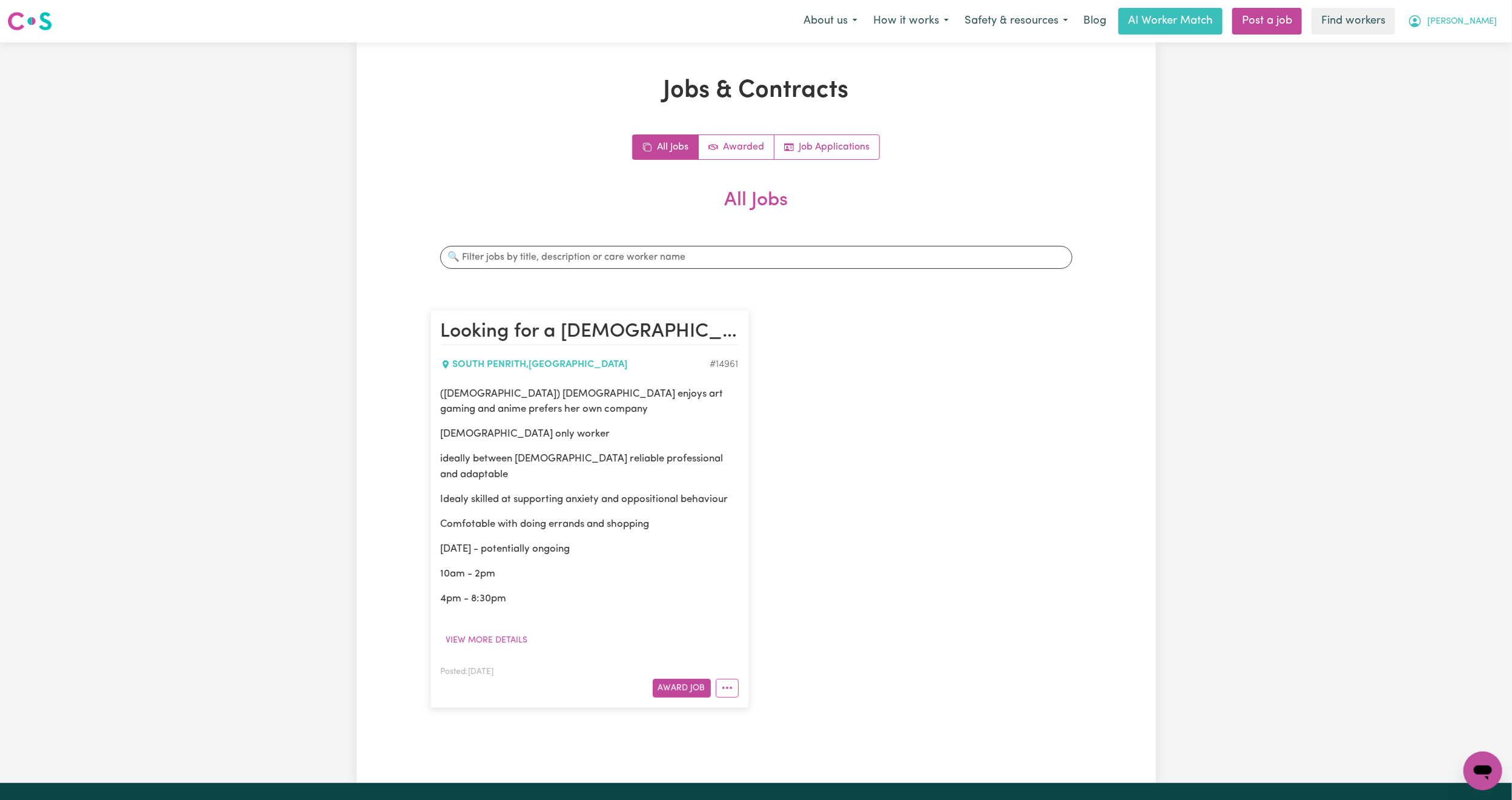
click at [1502, 24] on button "[PERSON_NAME]" at bounding box center [1453, 20] width 105 height 25
click at [1445, 46] on link "My Dashboard" at bounding box center [1456, 47] width 96 height 23
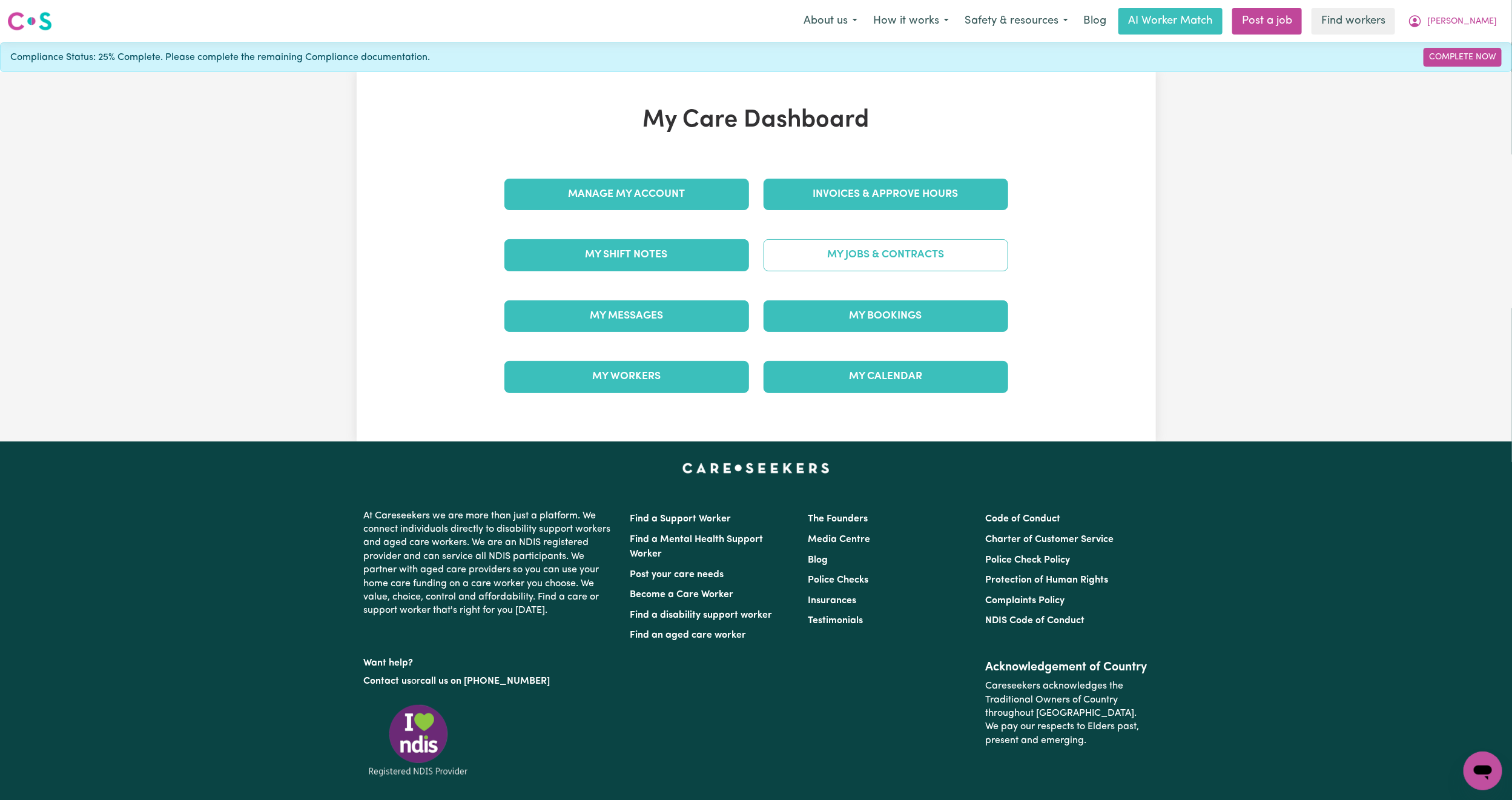
click at [829, 270] on link "My Jobs & Contracts" at bounding box center [885, 255] width 245 height 31
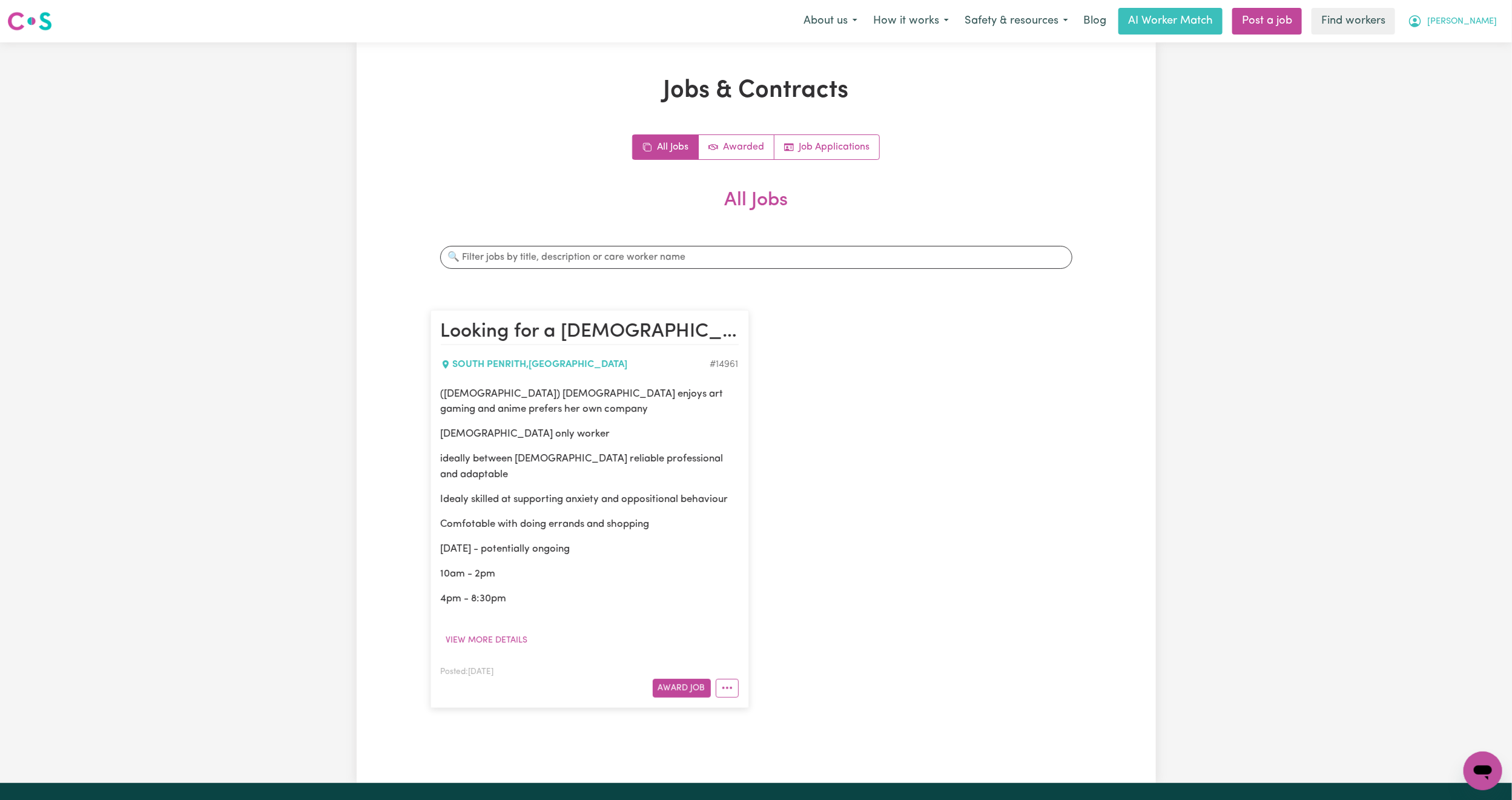
click at [1483, 24] on span "[PERSON_NAME]" at bounding box center [1462, 22] width 69 height 14
click at [1470, 38] on link "My Dashboard" at bounding box center [1456, 47] width 96 height 23
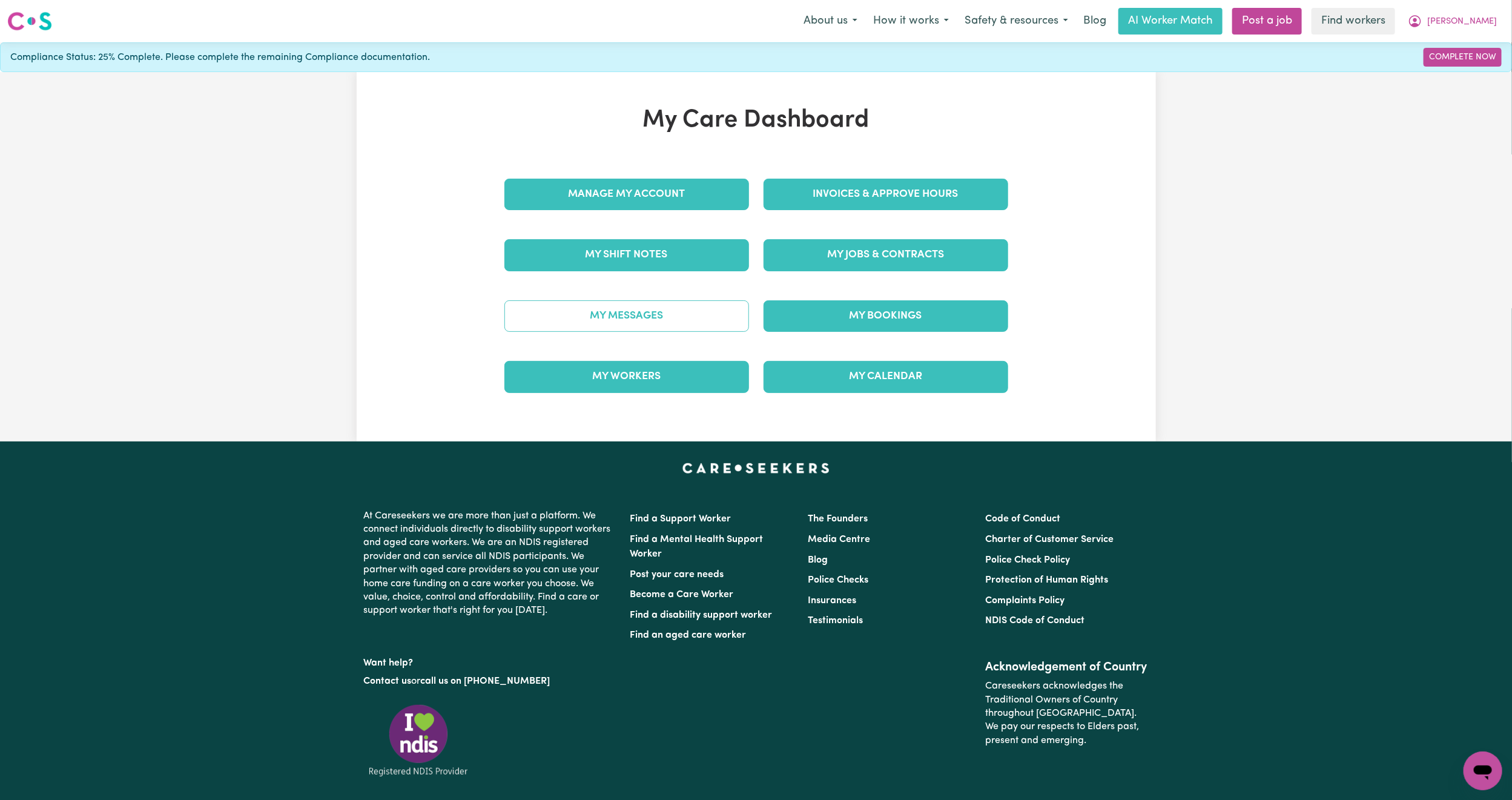
click at [691, 327] on link "My Messages" at bounding box center [627, 316] width 245 height 31
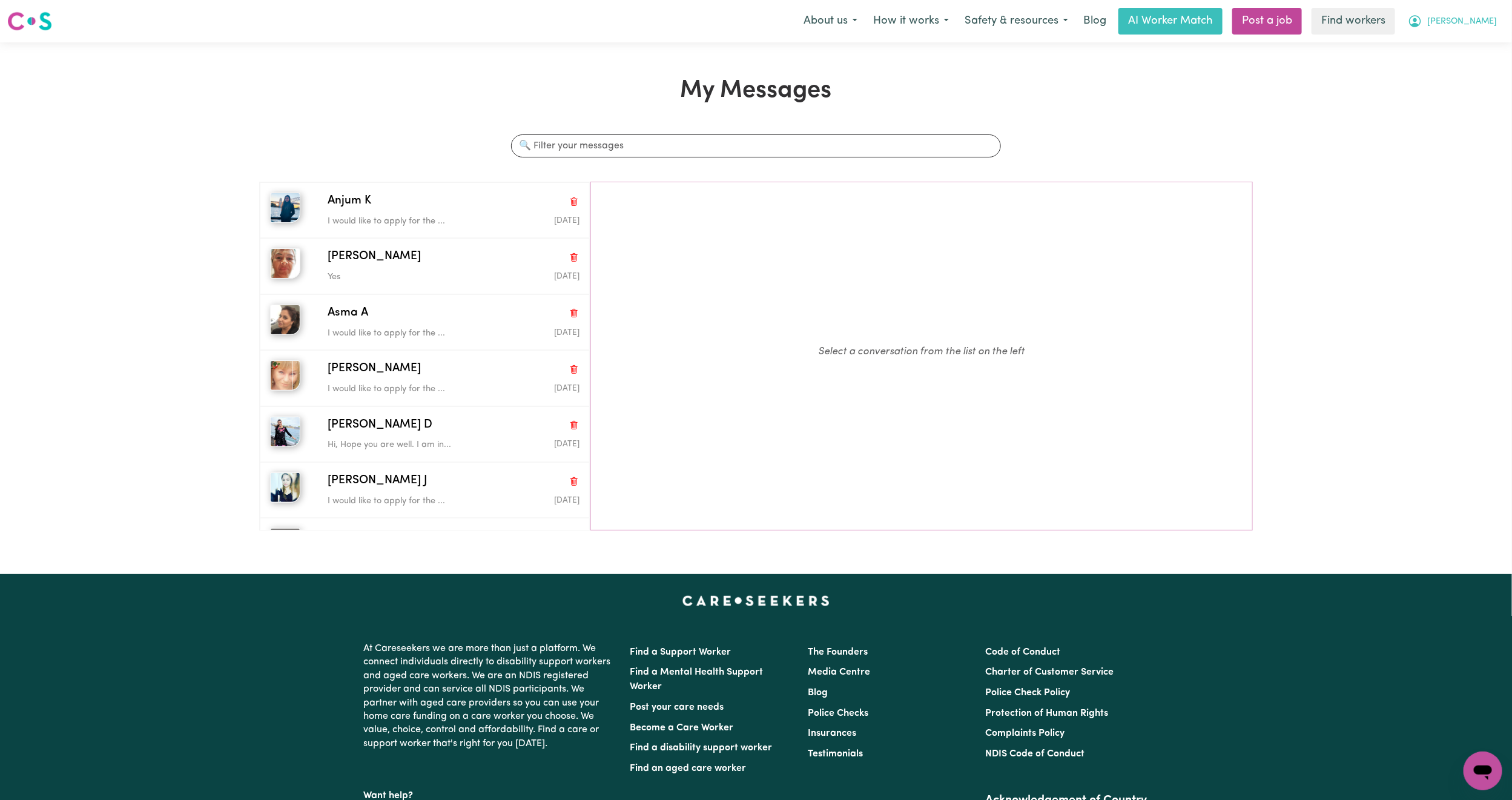
click at [1479, 31] on button "[PERSON_NAME]" at bounding box center [1453, 20] width 105 height 25
click at [1467, 44] on link "My Dashboard" at bounding box center [1456, 47] width 96 height 23
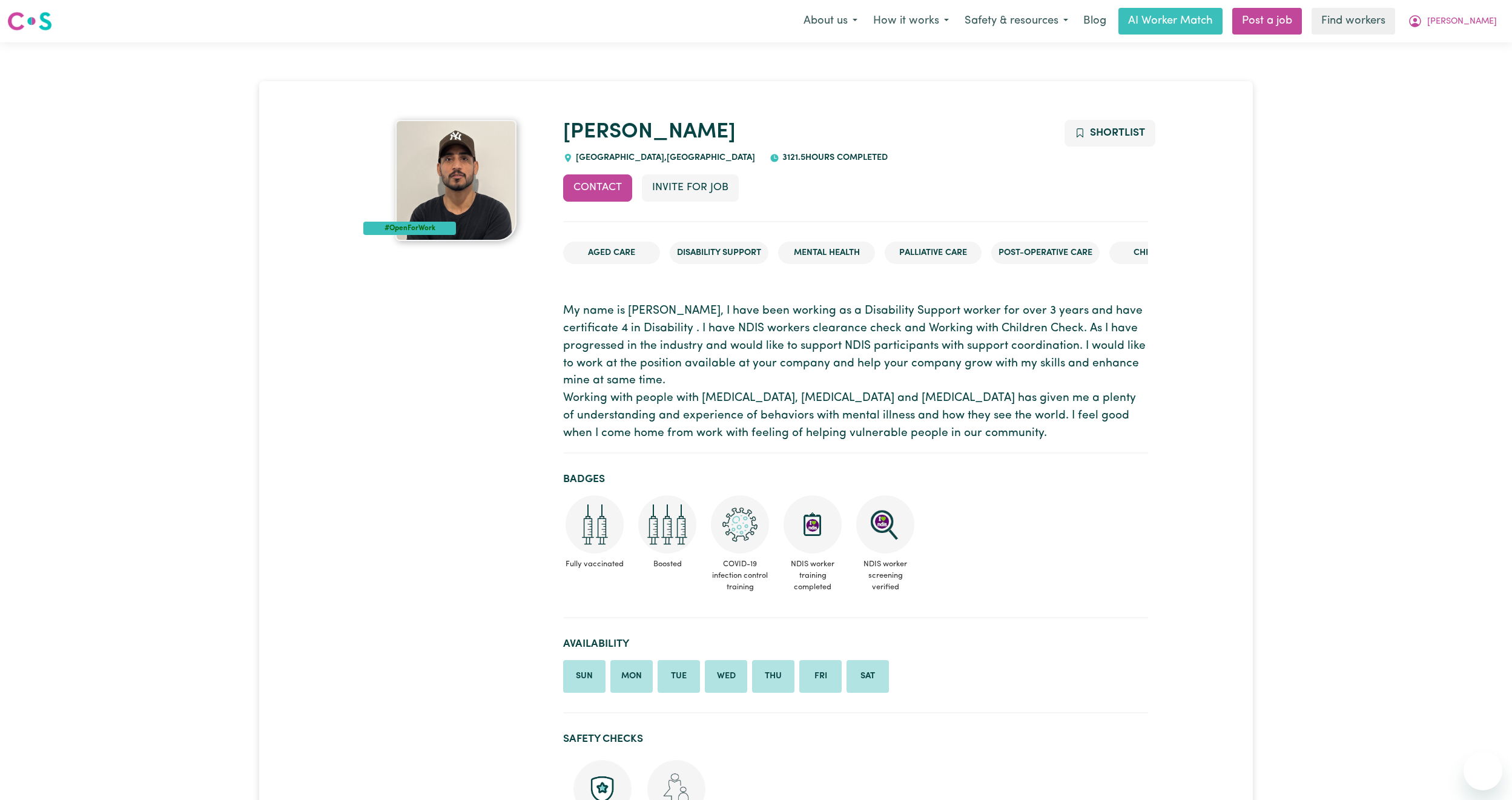
click at [1489, 14] on button "[PERSON_NAME]" at bounding box center [1453, 20] width 105 height 25
click at [1451, 71] on link "Logout" at bounding box center [1456, 69] width 96 height 23
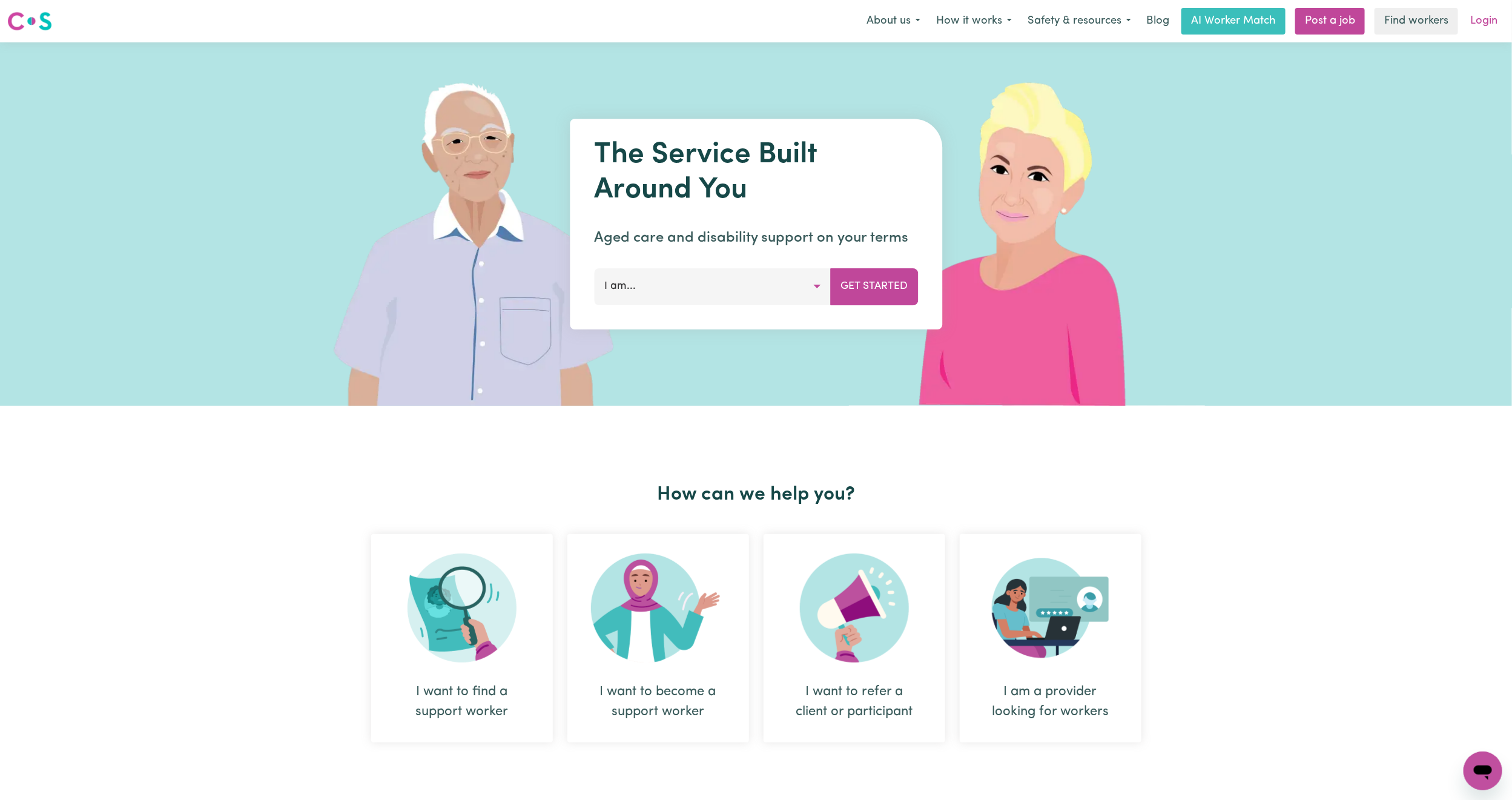
click at [1483, 25] on link "Login" at bounding box center [1483, 21] width 42 height 27
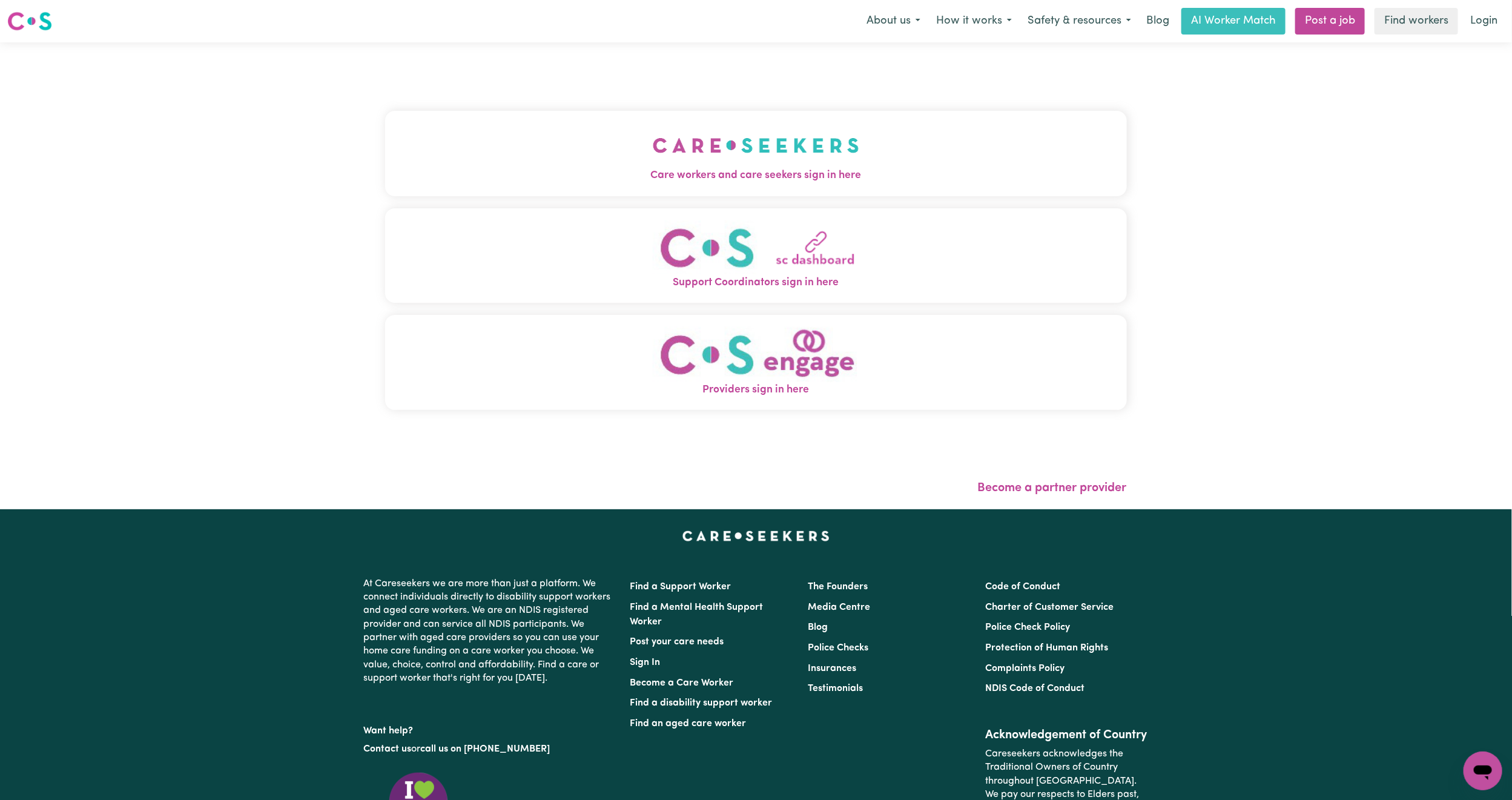
click at [849, 266] on img "Support Coordinators sign in here" at bounding box center [756, 248] width 206 height 55
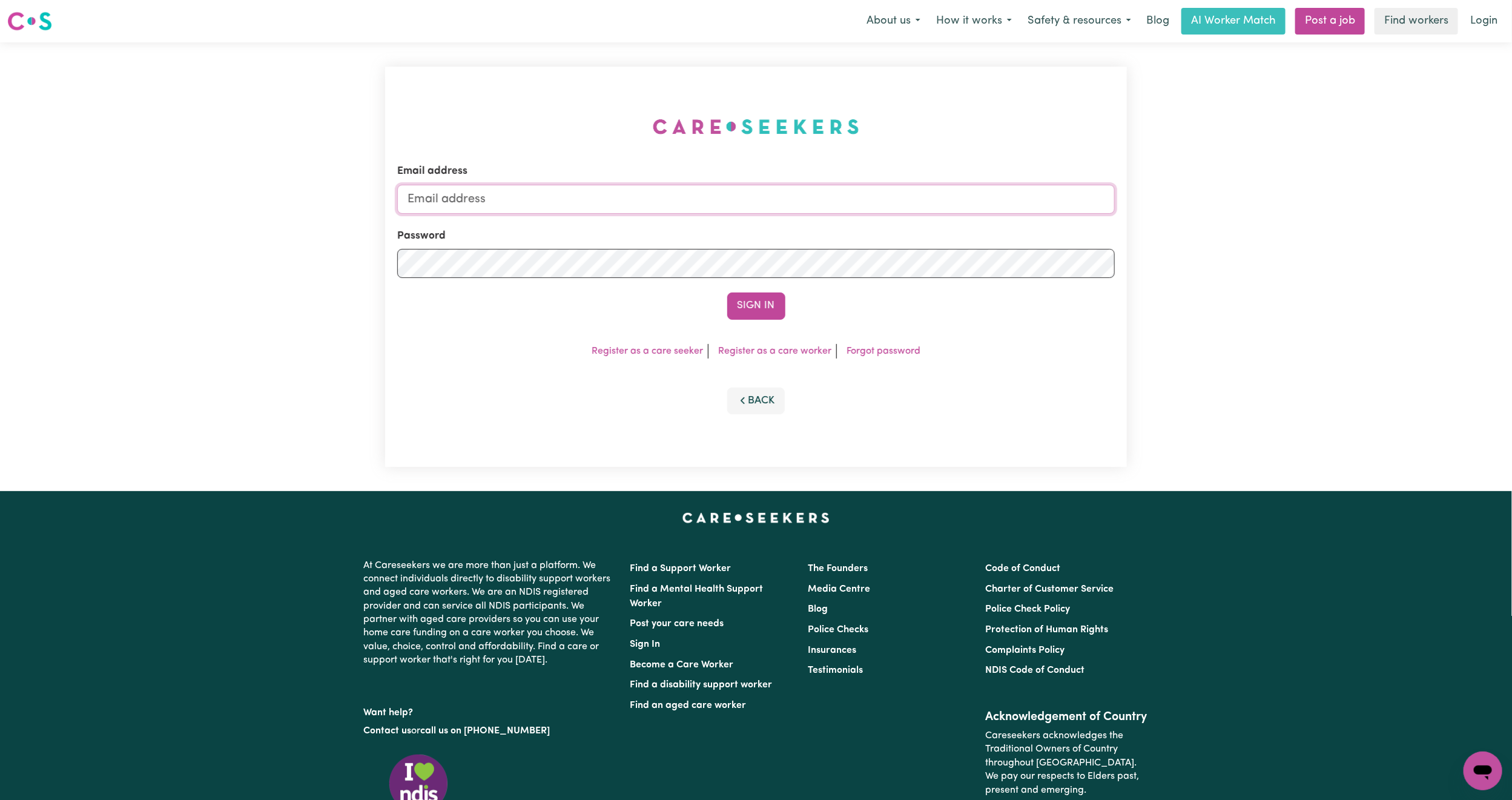
type input "[EMAIL_ADDRESS][PERSON_NAME][DOMAIN_NAME]"
click at [763, 403] on button "Back" at bounding box center [756, 400] width 58 height 27
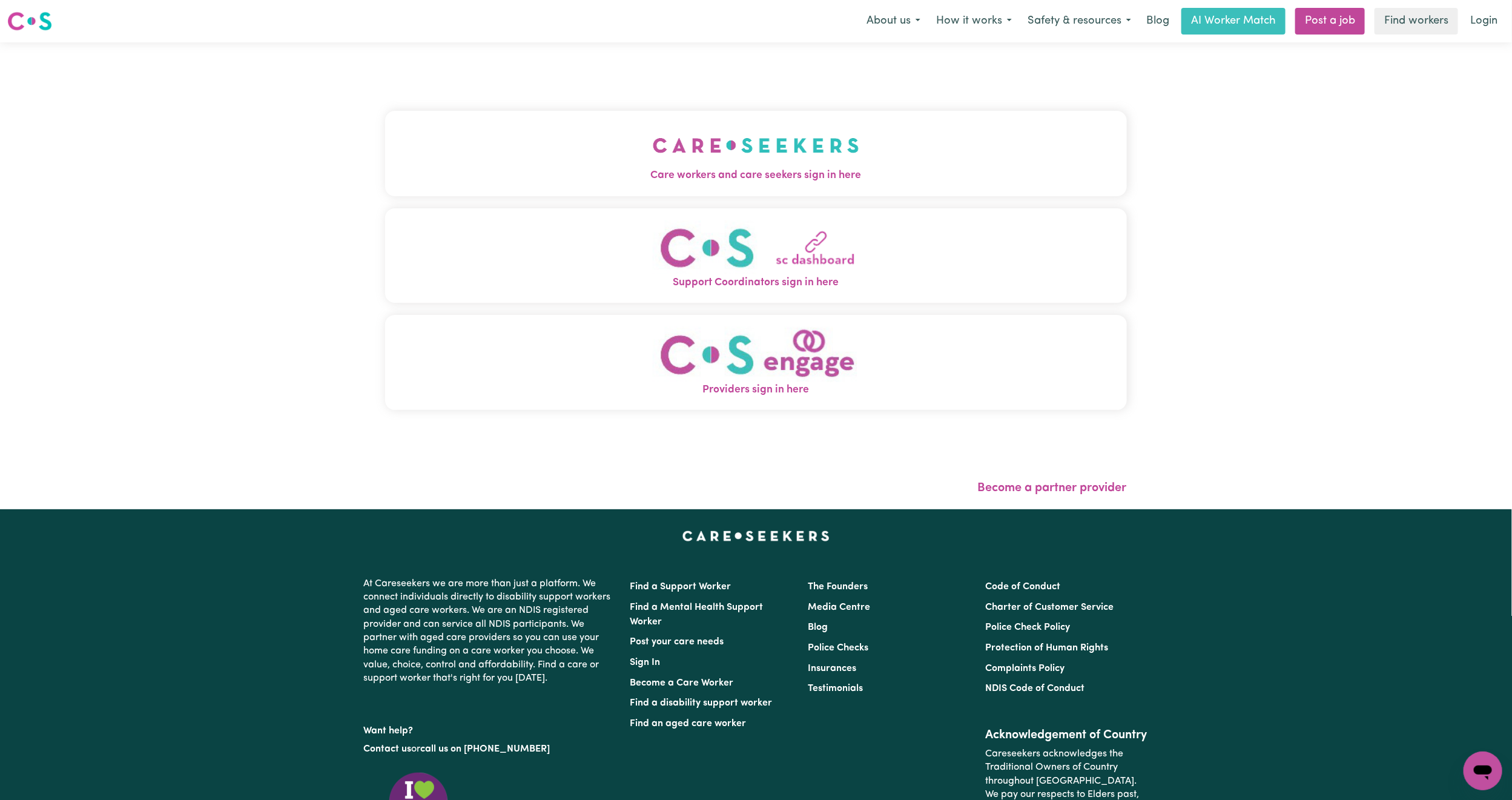
click at [719, 379] on img "Providers sign in here" at bounding box center [756, 354] width 206 height 55
click at [771, 270] on img "Support Coordinators sign in here" at bounding box center [756, 248] width 206 height 55
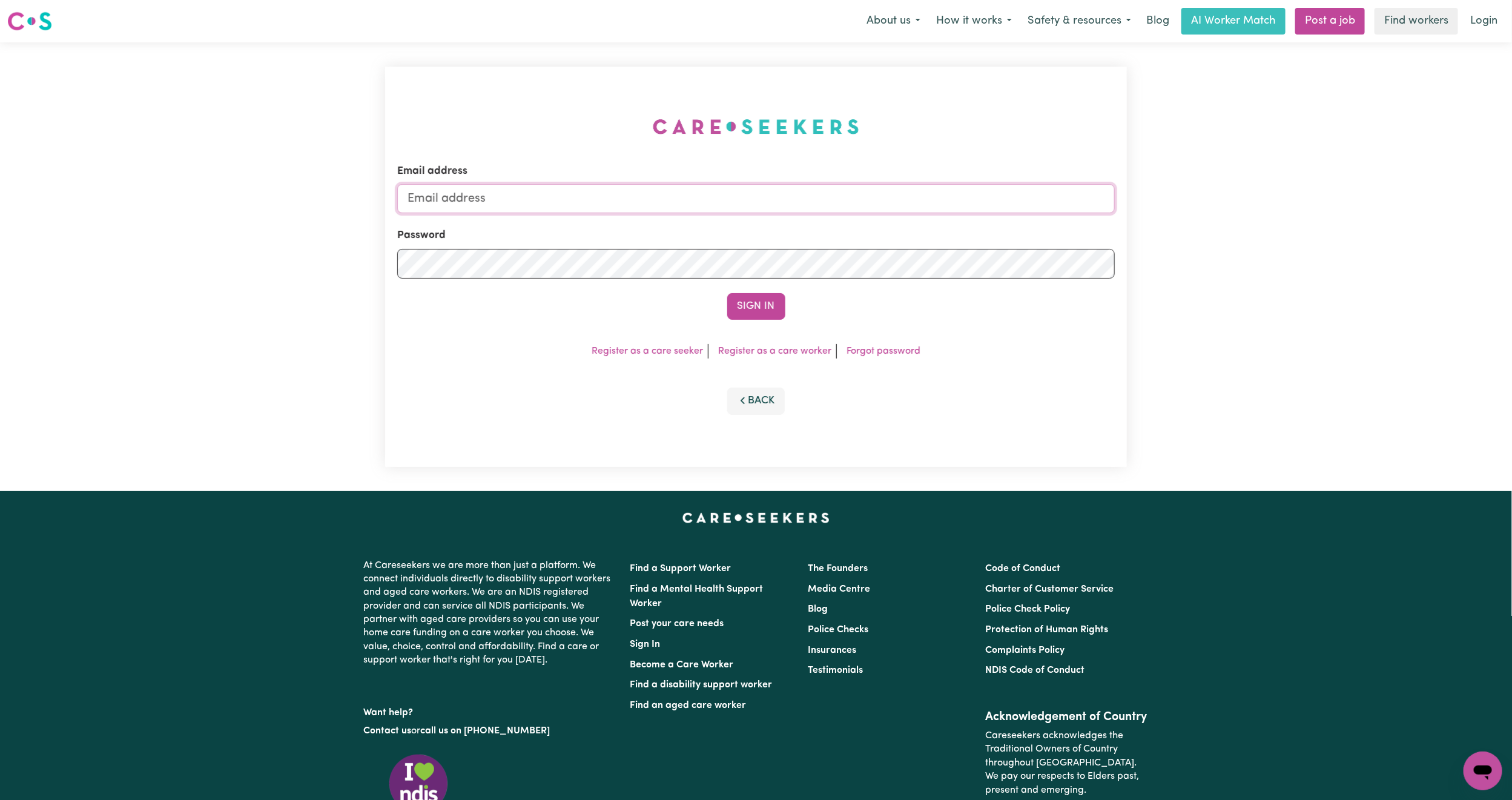
type input "[EMAIL_ADDRESS][PERSON_NAME][DOMAIN_NAME]"
click at [1476, 17] on link "Login" at bounding box center [1483, 21] width 42 height 27
click at [960, 22] on button "How it works" at bounding box center [974, 20] width 91 height 25
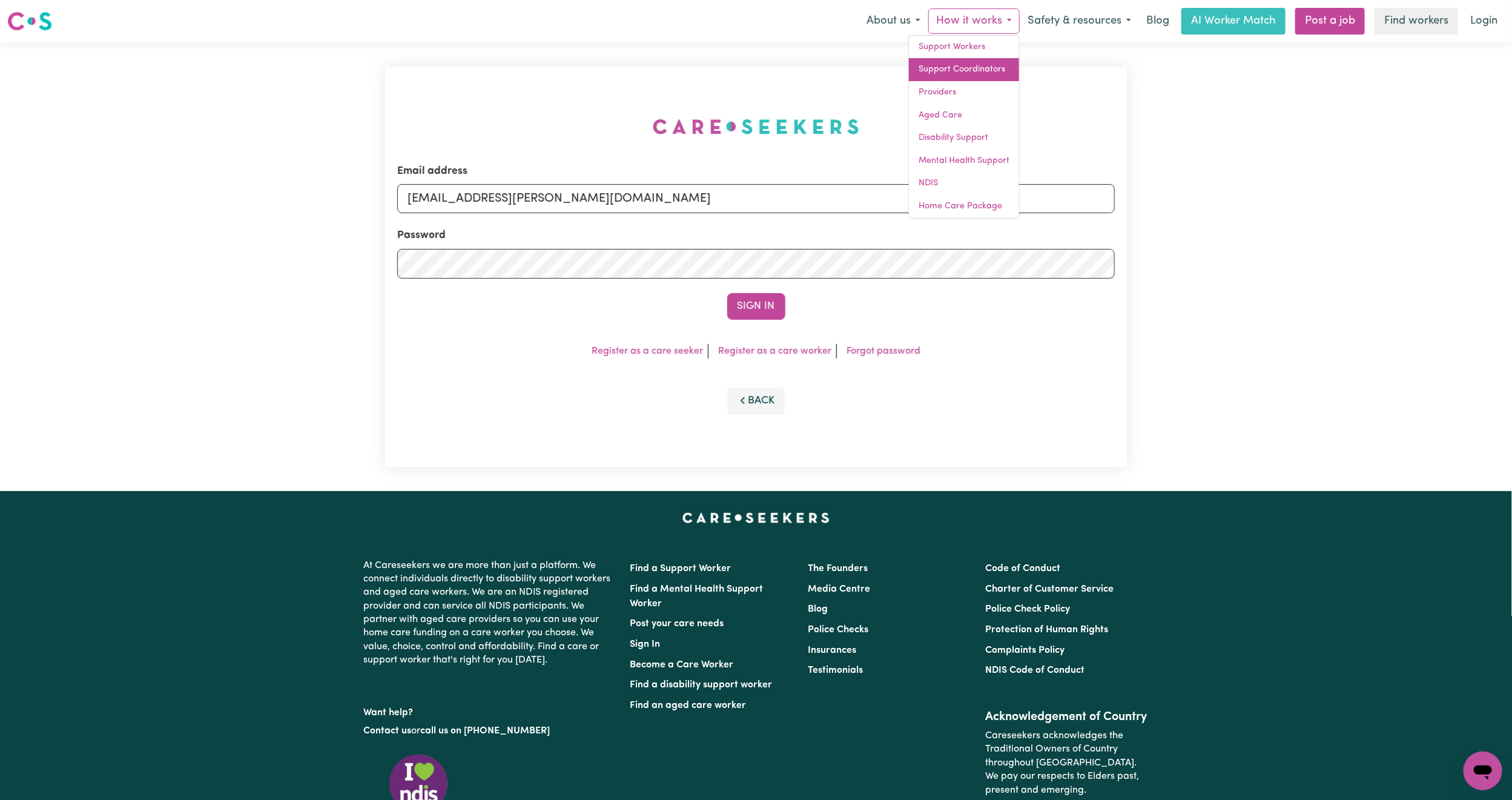
click at [964, 67] on link "Support Coordinators" at bounding box center [964, 69] width 110 height 23
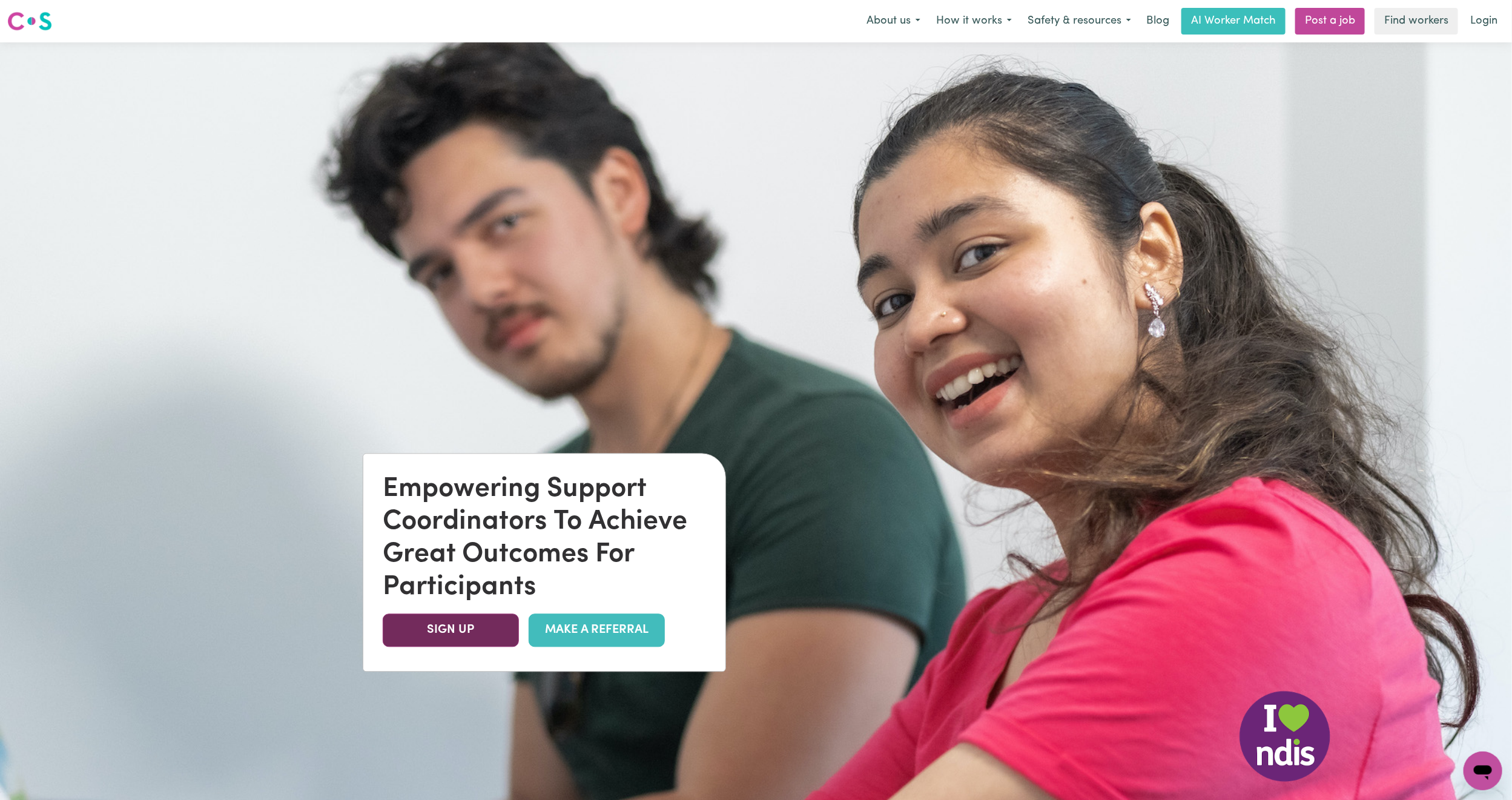
click at [455, 623] on link "SIGN UP" at bounding box center [451, 630] width 136 height 33
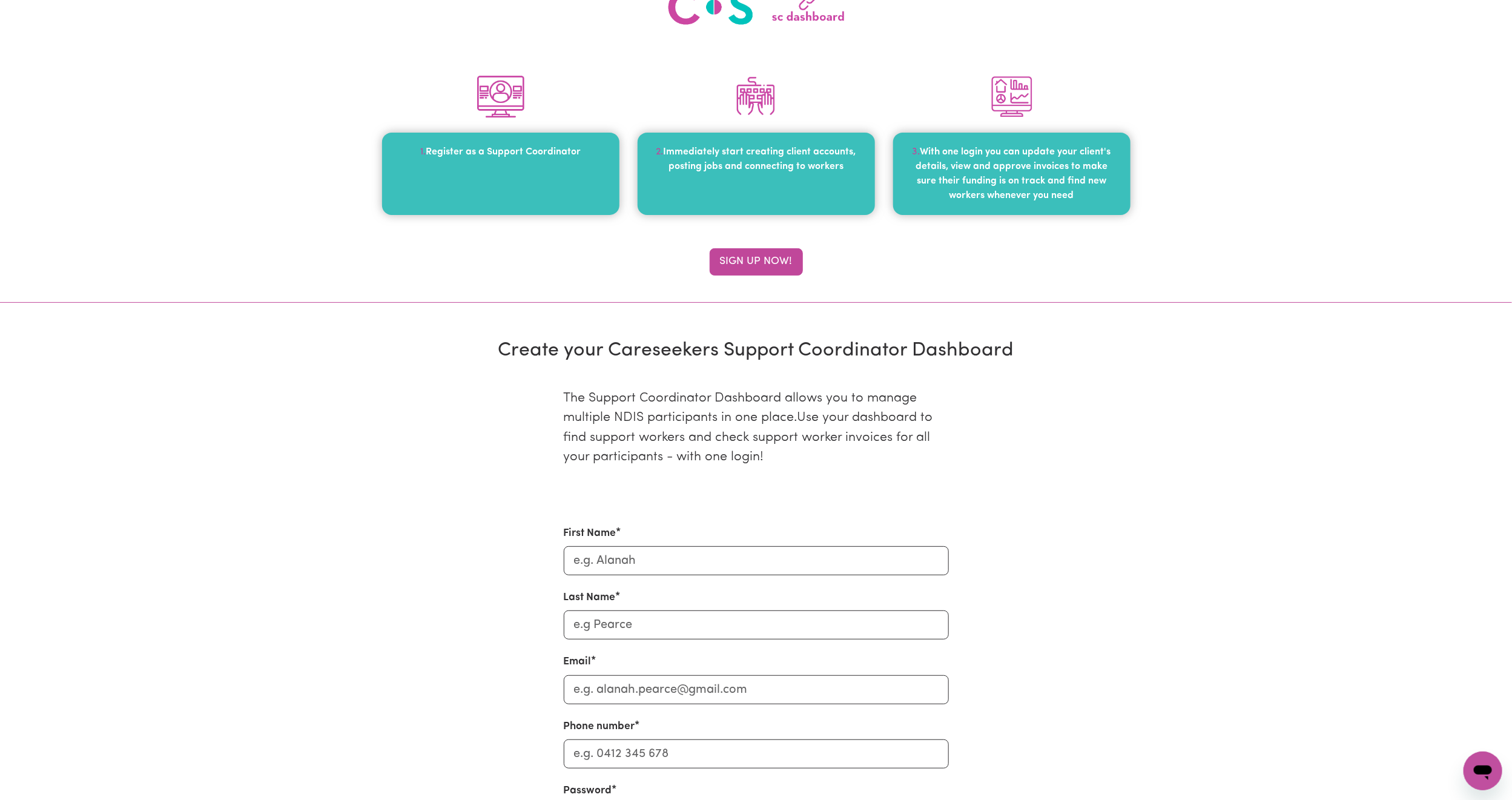
scroll to position [182, 0]
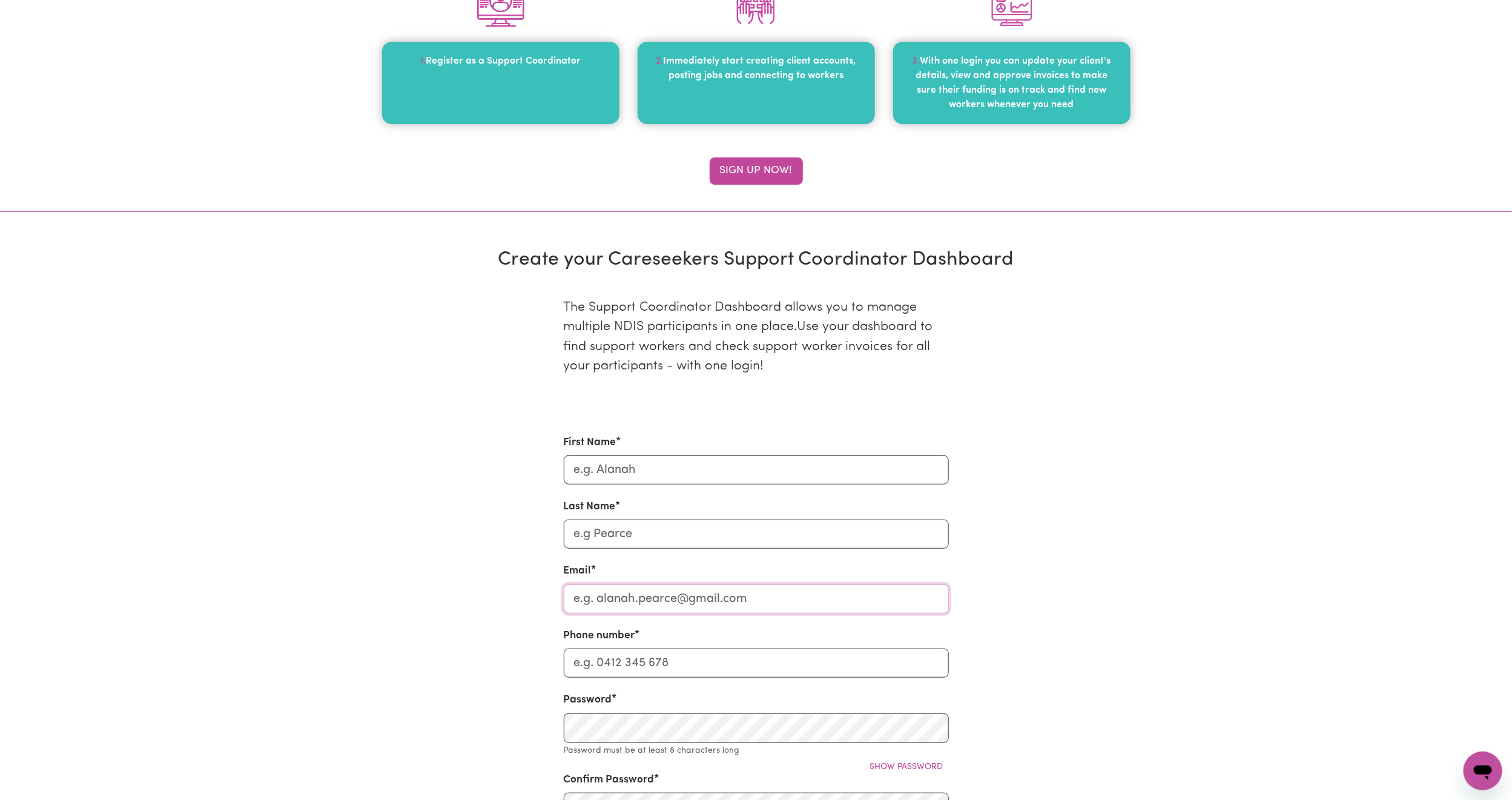
type input "[EMAIL_ADDRESS][PERSON_NAME][DOMAIN_NAME]"
click at [716, 484] on input "First Name" at bounding box center [757, 470] width 385 height 29
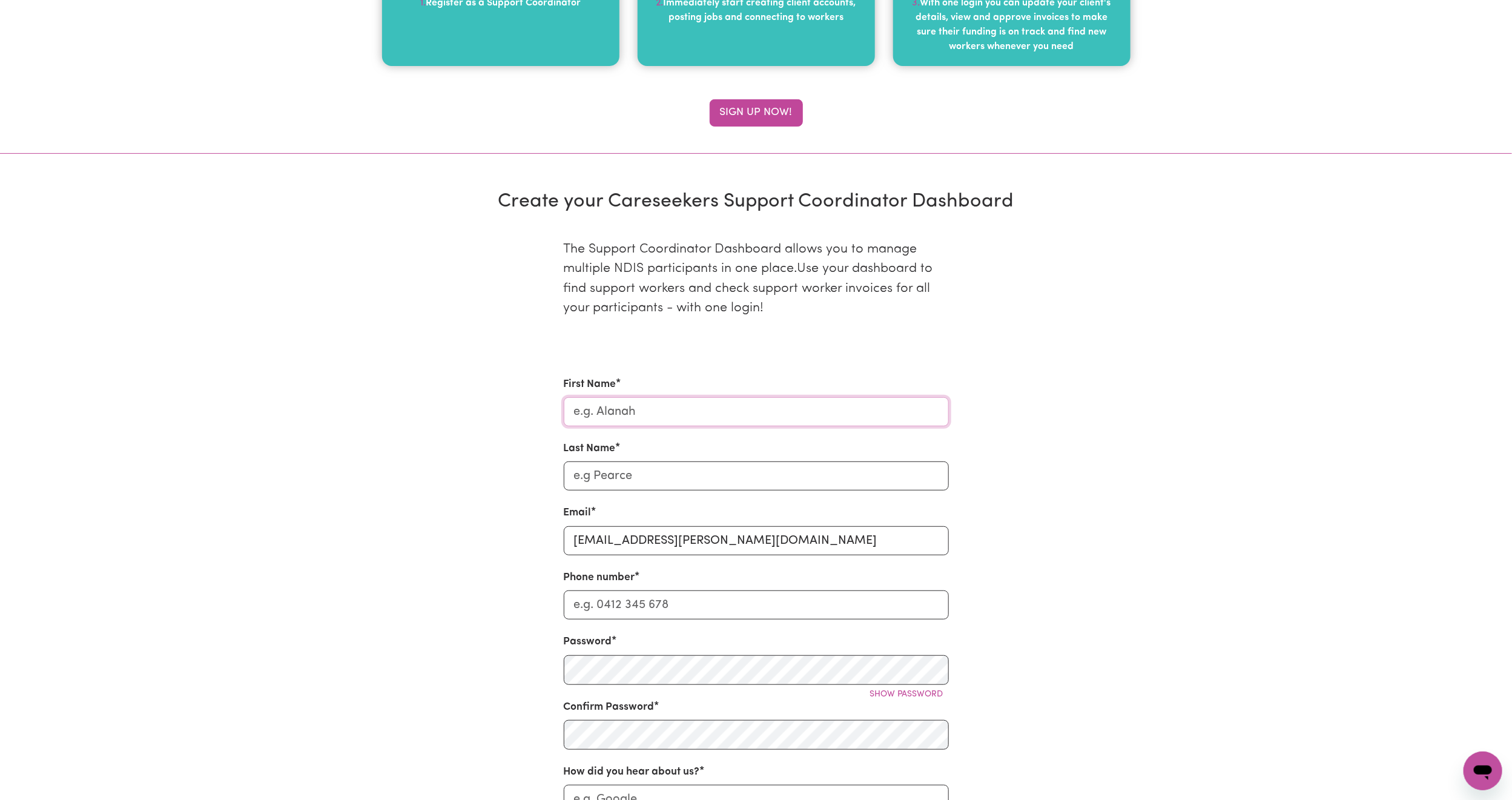
scroll to position [272, 0]
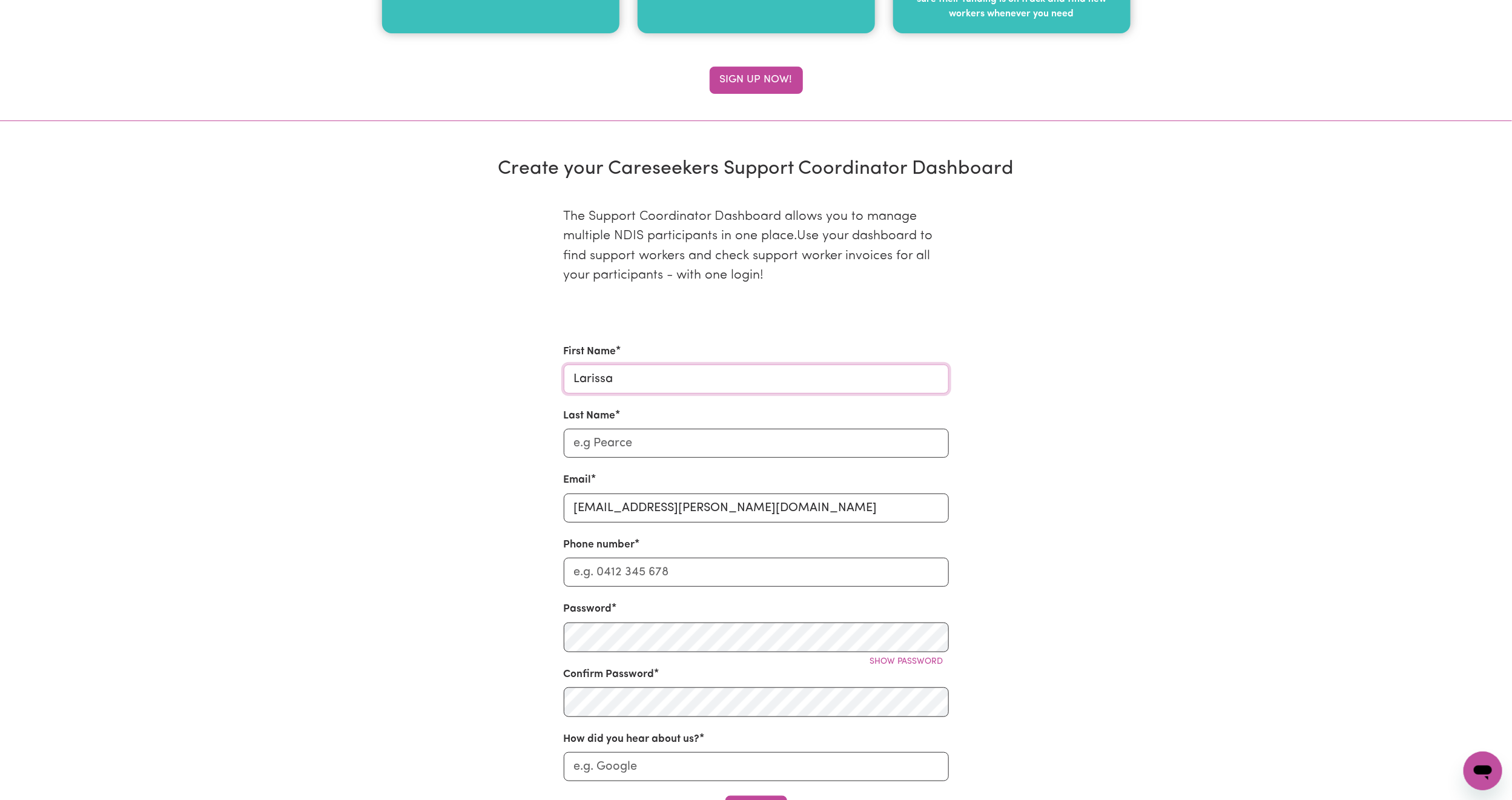
type input "Larissa"
click at [695, 458] on input "Last Name" at bounding box center [757, 443] width 385 height 29
type input "Kam"
click at [605, 509] on input "[EMAIL_ADDRESS][PERSON_NAME][DOMAIN_NAME]" at bounding box center [757, 508] width 385 height 29
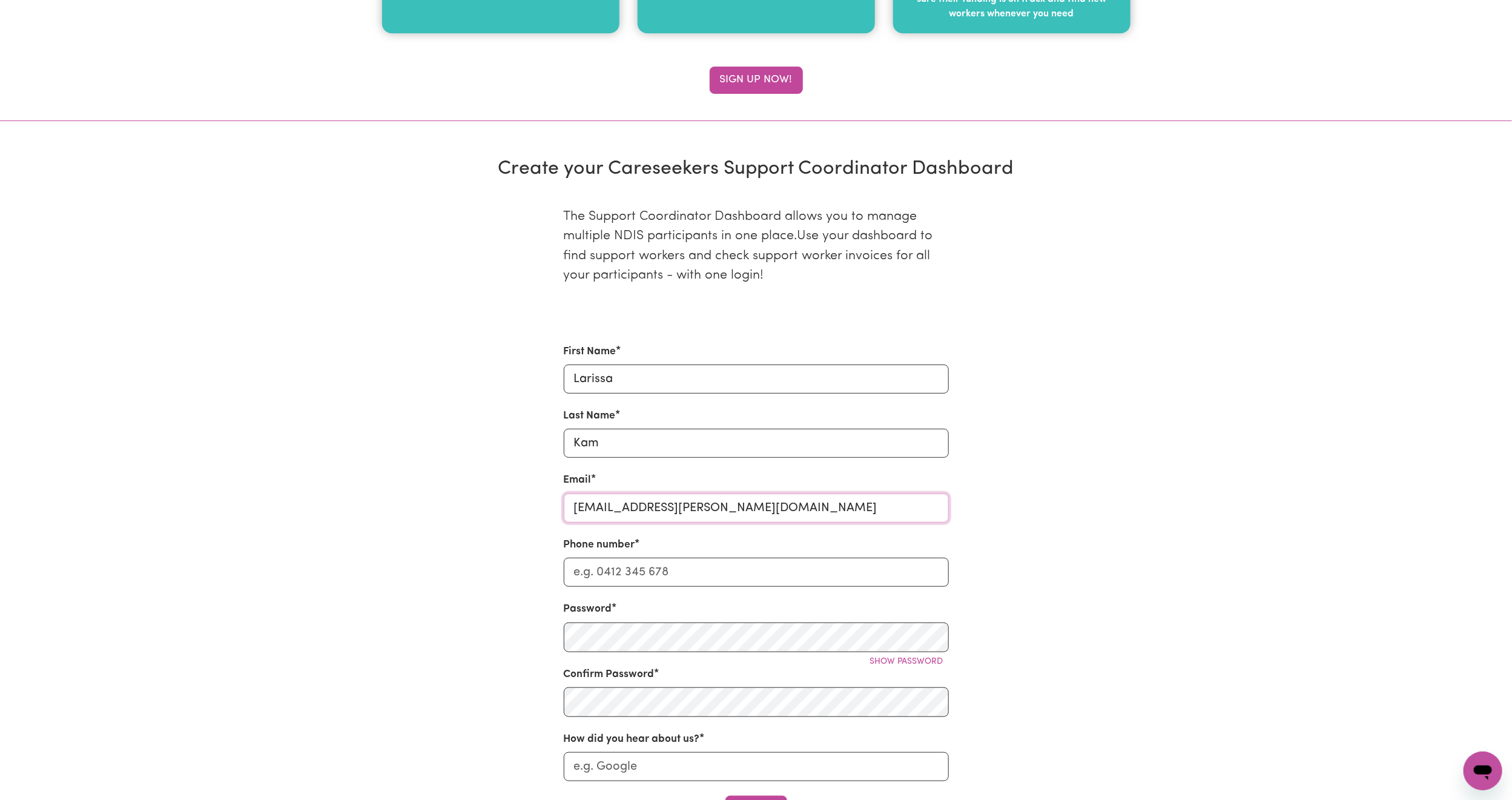
click at [605, 509] on input "[EMAIL_ADDRESS][PERSON_NAME][DOMAIN_NAME]" at bounding box center [757, 508] width 385 height 29
type input "millieblanc2022@outlook.com"
click at [678, 580] on input "Phone number" at bounding box center [757, 572] width 385 height 29
paste input "0466517268"
drag, startPoint x: 604, startPoint y: 577, endPoint x: 535, endPoint y: 571, distance: 69.3
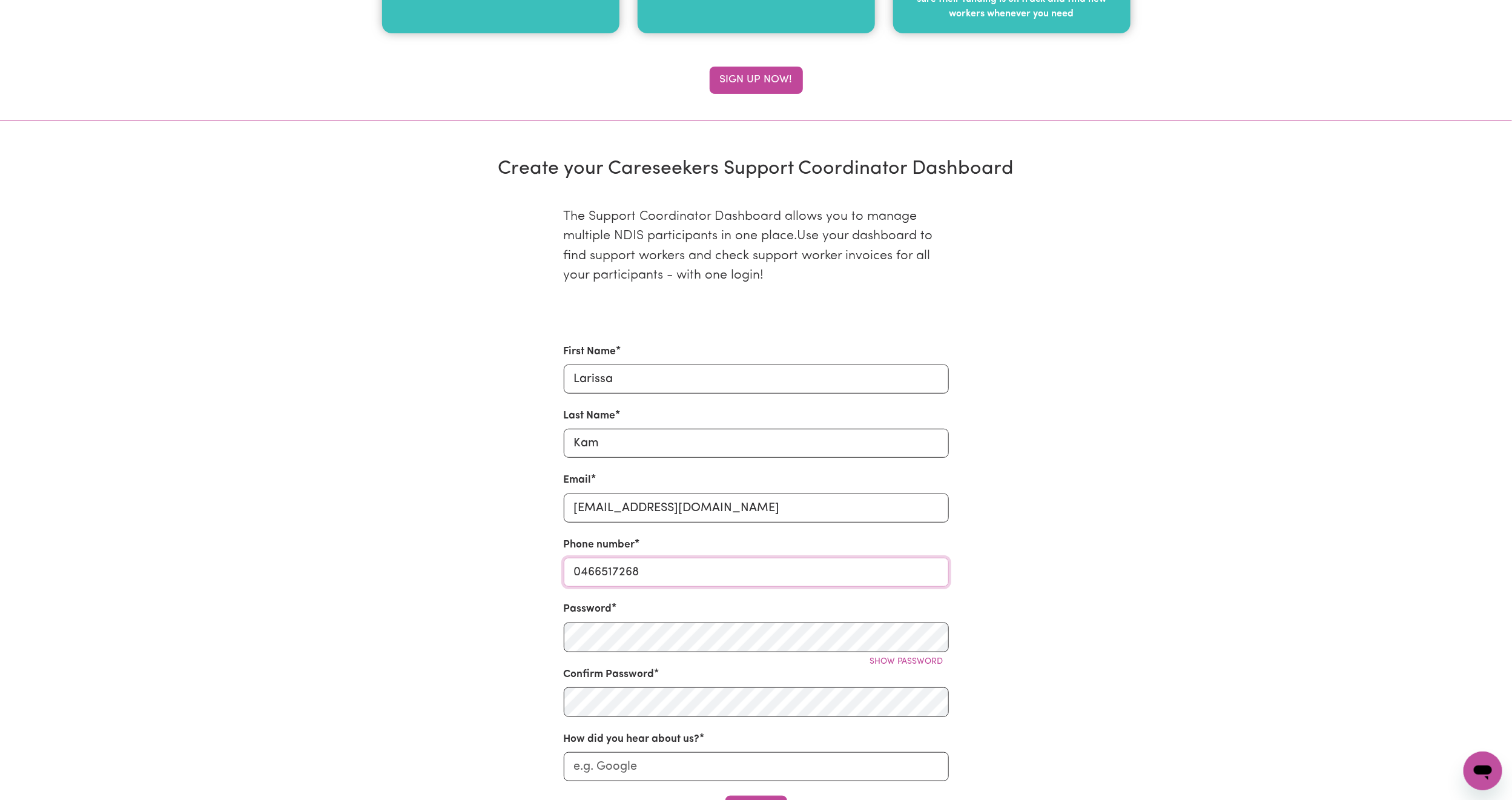
click at [535, 571] on div "The Support Coordinator Dashboard allows you to manage multiple NDIS participan…" at bounding box center [757, 527] width 800 height 679
type input "0466517268"
click at [904, 666] on span "Show password" at bounding box center [907, 661] width 74 height 9
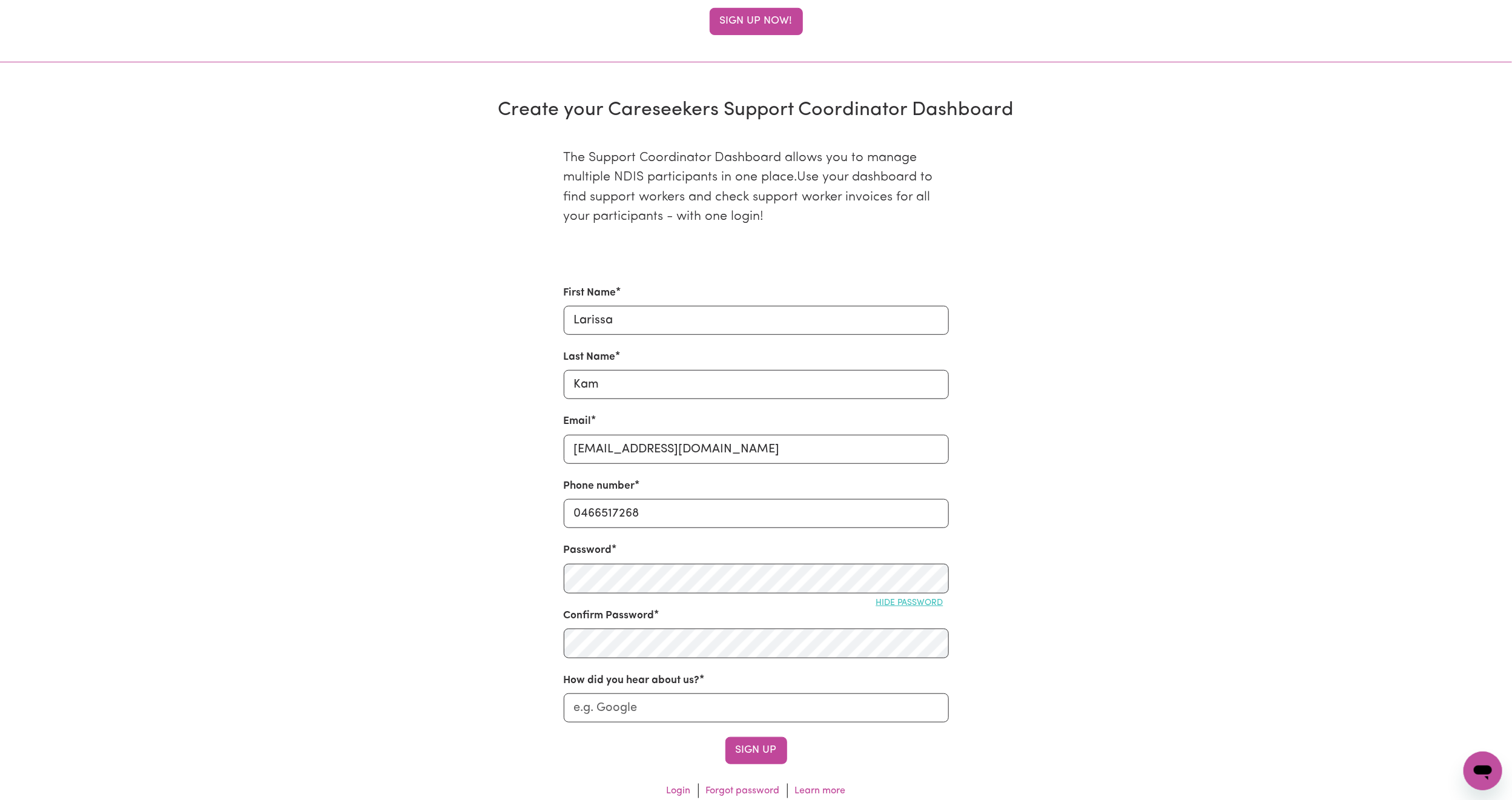
scroll to position [364, 0]
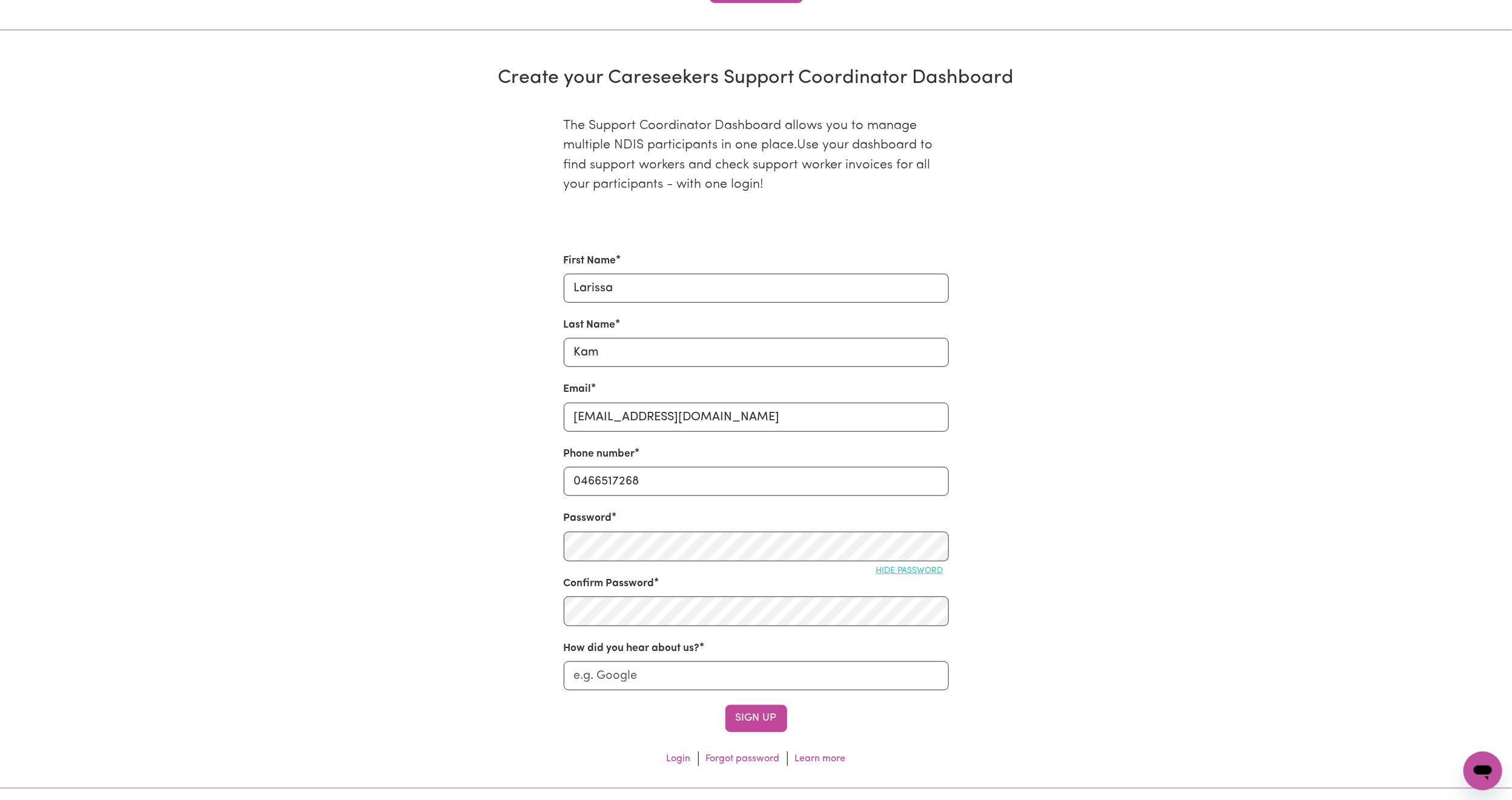
click at [387, 610] on div "The Support Coordinator Dashboard allows you to manage multiple NDIS participan…" at bounding box center [757, 436] width 800 height 679
click at [613, 679] on input "How did you hear about us?" at bounding box center [757, 675] width 385 height 29
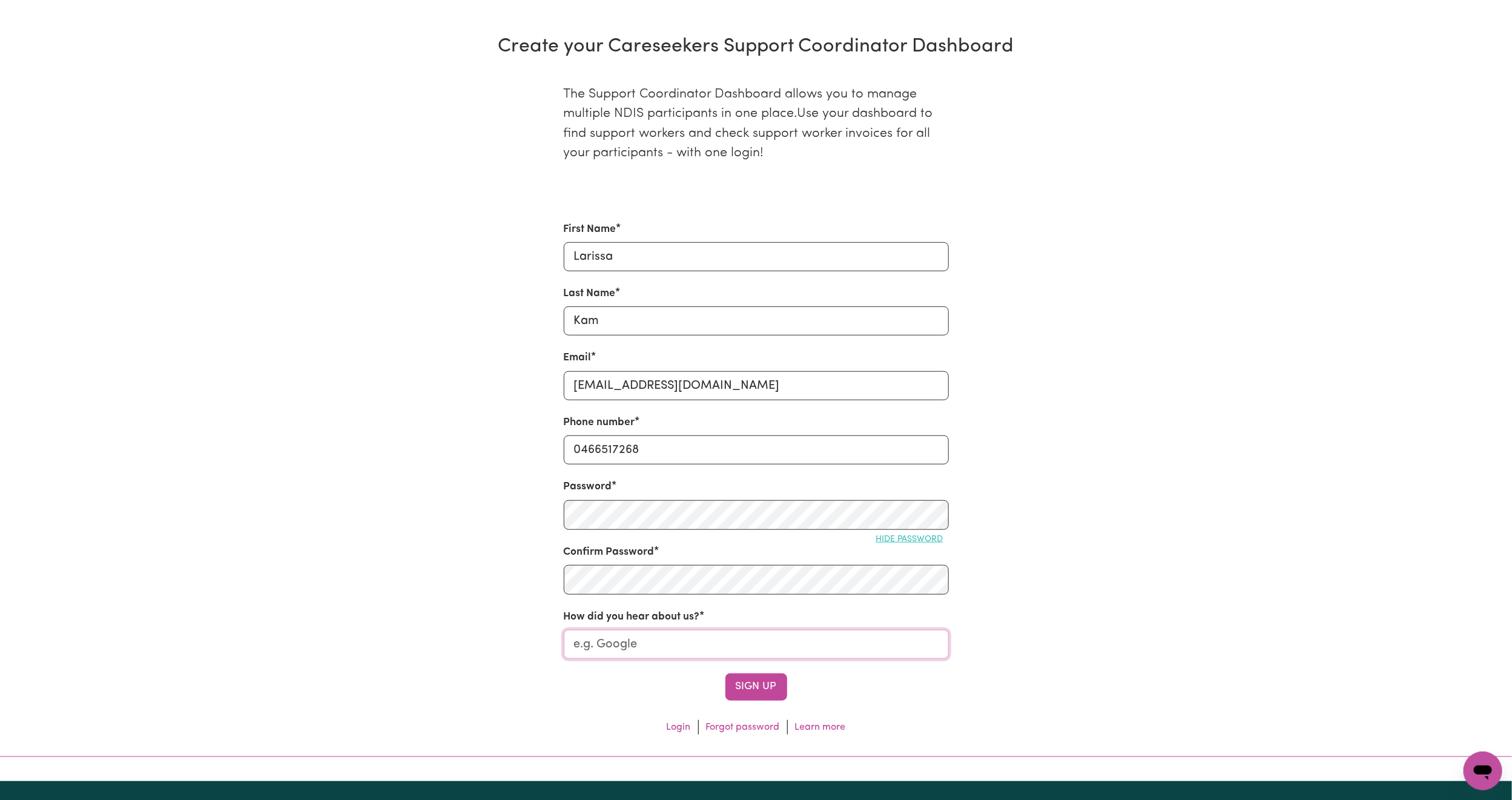
scroll to position [454, 0]
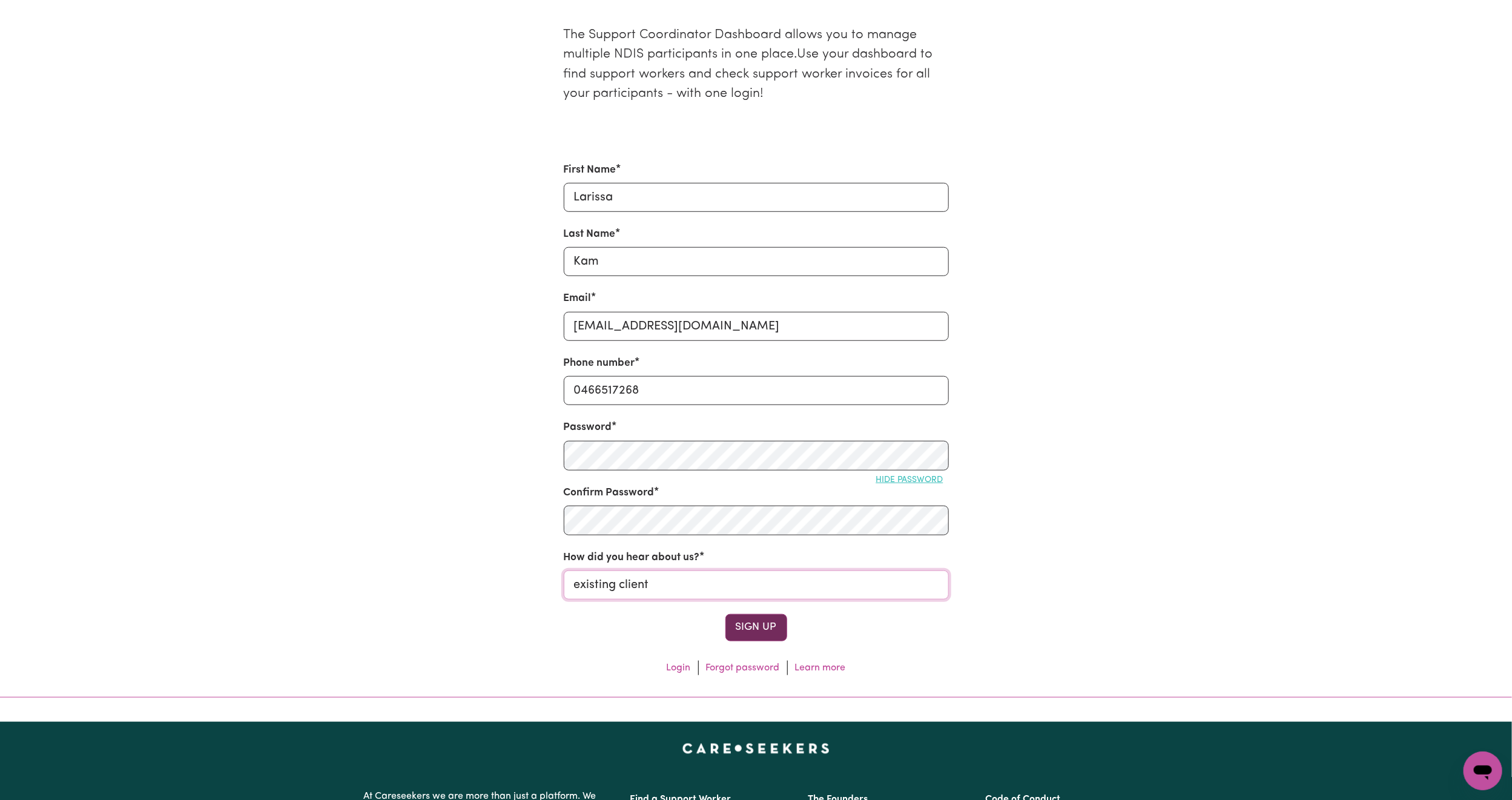
type input "existing client"
click at [742, 634] on button "Sign Up" at bounding box center [756, 627] width 62 height 27
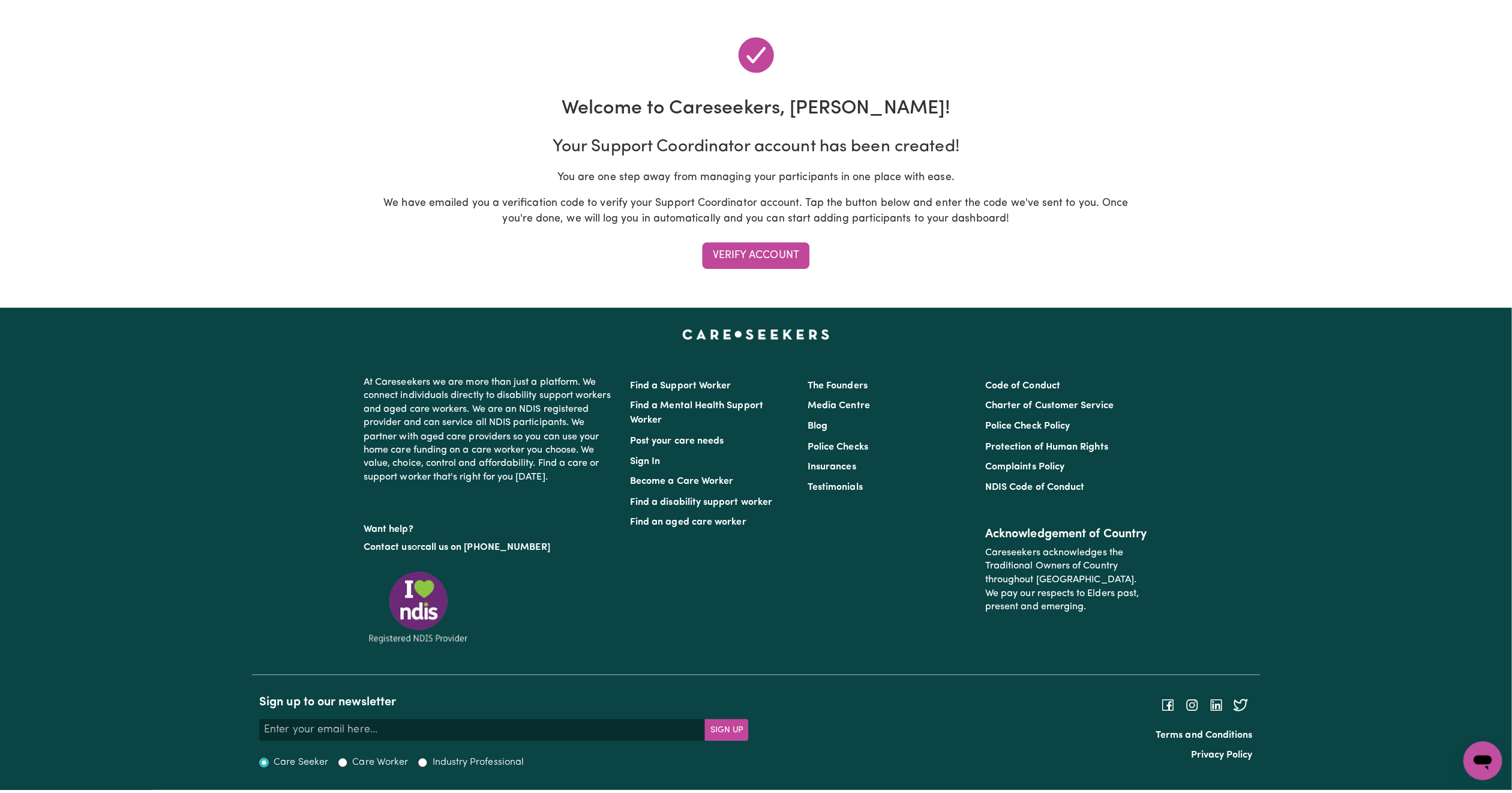
scroll to position [0, 0]
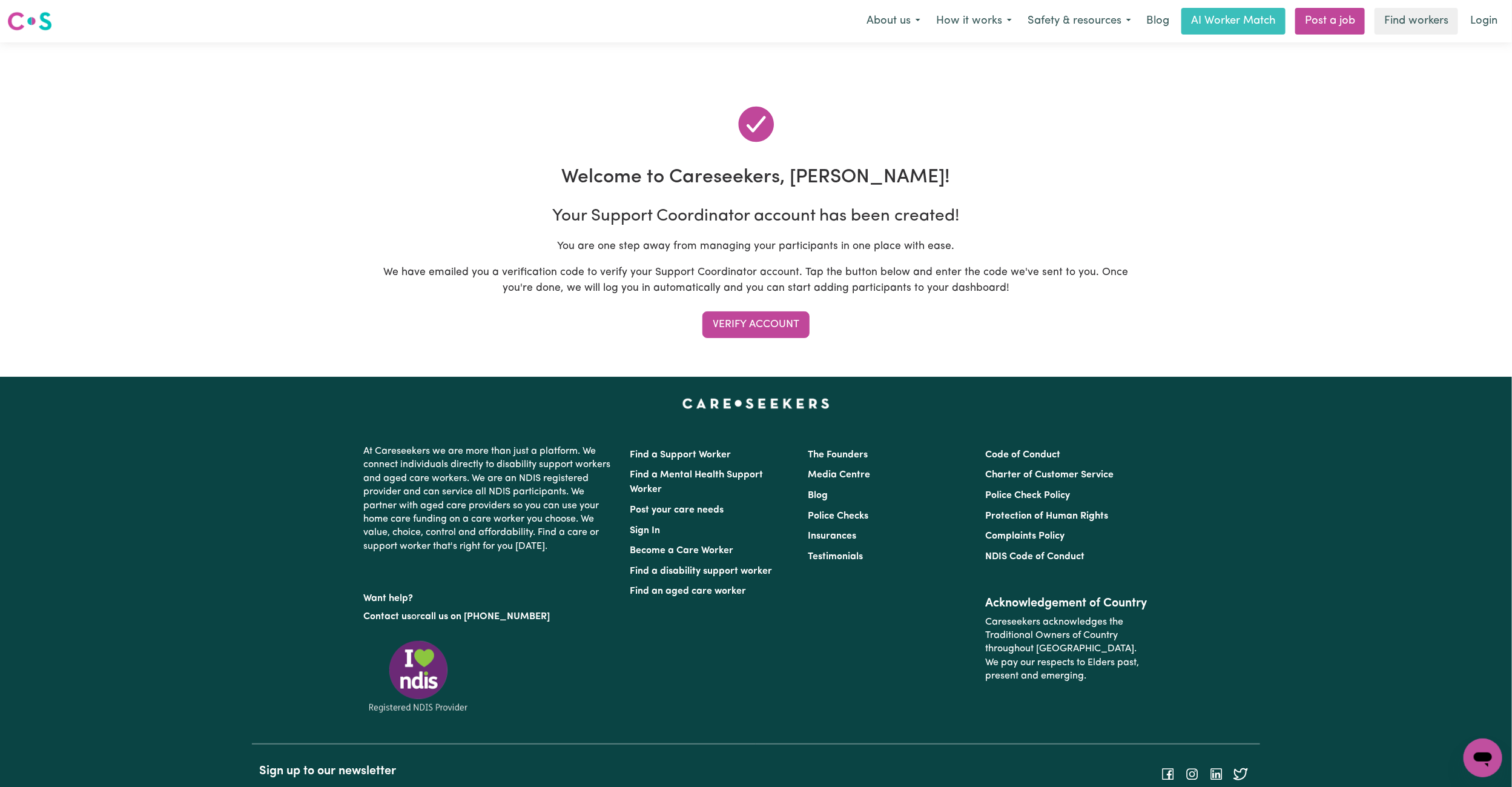
click at [752, 309] on div "Your Support Coordinator account has been created! You are one step away from m…" at bounding box center [756, 266] width 763 height 144
click at [763, 333] on button "Verify Account" at bounding box center [756, 324] width 107 height 27
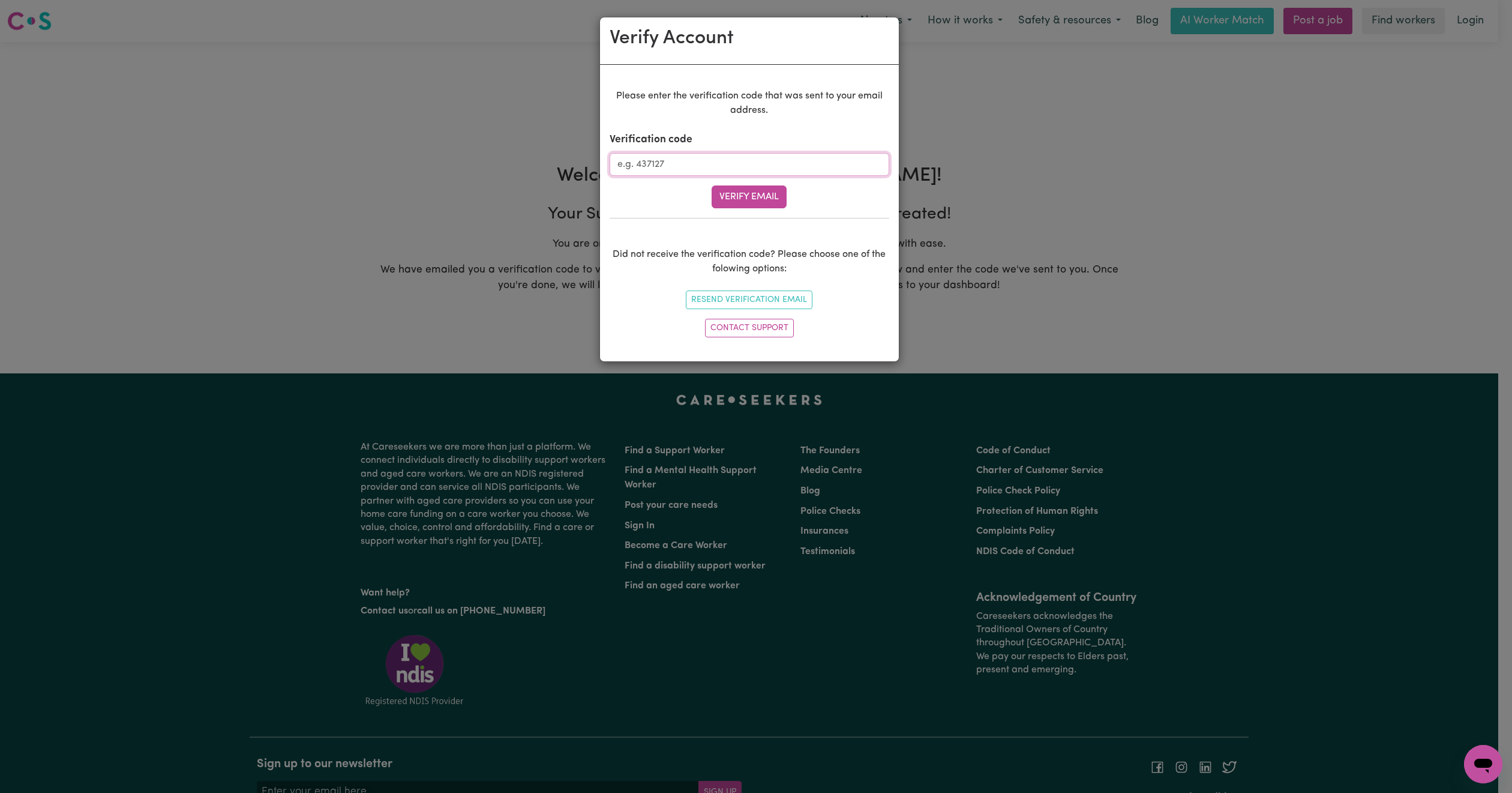
click at [729, 164] on input "Verification code" at bounding box center [749, 165] width 279 height 23
paste input "330818"
type input "330818"
click at [731, 191] on button "Verify Email" at bounding box center [749, 197] width 75 height 23
